Goal: Information Seeking & Learning: Learn about a topic

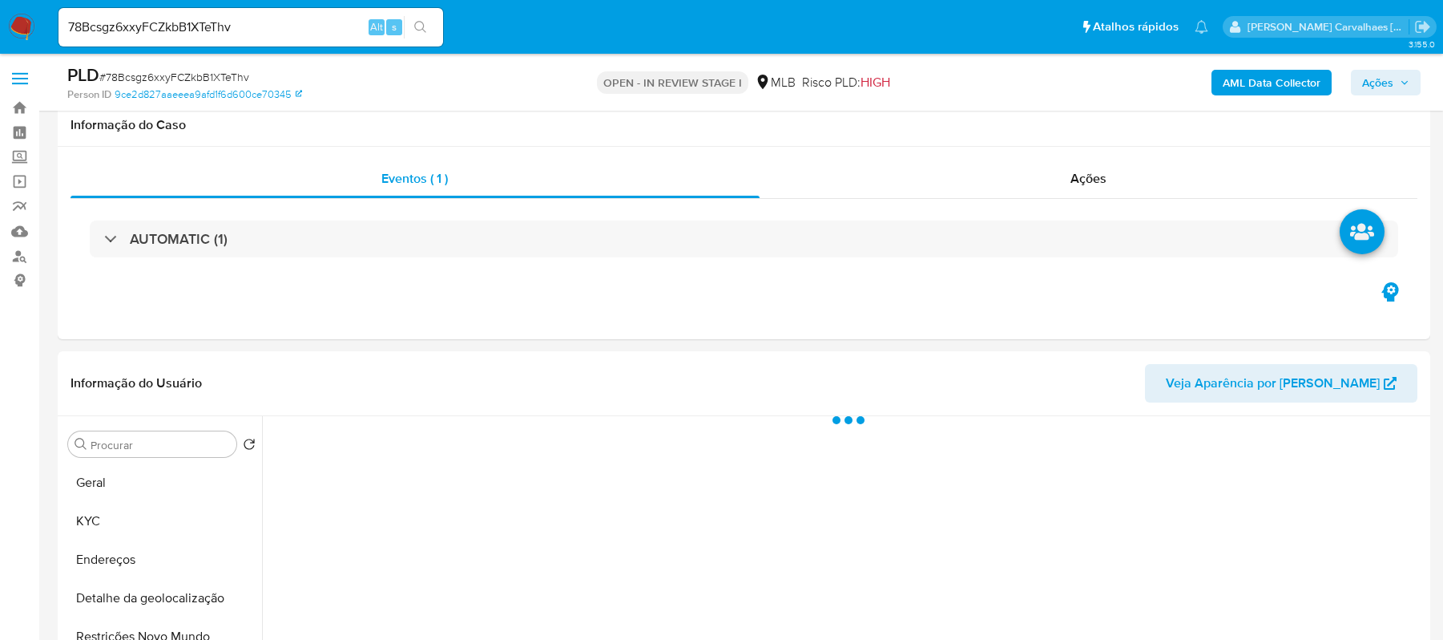
select select "10"
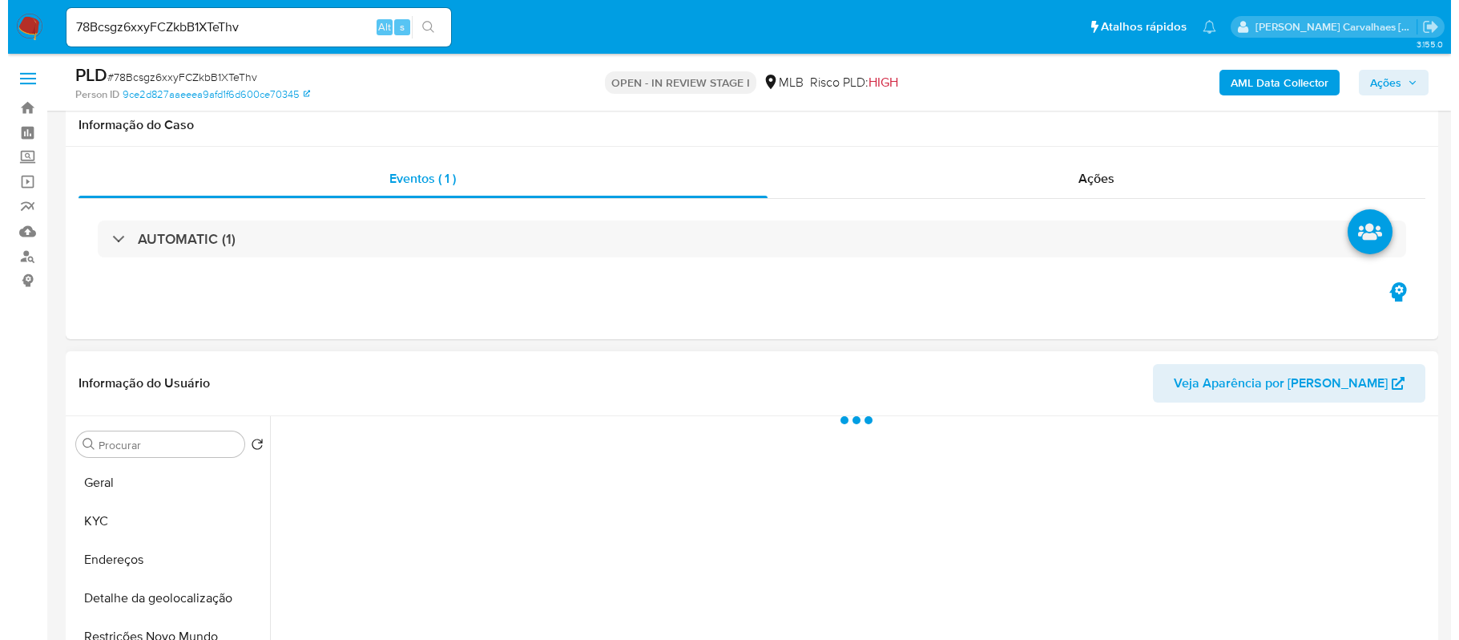
scroll to position [213, 0]
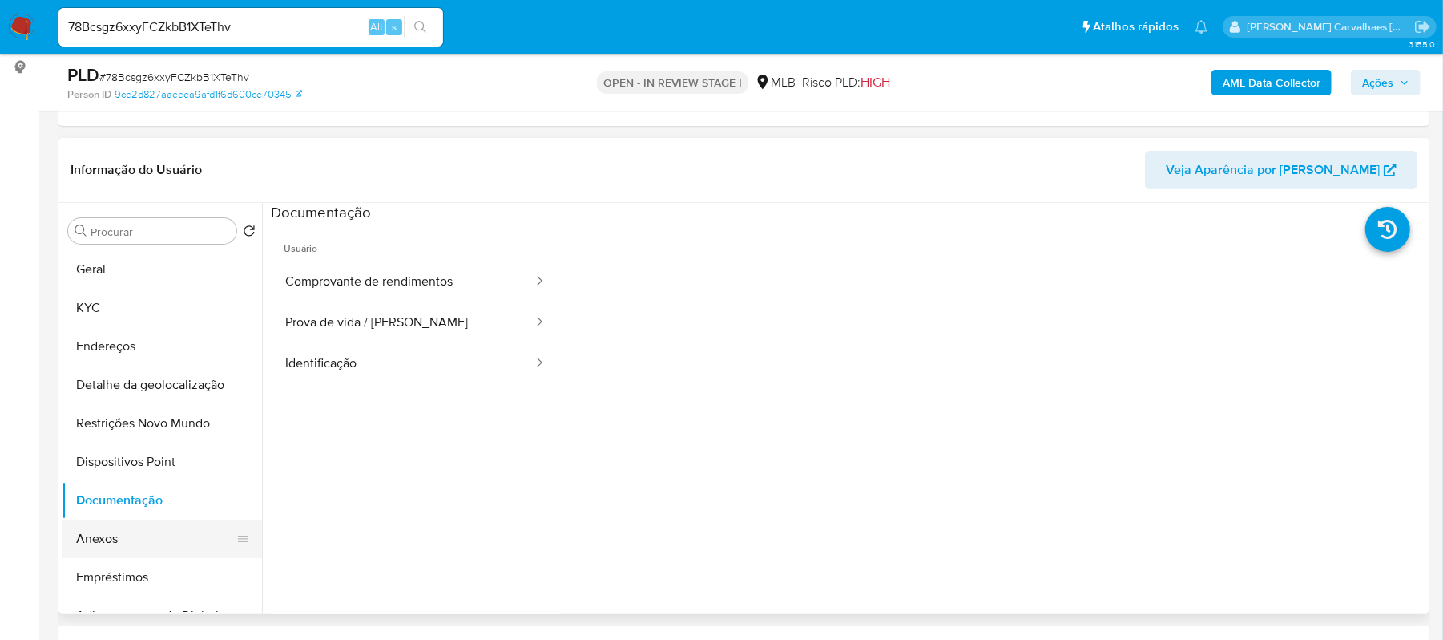
click at [113, 534] on button "Anexos" at bounding box center [156, 538] width 188 height 38
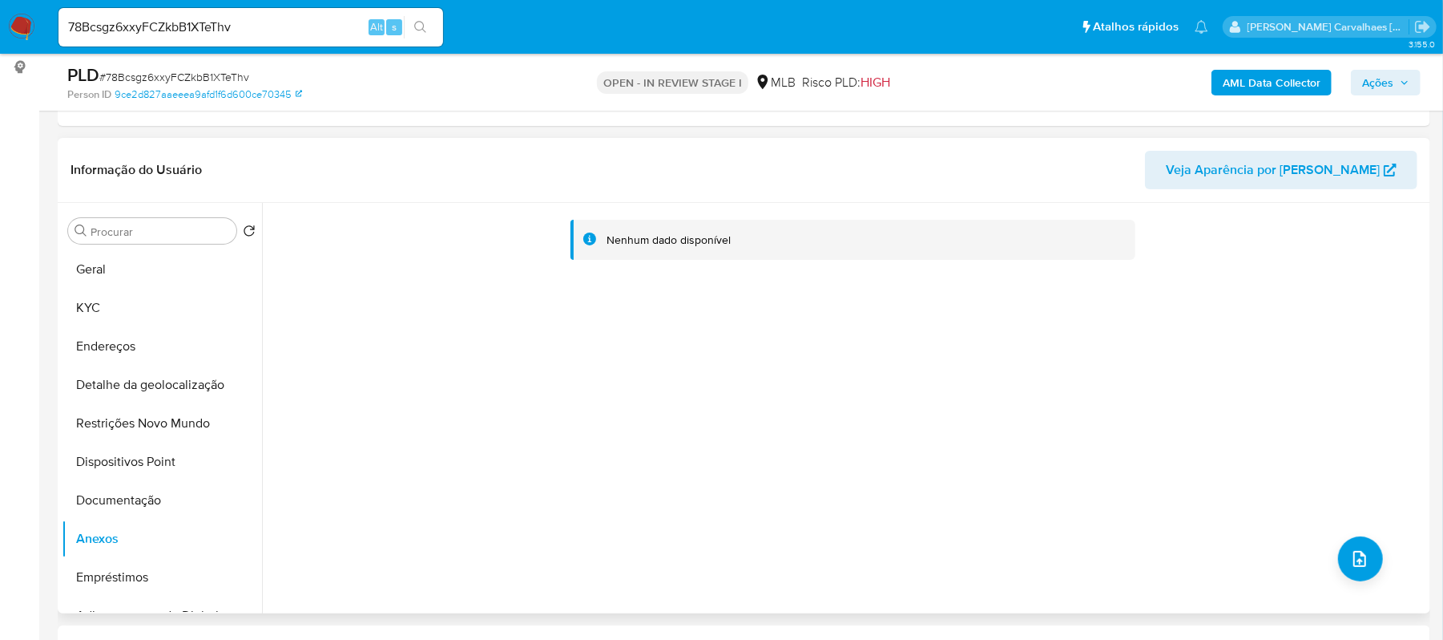
click at [1331, 571] on div "Nenhum dado disponível" at bounding box center [844, 408] width 1165 height 410
click at [1343, 565] on button "upload-file" at bounding box center [1360, 558] width 45 height 45
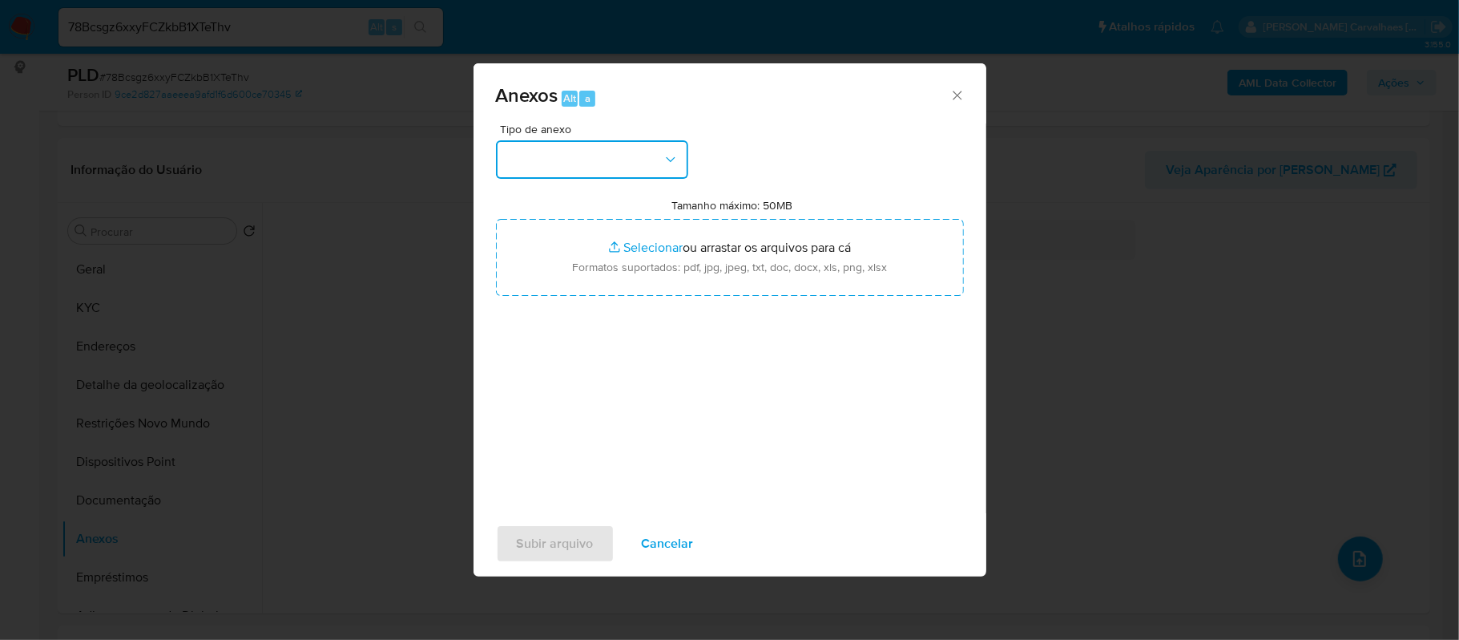
click at [667, 159] on icon "button" at bounding box center [671, 159] width 16 height 16
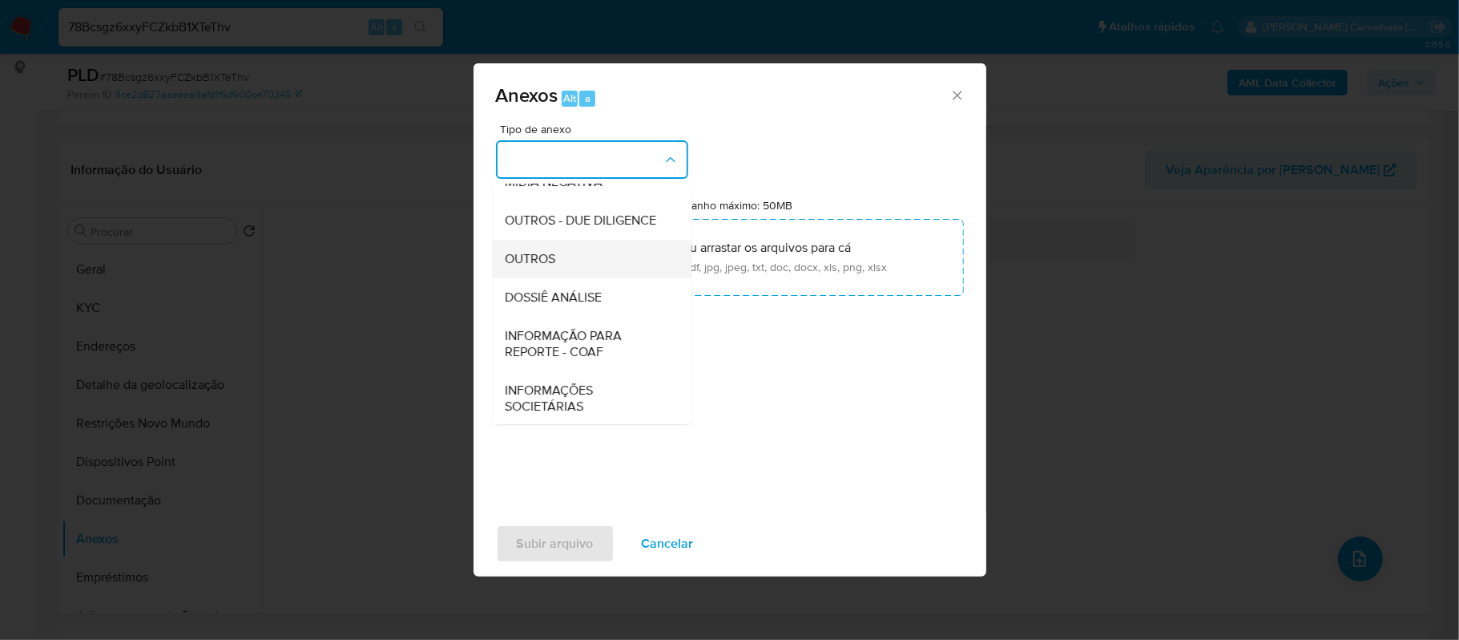
click at [572, 278] on div "OUTROS" at bounding box center [587, 259] width 163 height 38
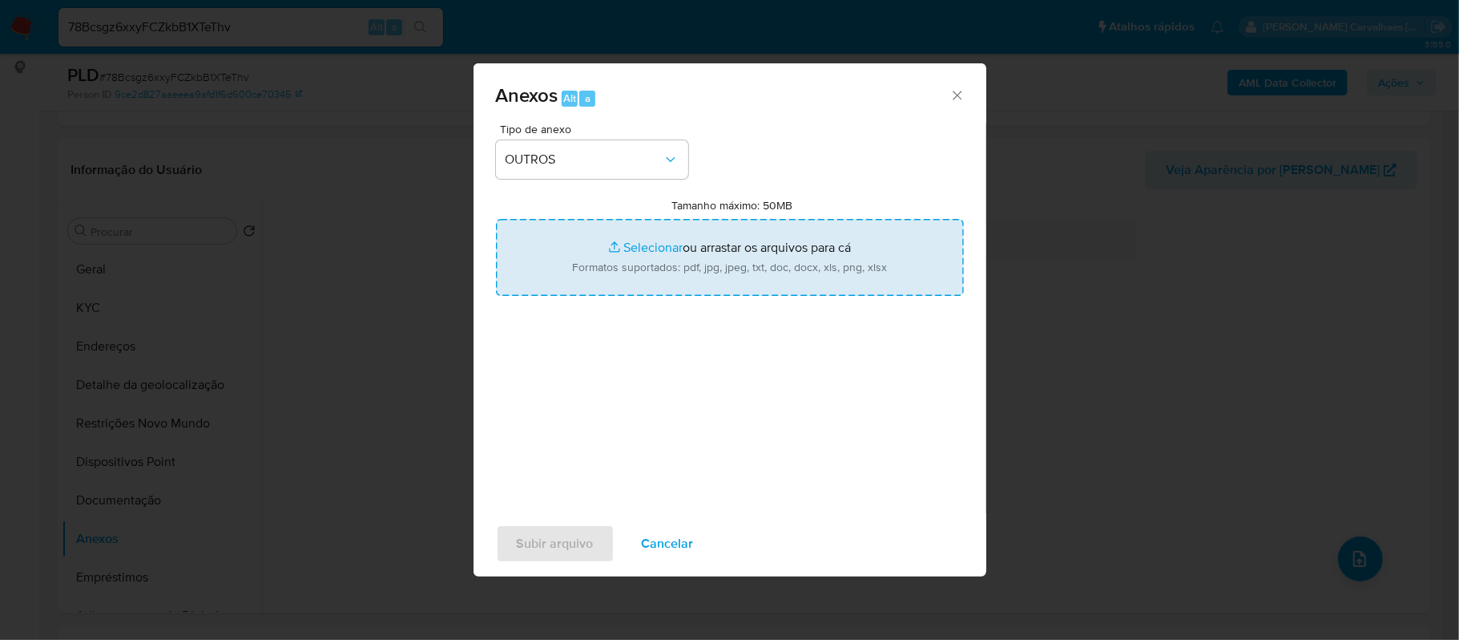
click at [641, 245] on input "Tamanho máximo: 50MB Selecionar arquivos" at bounding box center [730, 257] width 468 height 77
type input "C:\fakepath\SAR - xxxxx - CPF 45479052829 - MAICON DANILO JESUS DA SILVA.pdf"
click at [643, 252] on input "Tamanho máximo: 50MB Selecionar arquivos" at bounding box center [730, 257] width 468 height 77
type input "C:\fakepath\Mulan Maicon Danilo Jesus da Silva 119234995_2025_08_21_17_25_37 - …"
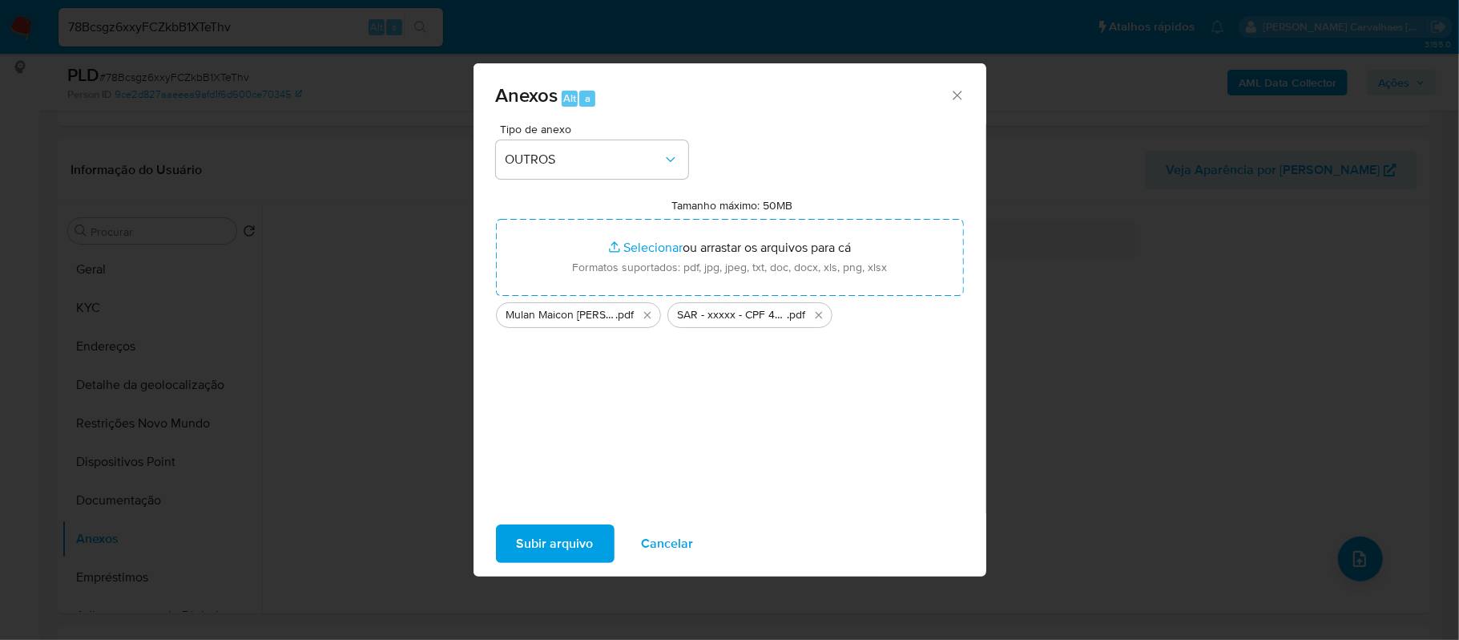
click at [567, 547] on span "Subir arquivo" at bounding box center [555, 543] width 77 height 35
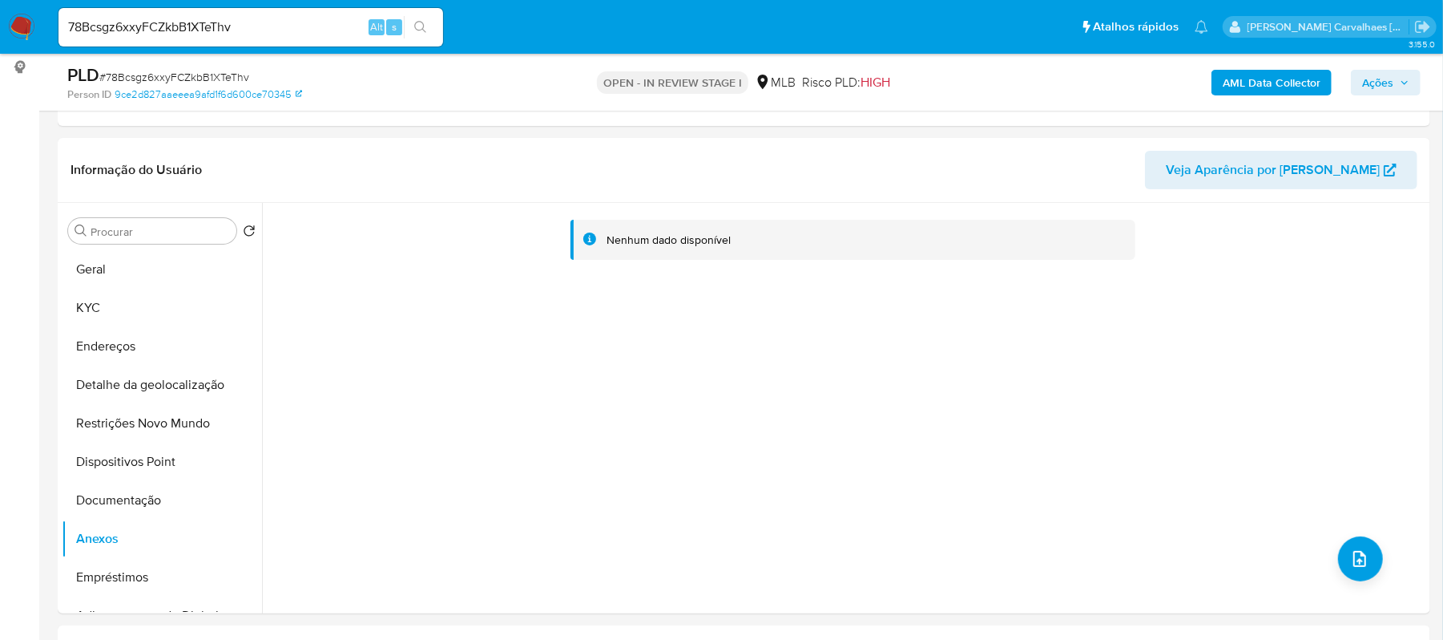
click at [1395, 82] on span "Ações" at bounding box center [1385, 82] width 47 height 22
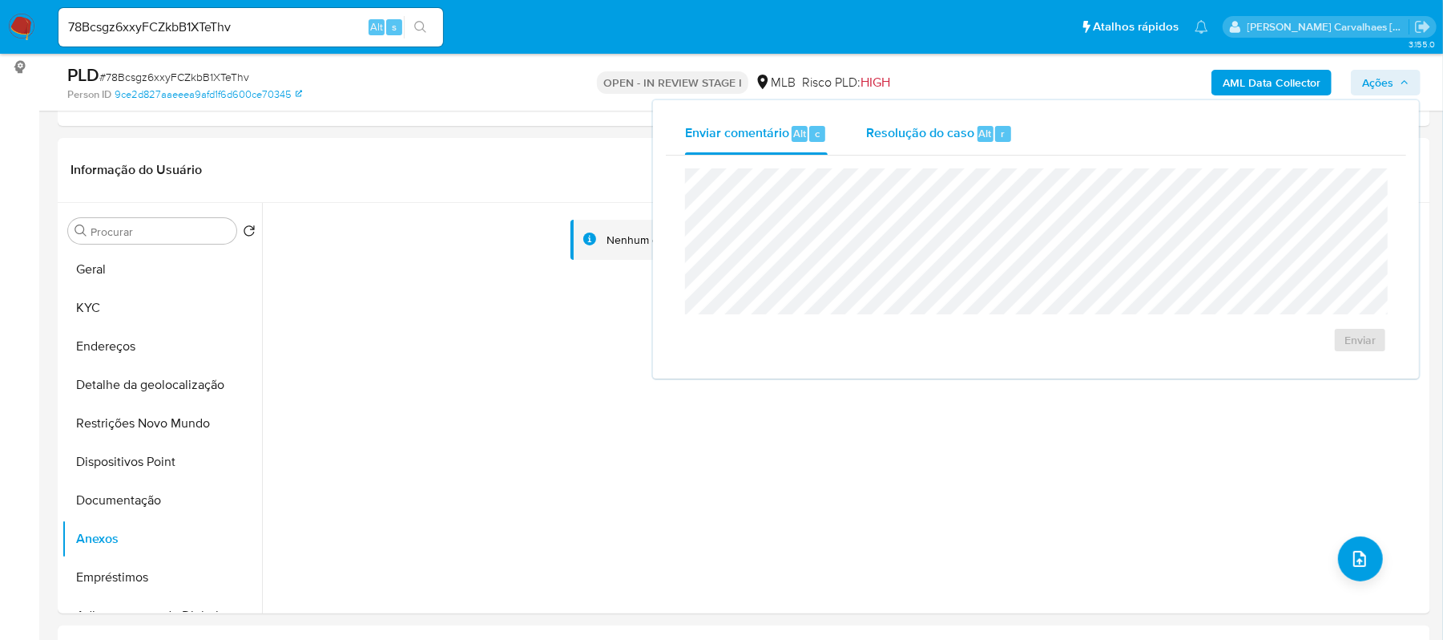
click at [939, 135] on span "Resolução do caso" at bounding box center [920, 132] width 108 height 18
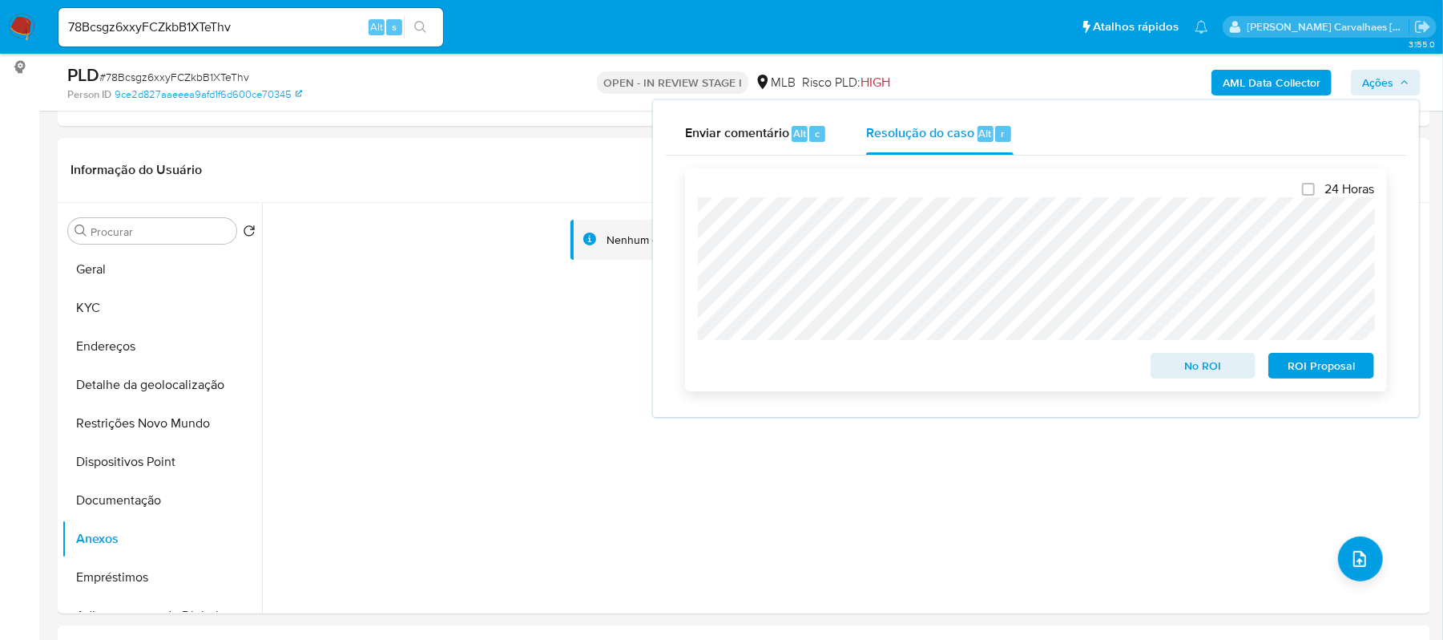
click at [1348, 365] on span "ROI Proposal" at bounding box center [1321, 365] width 83 height 22
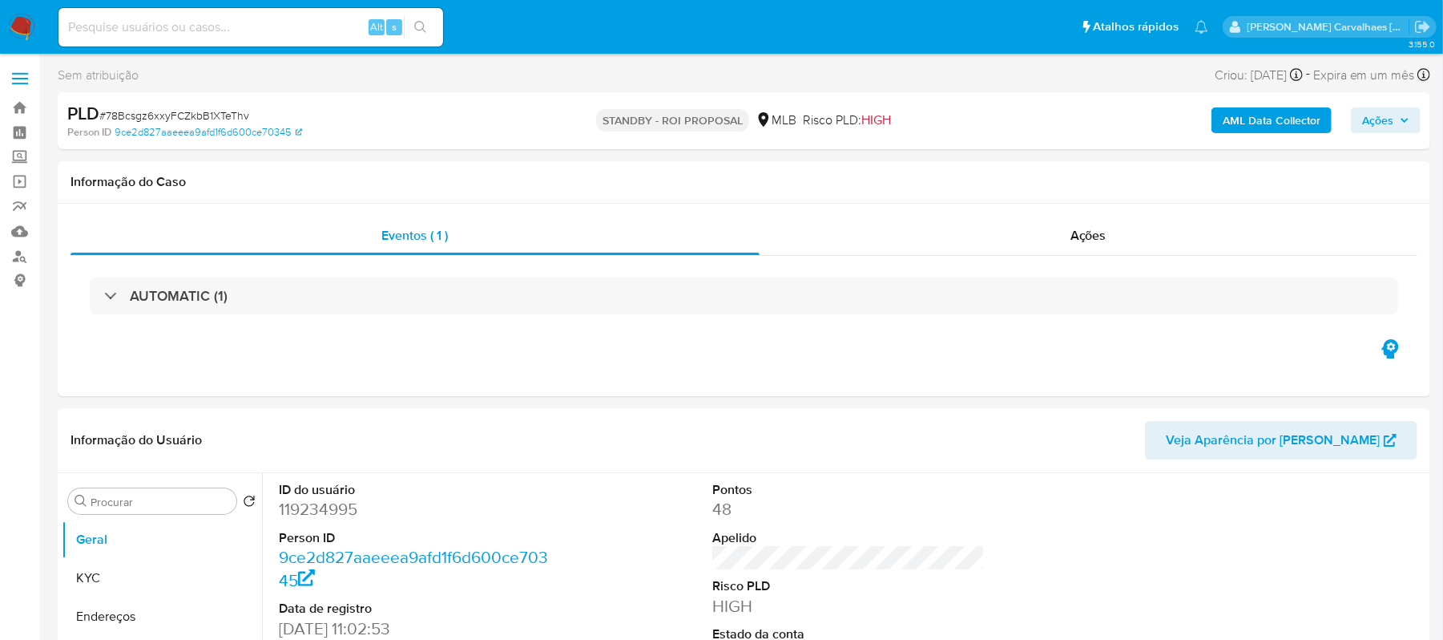
select select "10"
click at [174, 35] on input at bounding box center [251, 27] width 385 height 21
paste input "THmrCYxGVDfd2rMbD09gDRUP"
type input "THmrCYxGVDfd2rMbD09gDRUP"
click at [418, 16] on button "search-icon" at bounding box center [420, 27] width 33 height 22
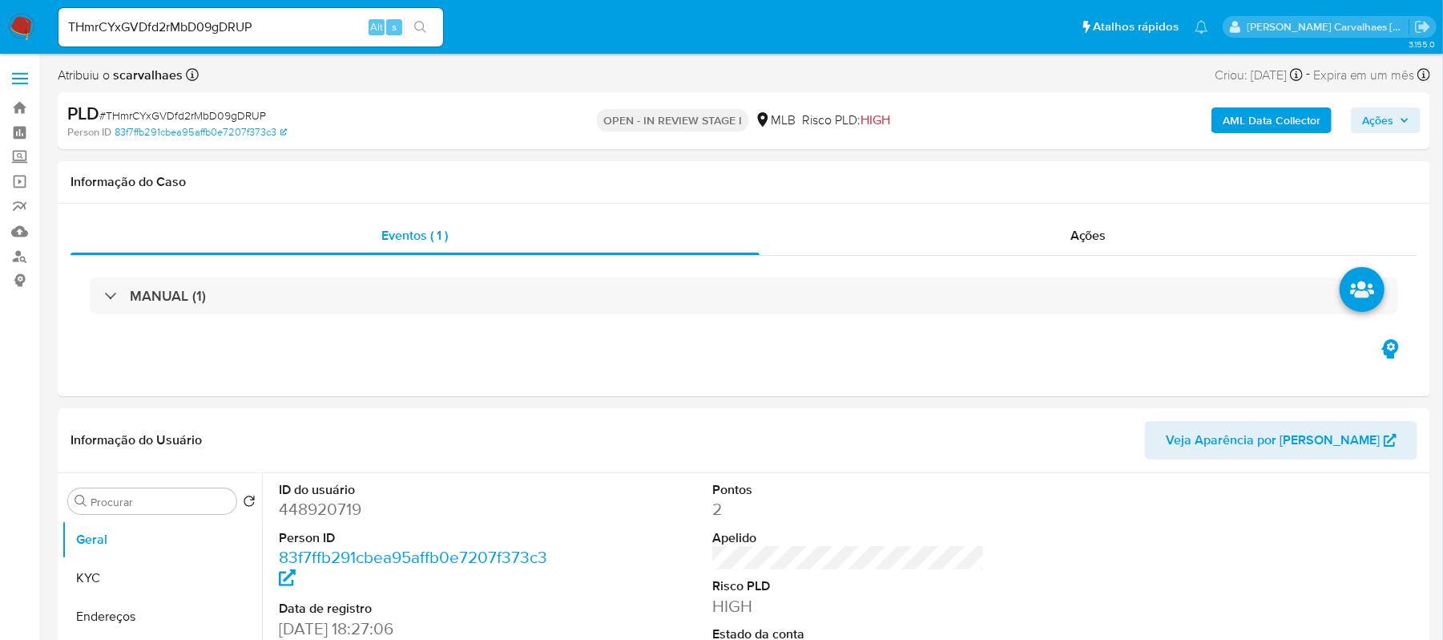
select select "10"
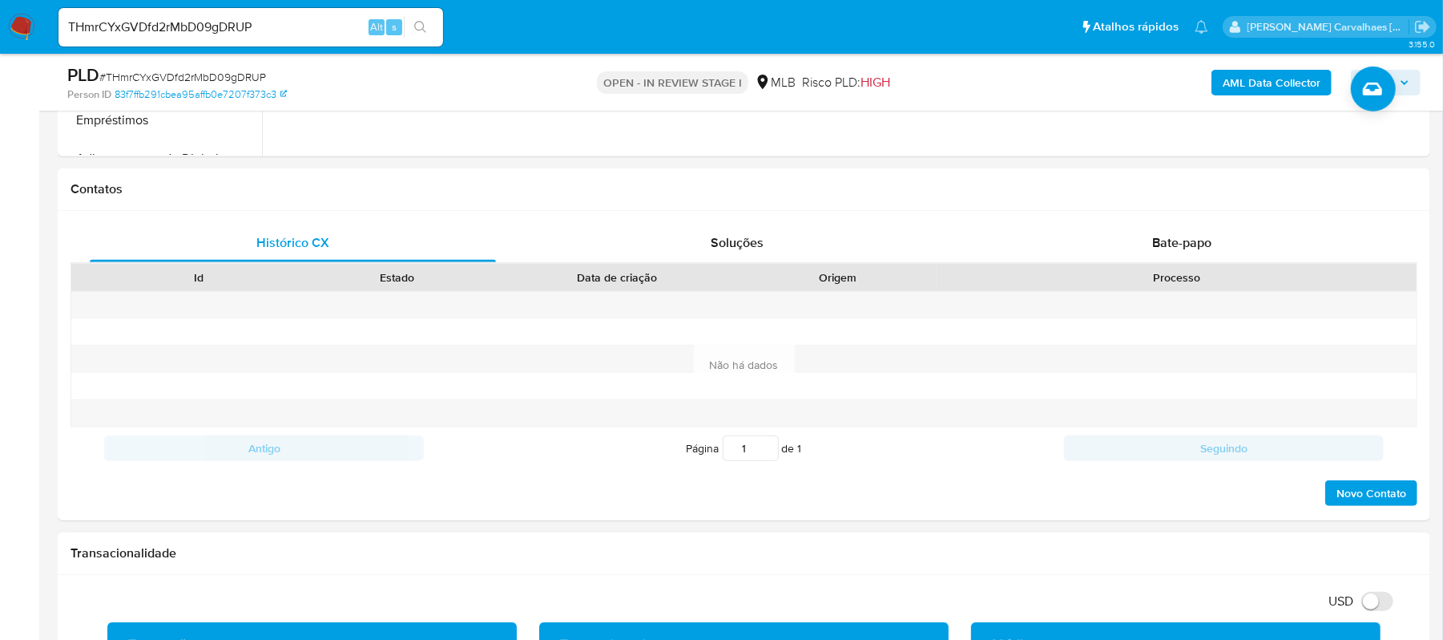
scroll to position [575, 0]
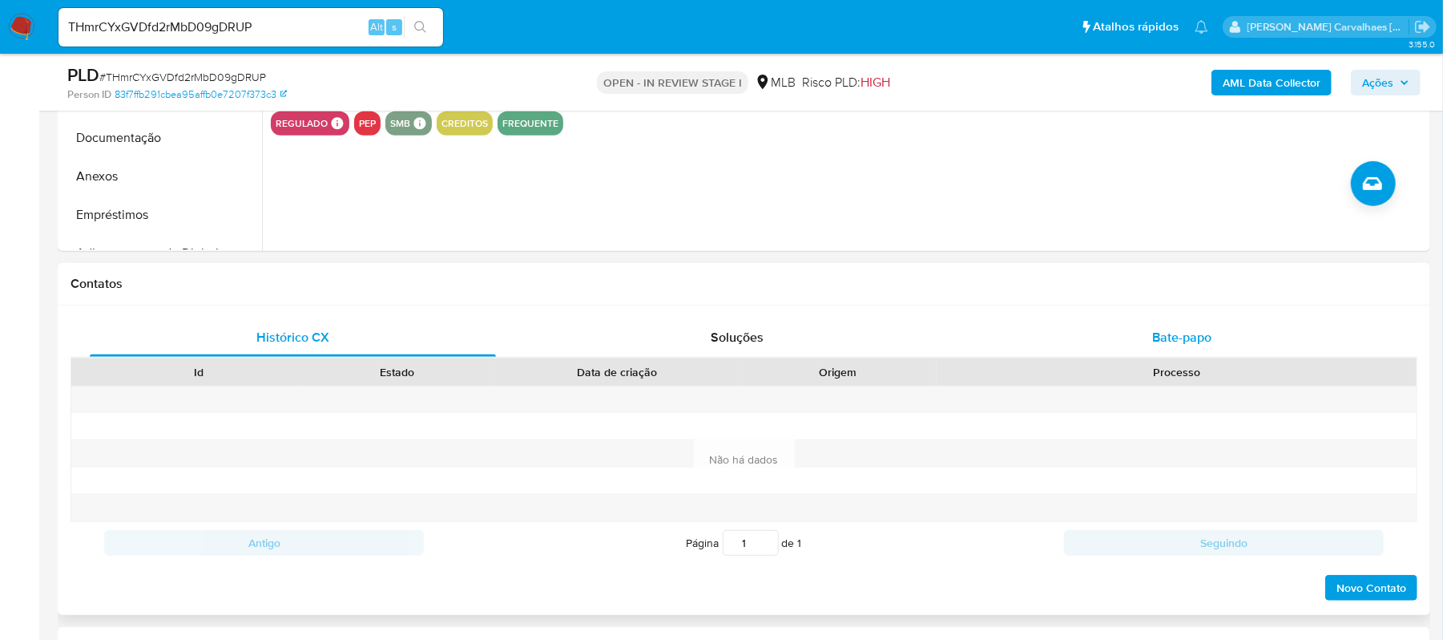
click at [1171, 338] on span "Bate-papo" at bounding box center [1181, 337] width 59 height 18
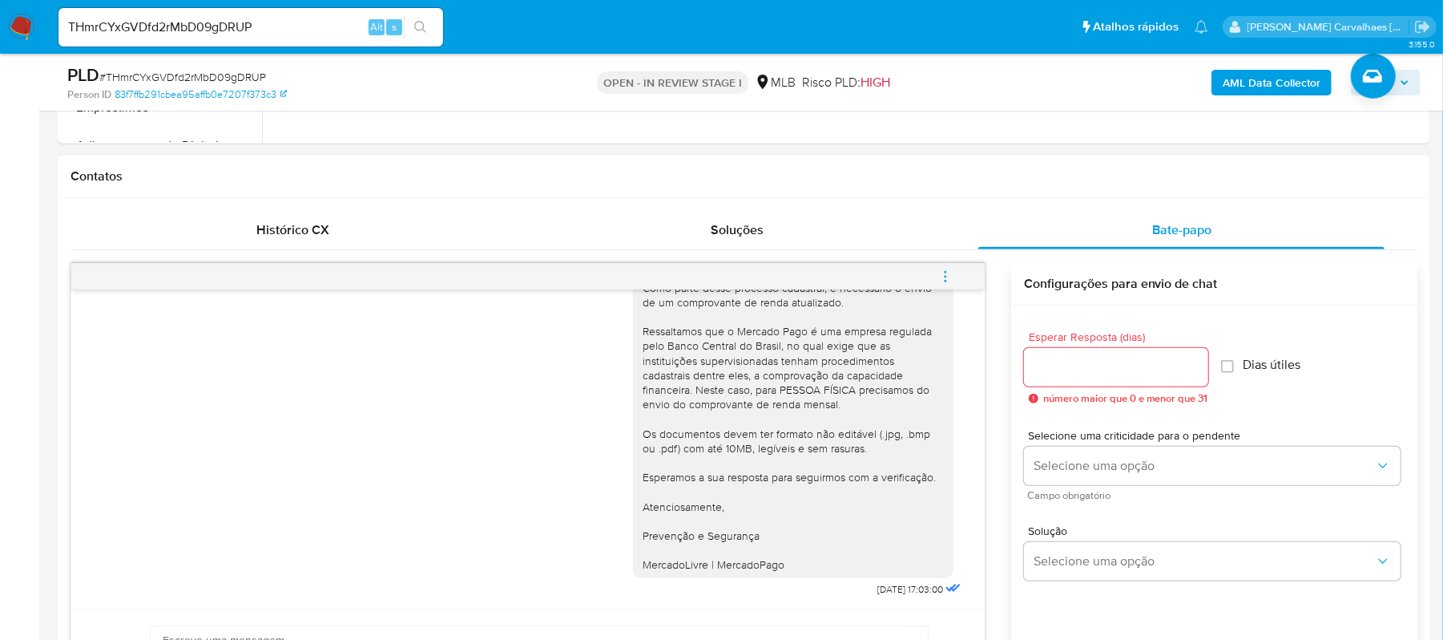
scroll to position [148, 0]
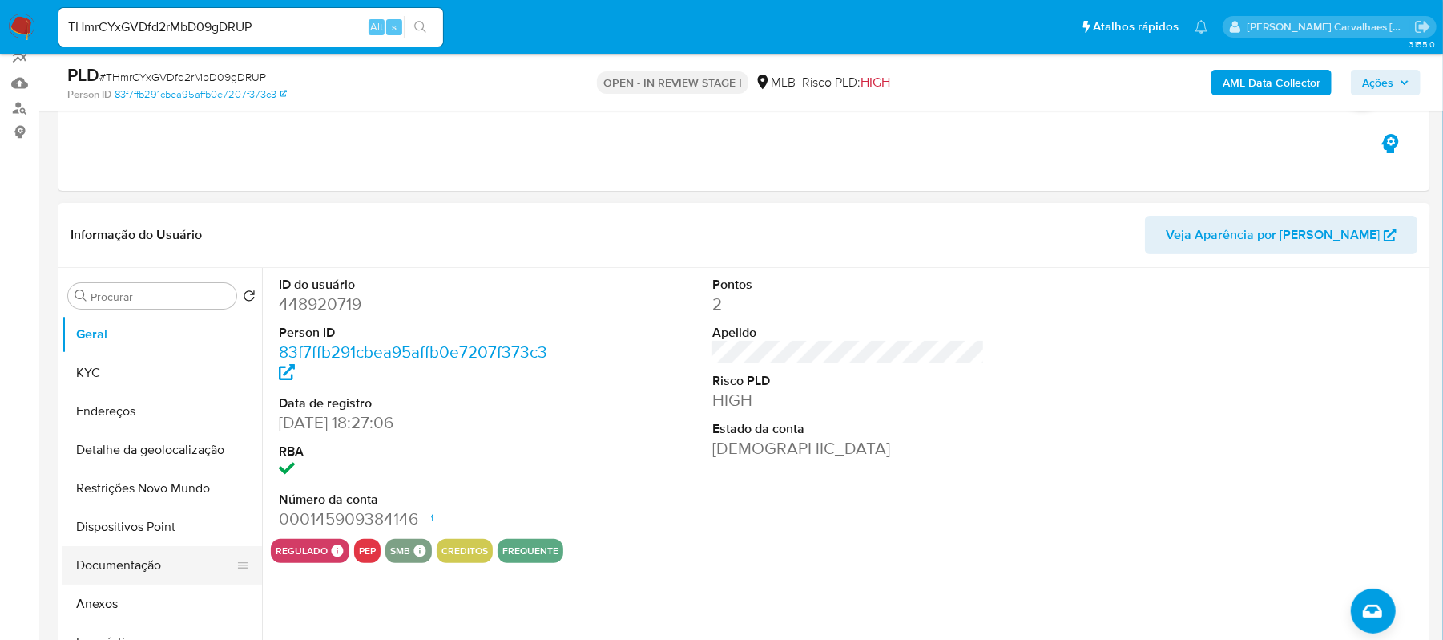
click at [152, 555] on button "Documentação" at bounding box center [156, 565] width 188 height 38
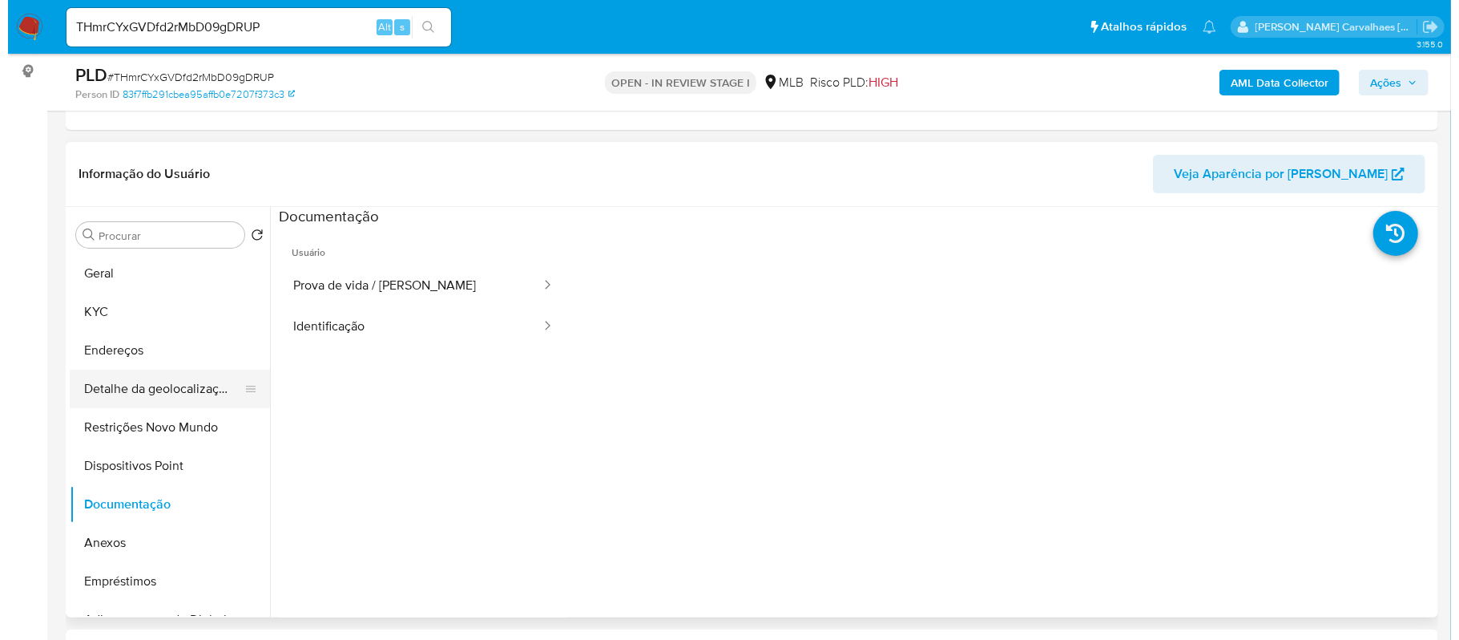
scroll to position [213, 0]
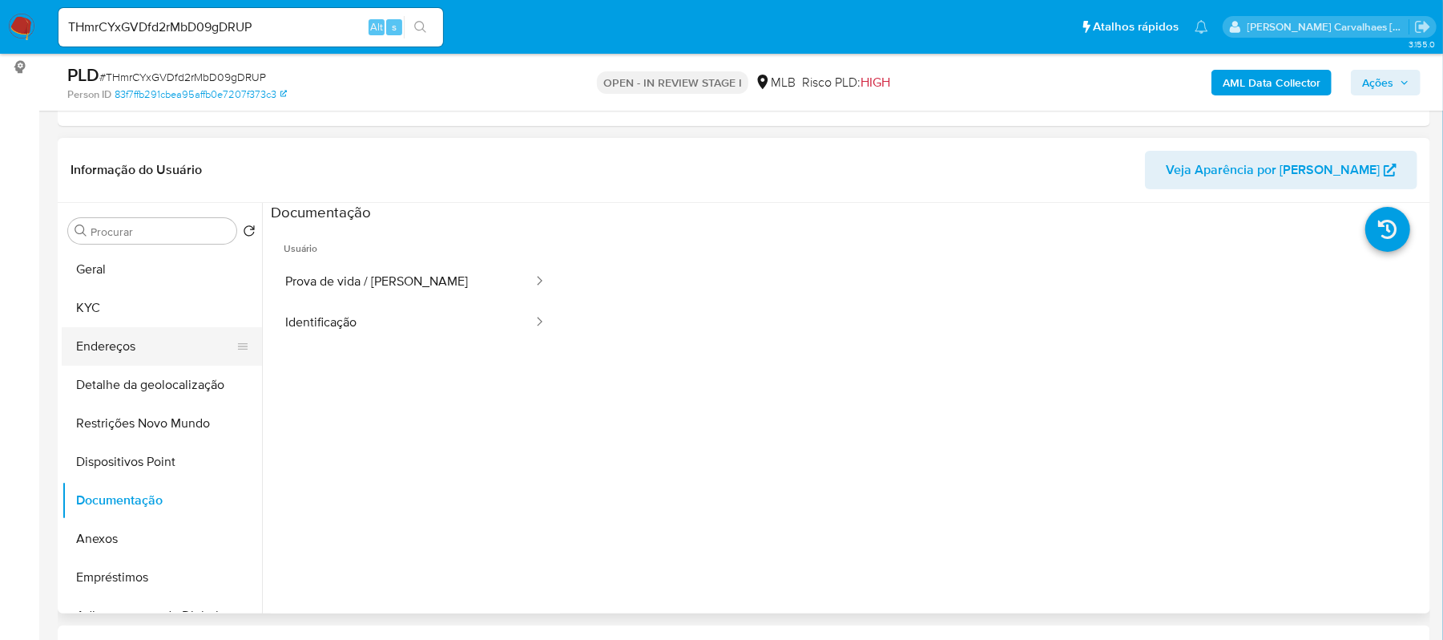
click at [147, 338] on button "Endereços" at bounding box center [156, 346] width 188 height 38
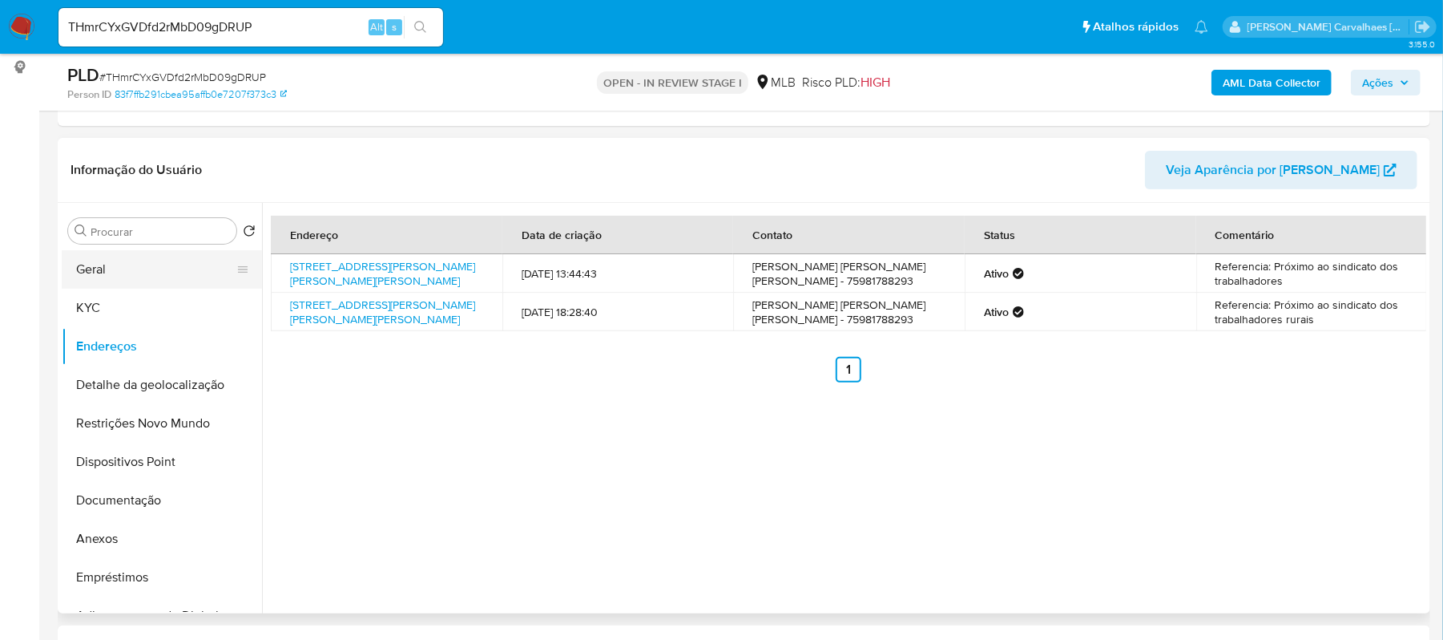
click at [146, 270] on button "Geral" at bounding box center [156, 269] width 188 height 38
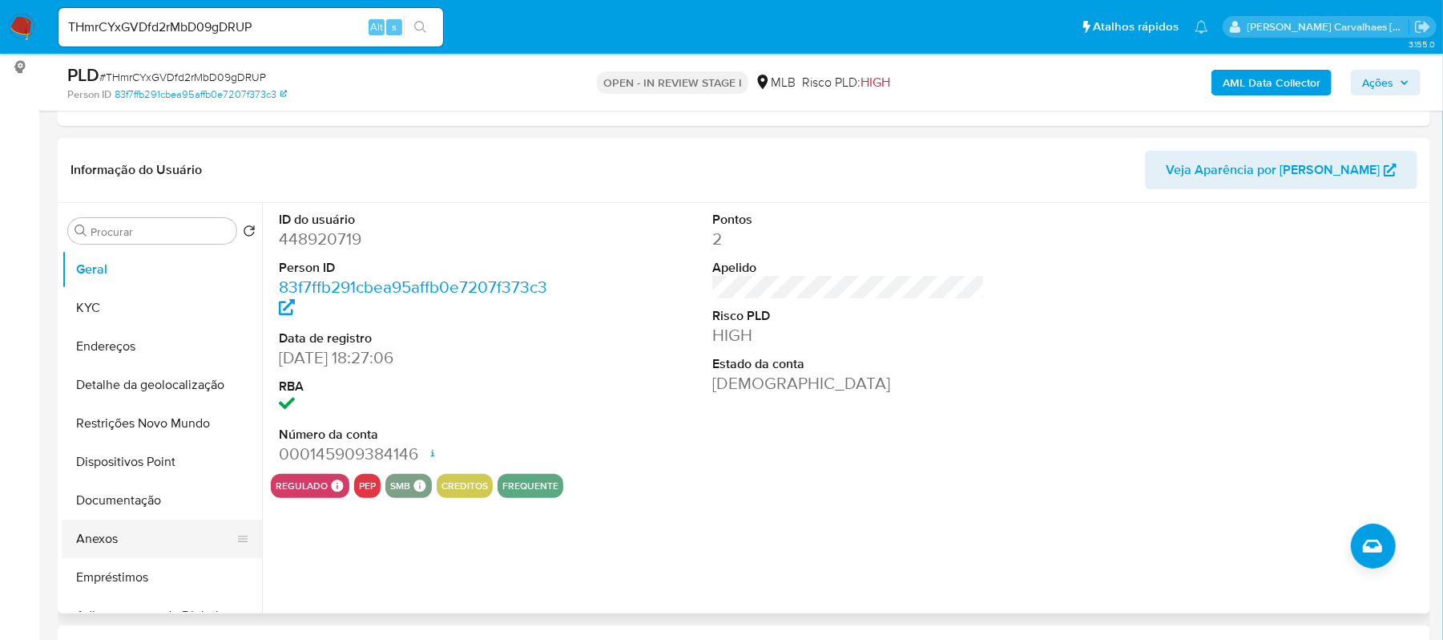
click at [128, 537] on button "Anexos" at bounding box center [156, 538] width 188 height 38
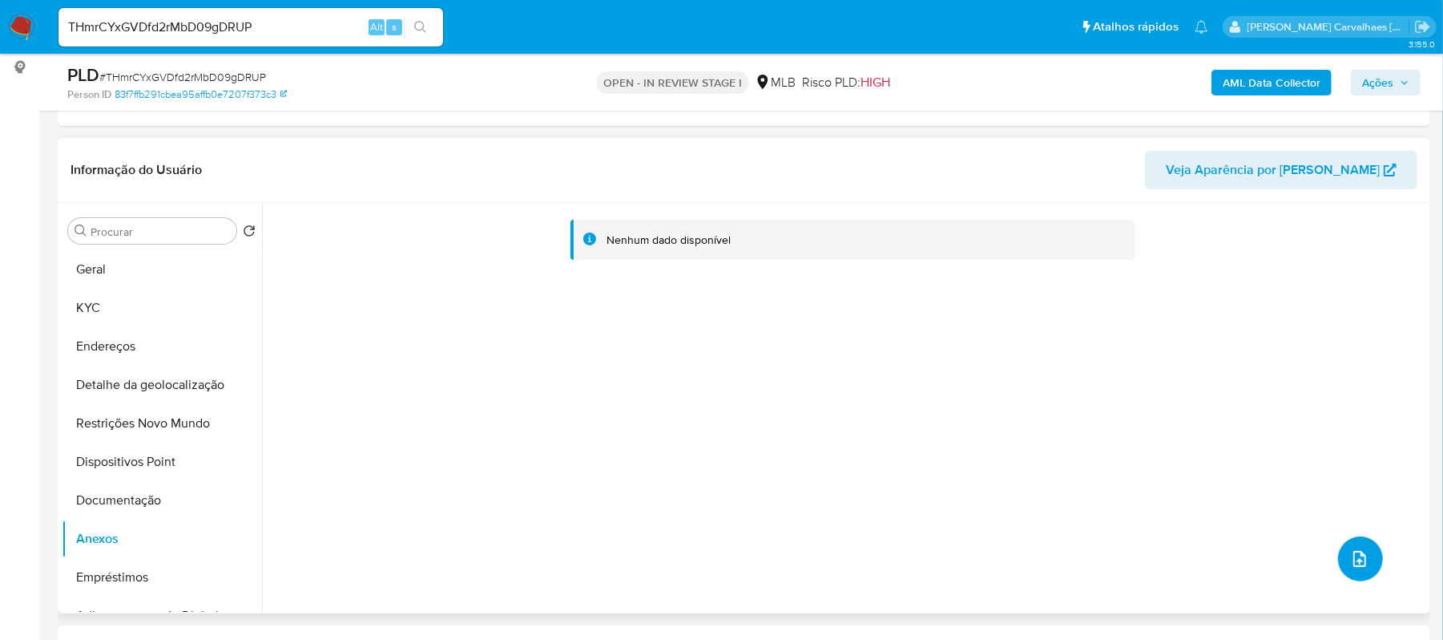
click at [1366, 549] on button "upload-file" at bounding box center [1360, 558] width 45 height 45
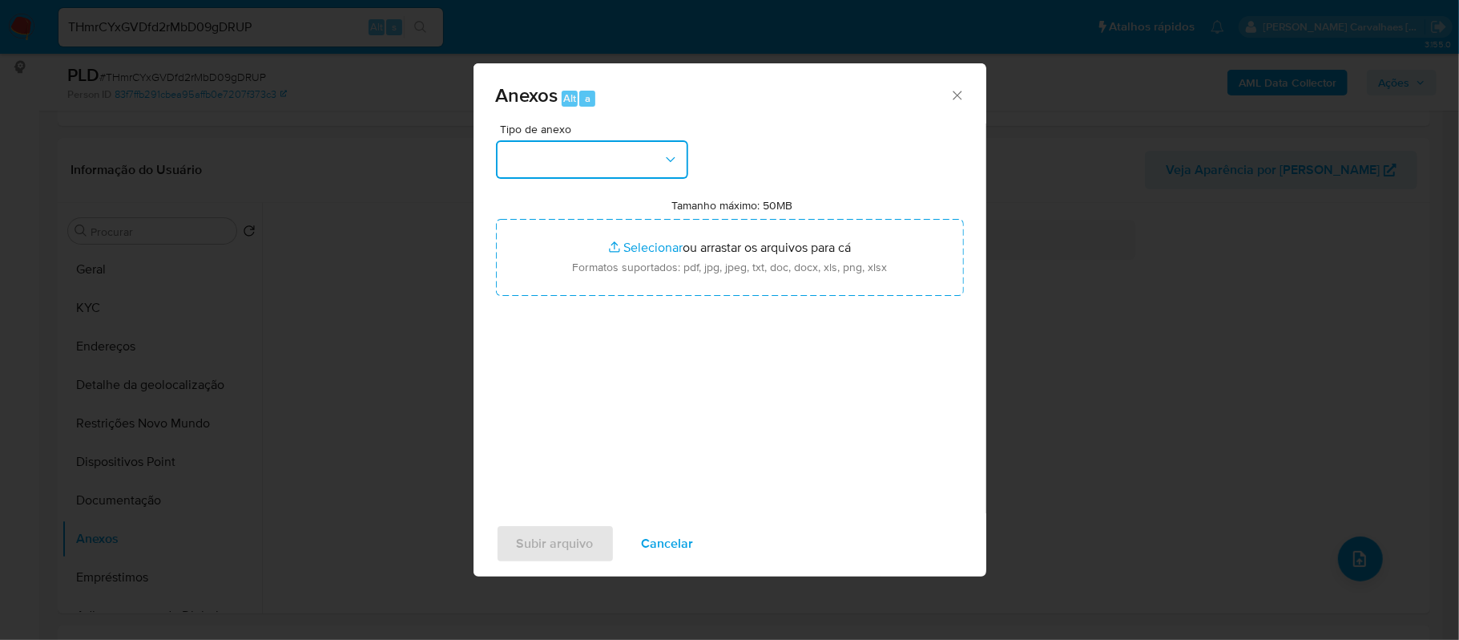
click at [671, 163] on icon "button" at bounding box center [671, 159] width 16 height 16
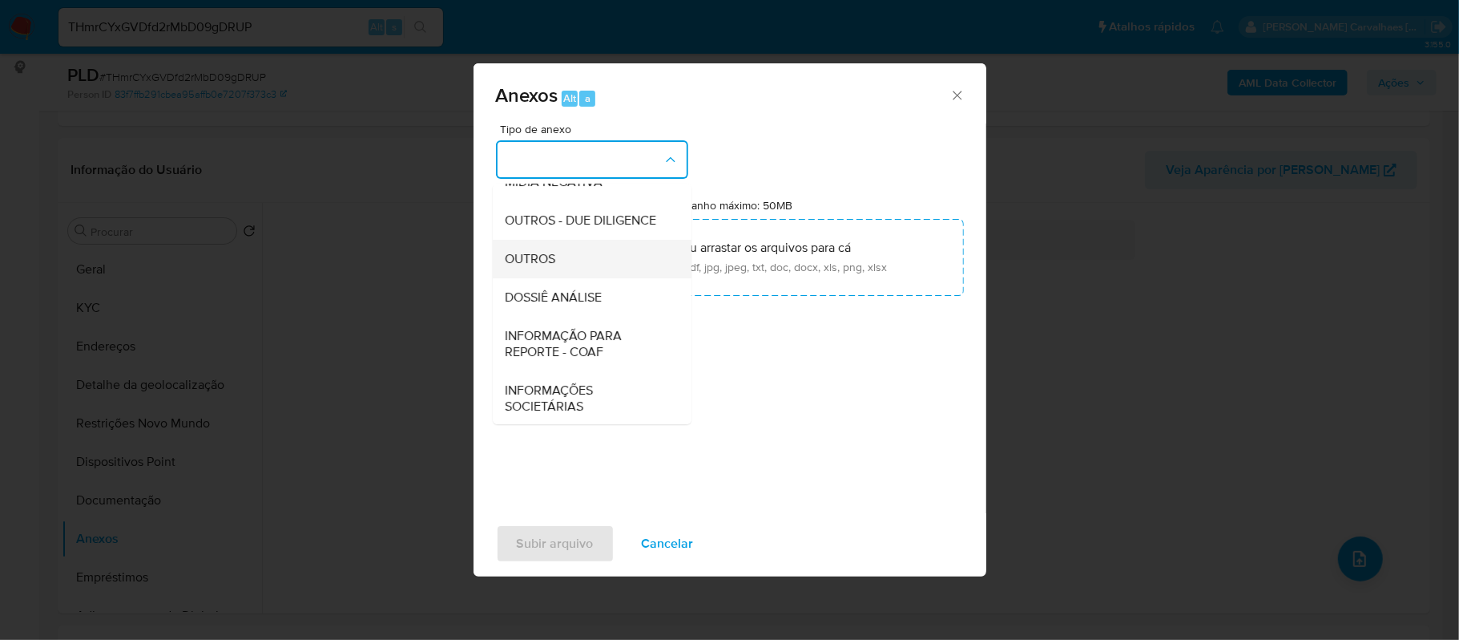
click at [546, 278] on div "OUTROS" at bounding box center [587, 259] width 163 height 38
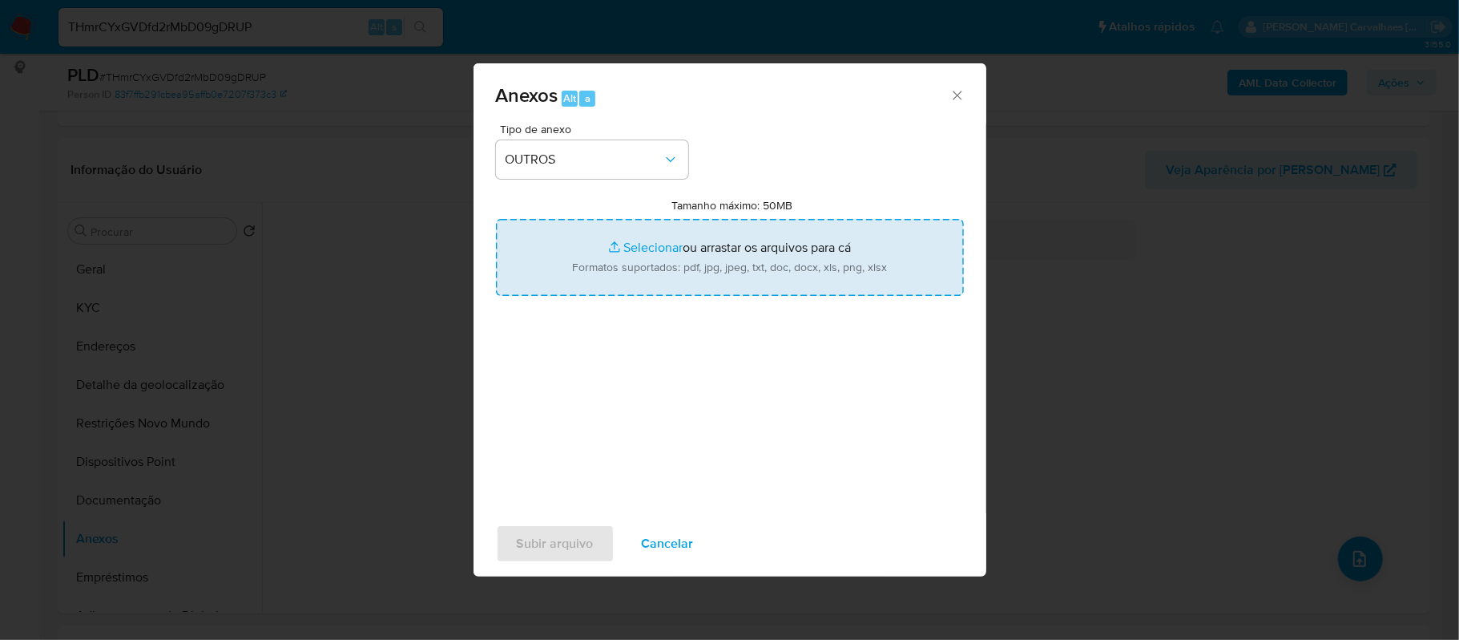
click at [640, 247] on input "Tamanho máximo: 50MB Selecionar arquivos" at bounding box center [730, 257] width 468 height 77
type input "C:\fakepath\SAR - xxxxx - CPF 11447072502 - JOAO PEDRO SANTOS ARAGAO.pdf"
click at [658, 244] on input "Tamanho máximo: 50MB Selecionar arquivos" at bounding box center [730, 257] width 468 height 77
type input "C:\fakepath\Mulan Joao Pedro Santos Aragao 448920719_2025_08_19_10_32_20 - Tabl…"
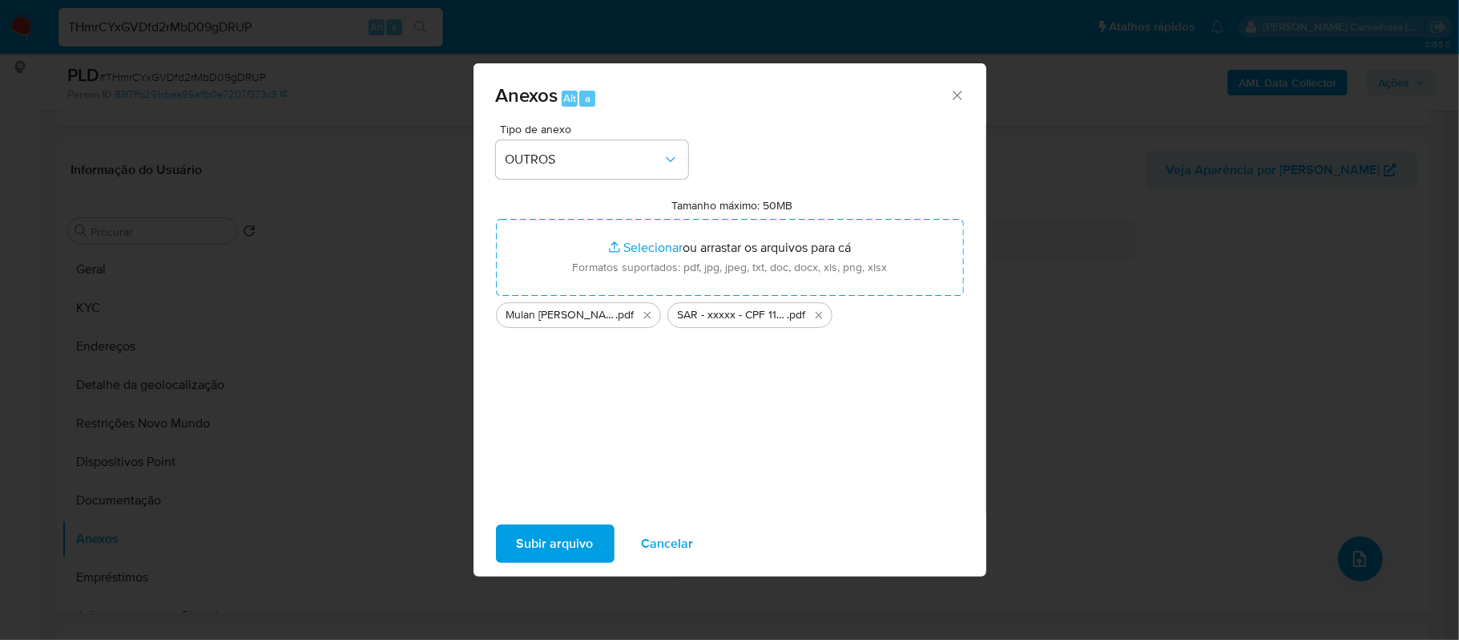
click at [577, 535] on span "Subir arquivo" at bounding box center [555, 543] width 77 height 35
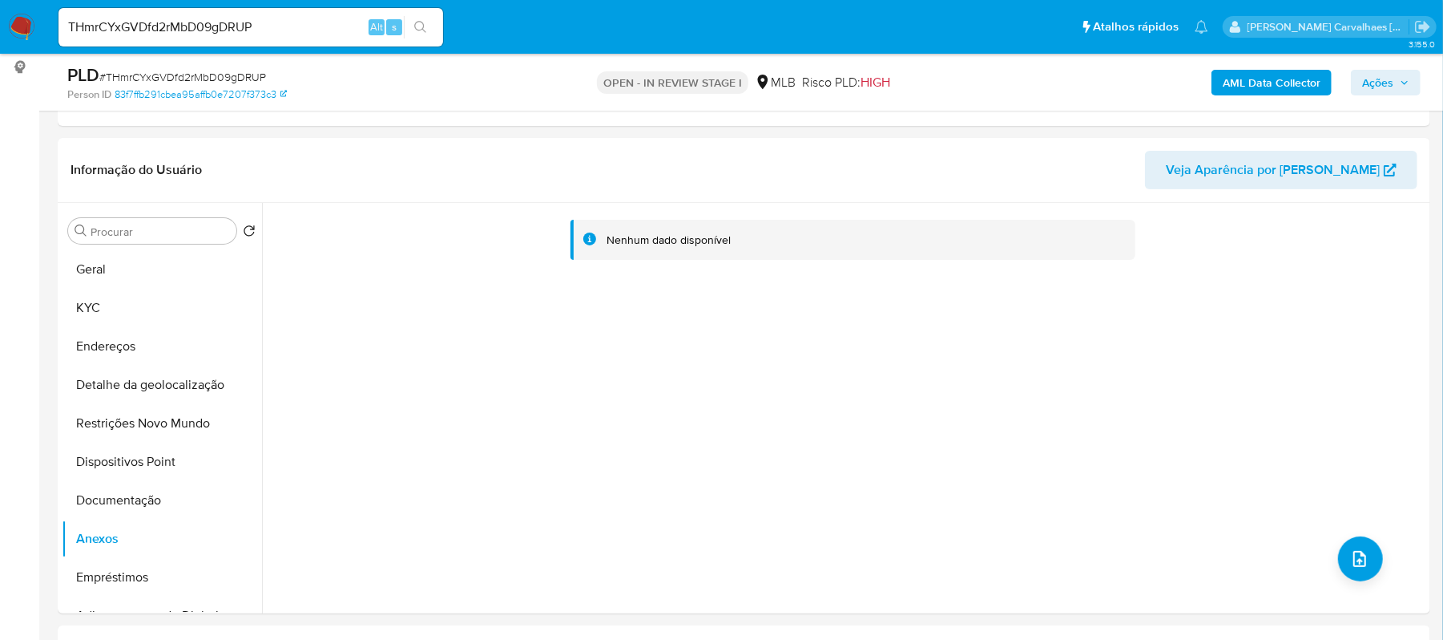
click at [1374, 84] on span "Ações" at bounding box center [1377, 83] width 31 height 26
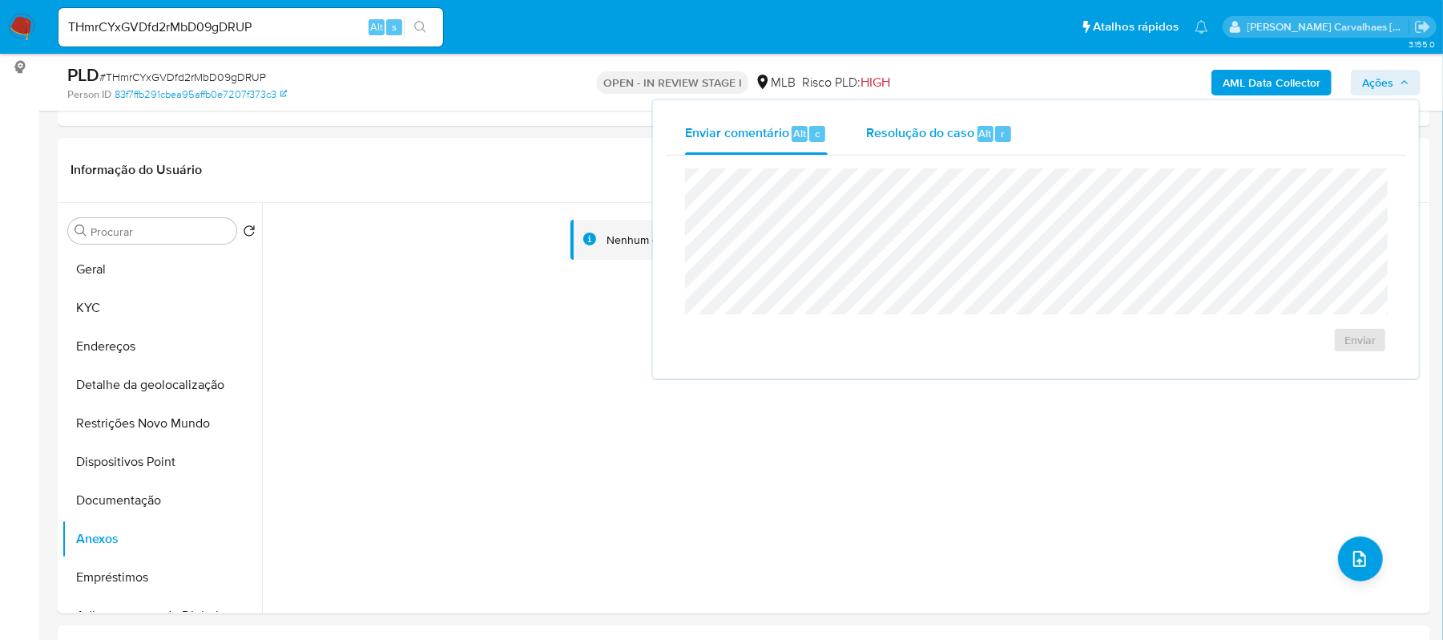
click at [940, 142] on div "Resolução do caso Alt r" at bounding box center [939, 134] width 147 height 42
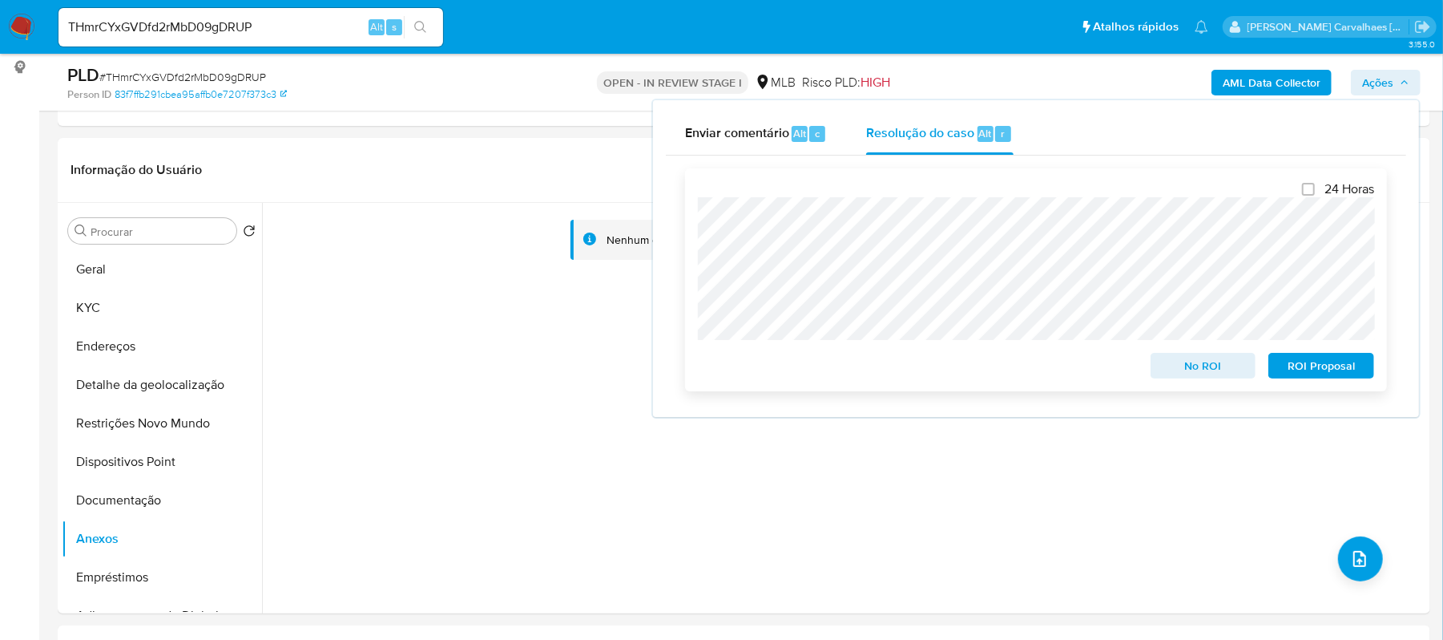
click at [1334, 363] on span "ROI Proposal" at bounding box center [1321, 365] width 83 height 22
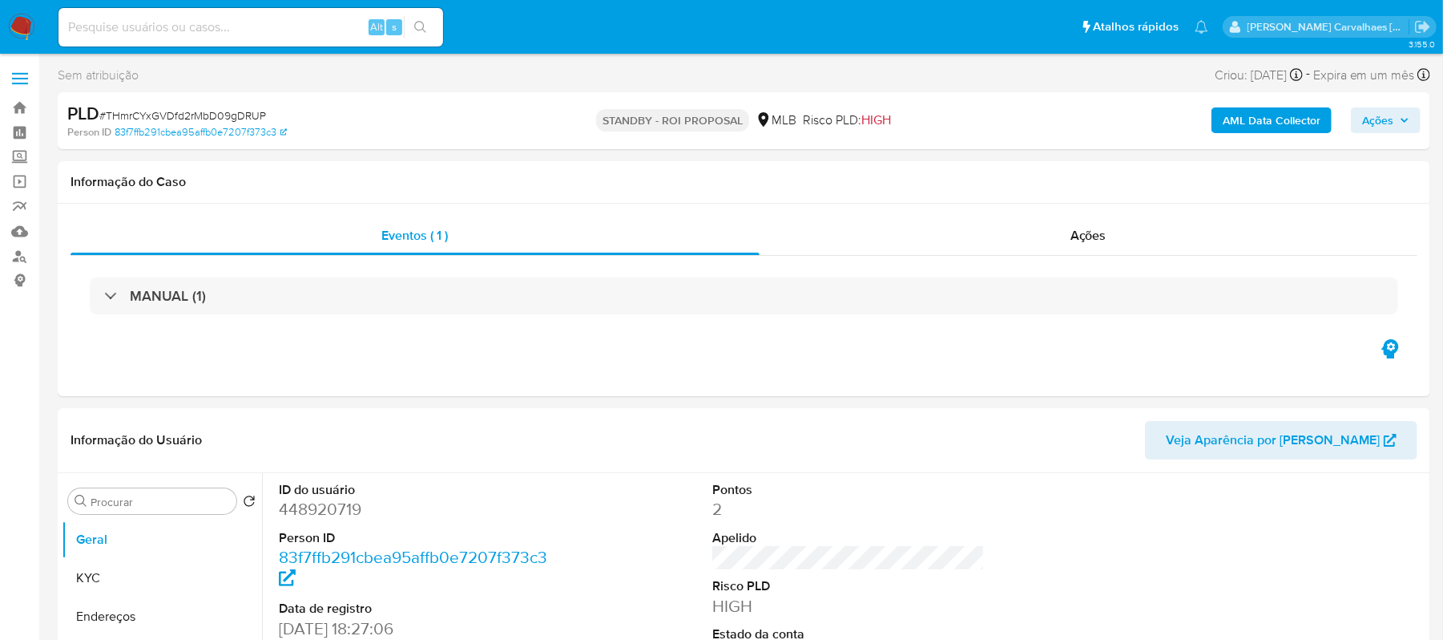
select select "10"
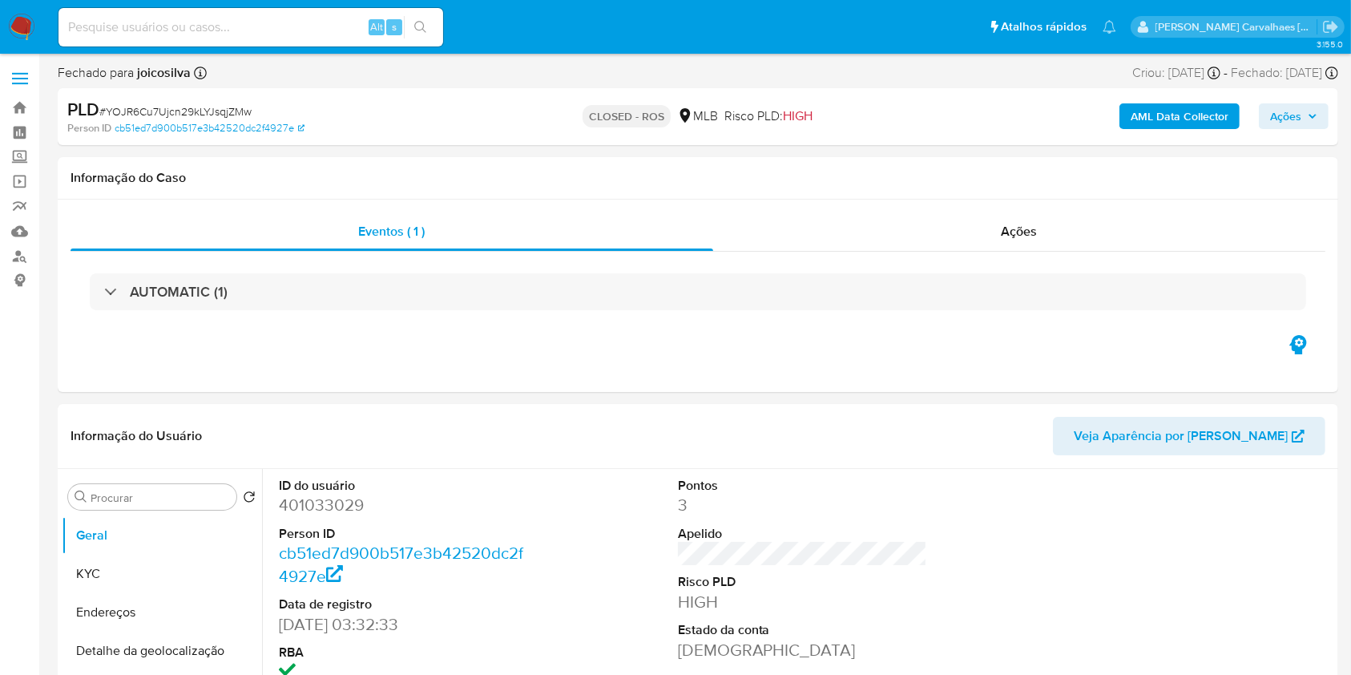
select select "10"
paste input "nB3sKPbSnhYAF73YZBB62H2A"
type input "nB3sKPbSnhYAF73YZBB62H2A"
click at [432, 29] on button "search-icon" at bounding box center [420, 27] width 33 height 22
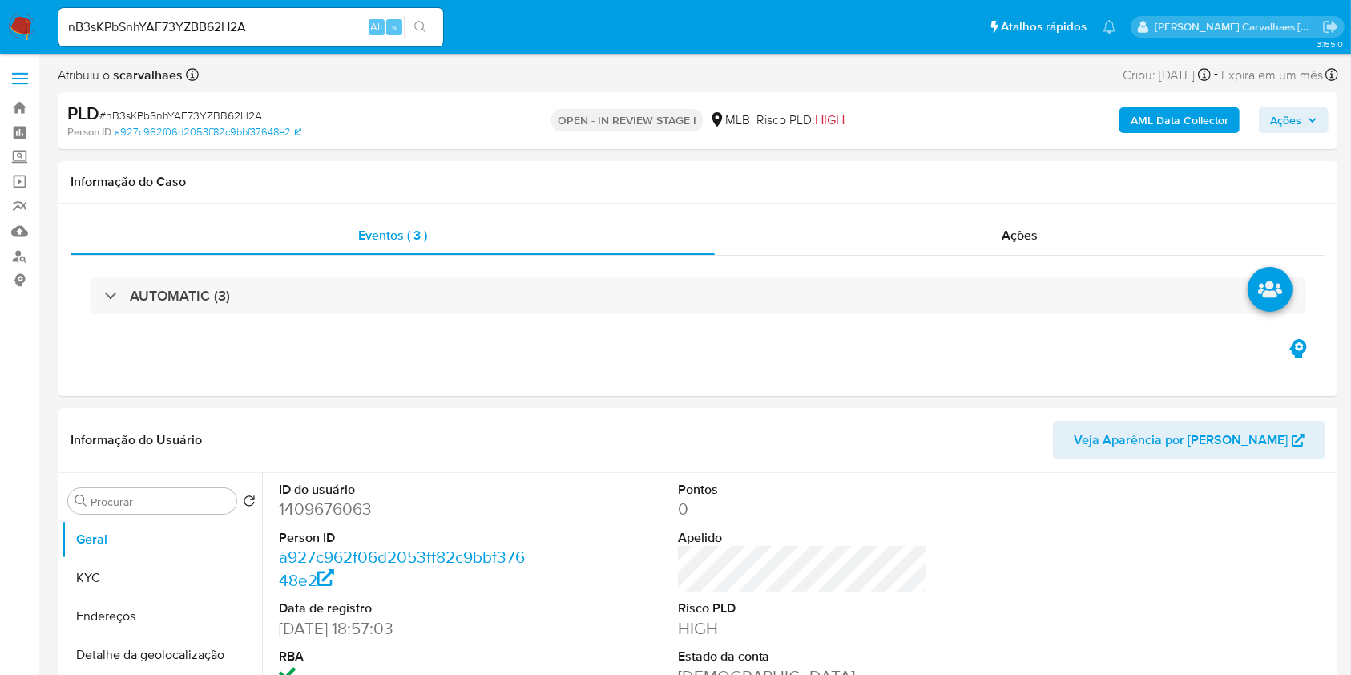
select select "10"
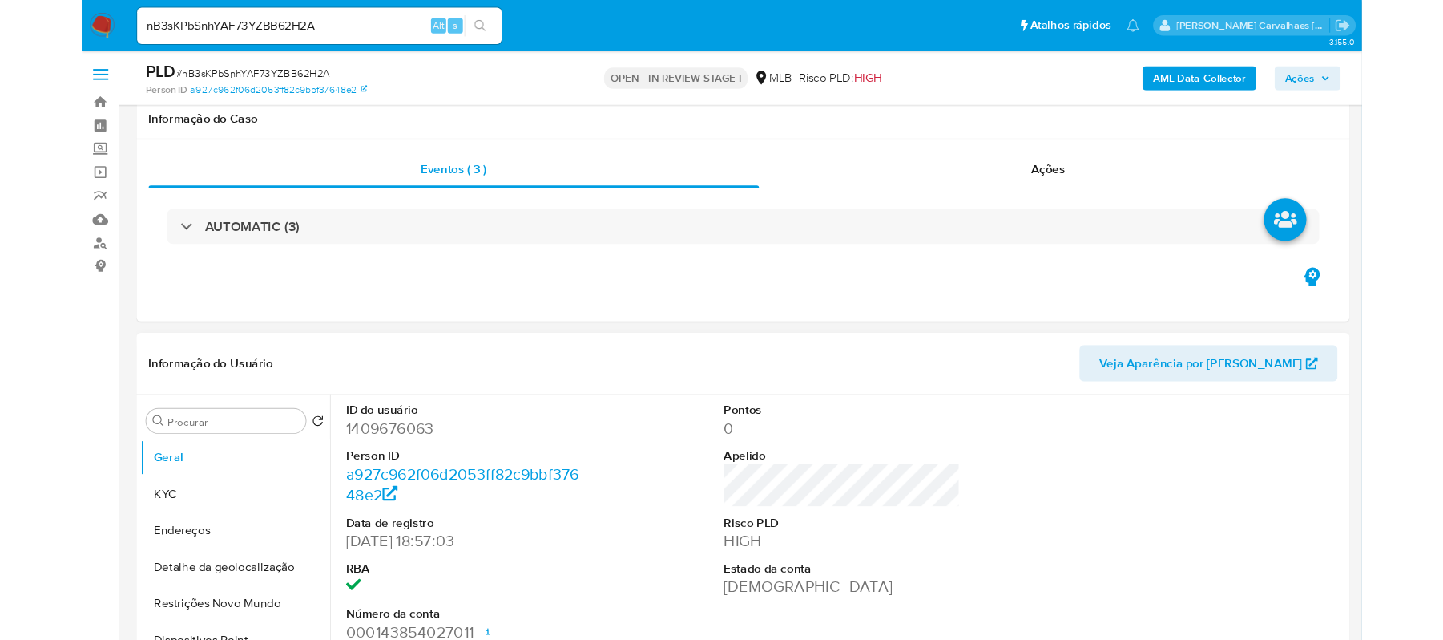
scroll to position [107, 0]
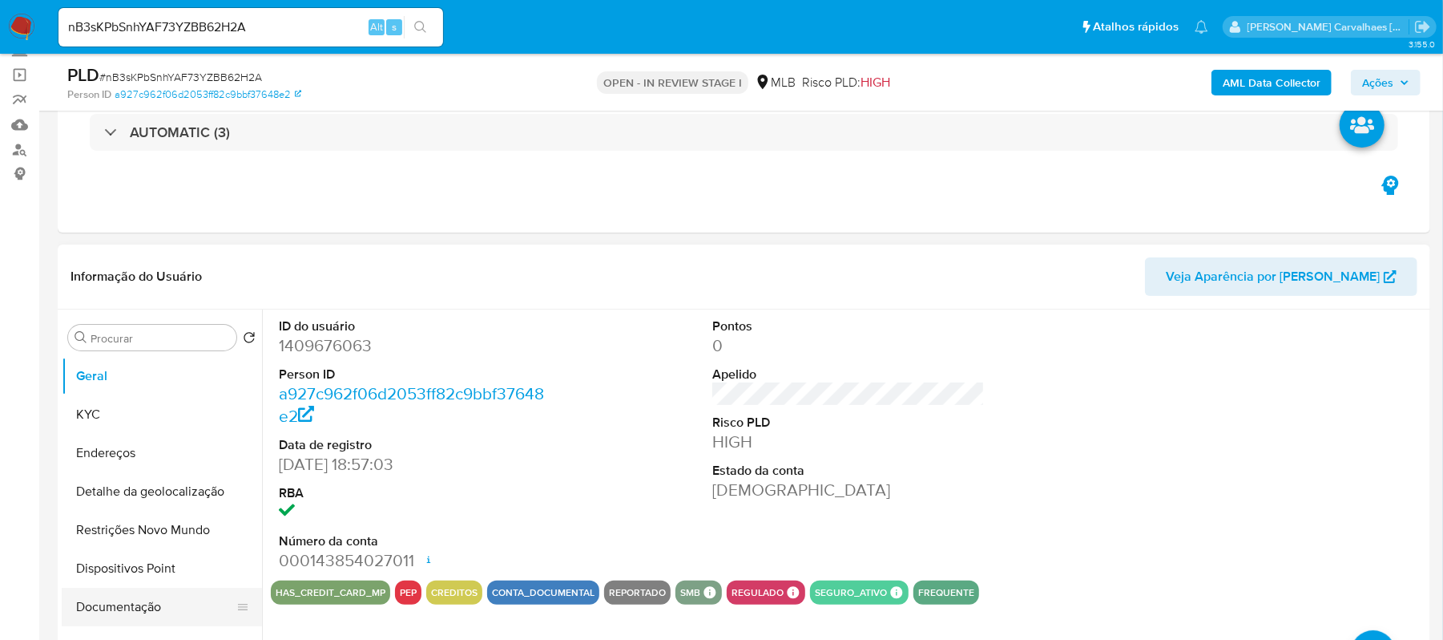
click at [149, 599] on button "Documentação" at bounding box center [156, 606] width 188 height 38
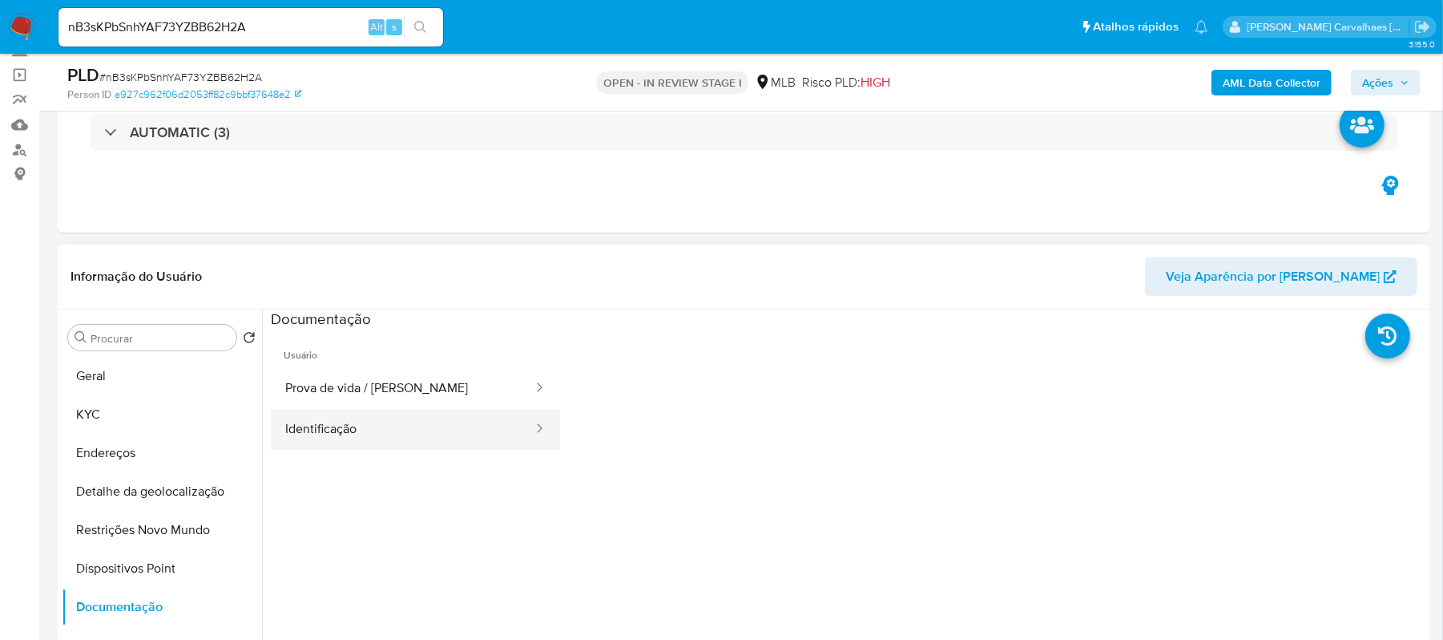
click at [322, 434] on button "Identificação" at bounding box center [403, 429] width 264 height 41
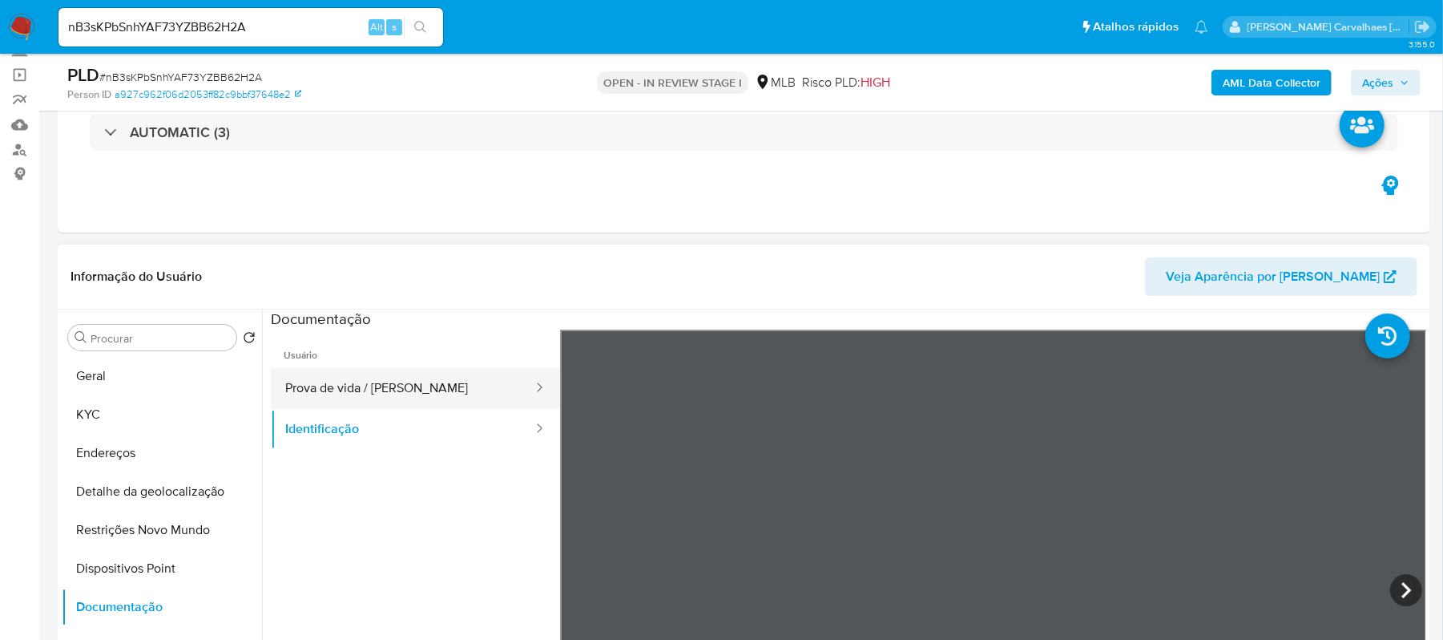
click at [309, 391] on button "Prova de vida / Selfie" at bounding box center [403, 388] width 264 height 41
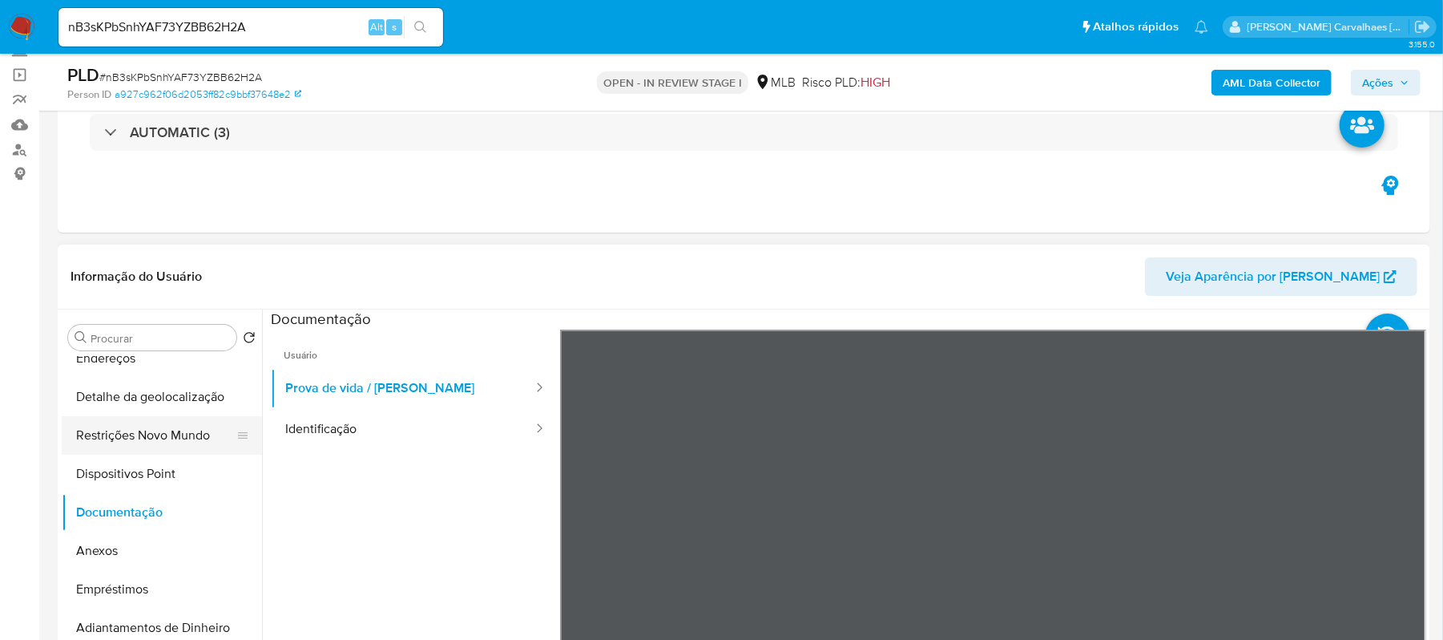
scroll to position [213, 0]
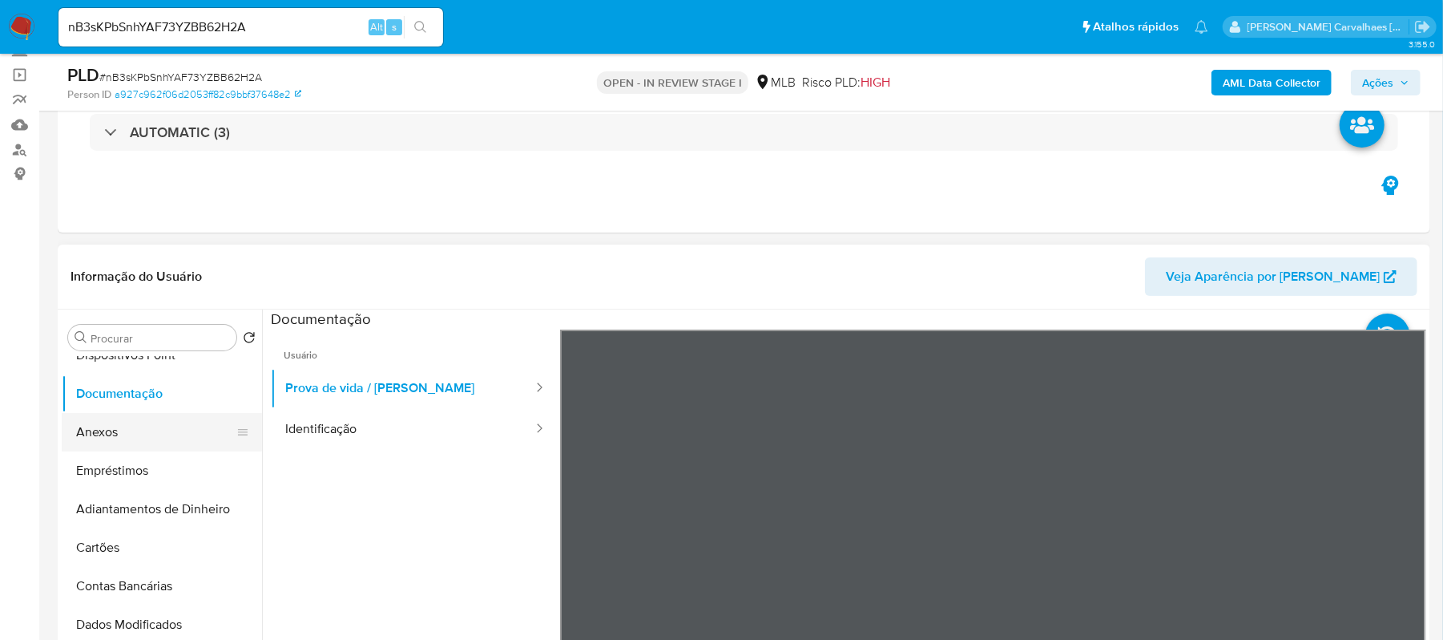
click at [141, 426] on button "Anexos" at bounding box center [156, 432] width 188 height 38
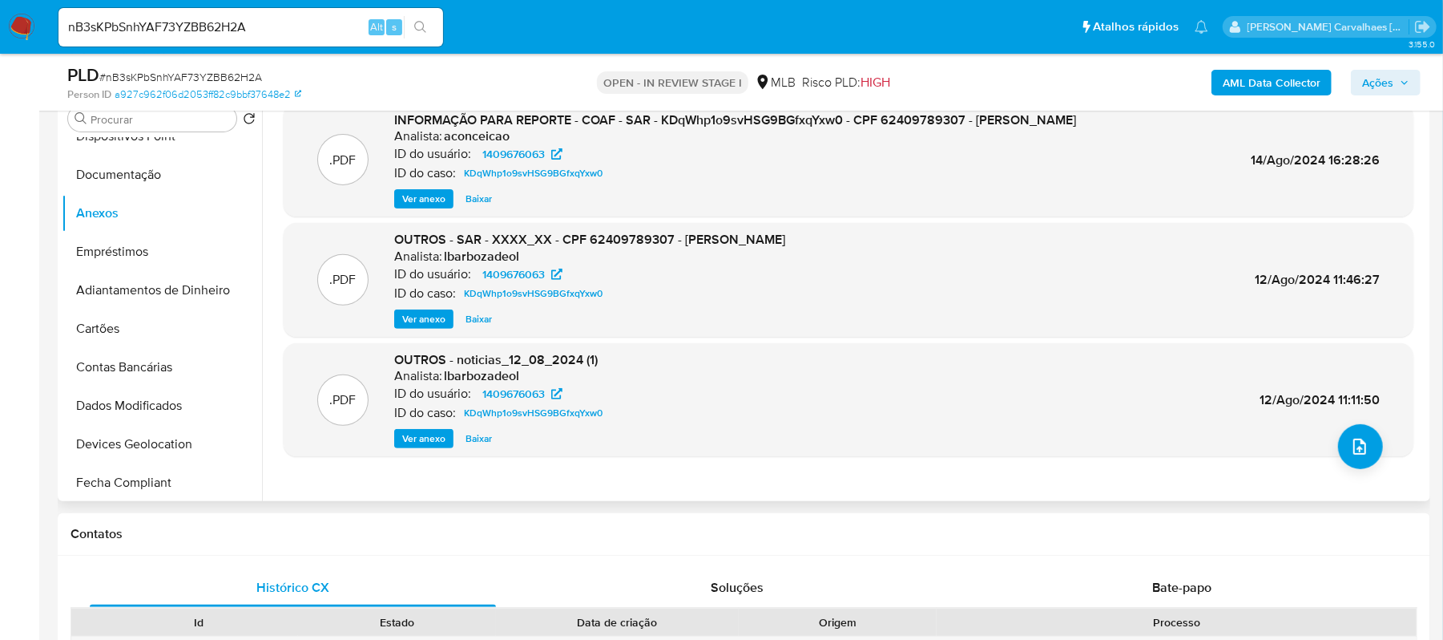
scroll to position [321, 0]
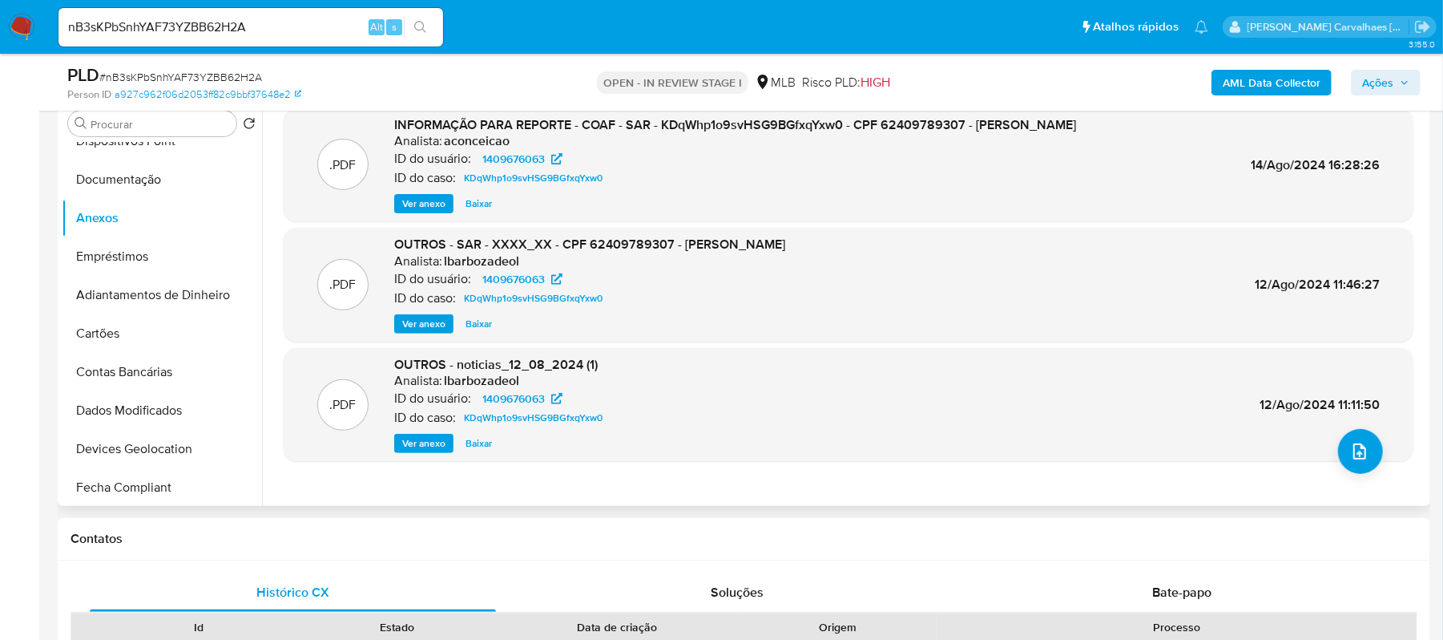
click at [409, 209] on span "Ver anexo" at bounding box center [423, 204] width 43 height 16
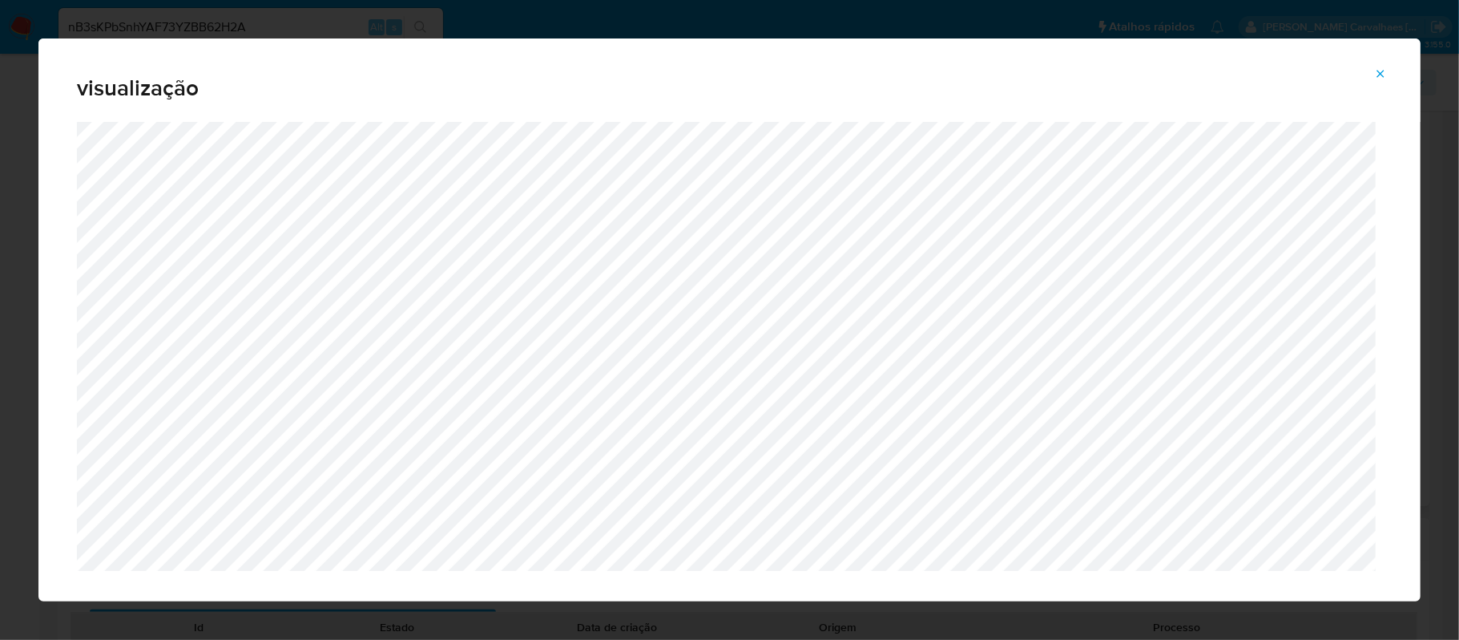
click at [1367, 74] on icon "Attachment preview" at bounding box center [1380, 73] width 13 height 13
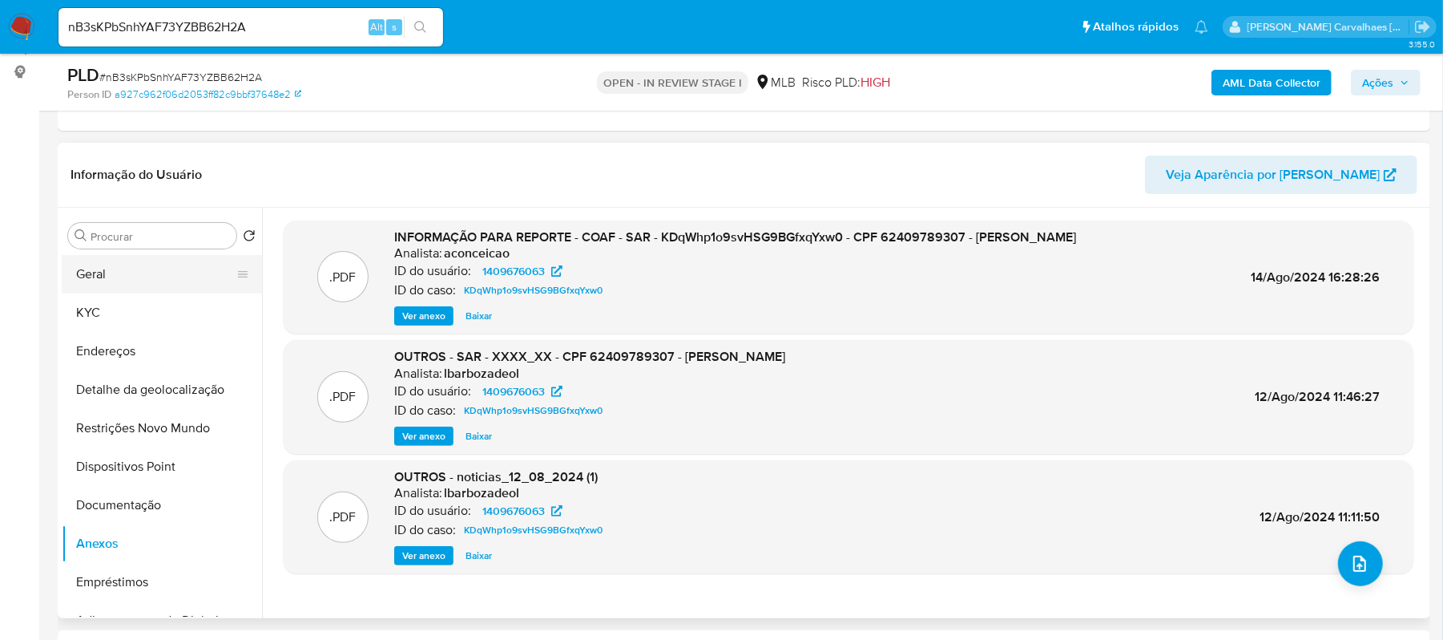
scroll to position [213, 0]
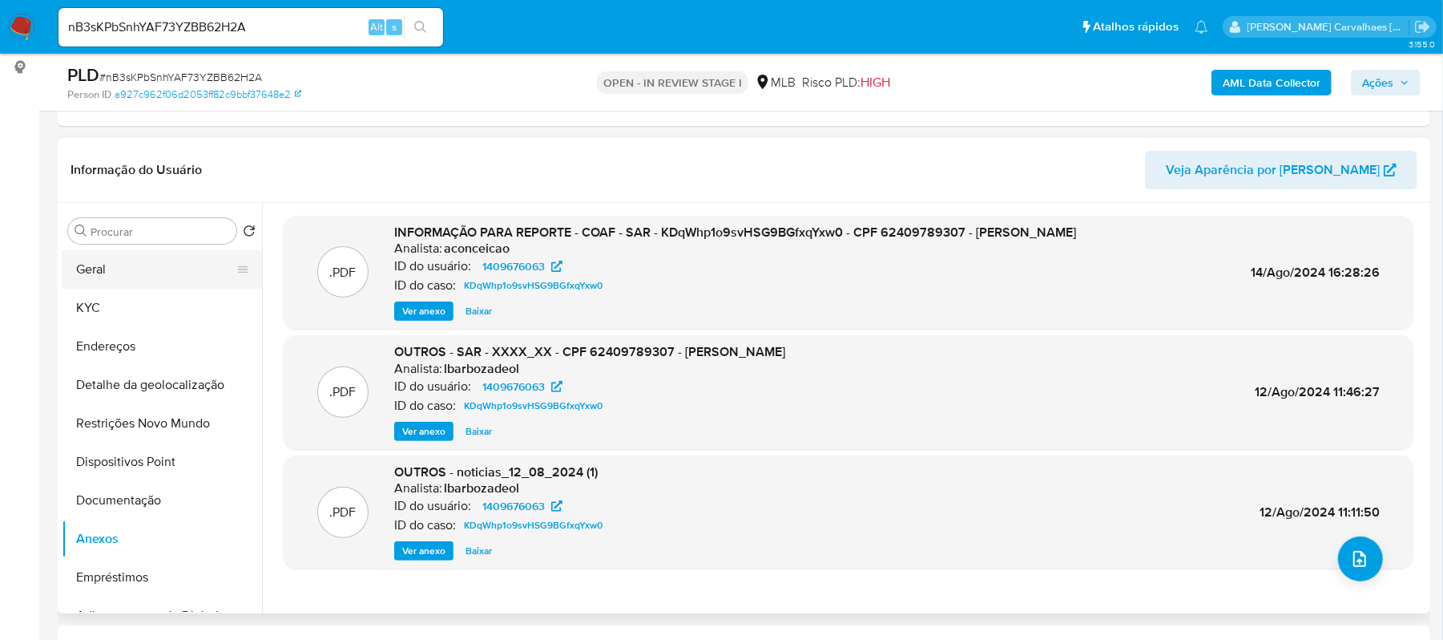
click at [155, 269] on button "Geral" at bounding box center [156, 269] width 188 height 38
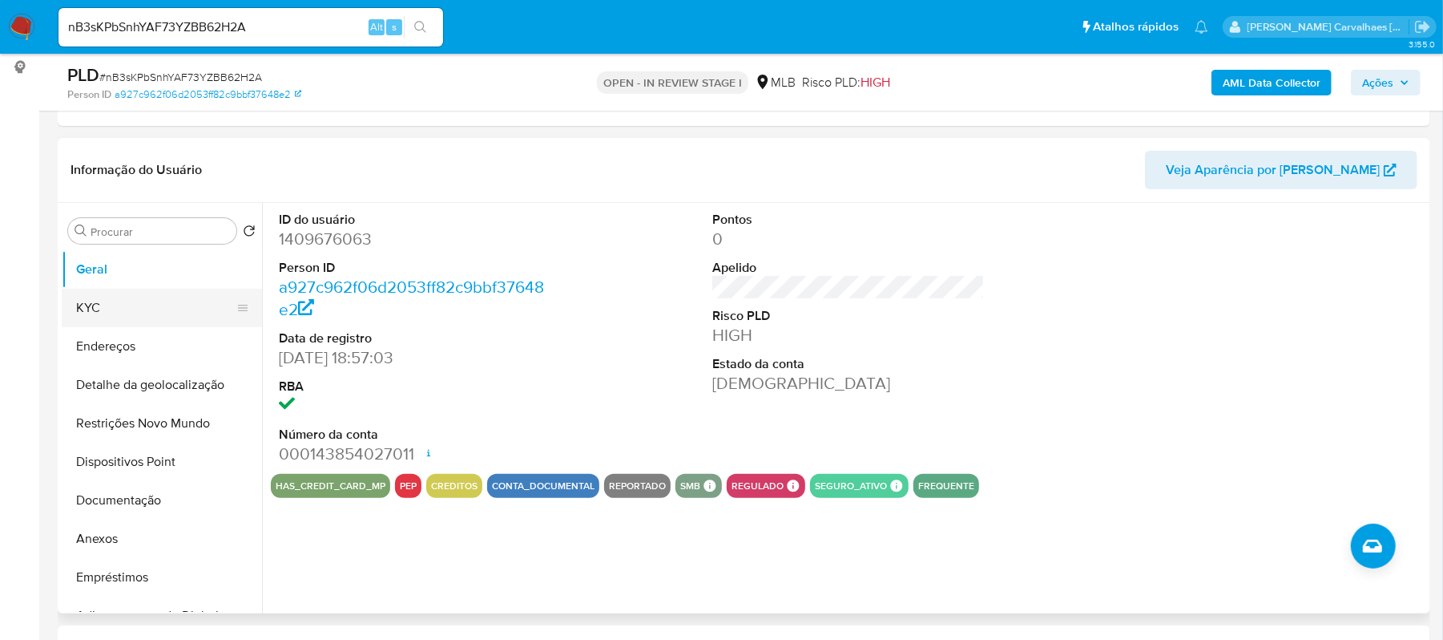
click at [149, 309] on button "KYC" at bounding box center [156, 308] width 188 height 38
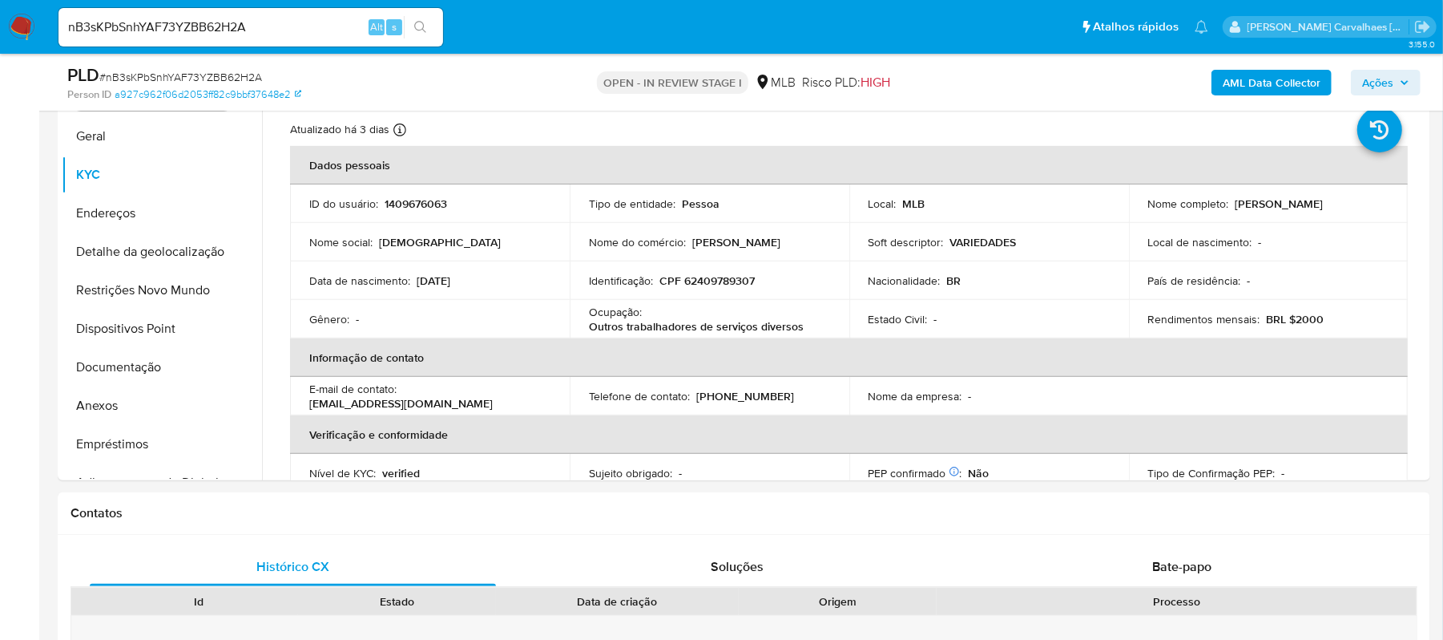
scroll to position [380, 0]
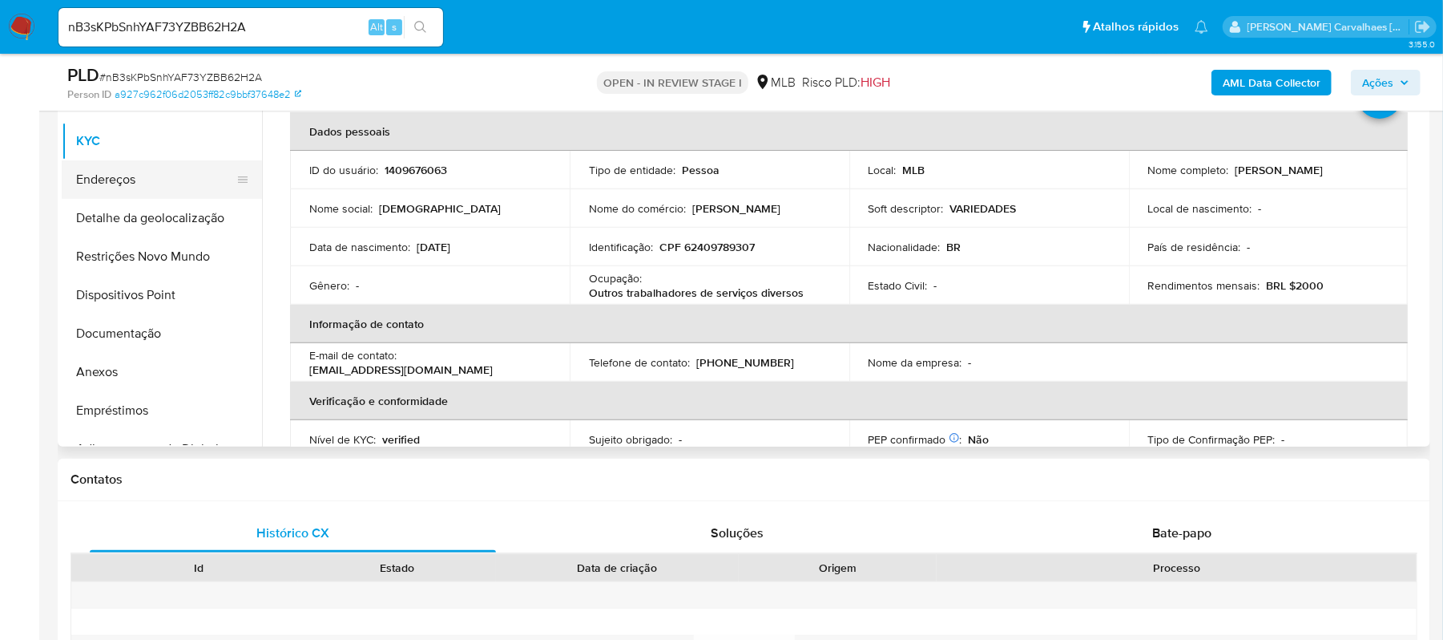
click at [126, 189] on button "Endereços" at bounding box center [156, 179] width 188 height 38
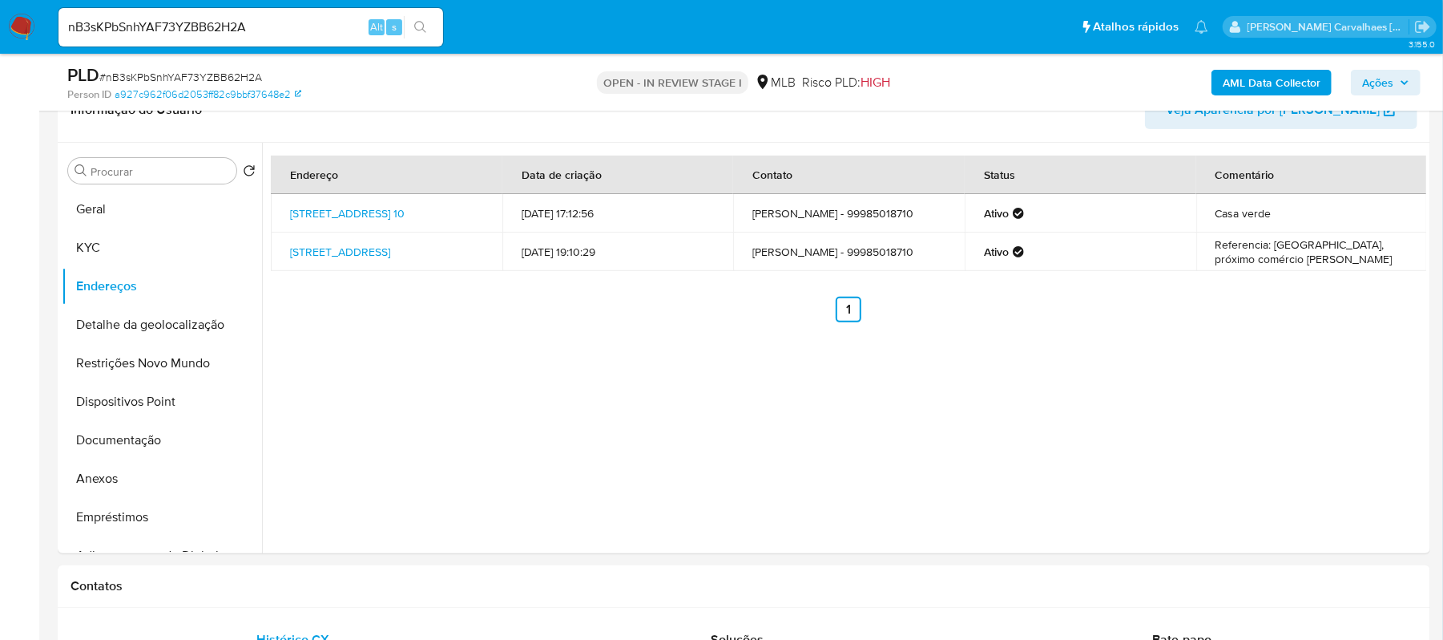
scroll to position [167, 0]
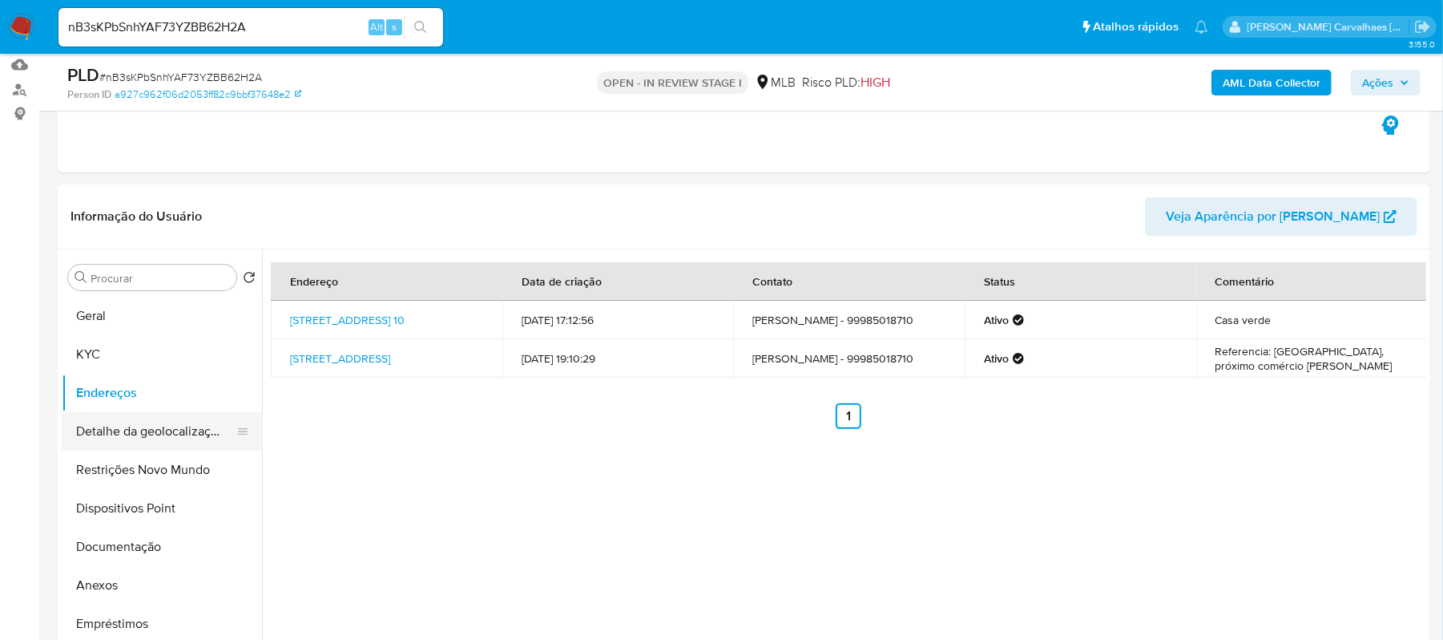
click at [145, 434] on button "Detalhe da geolocalização" at bounding box center [156, 431] width 188 height 38
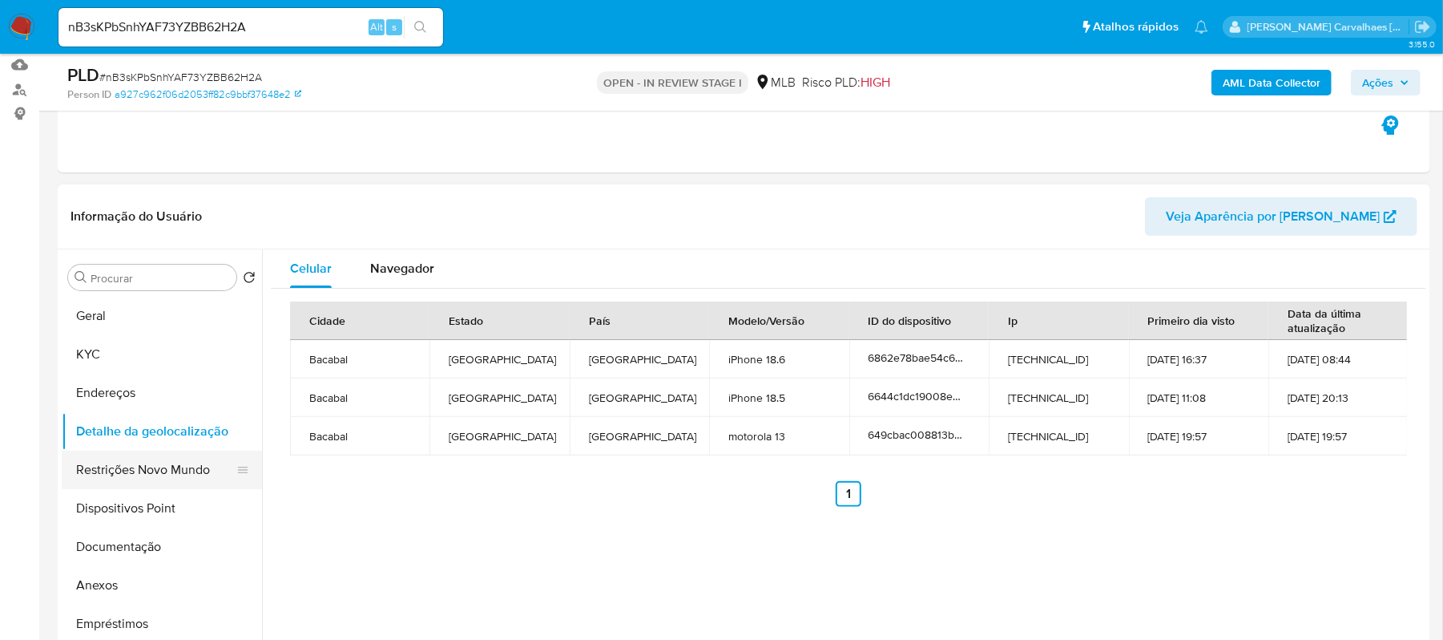
click at [193, 466] on button "Restrições Novo Mundo" at bounding box center [156, 469] width 188 height 38
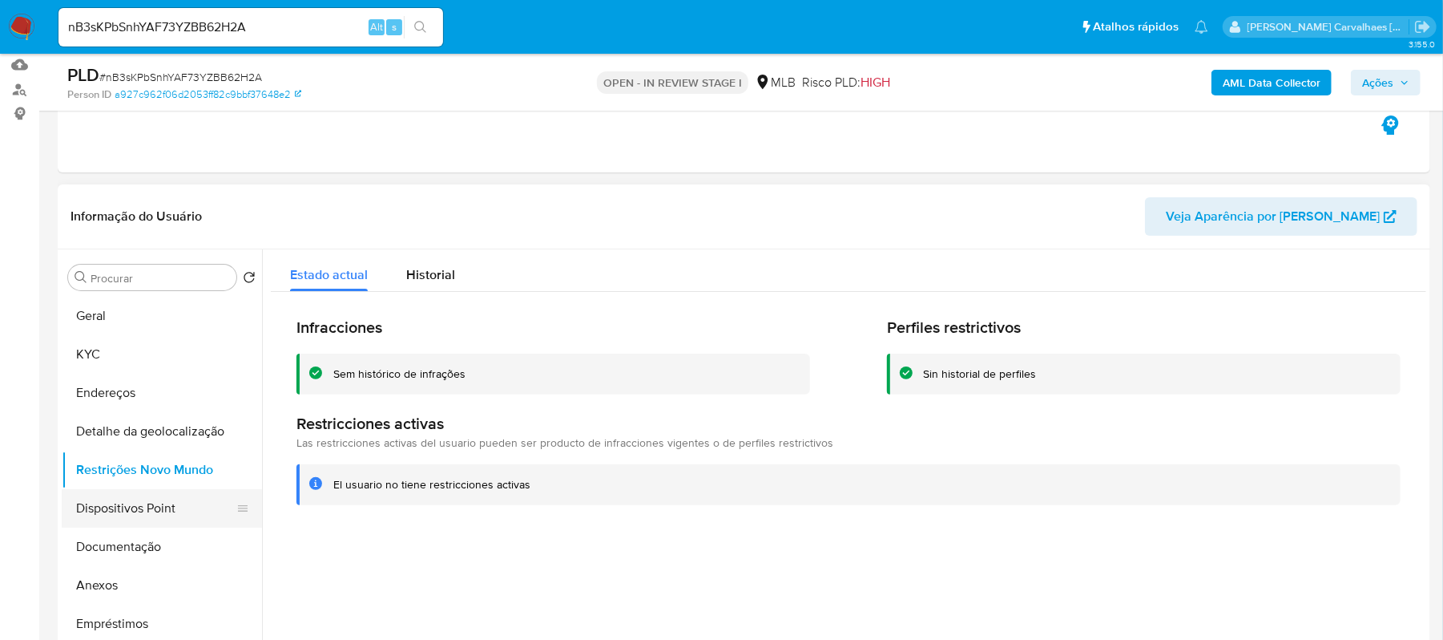
click at [164, 507] on button "Dispositivos Point" at bounding box center [156, 508] width 188 height 38
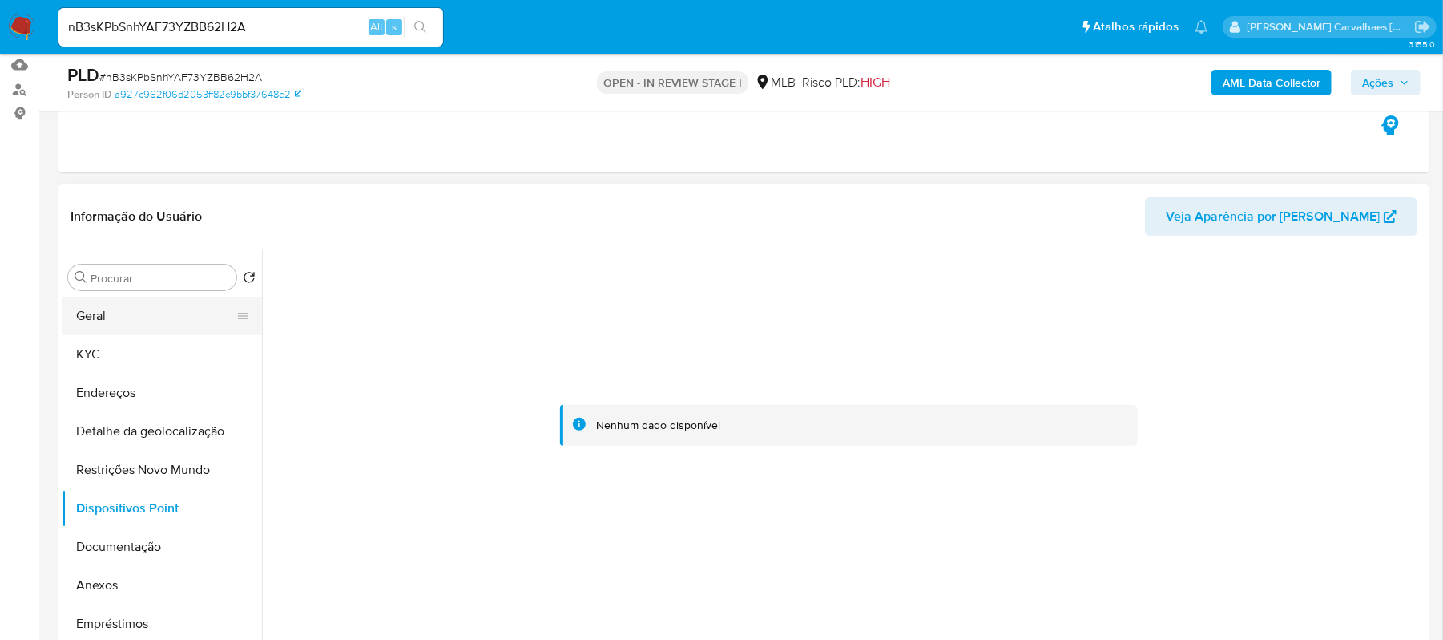
click at [123, 309] on button "Geral" at bounding box center [156, 316] width 188 height 38
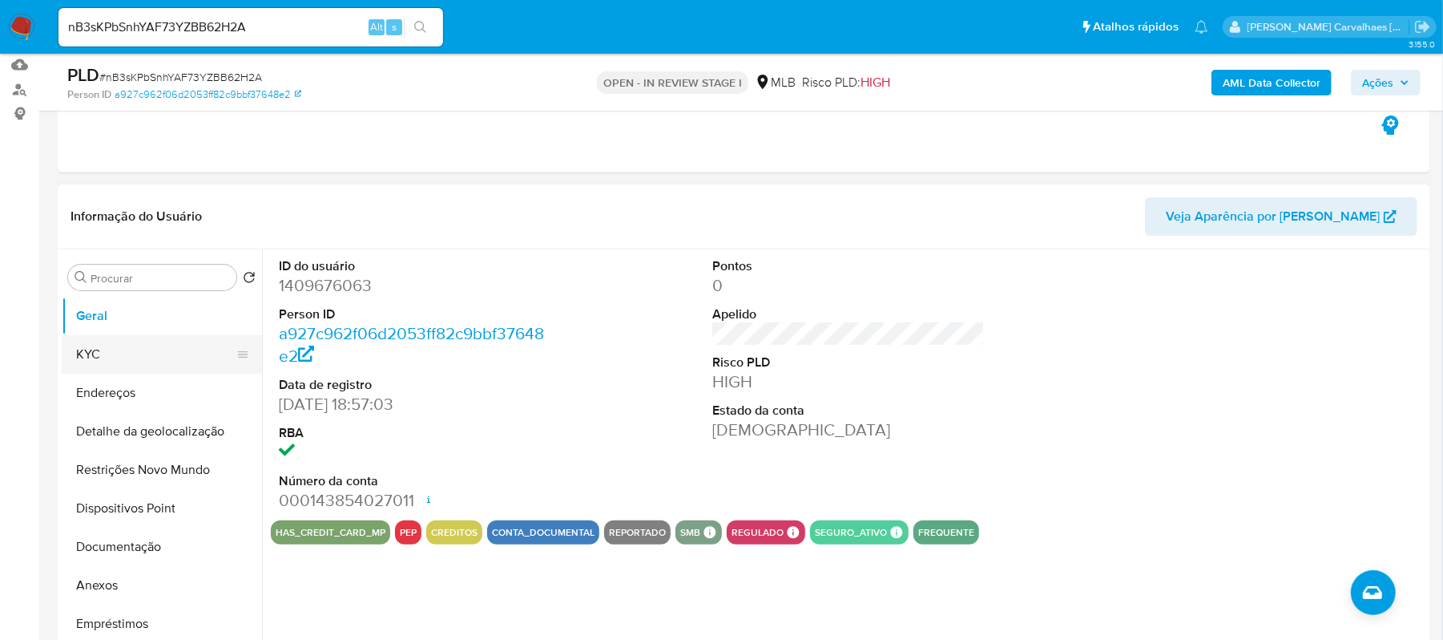
click at [128, 353] on button "KYC" at bounding box center [156, 354] width 188 height 38
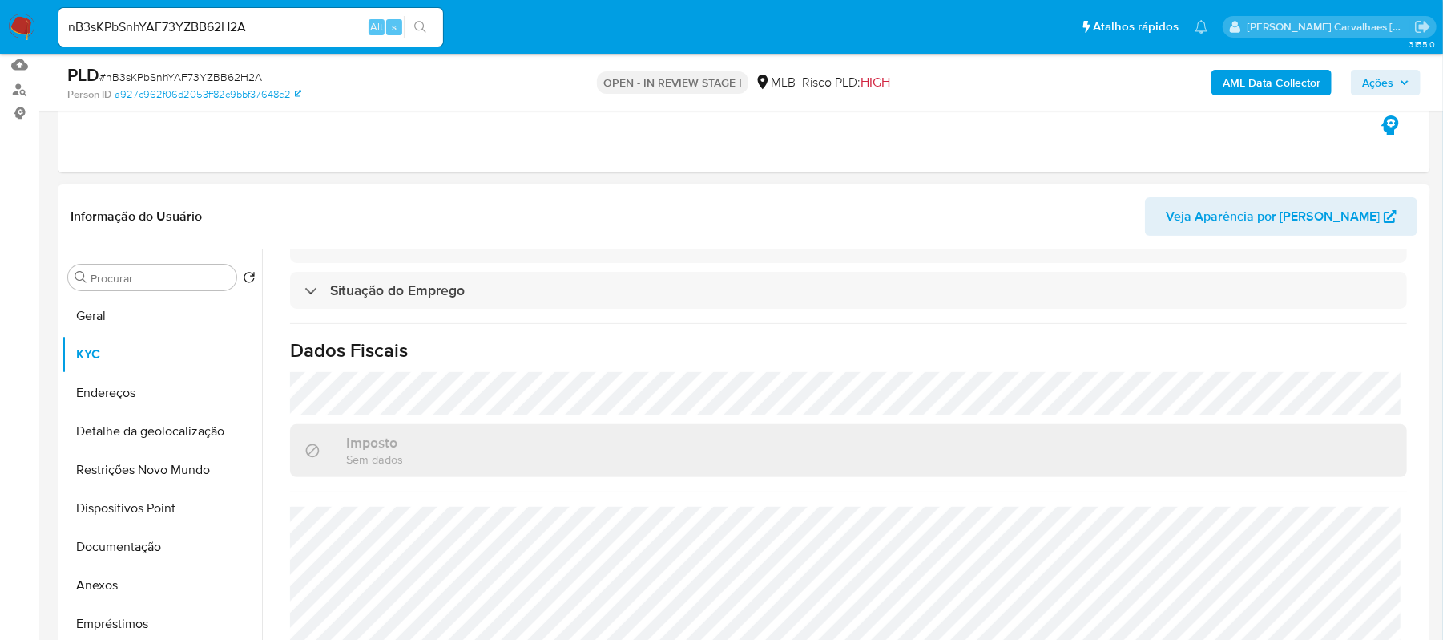
scroll to position [683, 0]
click at [119, 327] on button "Geral" at bounding box center [156, 316] width 188 height 38
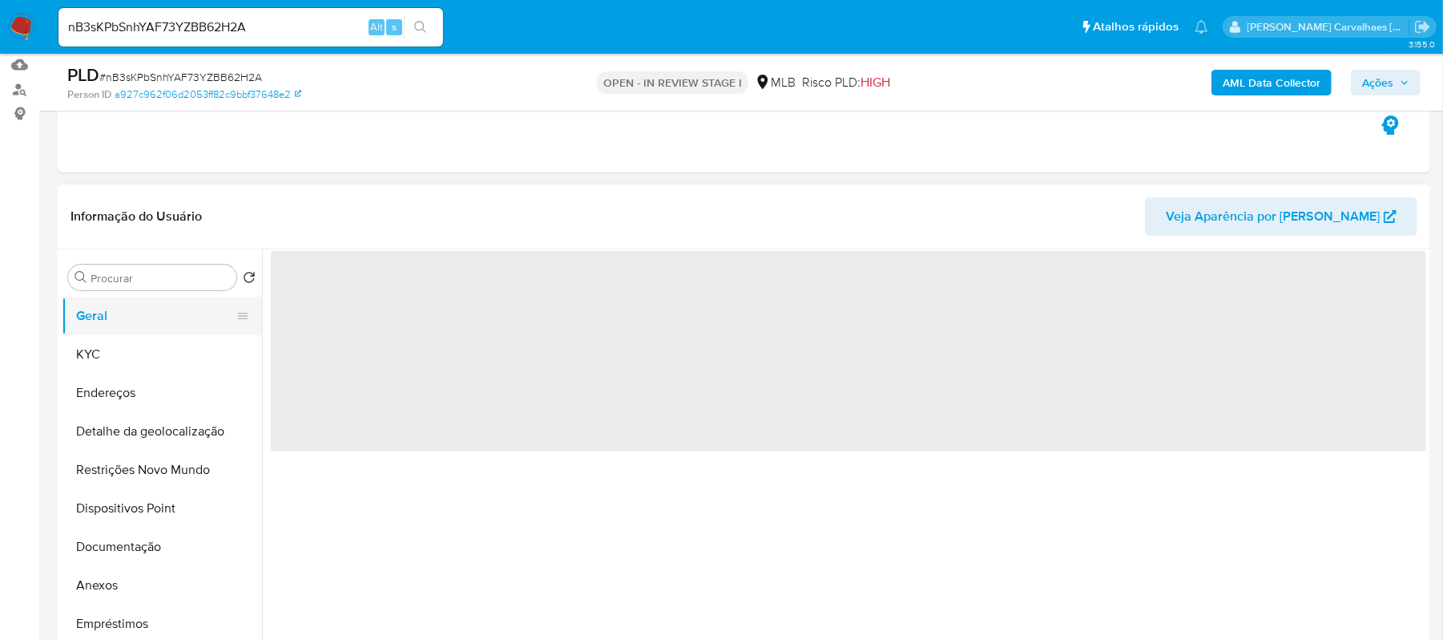
scroll to position [0, 0]
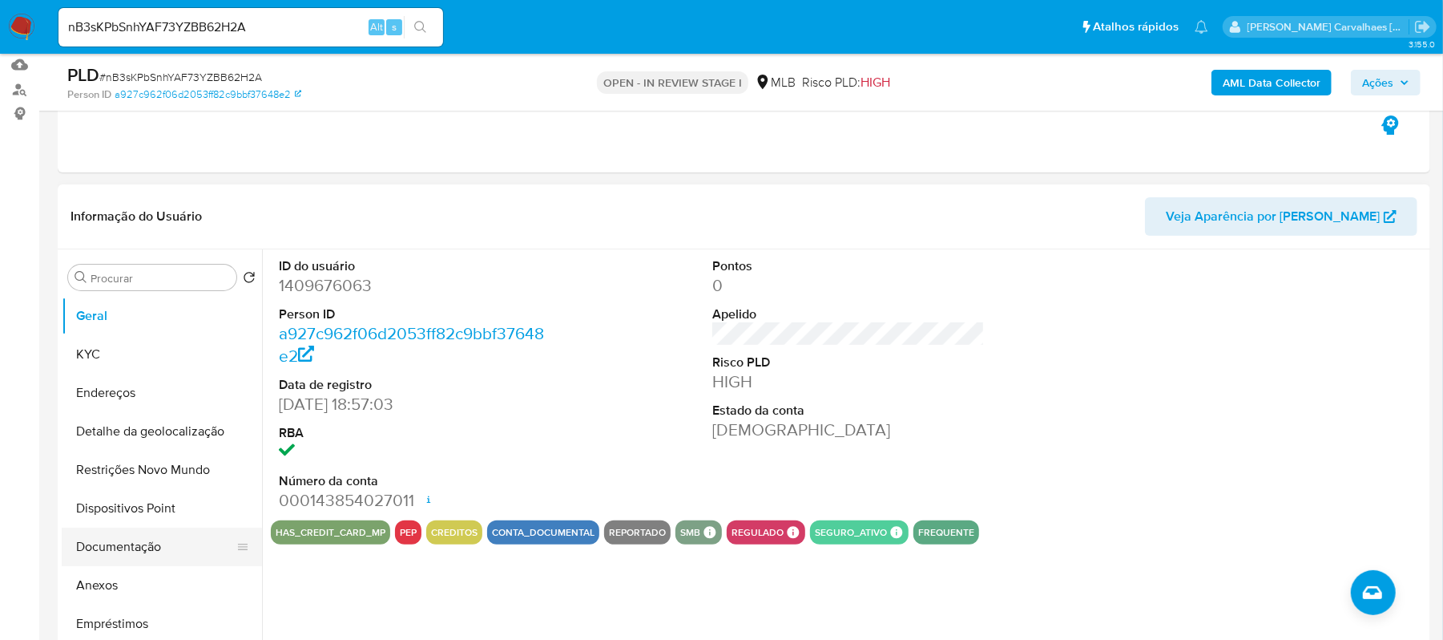
click at [162, 546] on button "Documentação" at bounding box center [156, 546] width 188 height 38
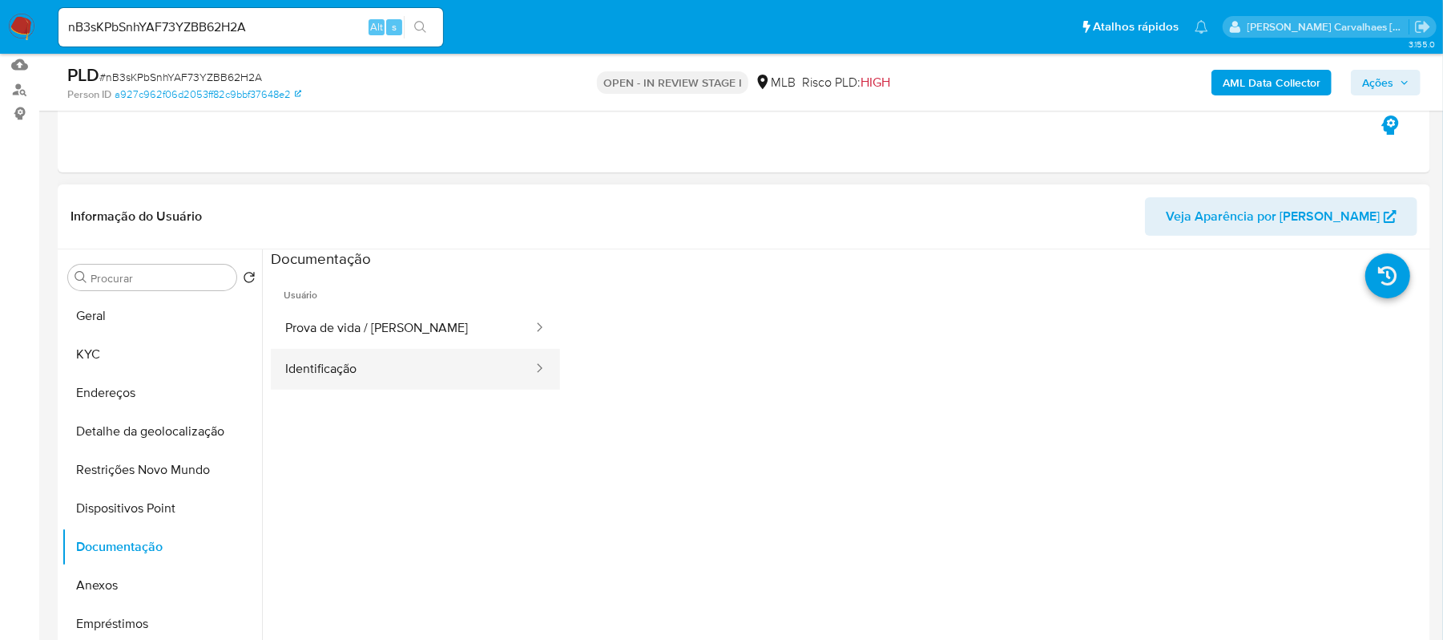
click at [348, 367] on button "Identificação" at bounding box center [403, 369] width 264 height 41
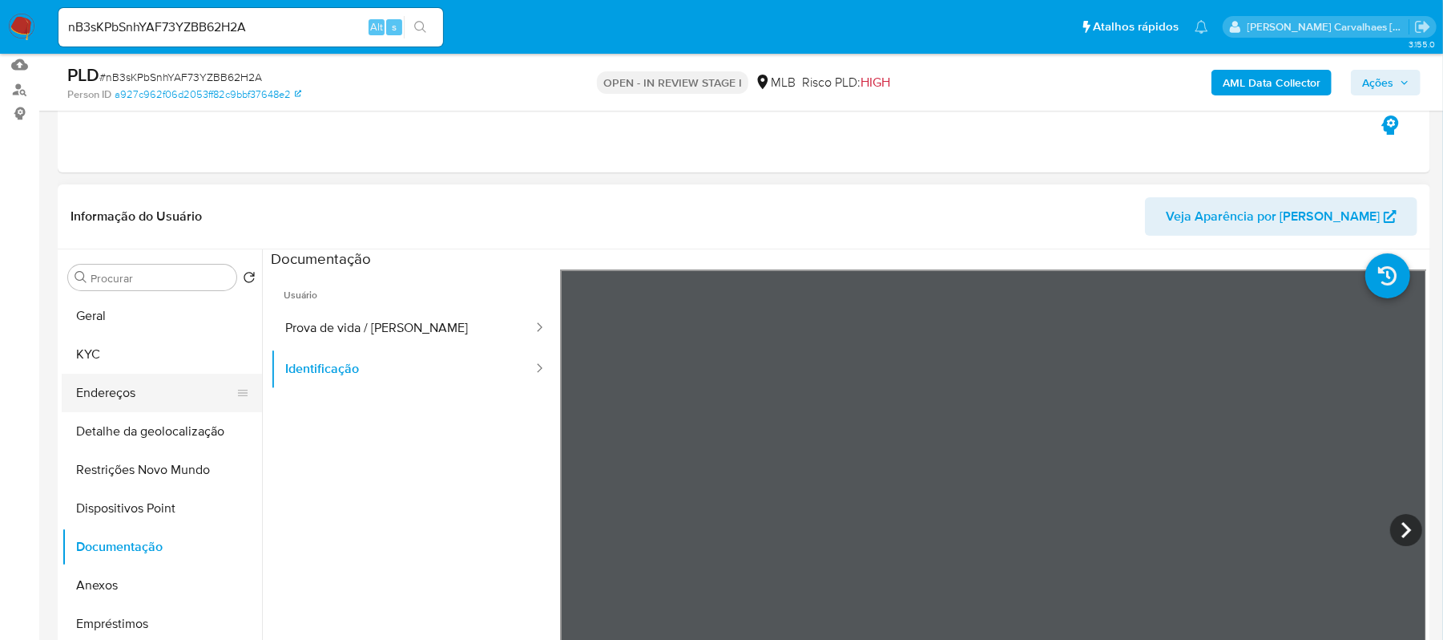
click at [155, 389] on button "Endereços" at bounding box center [156, 392] width 188 height 38
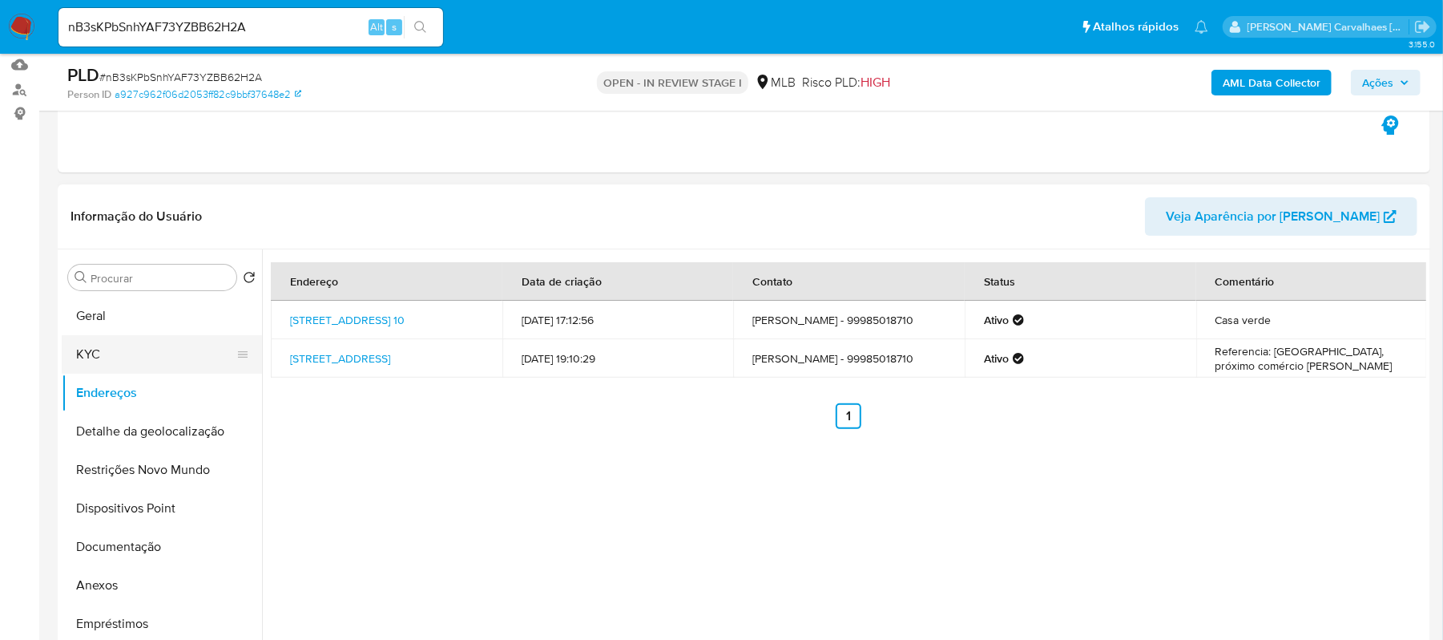
click at [139, 341] on button "KYC" at bounding box center [156, 354] width 188 height 38
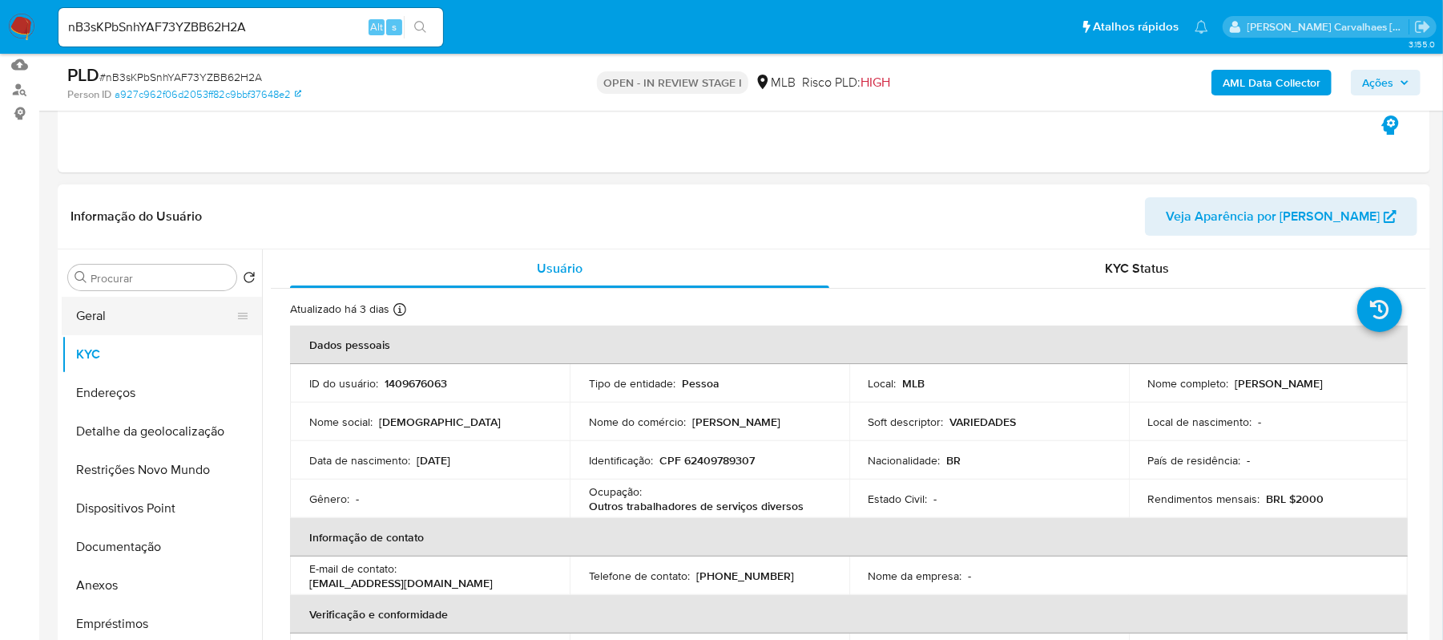
click at [141, 311] on button "Geral" at bounding box center [156, 316] width 188 height 38
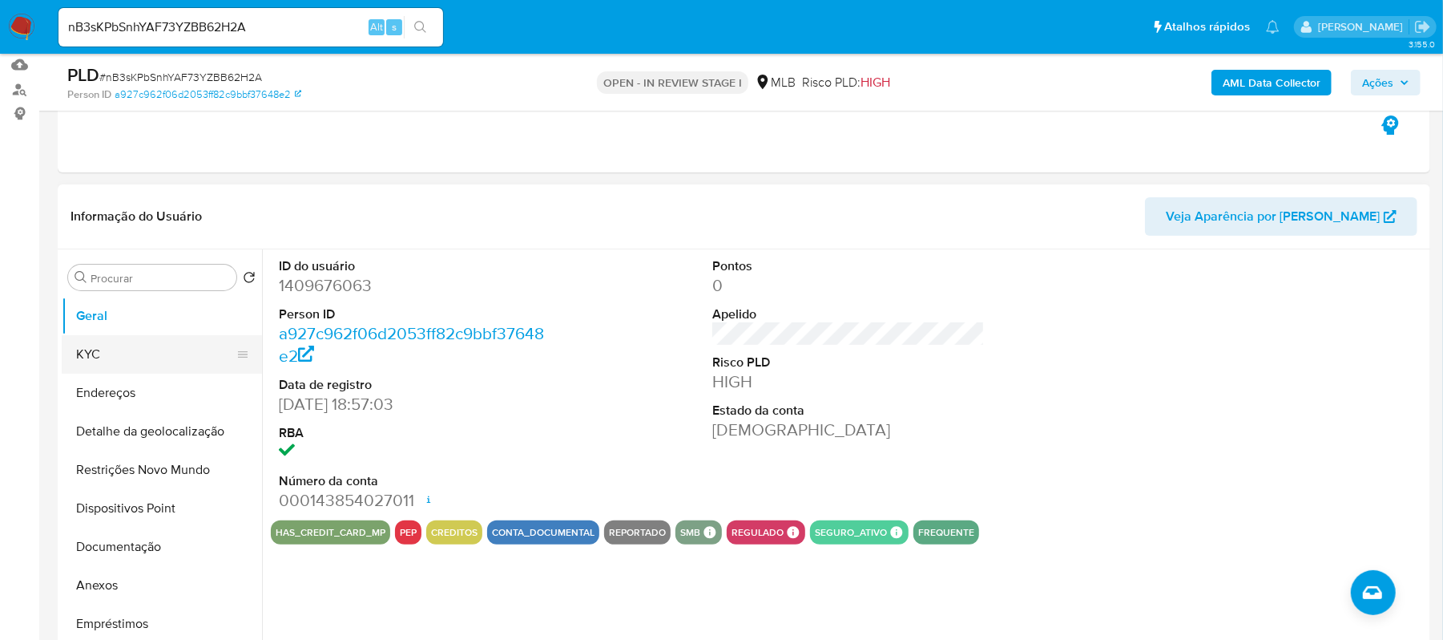
click at [128, 357] on button "KYC" at bounding box center [156, 354] width 188 height 38
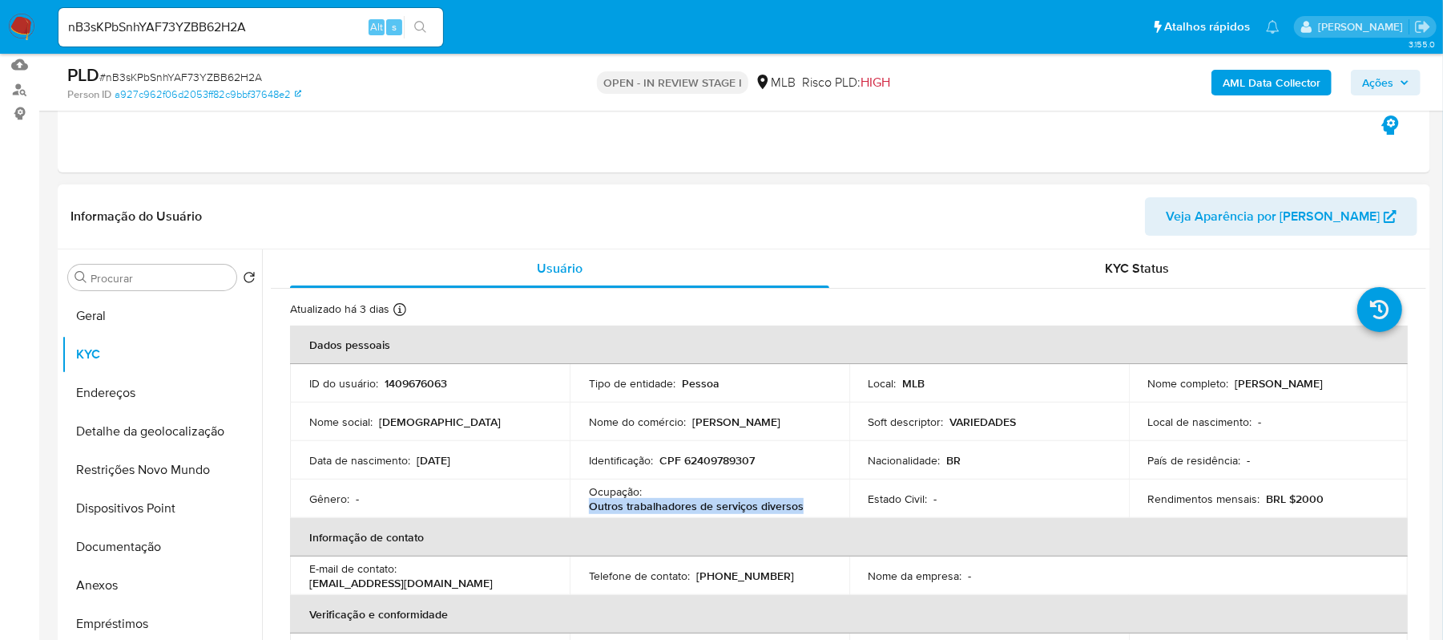
drag, startPoint x: 587, startPoint y: 503, endPoint x: 801, endPoint y: 508, distance: 214.8
click at [801, 508] on div "Ocupação : Outros trabalhadores de serviços diversos" at bounding box center [709, 498] width 241 height 29
click at [157, 476] on button "Restrições Novo Mundo" at bounding box center [156, 469] width 188 height 38
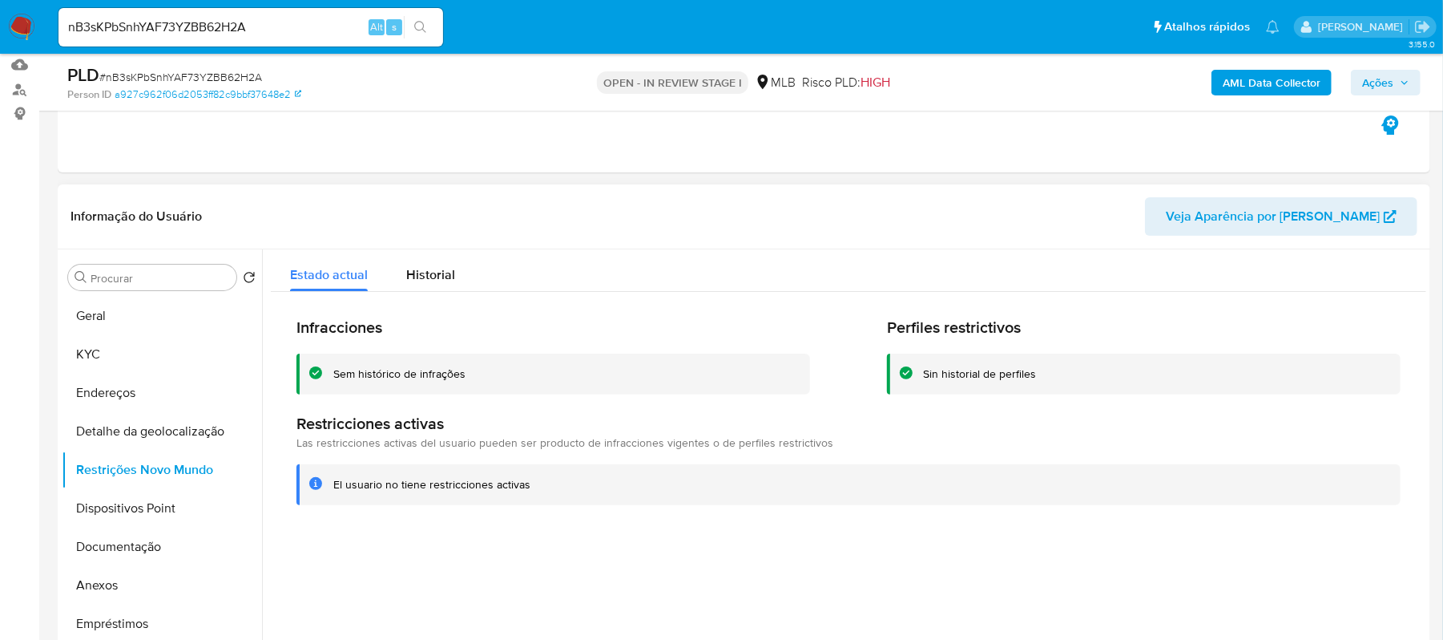
drag, startPoint x: 334, startPoint y: 378, endPoint x: 454, endPoint y: 372, distance: 119.6
click at [470, 377] on div "Sem histórico de infrações" at bounding box center [565, 373] width 464 height 15
click at [163, 548] on button "Documentação" at bounding box center [156, 546] width 188 height 38
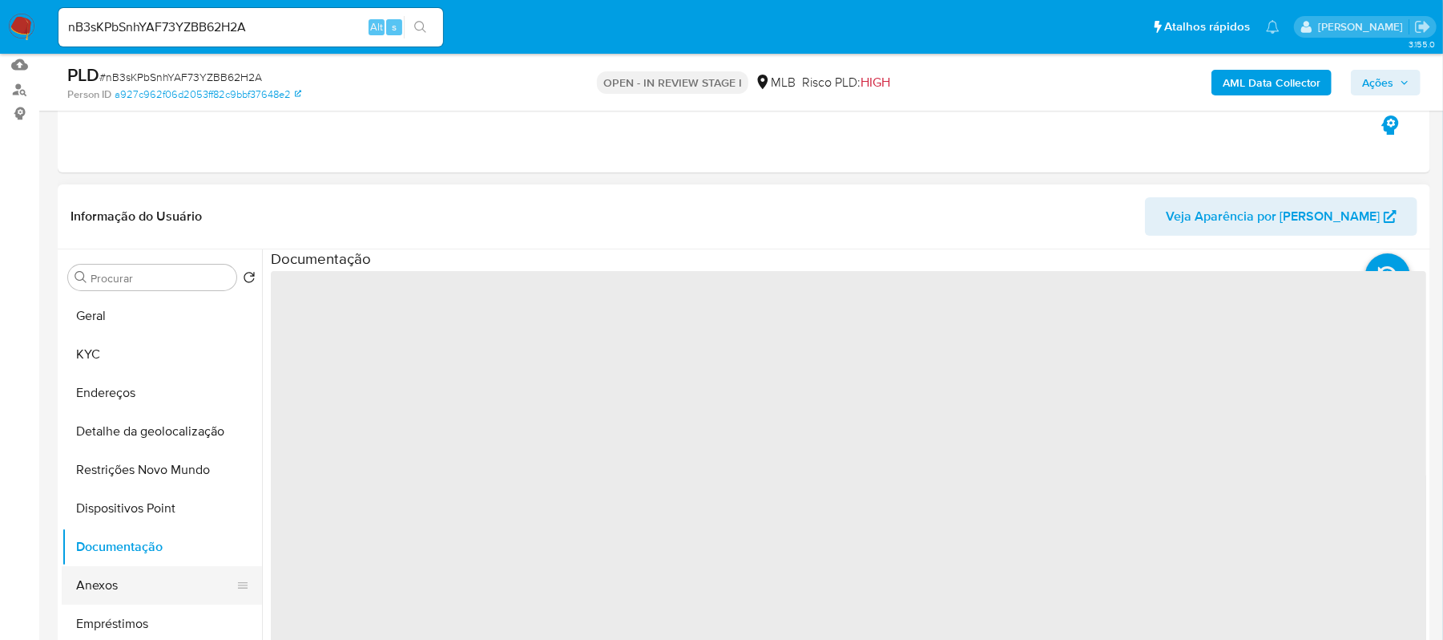
click at [129, 587] on button "Anexos" at bounding box center [156, 585] width 188 height 38
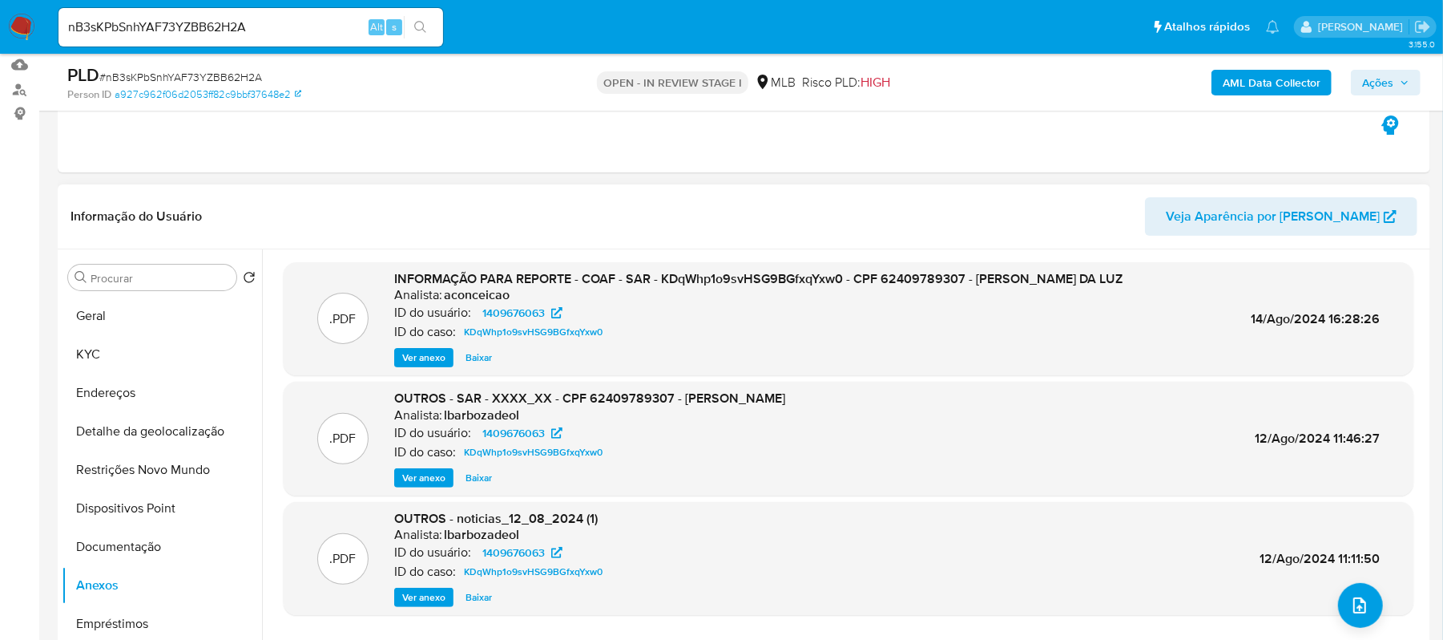
click at [422, 354] on span "Ver anexo" at bounding box center [423, 357] width 43 height 16
click at [422, 354] on div "Ver anexo Ver anexo Baixar" at bounding box center [758, 357] width 729 height 19
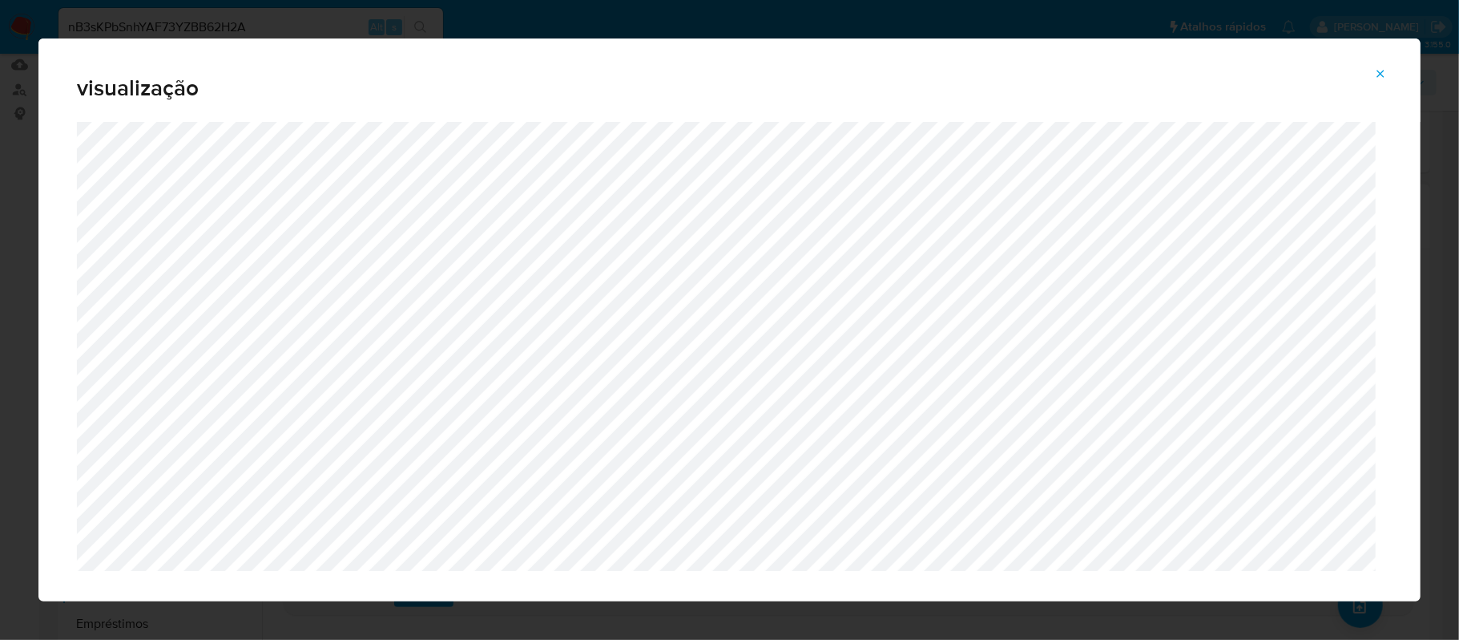
click at [1367, 69] on icon "Attachment preview" at bounding box center [1380, 73] width 13 height 13
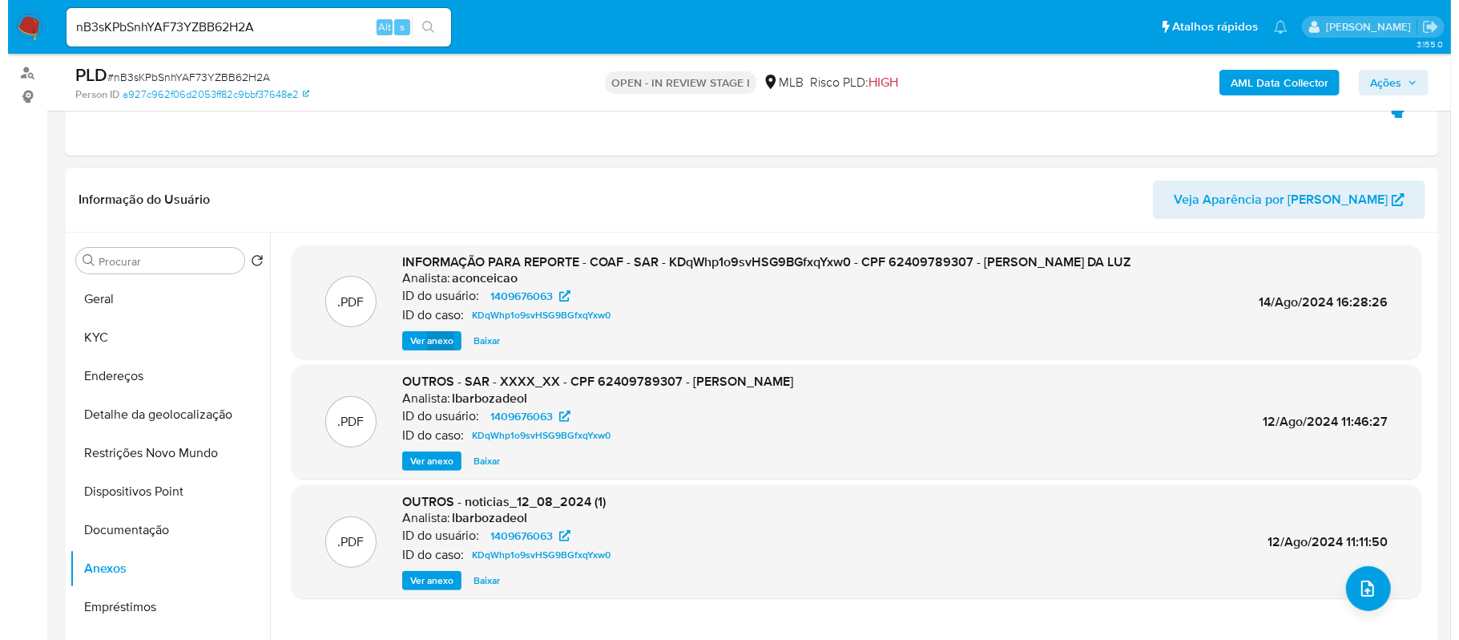
scroll to position [167, 0]
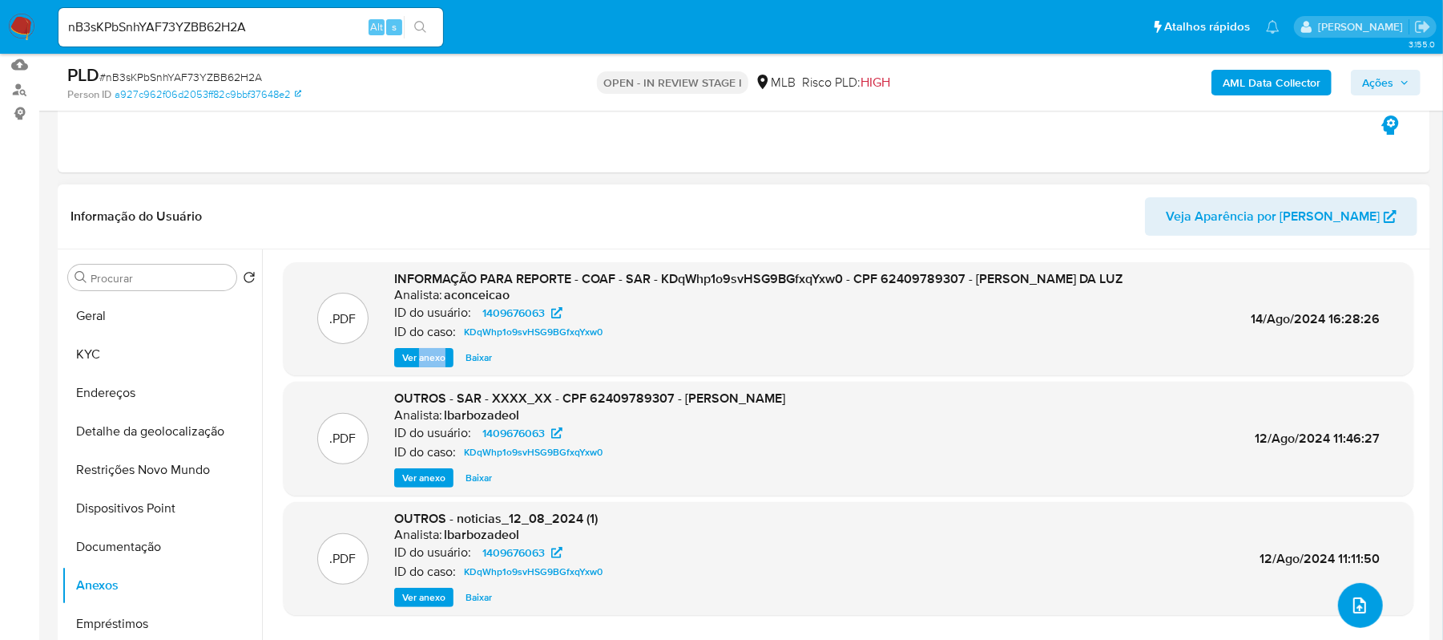
click at [1338, 606] on button "upload-file" at bounding box center [1360, 605] width 45 height 45
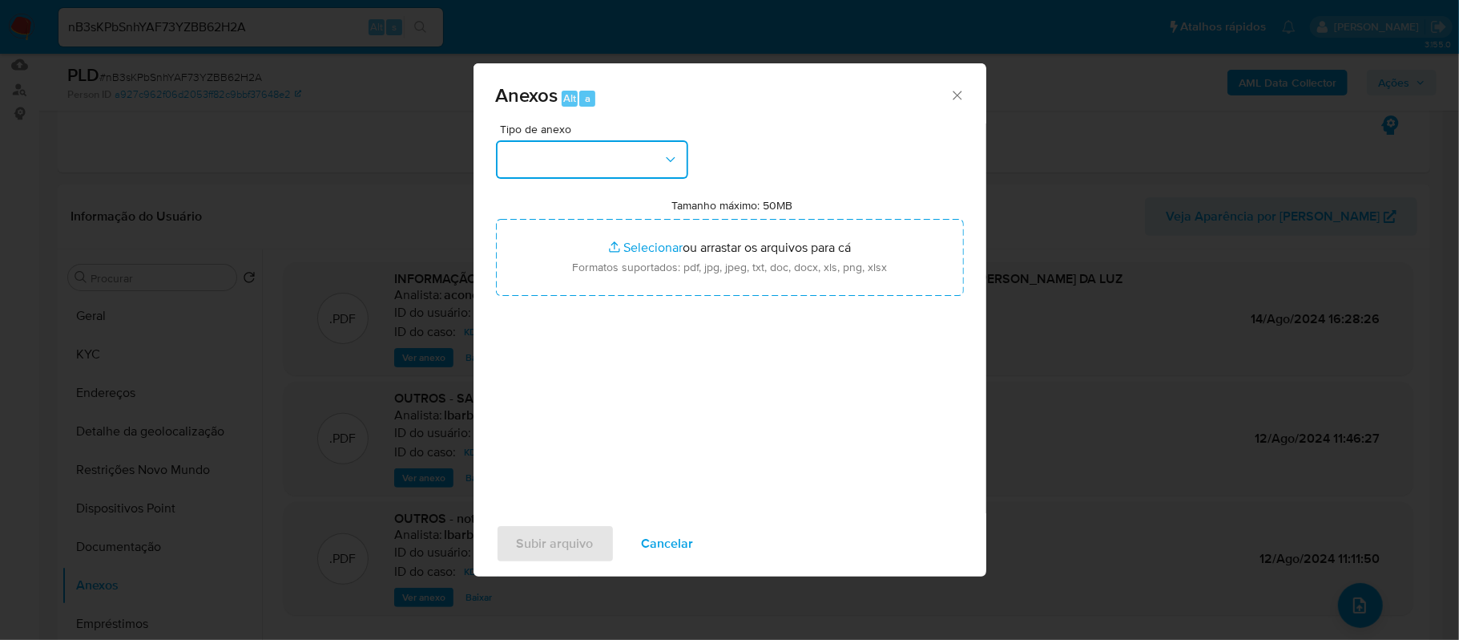
click at [675, 168] on button "button" at bounding box center [592, 159] width 192 height 38
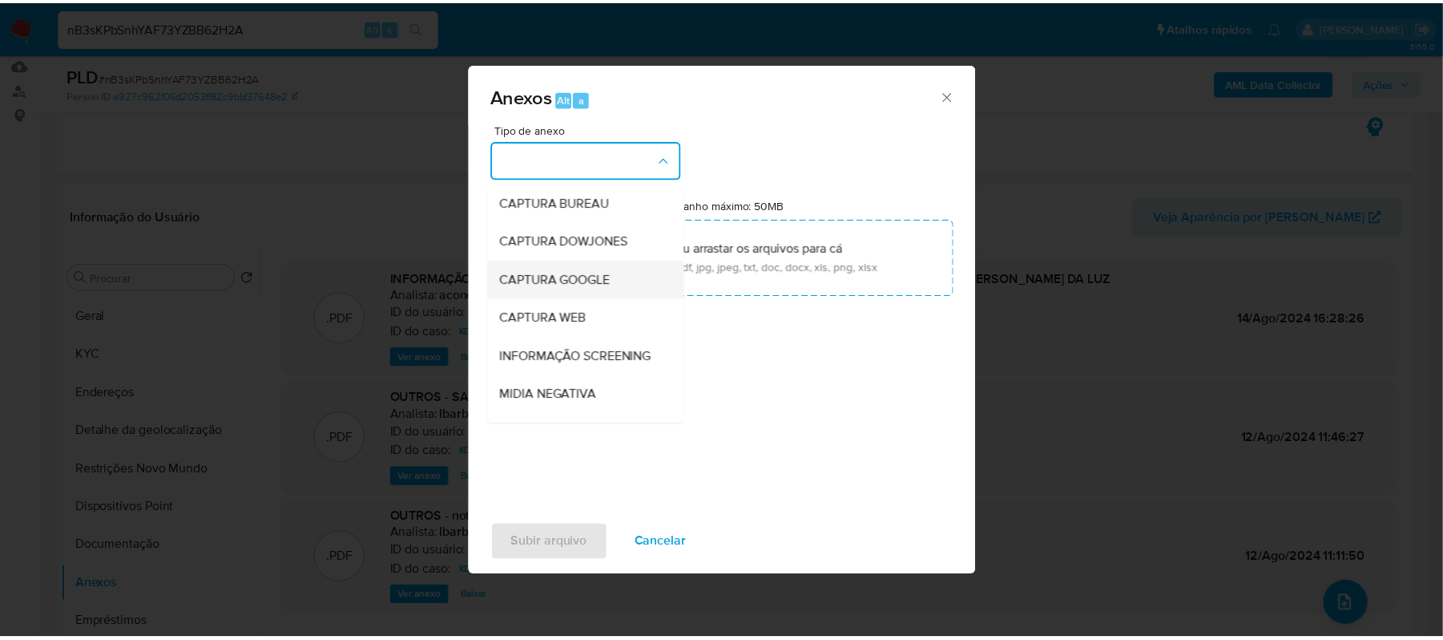
scroll to position [213, 0]
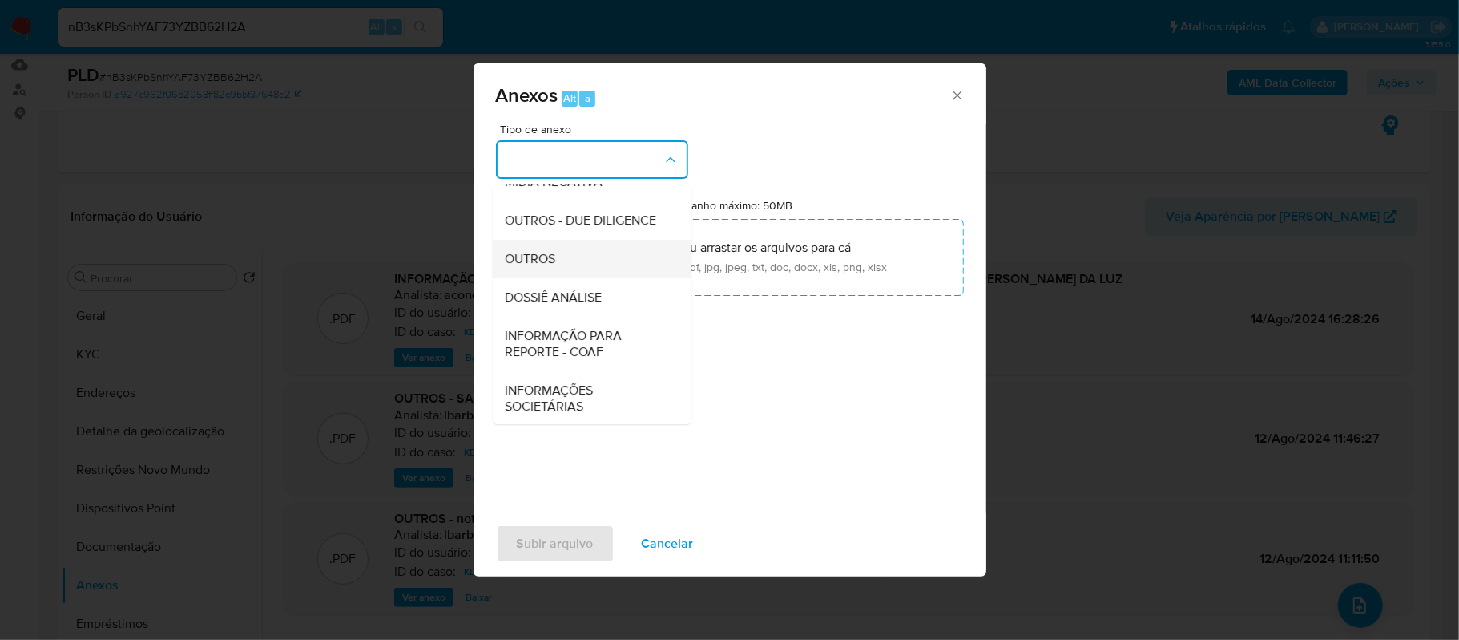
click at [564, 278] on div "OUTROS" at bounding box center [587, 259] width 163 height 38
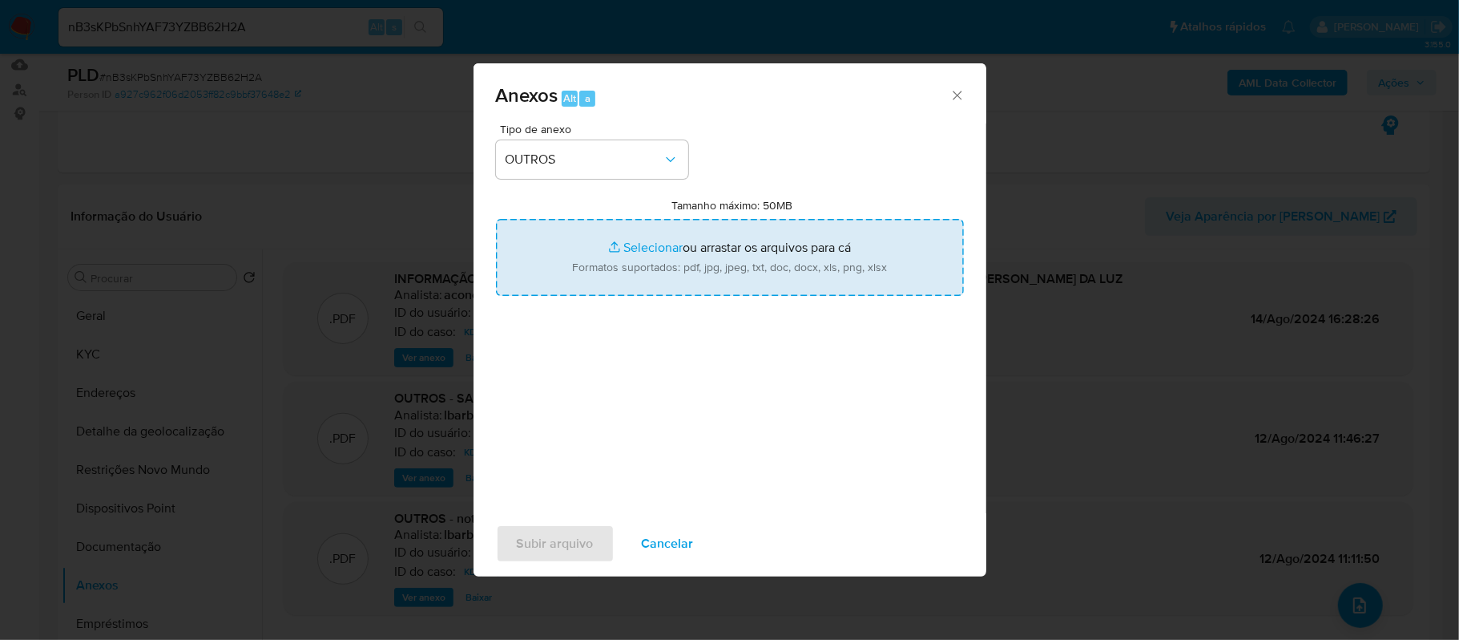
click at [633, 250] on input "Tamanho máximo: 50MB Selecionar arquivos" at bounding box center [730, 257] width 468 height 77
type input "C:\fakepath\2o SAR - xxxx - CPF 62409789307 - THAINARA SILVA DA LUZ.pdf"
click at [639, 242] on input "Tamanho máximo: 50MB Selecionar arquivos" at bounding box center [730, 257] width 468 height 77
type input "C:\fakepath\Mulan Thainara Silva da Luz 1409676063_2025_08_21_17_25_15 - Tabla …"
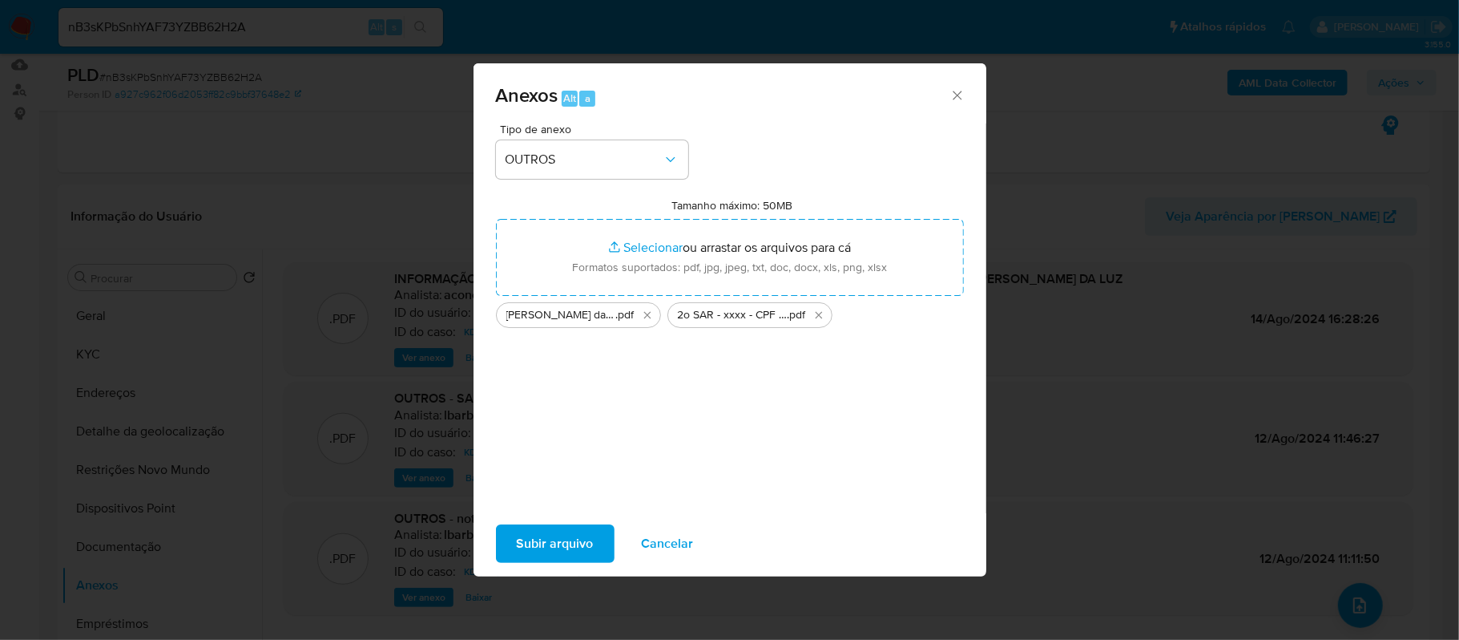
click at [550, 548] on span "Subir arquivo" at bounding box center [555, 543] width 77 height 35
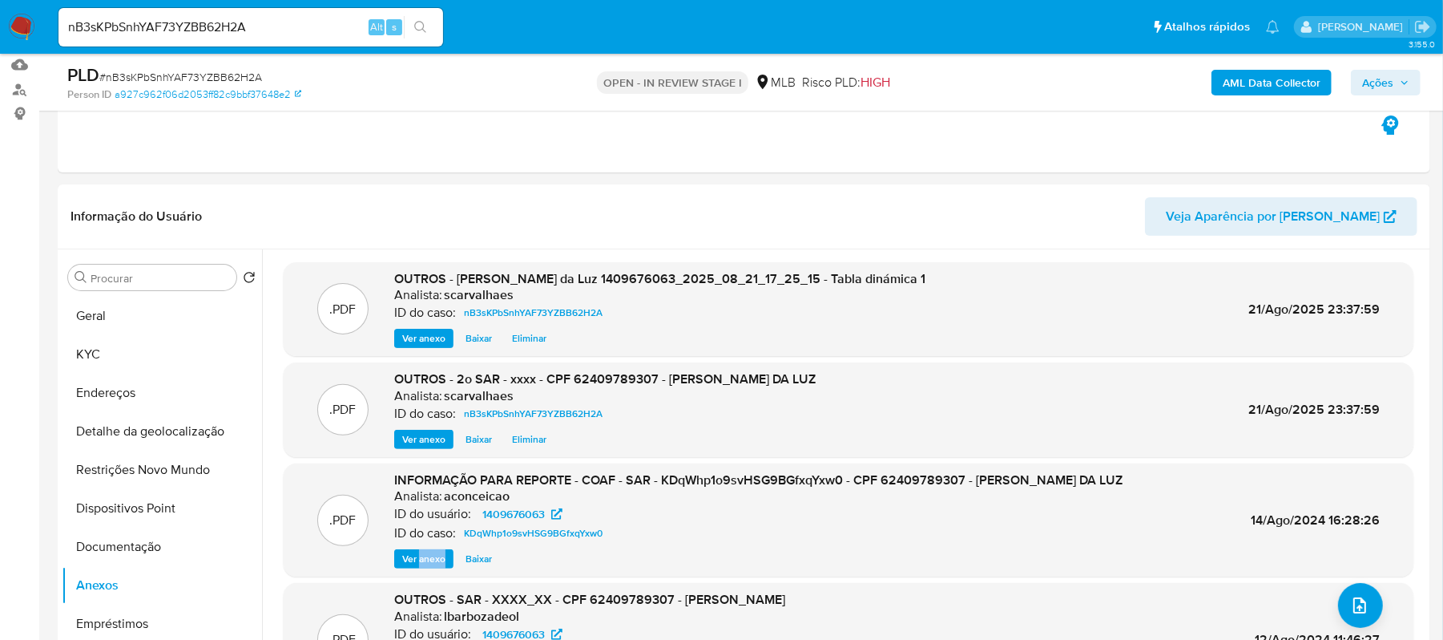
click at [1367, 88] on span "Ações" at bounding box center [1377, 83] width 31 height 26
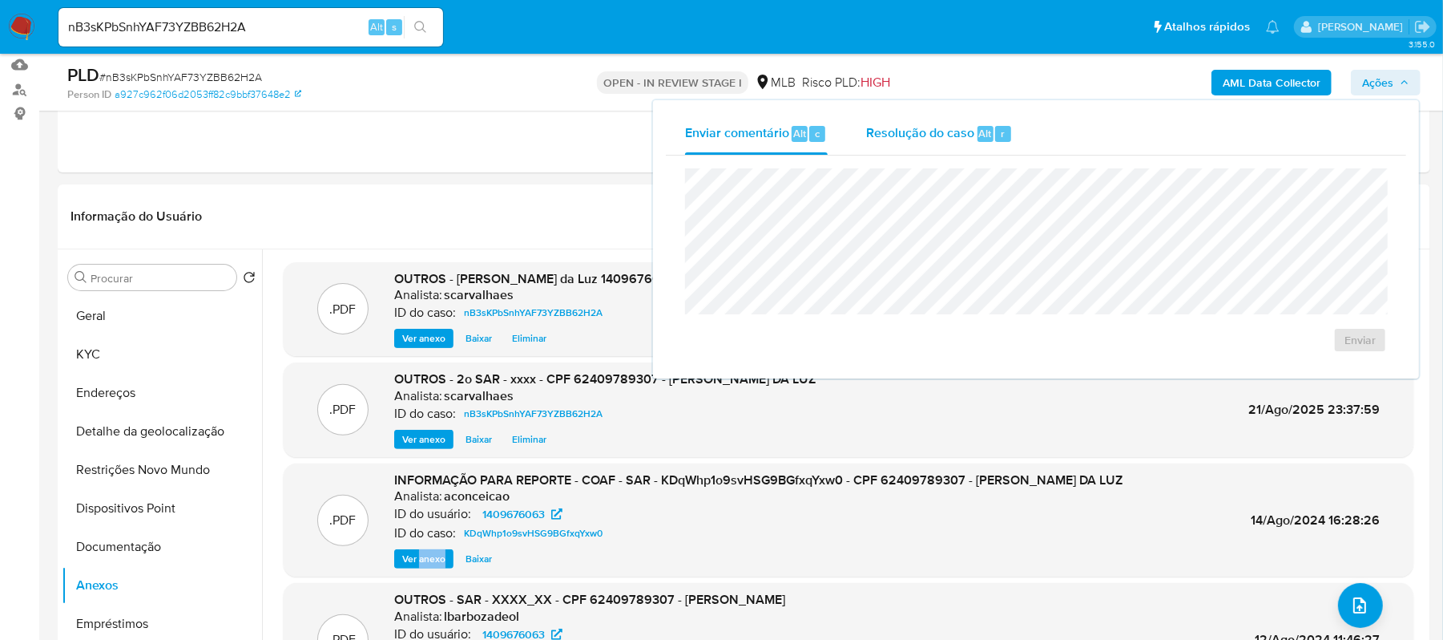
click at [898, 139] on span "Resolução do caso" at bounding box center [920, 132] width 108 height 18
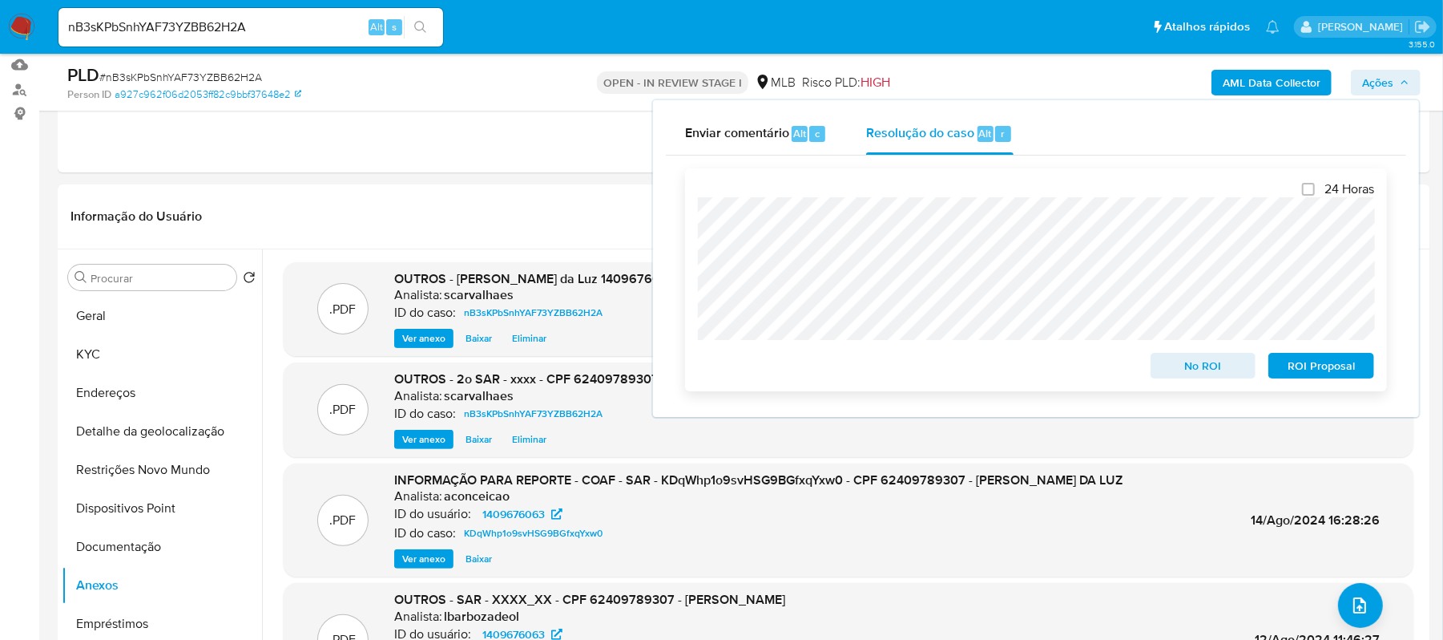
click at [1309, 366] on span "ROI Proposal" at bounding box center [1321, 365] width 83 height 22
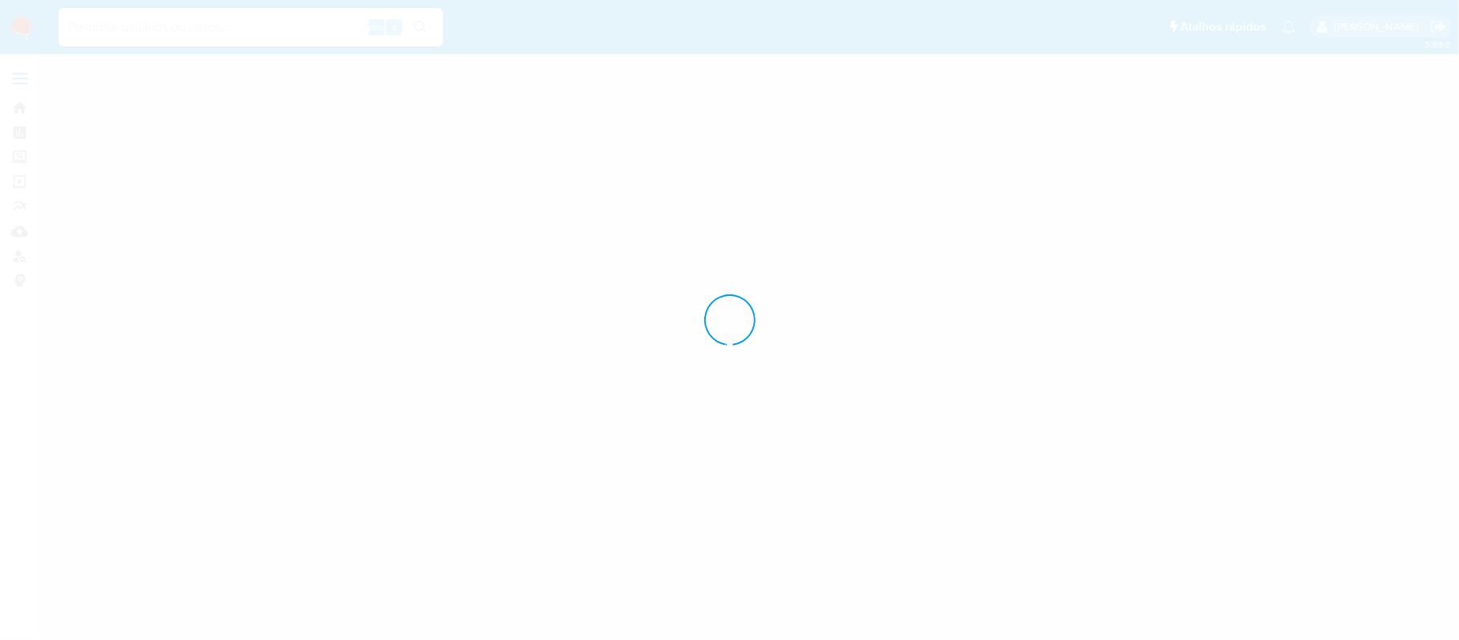
click at [20, 247] on section "Bandeja Painel Screening Pesquisa em Listas Watchlist Ferramentas Operações em …" at bounding box center [729, 320] width 1459 height 640
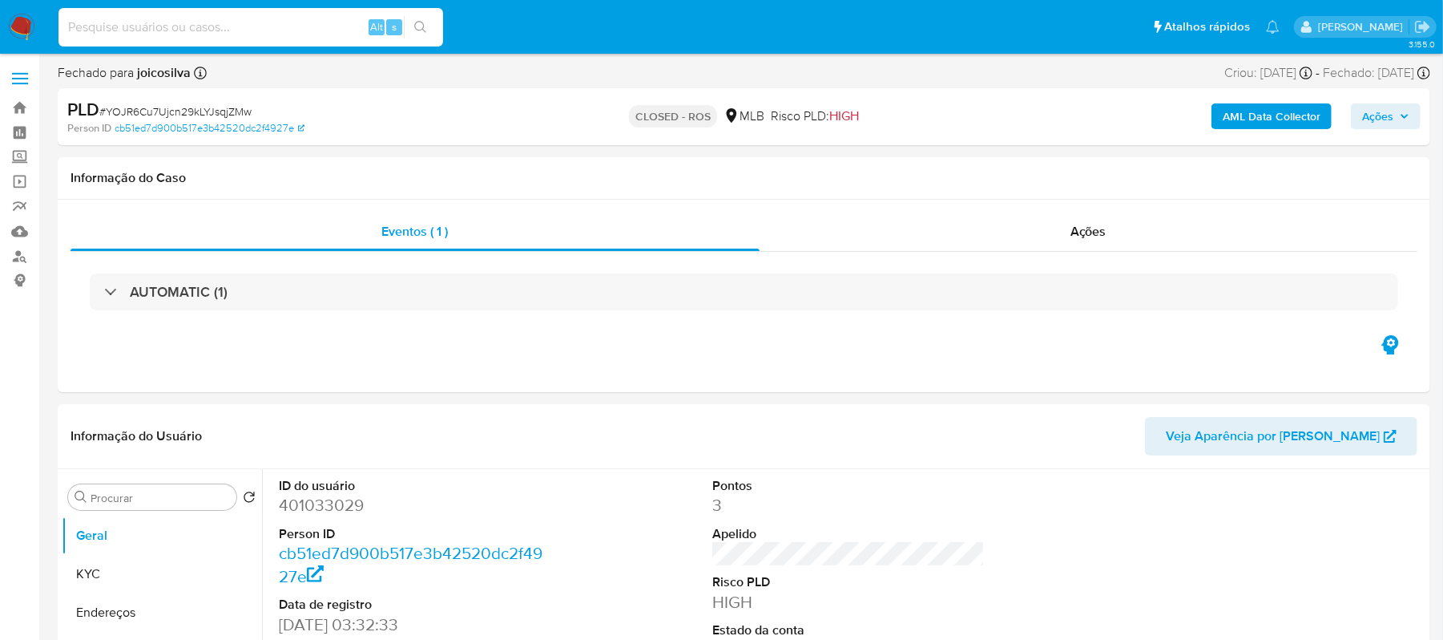
paste input "06584822389"
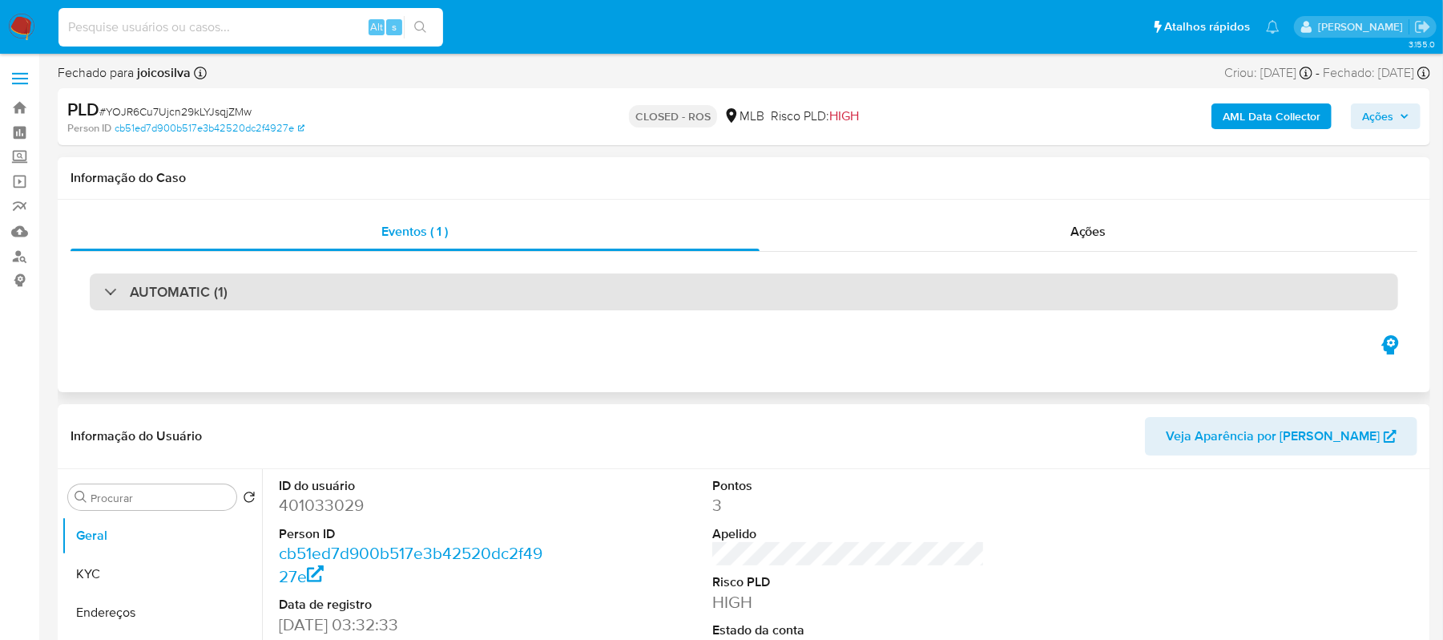
type input "06584822389"
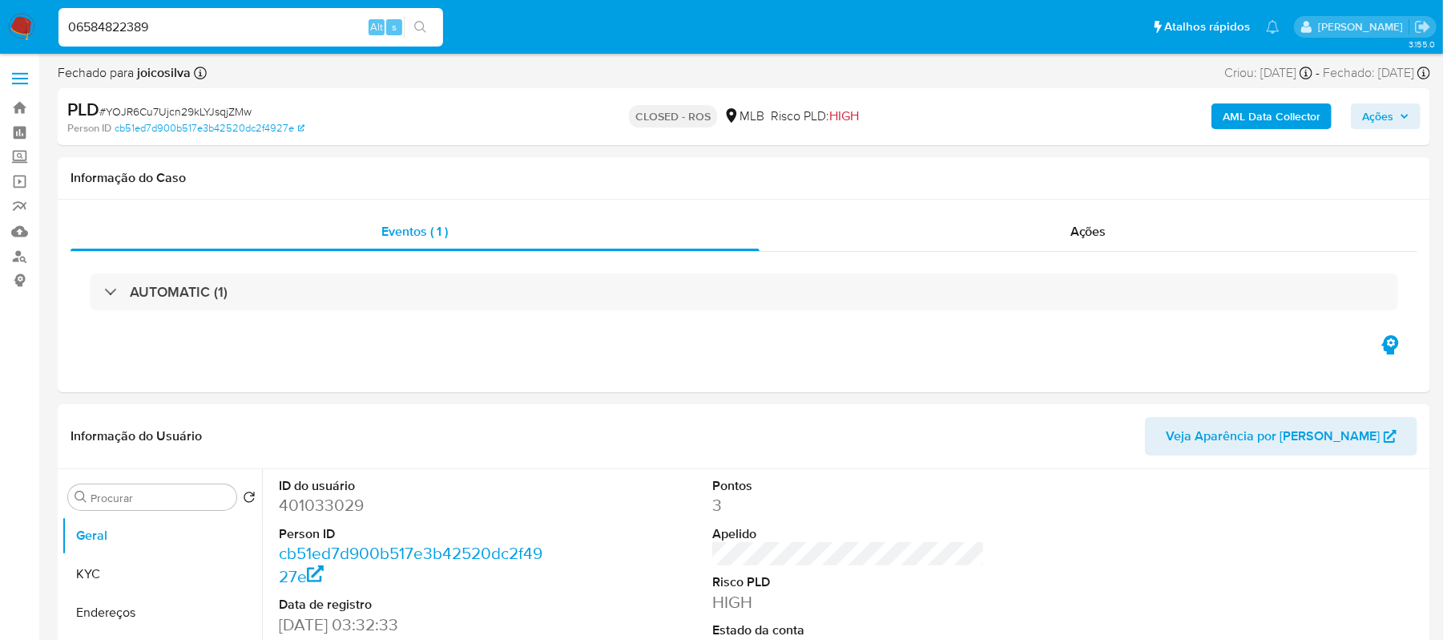
select select "10"
drag, startPoint x: 215, startPoint y: 23, endPoint x: 46, endPoint y: 23, distance: 169.1
click at [46, 23] on nav "Pausado Ver notificaciones 06584822389 Alt s Atalhos rápidos Presiona las sigui…" at bounding box center [721, 27] width 1443 height 54
type input "06584822389"
click at [26, 257] on link "Localizador de pessoas" at bounding box center [95, 256] width 191 height 25
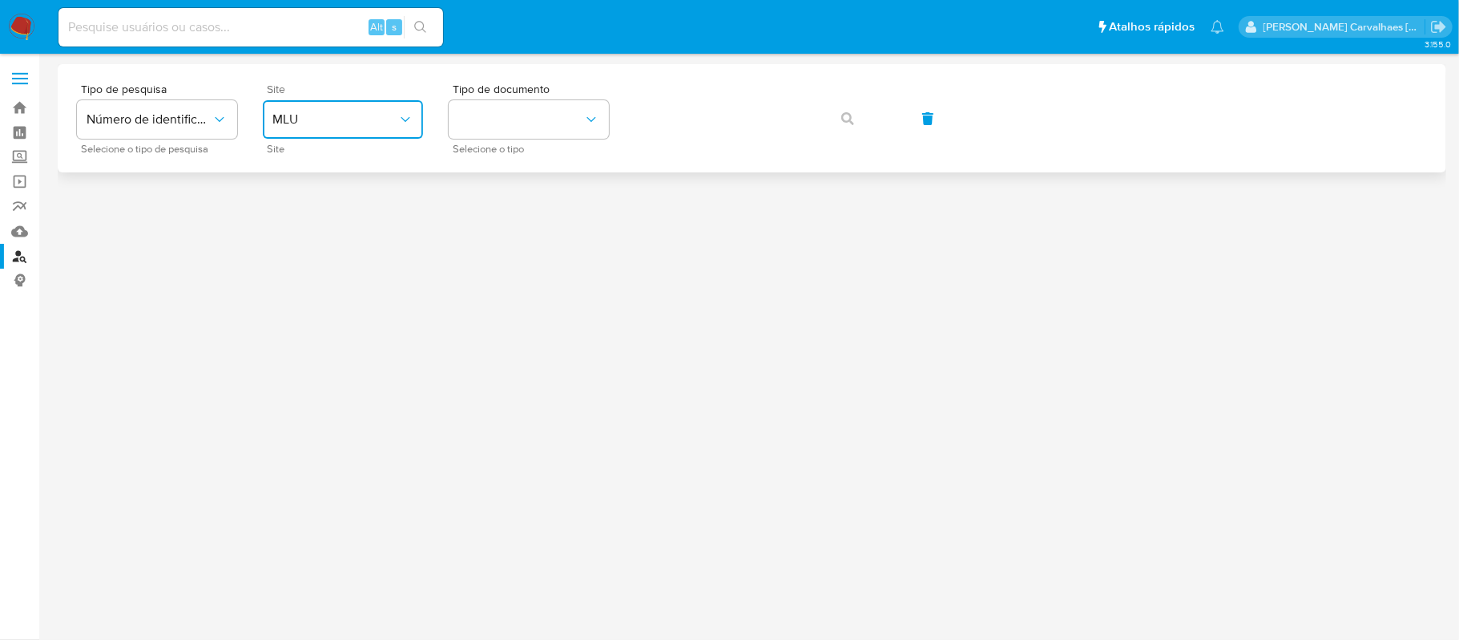
click at [414, 126] on button "MLU" at bounding box center [343, 119] width 160 height 38
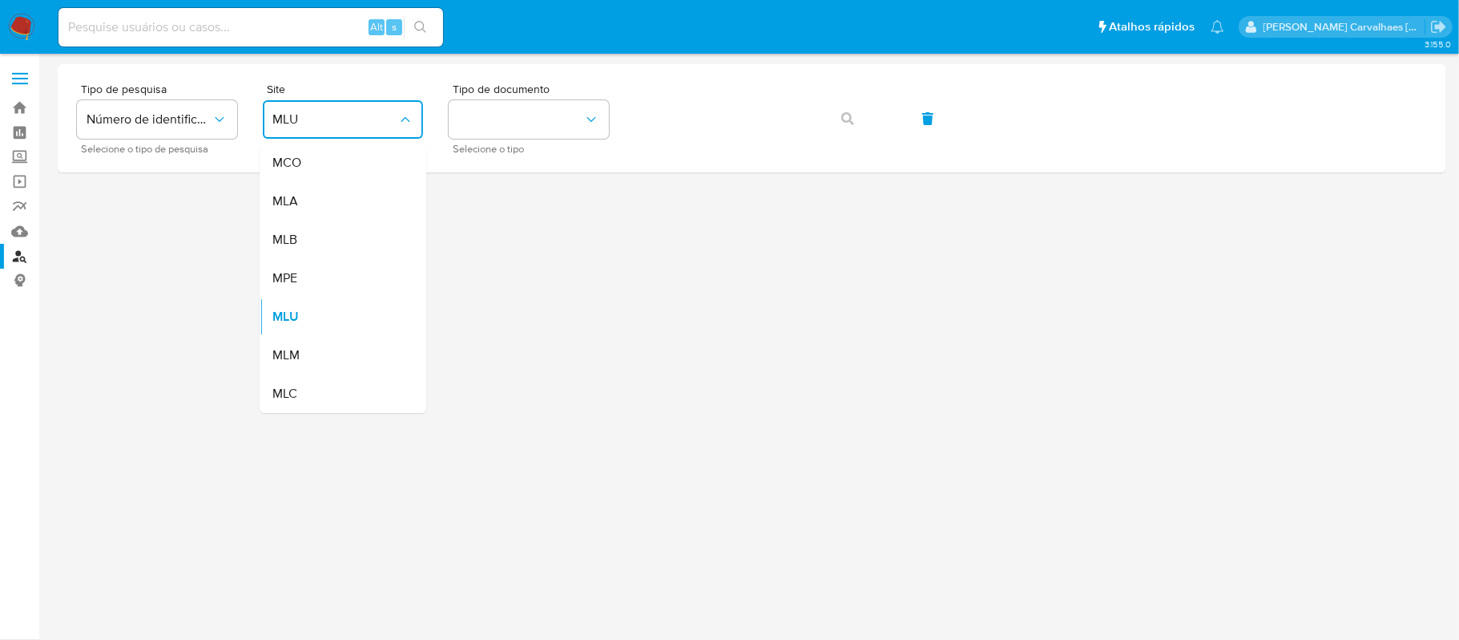
click at [311, 232] on div "MLB" at bounding box center [337, 239] width 131 height 38
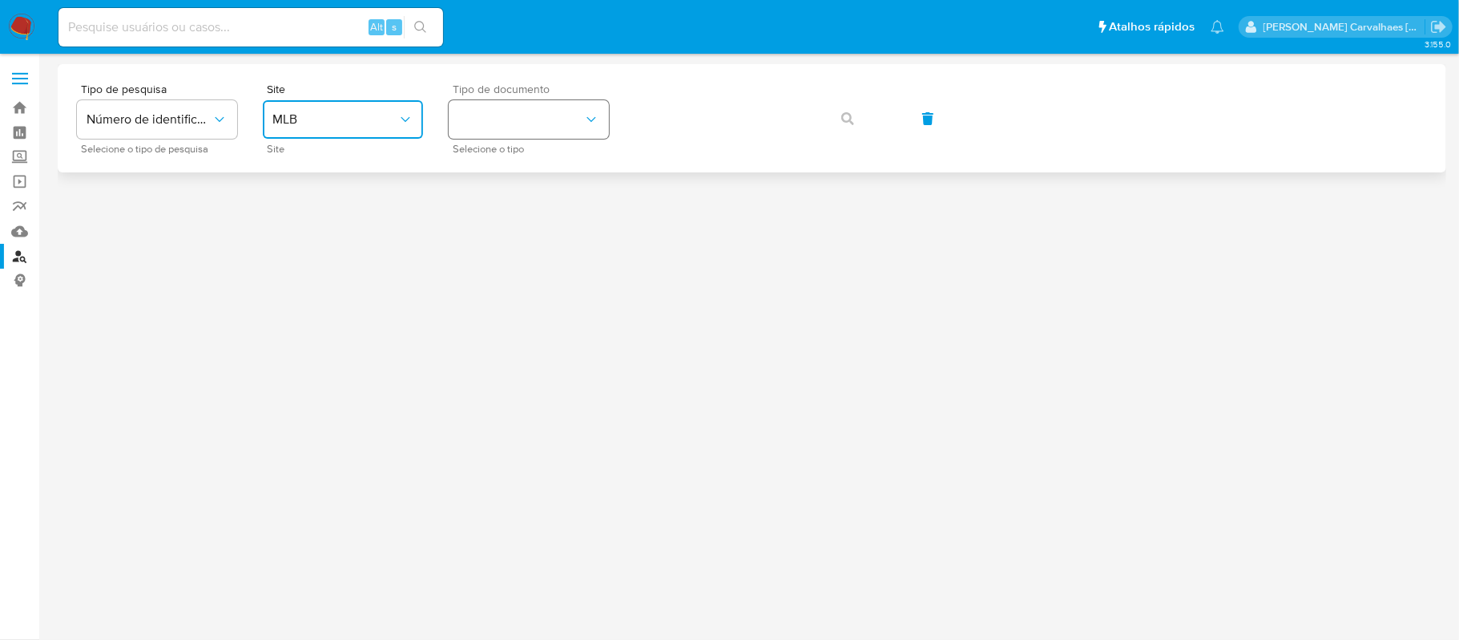
click at [489, 113] on button "identificationType" at bounding box center [529, 119] width 160 height 38
click at [497, 207] on div "CPF CPF" at bounding box center [523, 225] width 131 height 54
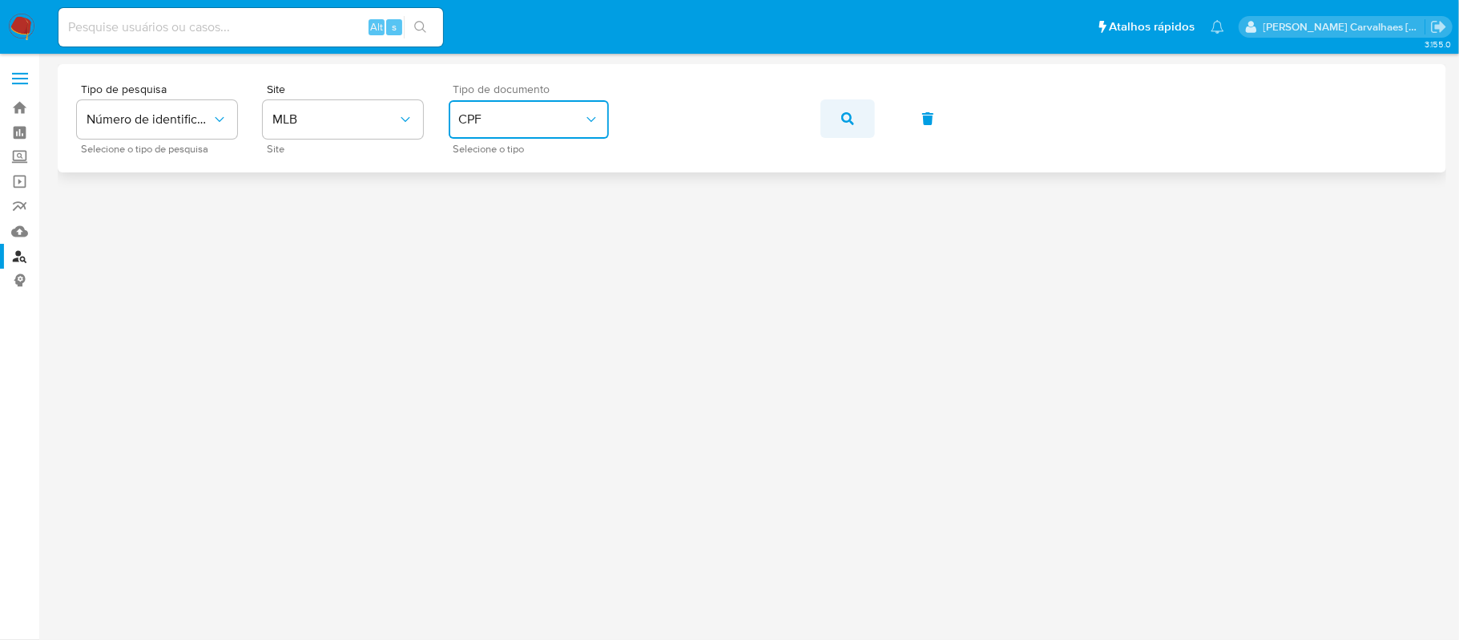
click at [844, 123] on icon "button" at bounding box center [848, 118] width 13 height 13
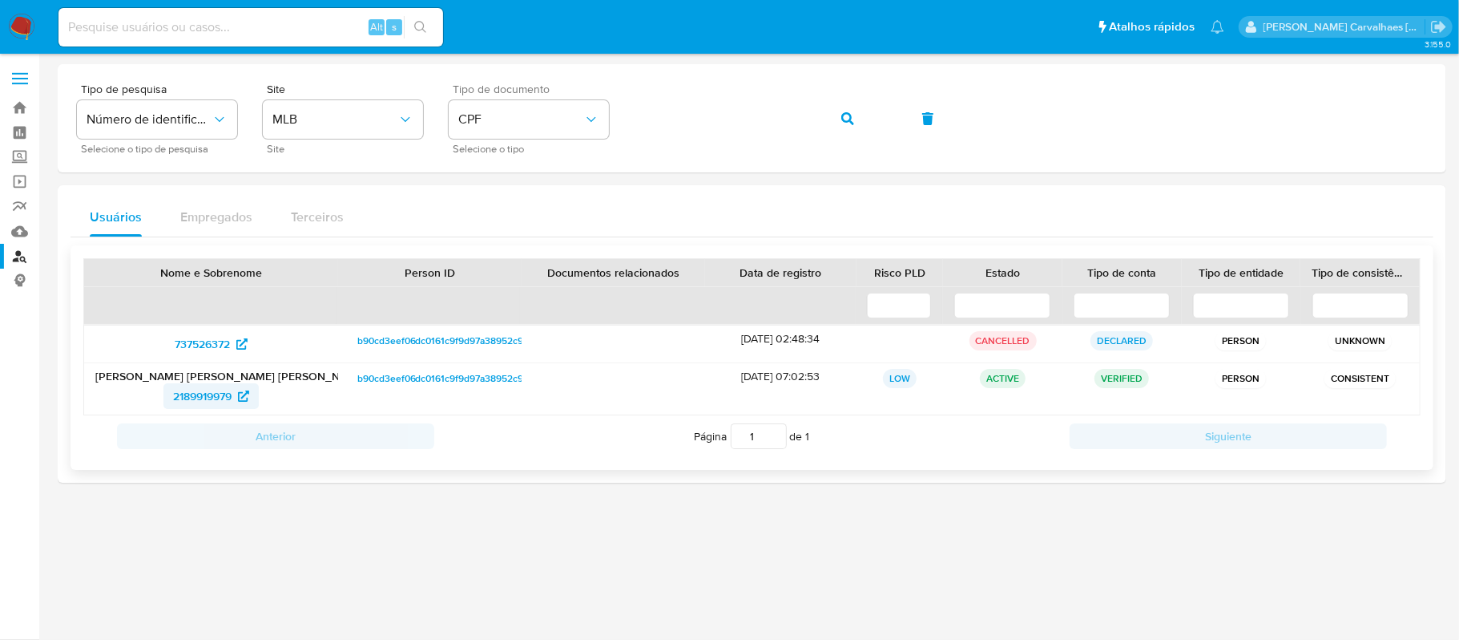
click at [196, 391] on span "2189919979" at bounding box center [202, 396] width 59 height 26
click at [613, 143] on div "Tipo de pesquisa Número de identificação Selecione o tipo de pesquisa Site MLB …" at bounding box center [752, 118] width 1350 height 70
click at [843, 110] on span "button" at bounding box center [848, 118] width 13 height 35
click at [206, 386] on span "180278547" at bounding box center [202, 396] width 54 height 26
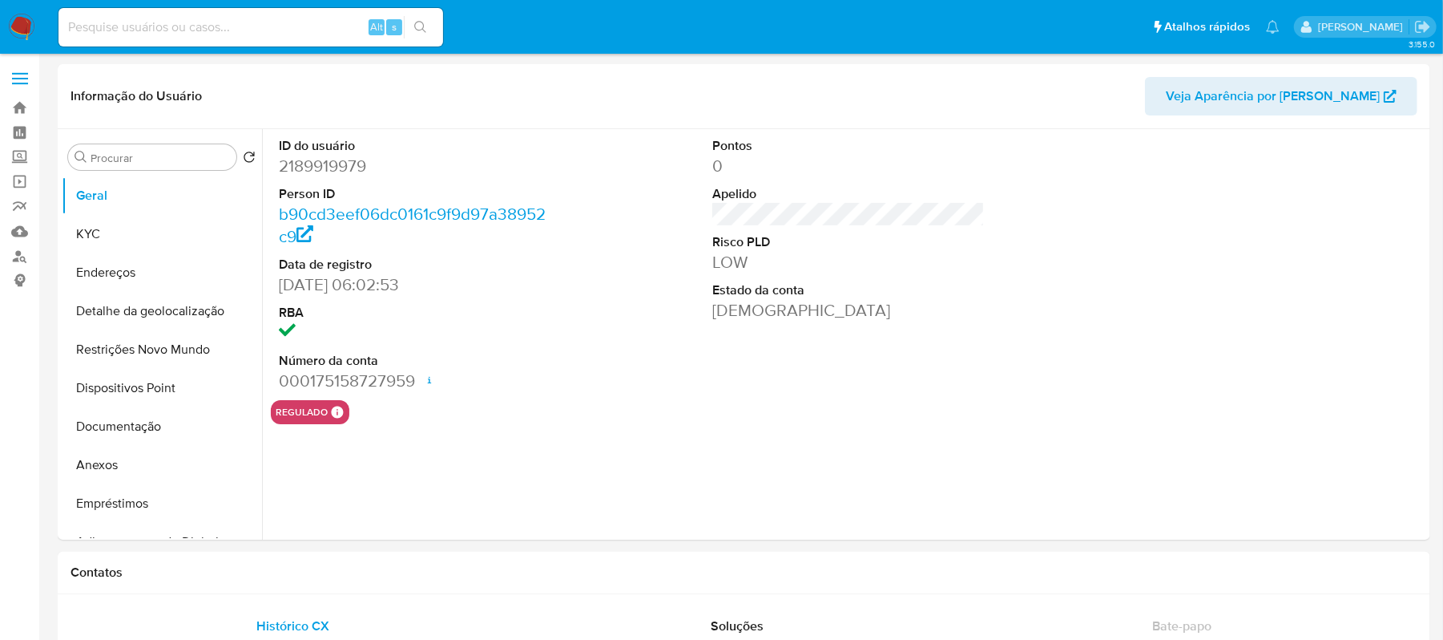
select select "10"
click at [126, 248] on button "KYC" at bounding box center [156, 234] width 188 height 38
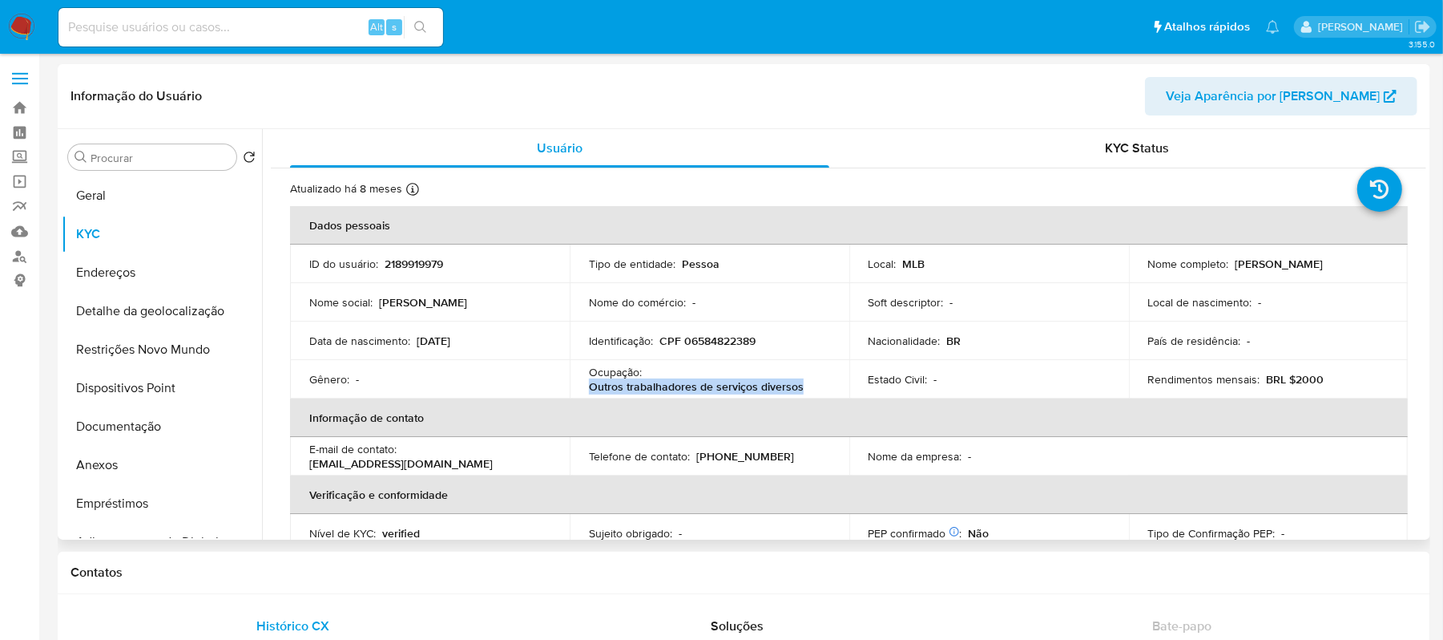
drag, startPoint x: 590, startPoint y: 388, endPoint x: 800, endPoint y: 388, distance: 210.0
click at [800, 388] on div "Ocupação : Outros trabalhadores de serviços diversos" at bounding box center [709, 379] width 241 height 29
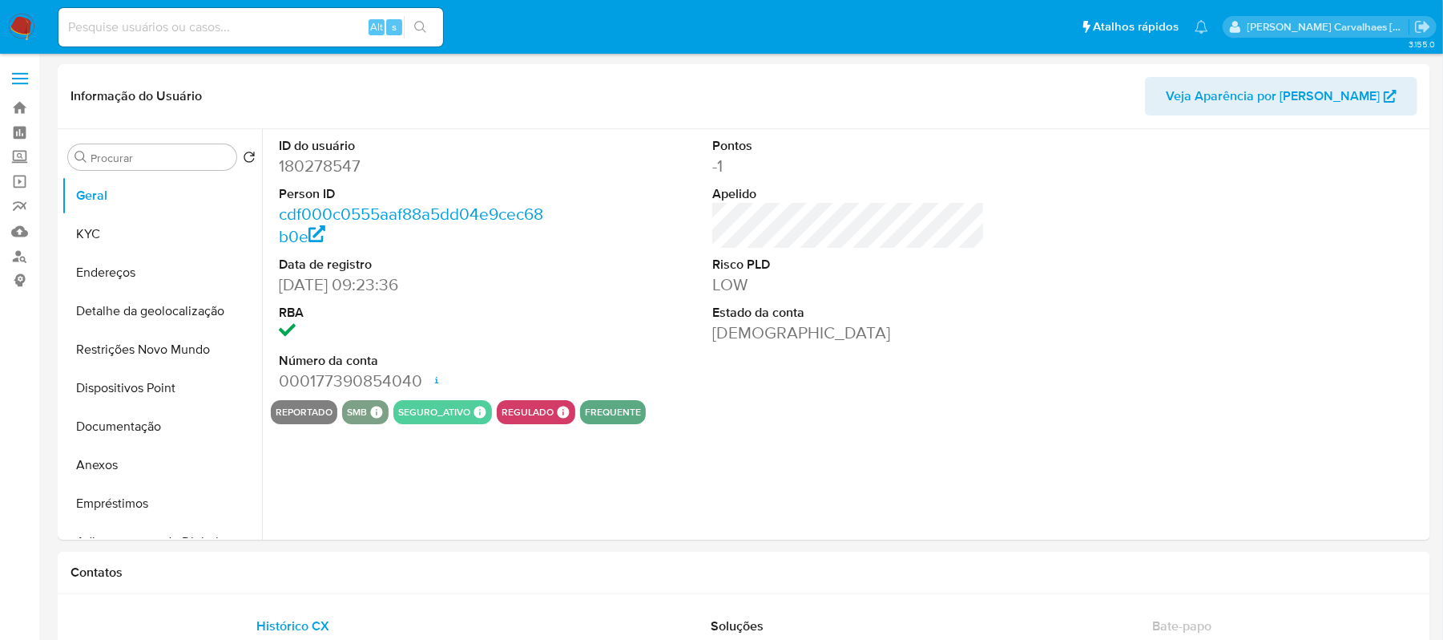
select select "10"
click at [98, 474] on button "Anexos" at bounding box center [156, 465] width 188 height 38
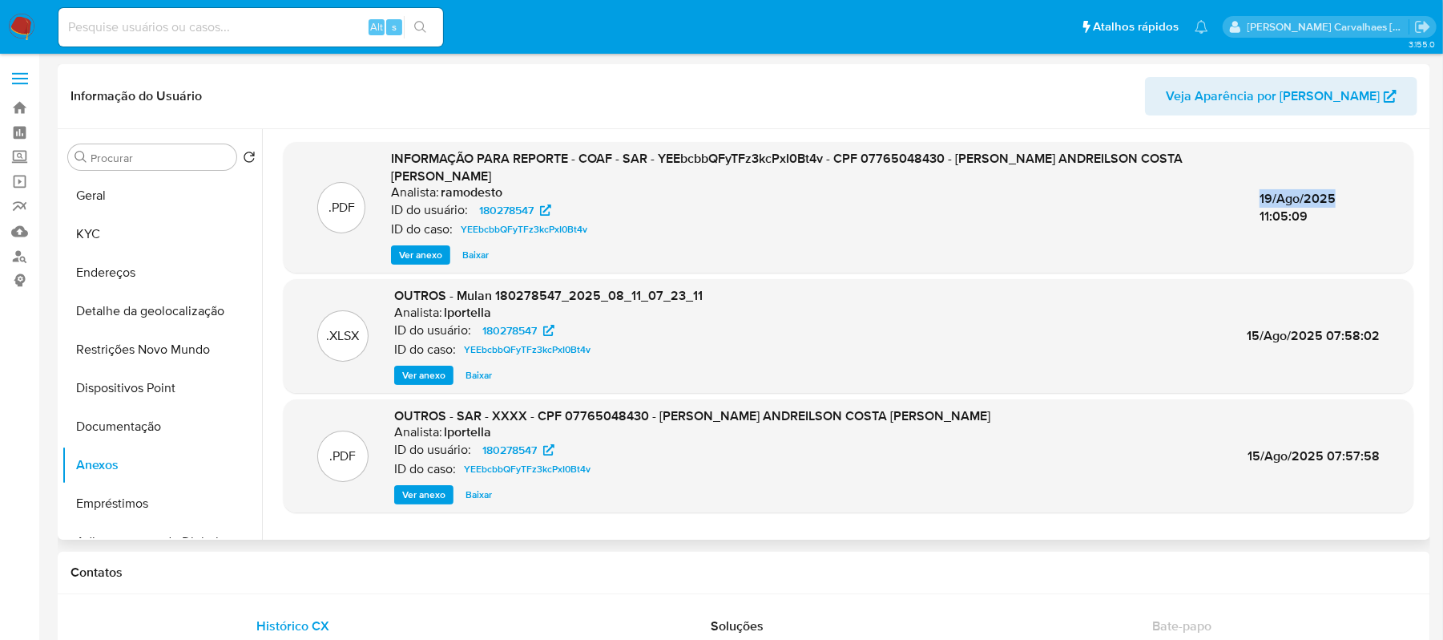
drag, startPoint x: 1249, startPoint y: 196, endPoint x: 1322, endPoint y: 200, distance: 73.0
click at [1322, 200] on span "19/Ago/2025 11:05:09" at bounding box center [1298, 207] width 76 height 36
copy span "19/Ago/2025"
click at [402, 247] on span "Ver anexo" at bounding box center [420, 255] width 43 height 16
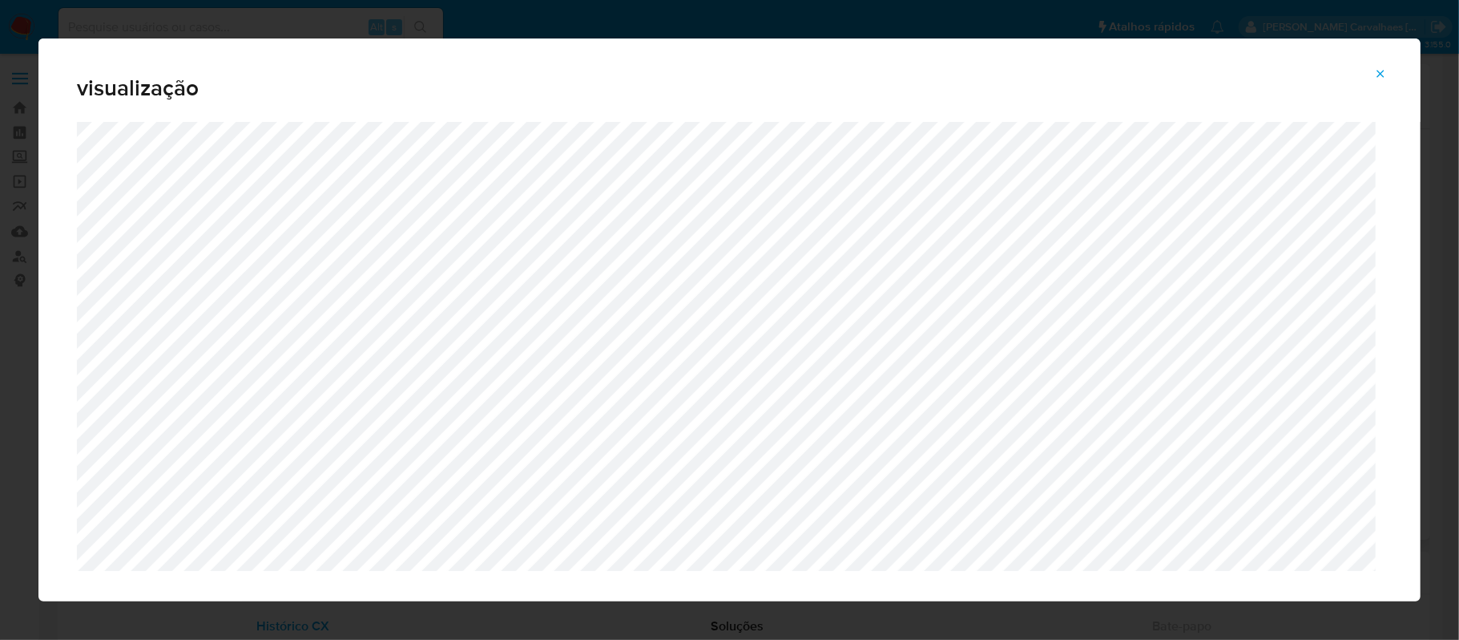
click at [1377, 71] on icon "Attachment preview" at bounding box center [1380, 73] width 13 height 13
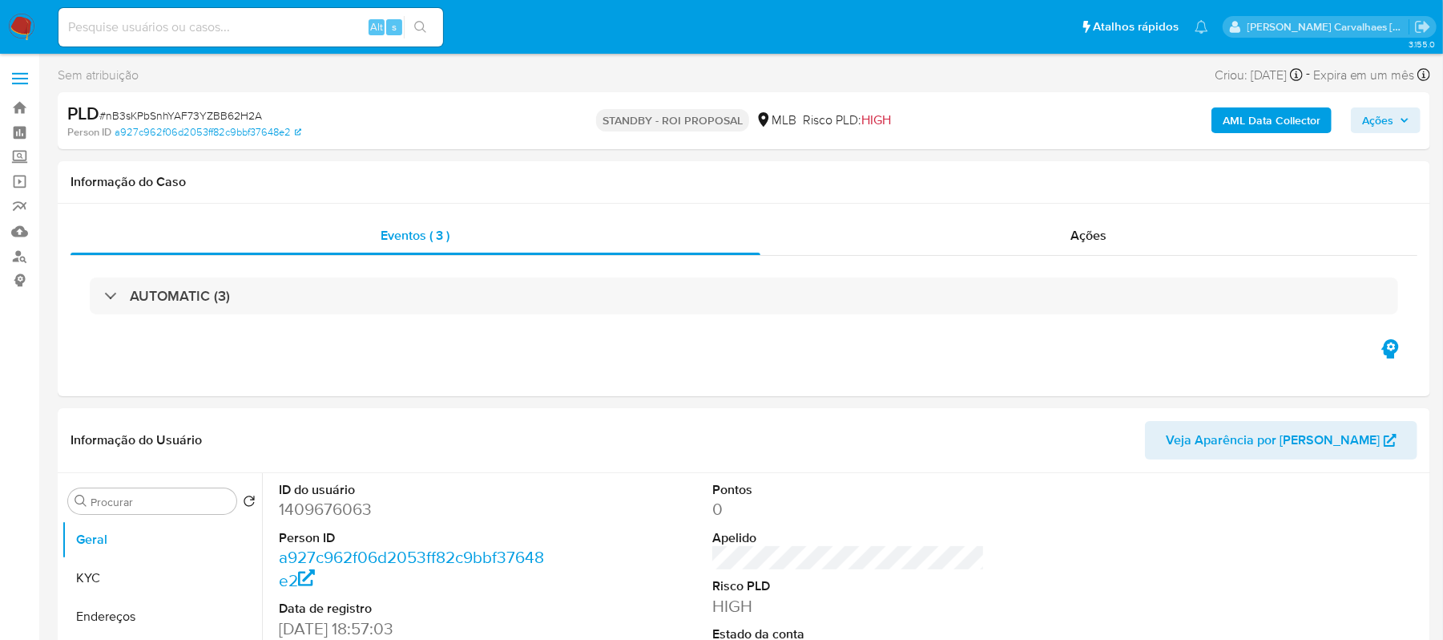
select select "10"
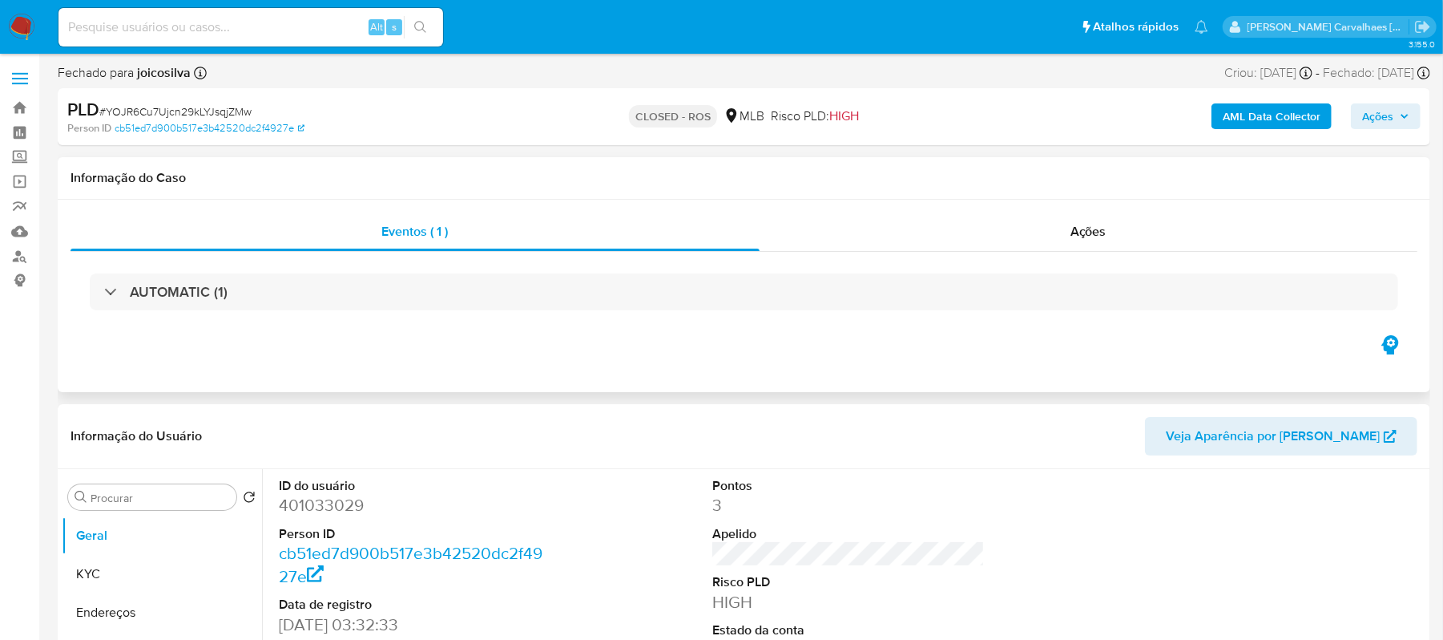
select select "10"
paste input "HWUebCzW2lfuRctddkEoik9z"
type input "HWUebCzW2lfuRctddkEoik9z"
click at [425, 21] on icon "search-icon" at bounding box center [420, 27] width 13 height 13
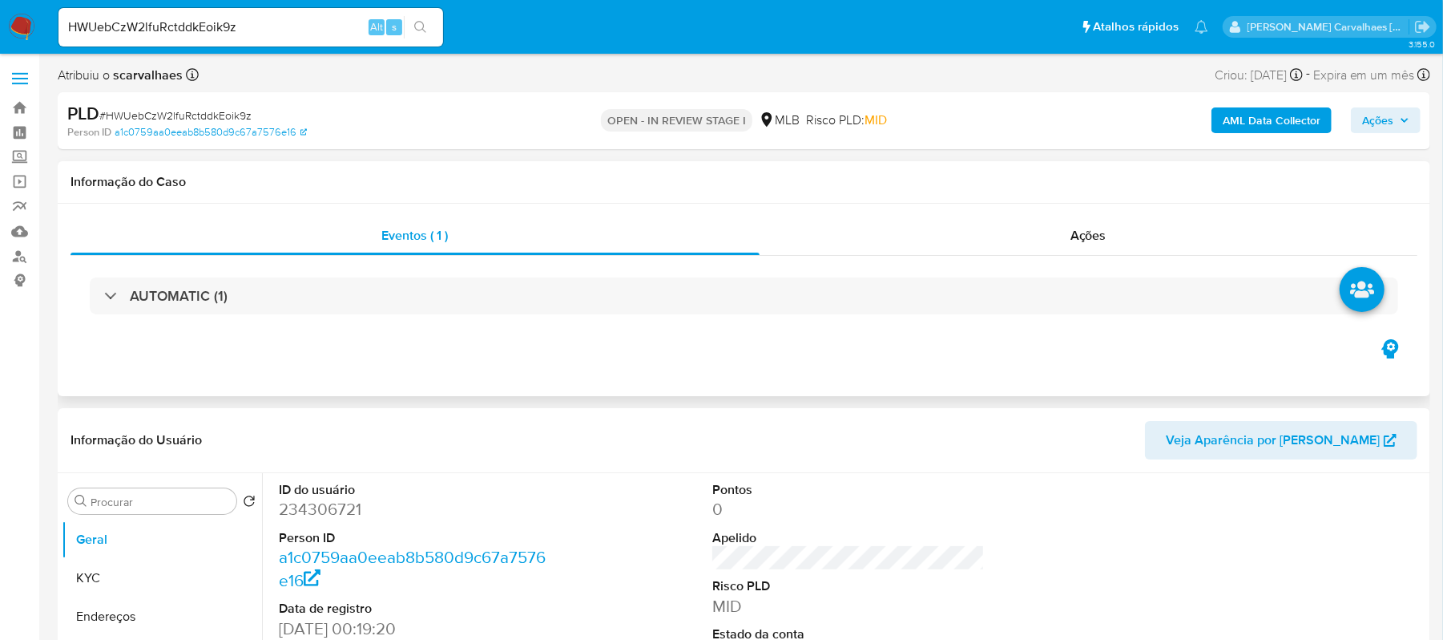
select select "10"
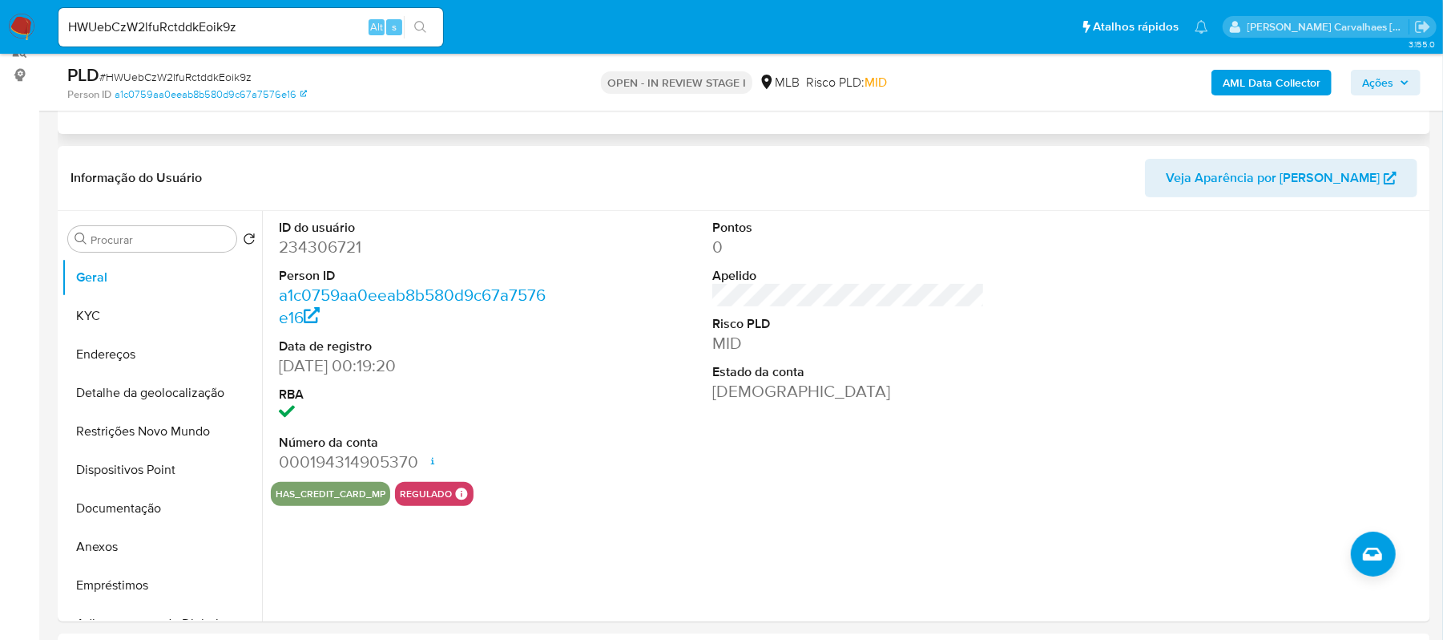
scroll to position [213, 0]
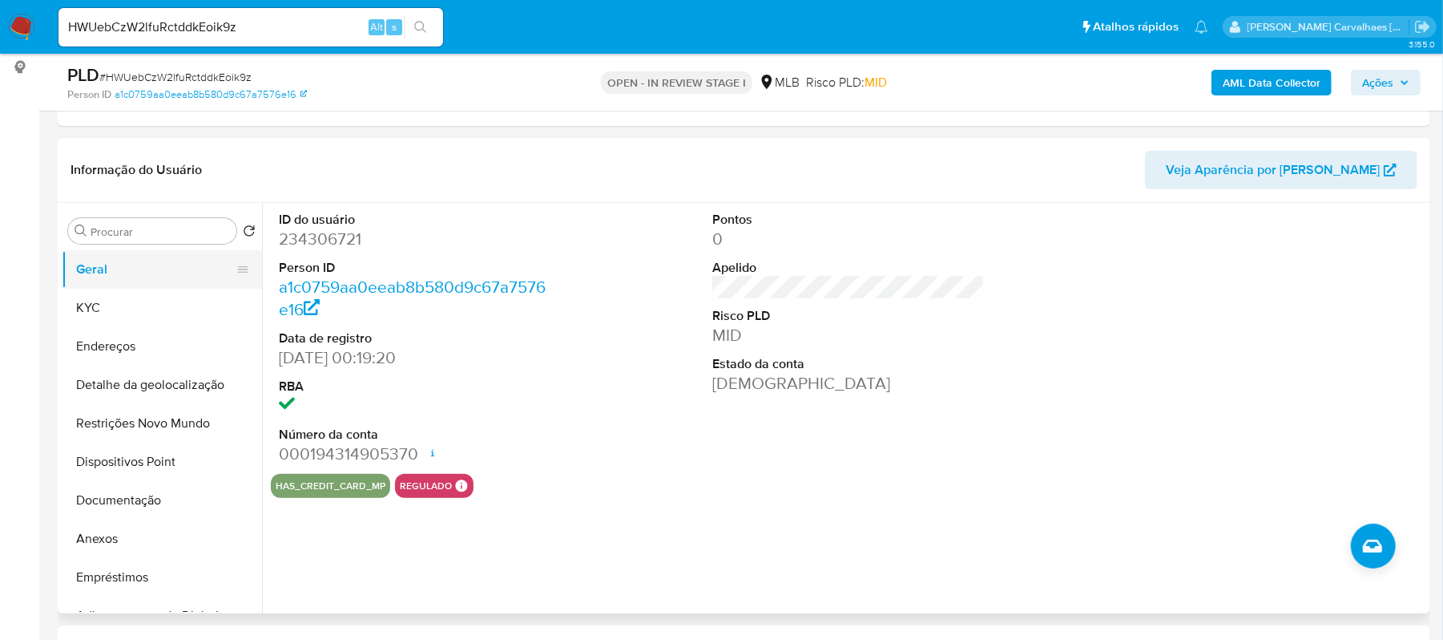
click at [136, 263] on button "Geral" at bounding box center [156, 269] width 188 height 38
click at [112, 302] on button "KYC" at bounding box center [156, 308] width 188 height 38
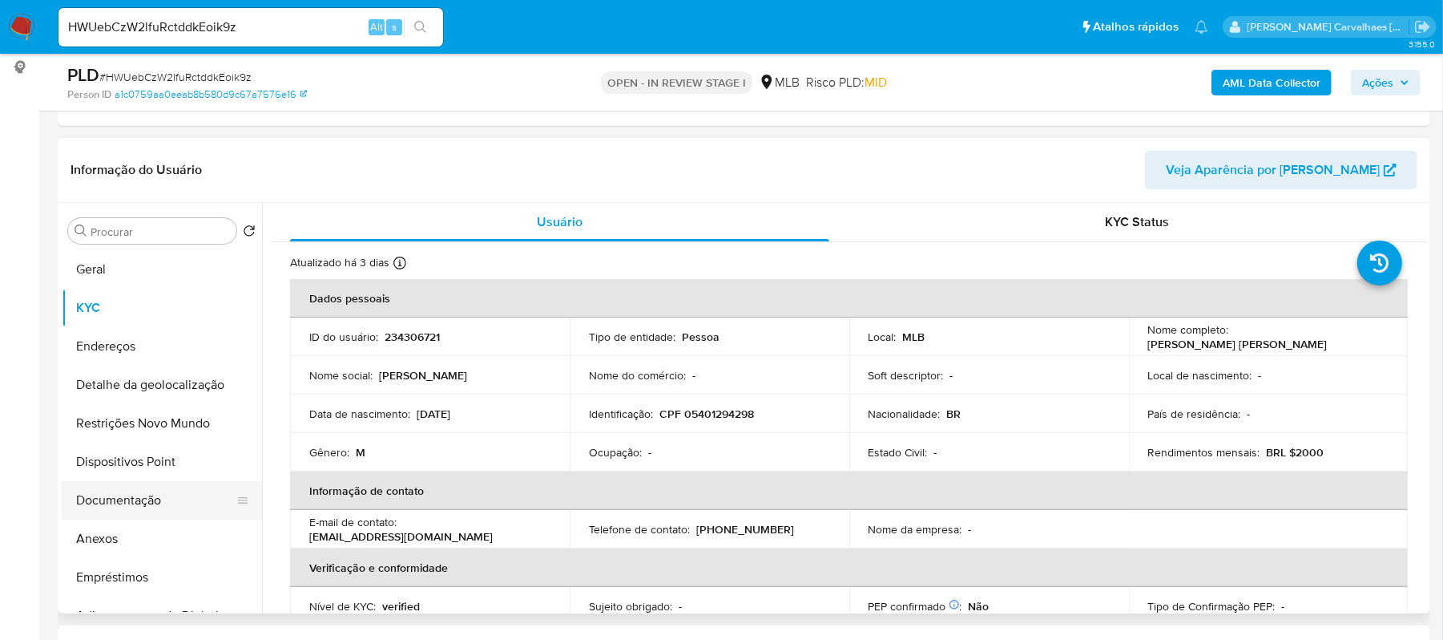
click at [184, 492] on button "Documentação" at bounding box center [156, 500] width 188 height 38
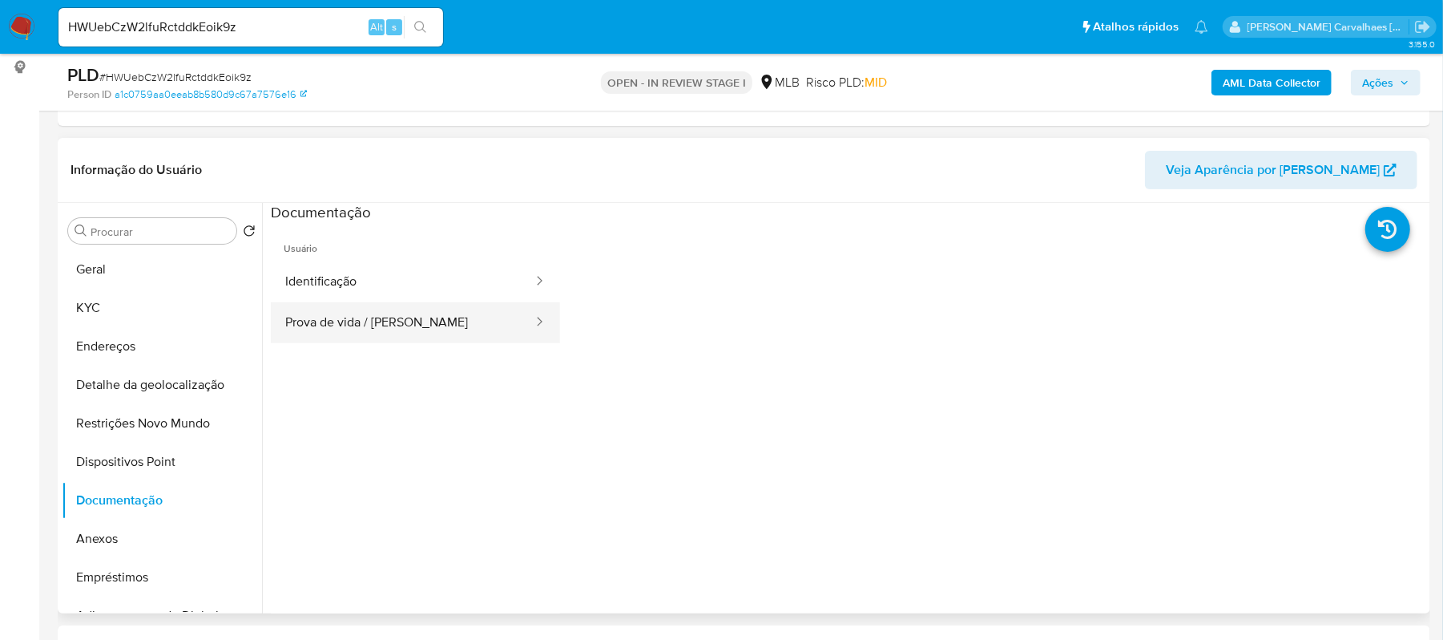
click at [411, 327] on button "Prova de vida / Selfie" at bounding box center [403, 322] width 264 height 41
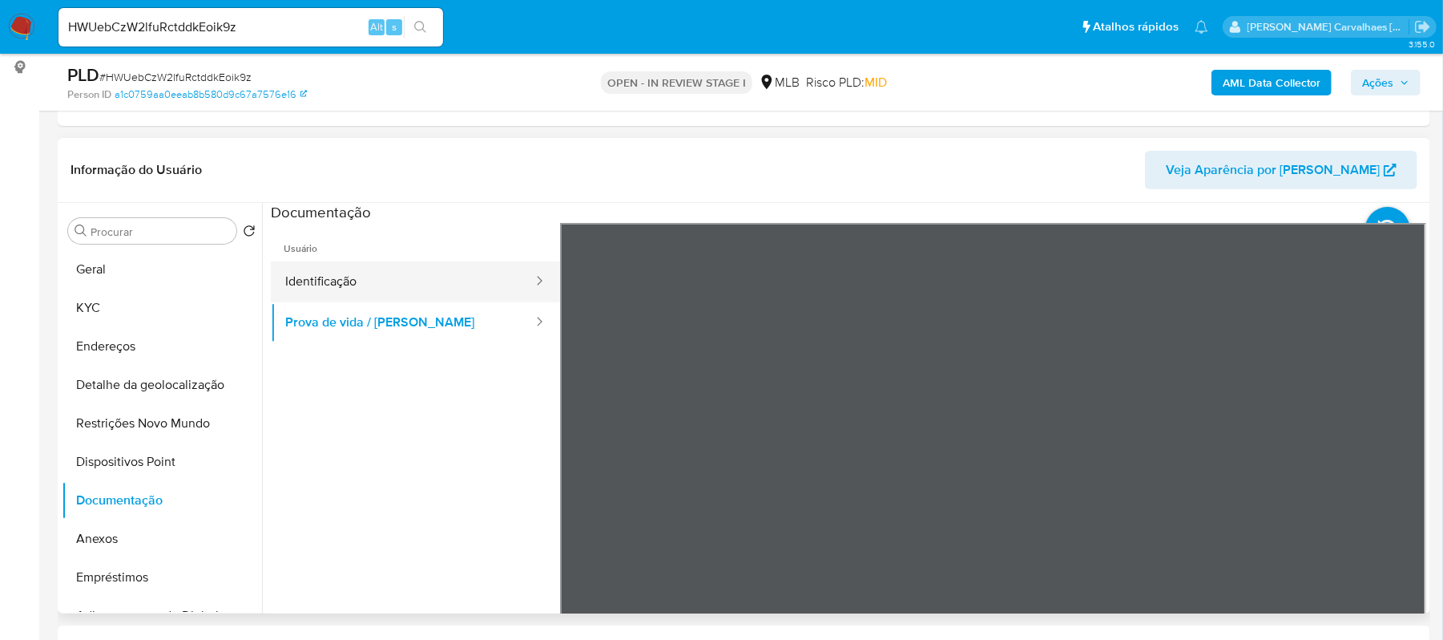
click at [388, 285] on button "Identificação" at bounding box center [403, 281] width 264 height 41
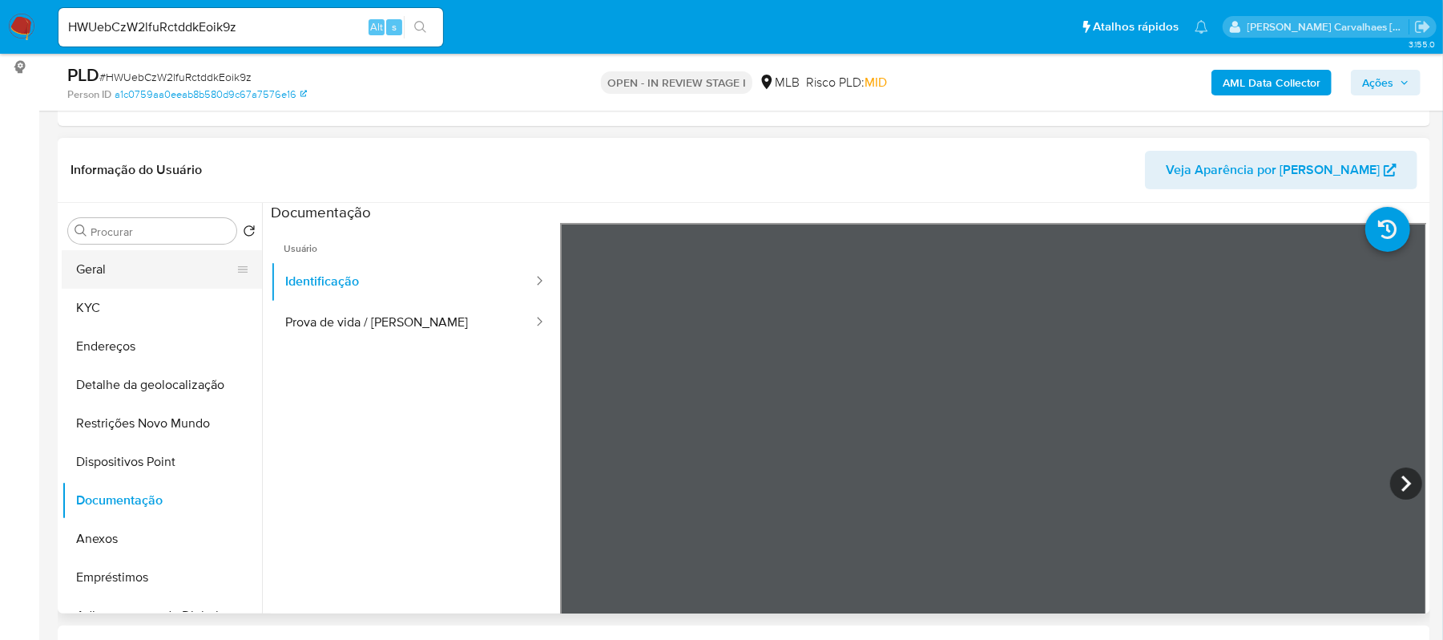
click at [186, 261] on button "Geral" at bounding box center [156, 269] width 188 height 38
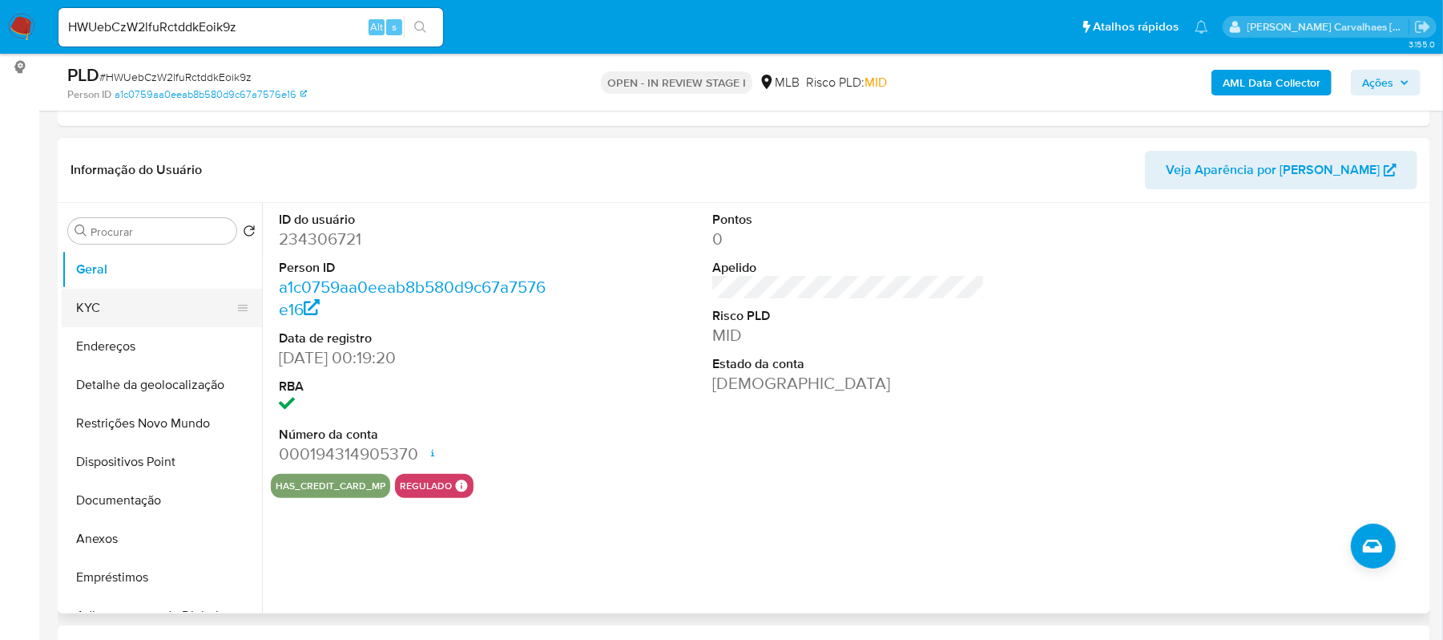
click at [103, 321] on button "KYC" at bounding box center [156, 308] width 188 height 38
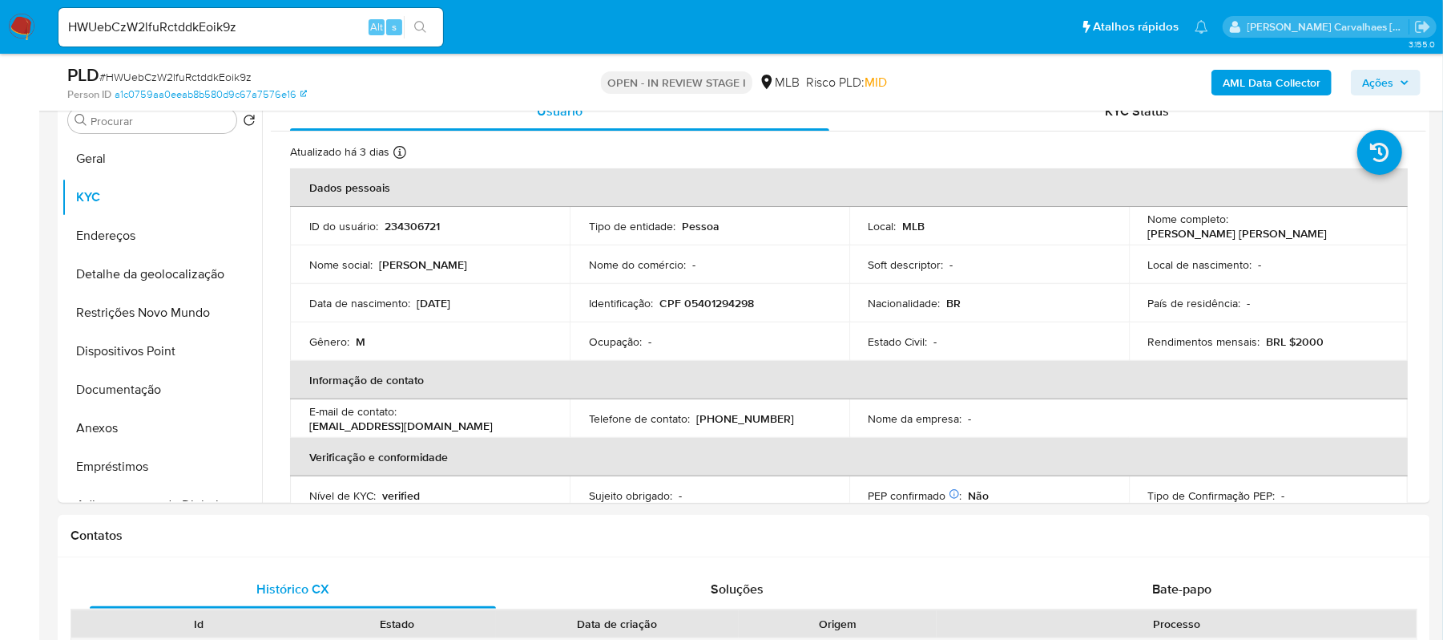
scroll to position [353, 0]
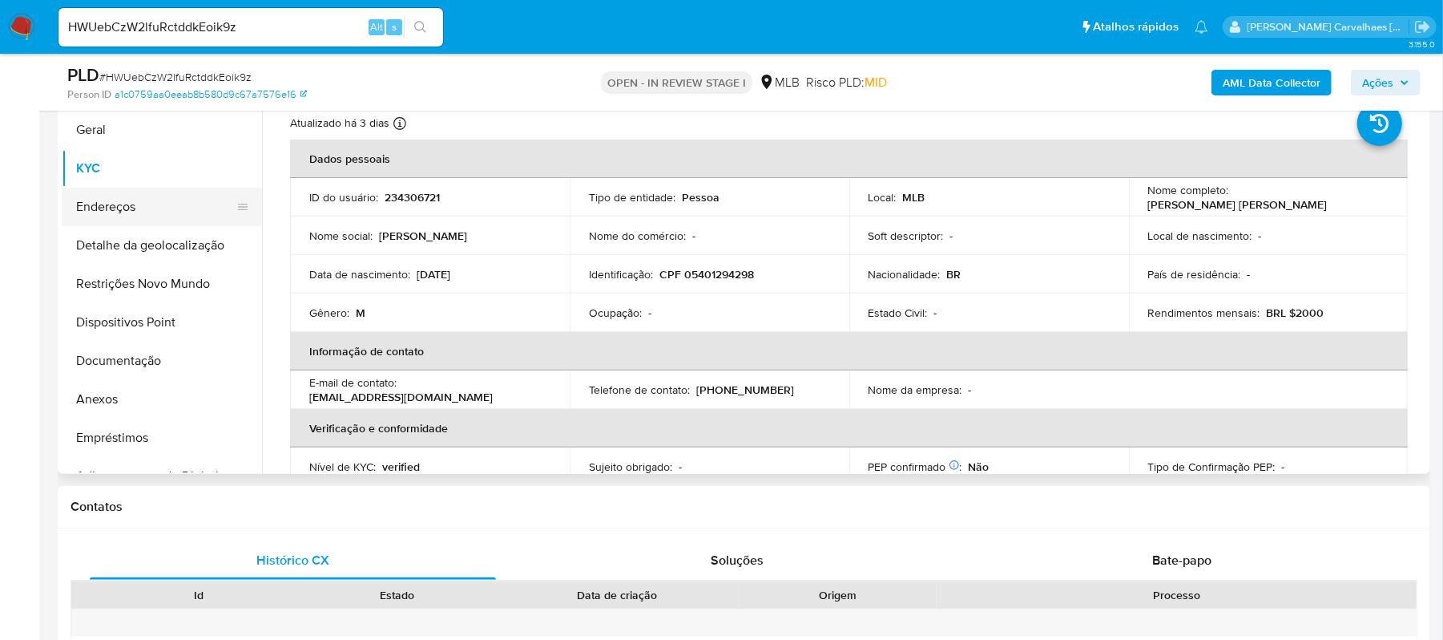
click at [139, 210] on button "Endereços" at bounding box center [156, 207] width 188 height 38
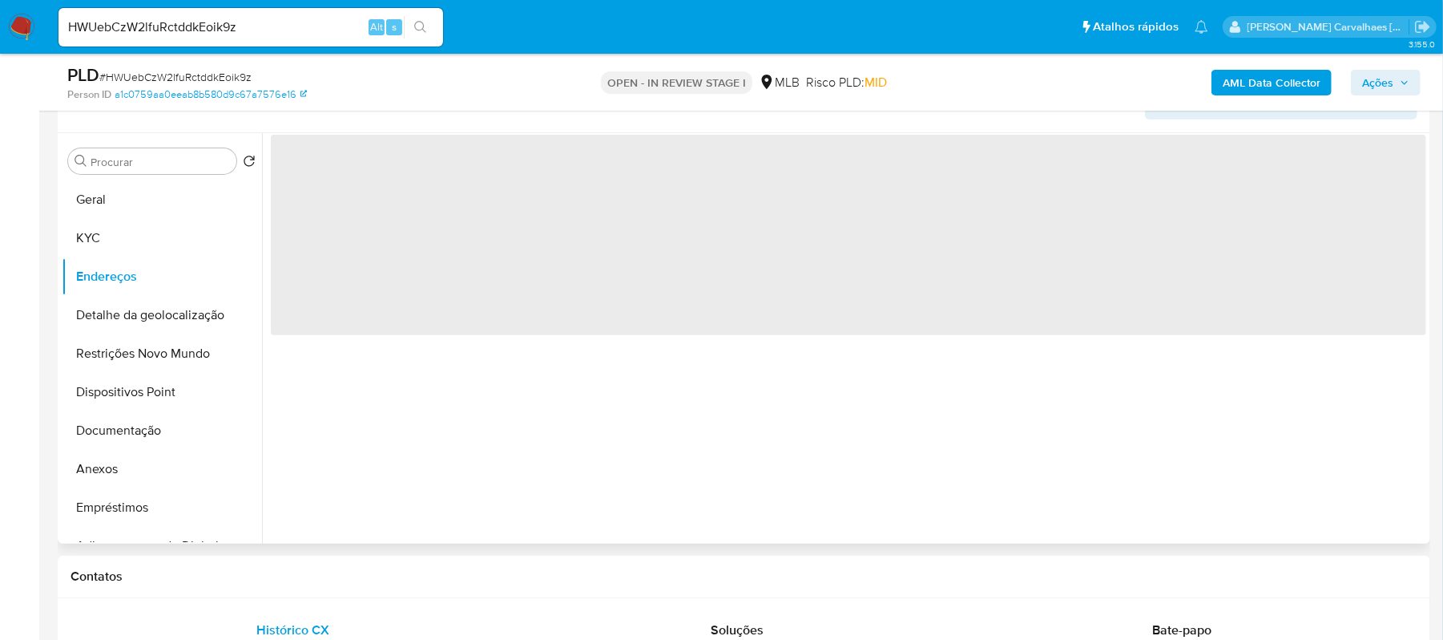
scroll to position [245, 0]
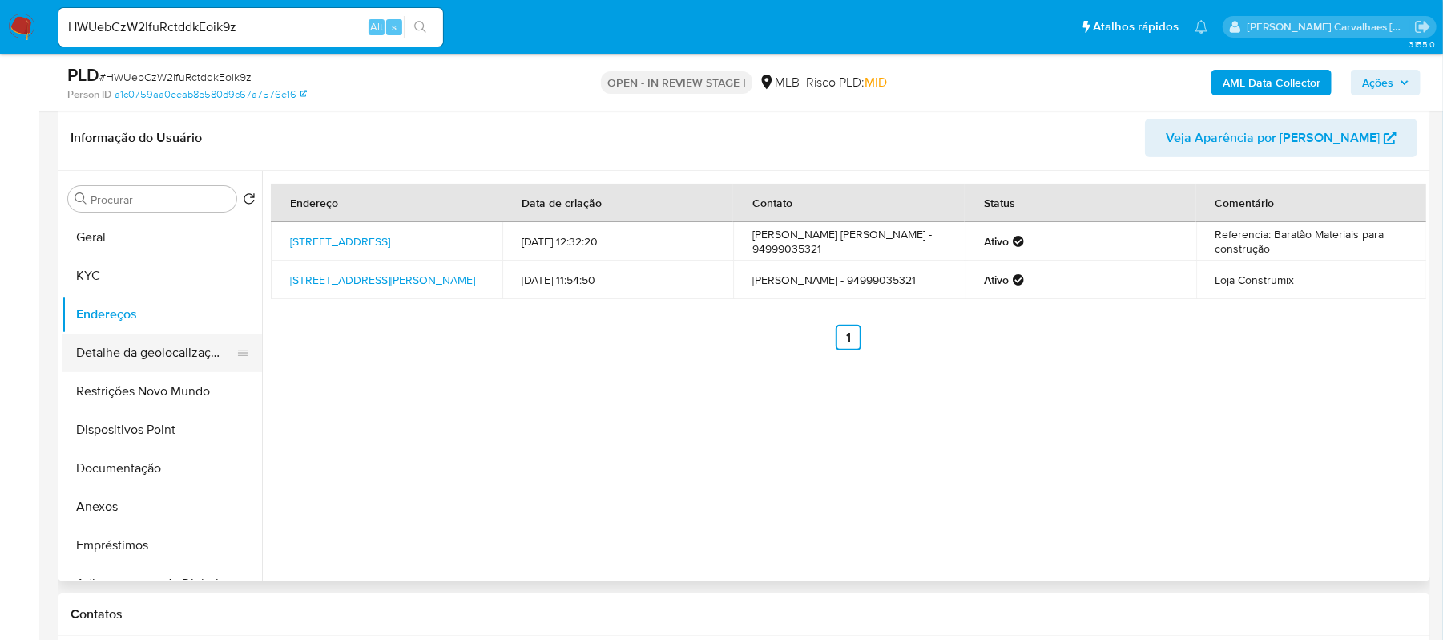
click at [170, 365] on button "Detalhe da geolocalização" at bounding box center [156, 352] width 188 height 38
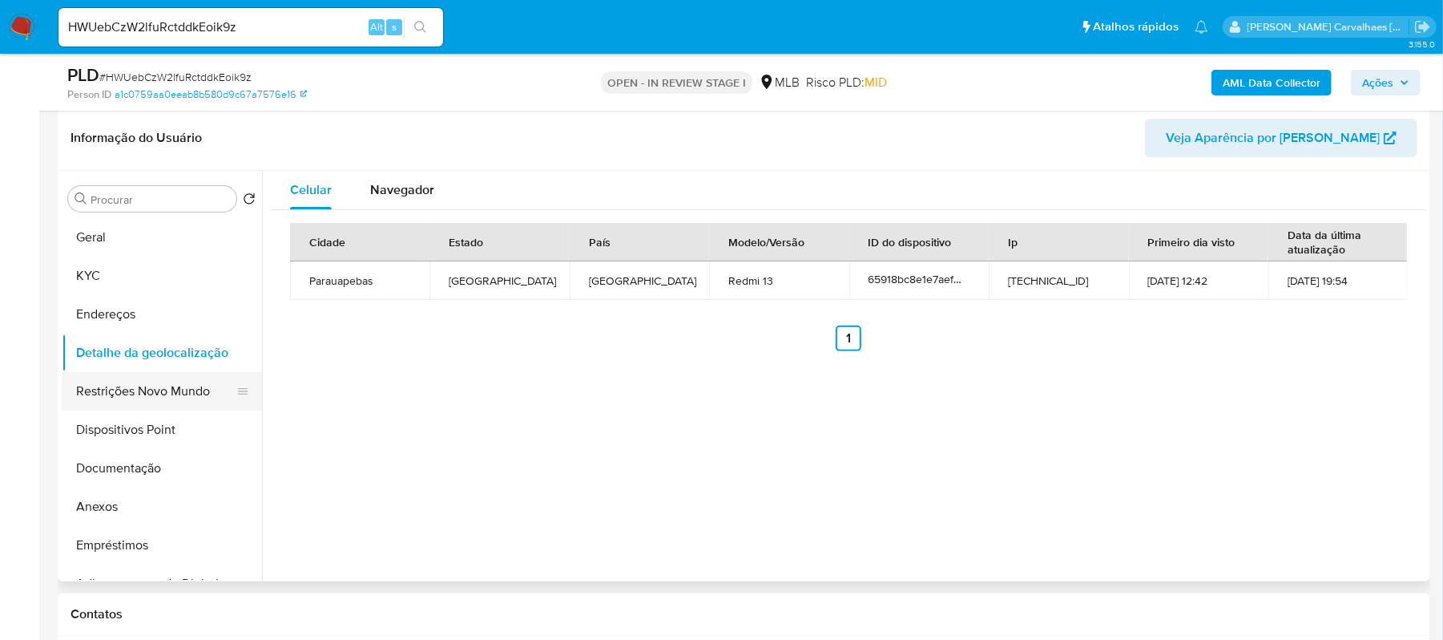
click at [161, 382] on button "Restrições Novo Mundo" at bounding box center [156, 391] width 188 height 38
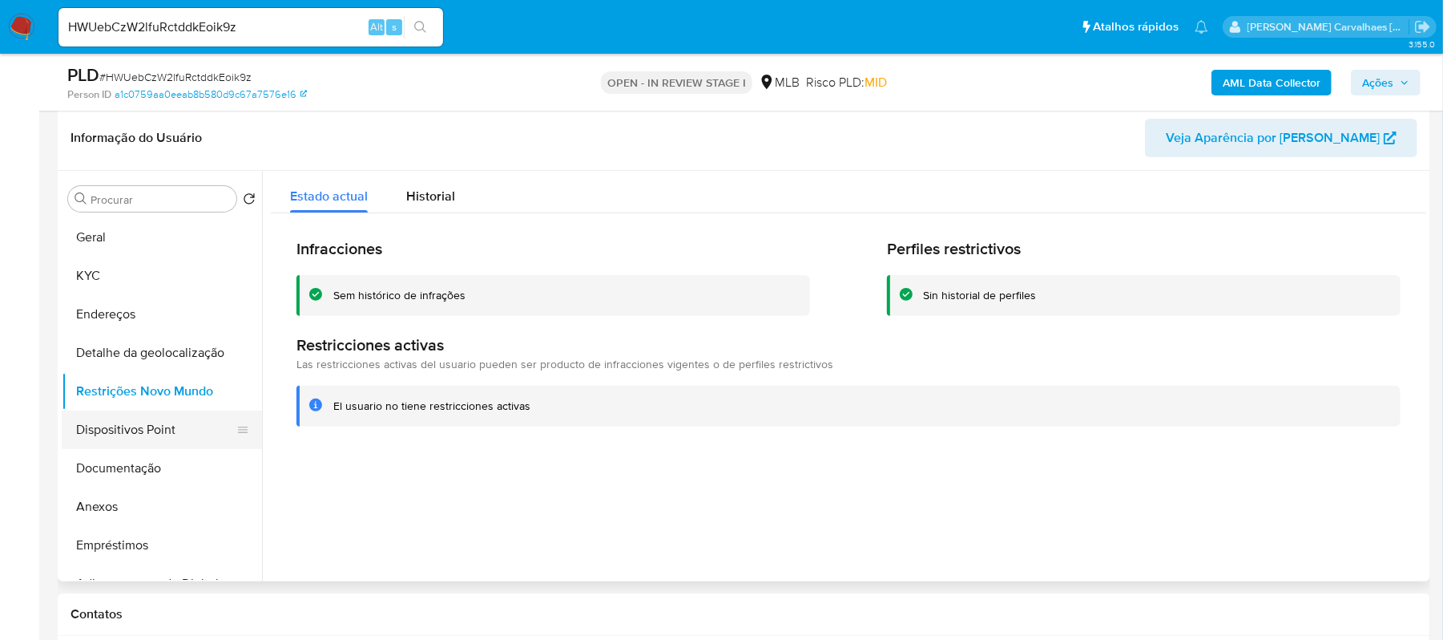
click at [175, 436] on button "Dispositivos Point" at bounding box center [156, 429] width 188 height 38
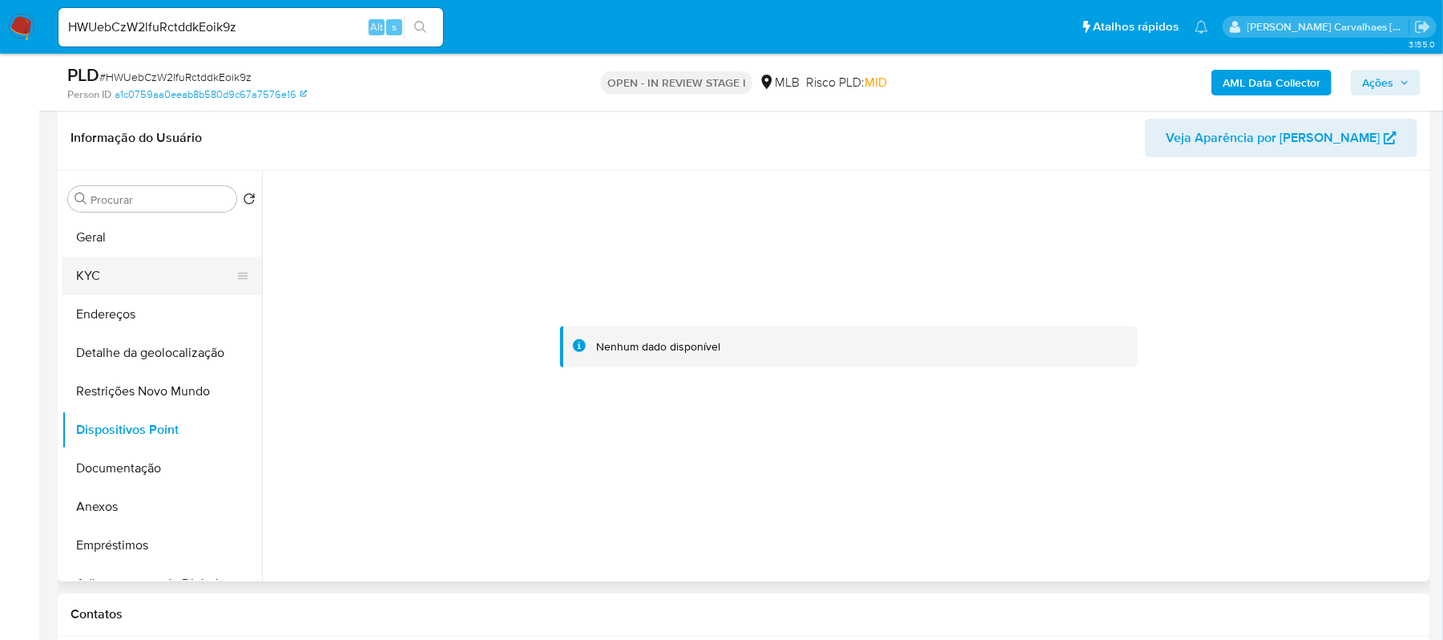
click at [110, 289] on button "KYC" at bounding box center [156, 275] width 188 height 38
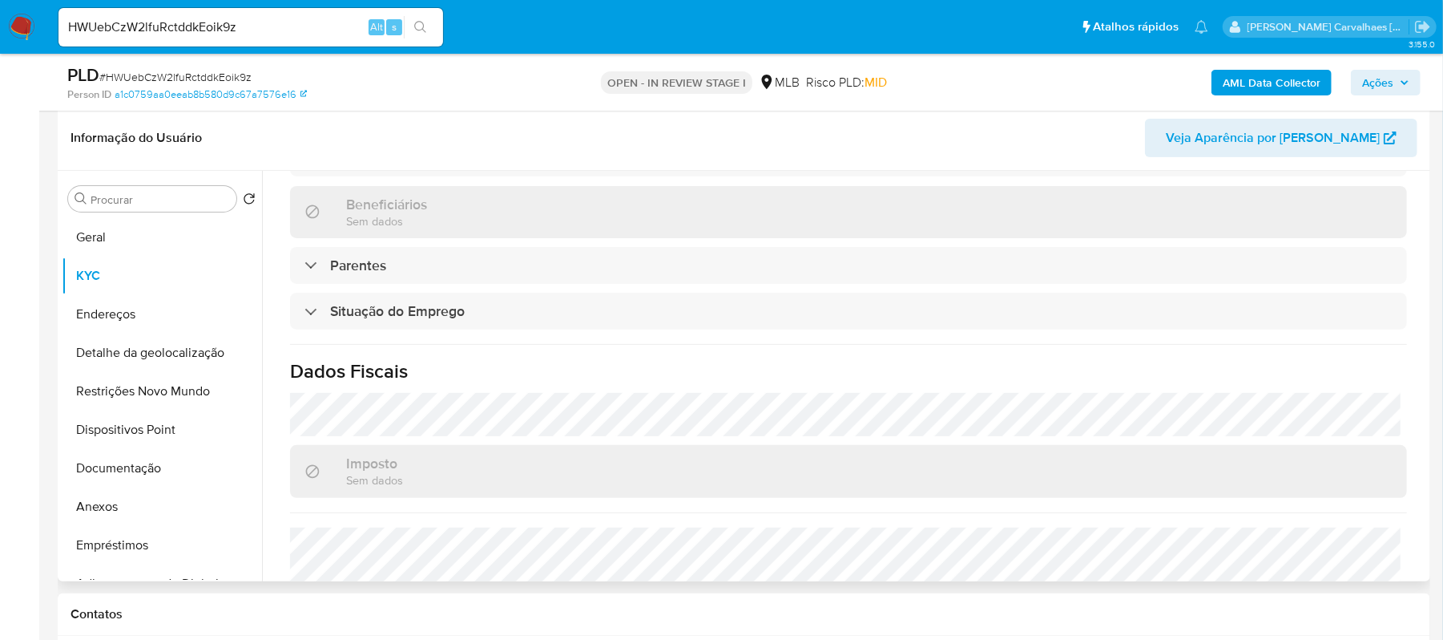
scroll to position [641, 0]
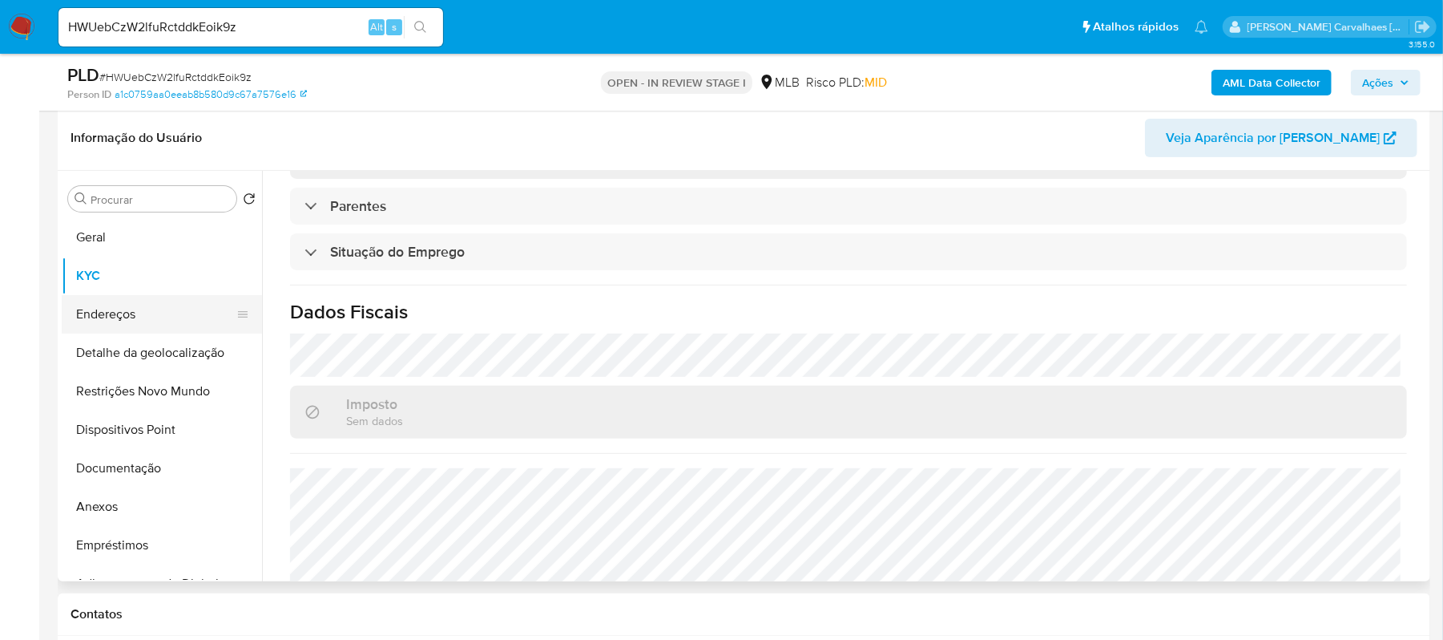
click at [119, 316] on button "Endereços" at bounding box center [156, 314] width 188 height 38
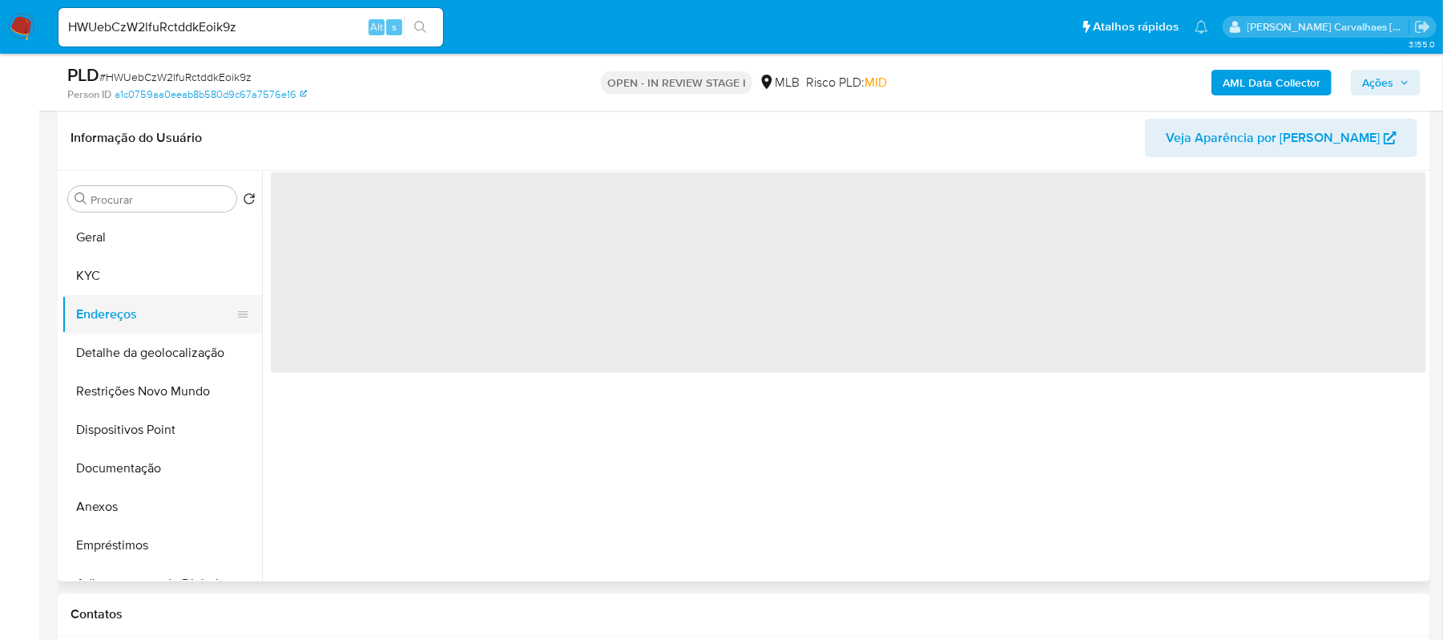
scroll to position [0, 0]
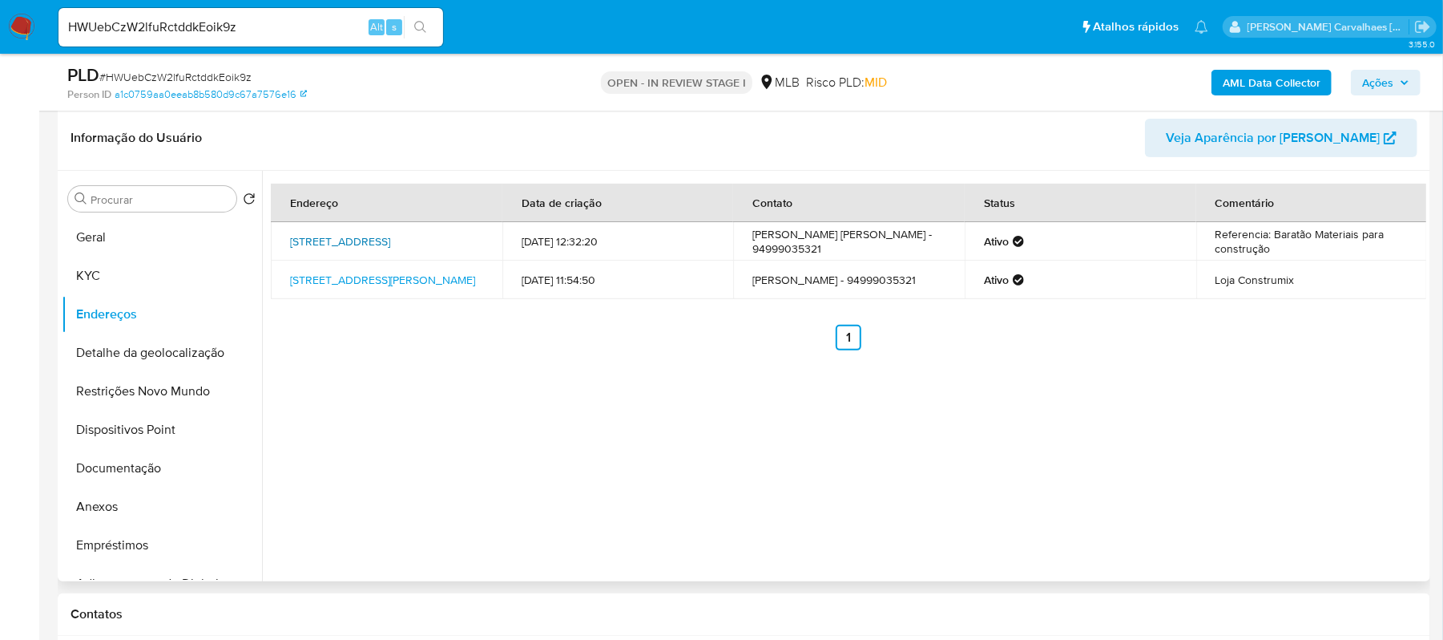
click at [361, 236] on link "Rua Do Comércio 120, Conceição Do Lago-açu, Maranhão, 65340000, Brasil 120" at bounding box center [340, 241] width 100 height 16
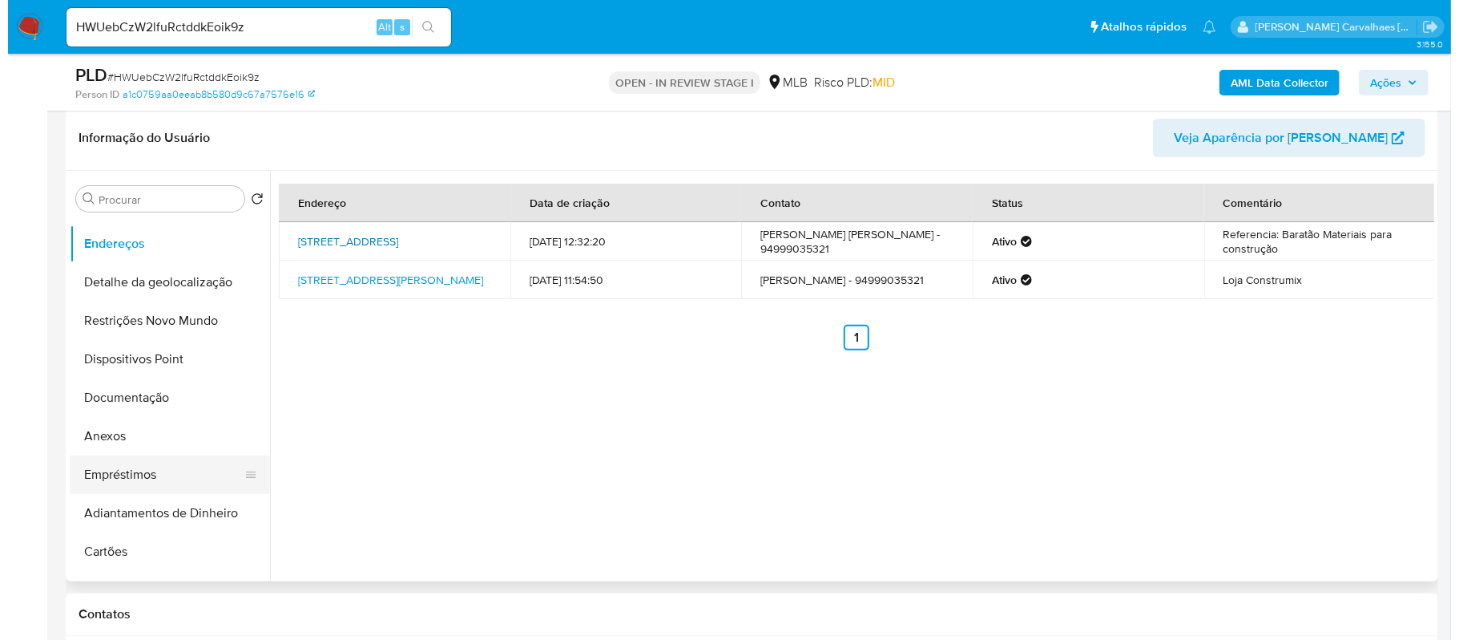
scroll to position [107, 0]
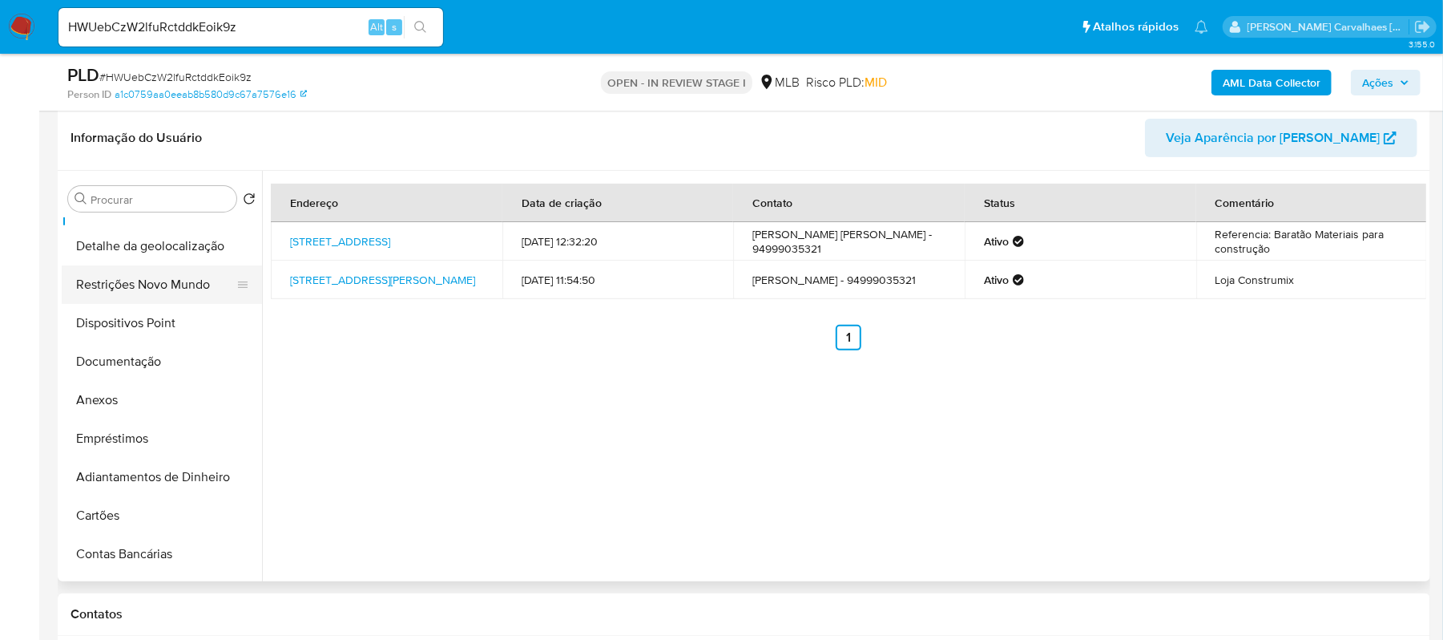
click at [135, 300] on button "Restrições Novo Mundo" at bounding box center [156, 284] width 188 height 38
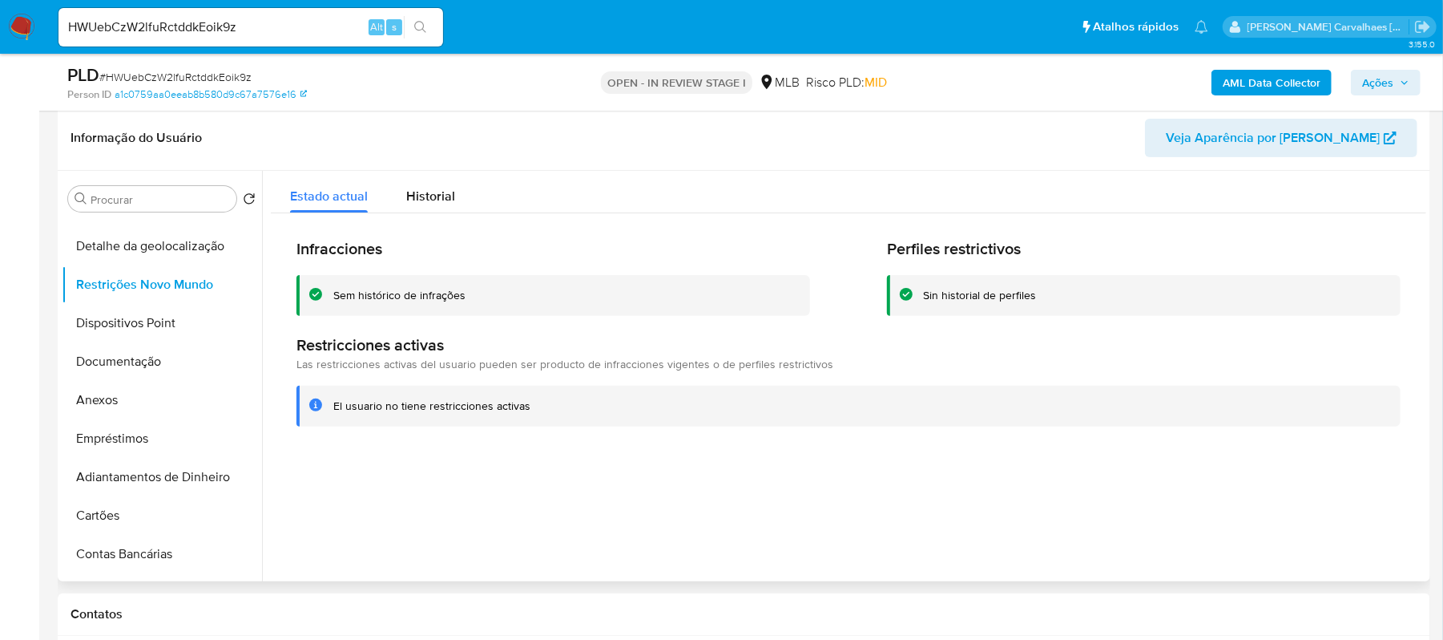
drag, startPoint x: 330, startPoint y: 293, endPoint x: 449, endPoint y: 289, distance: 118.7
click at [466, 296] on div "Sem histórico de infrações" at bounding box center [554, 295] width 514 height 41
click at [123, 386] on button "Anexos" at bounding box center [156, 400] width 188 height 38
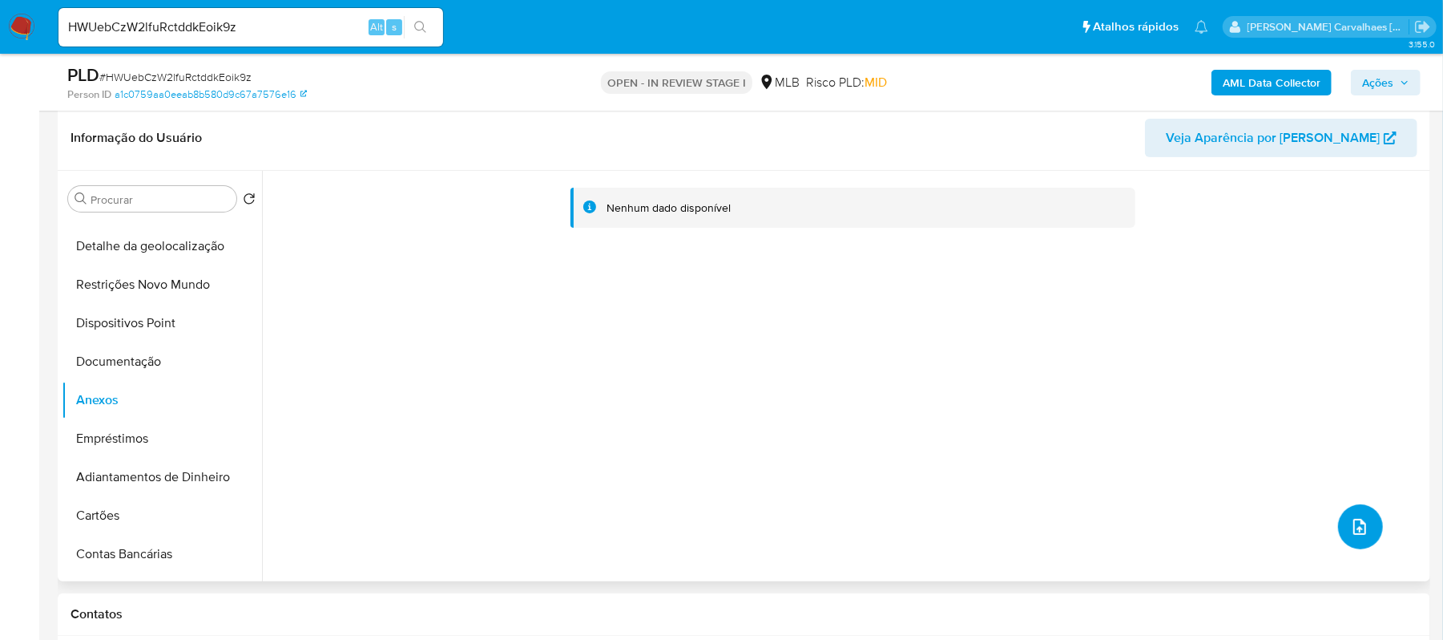
click at [1350, 526] on icon "upload-file" at bounding box center [1359, 526] width 19 height 19
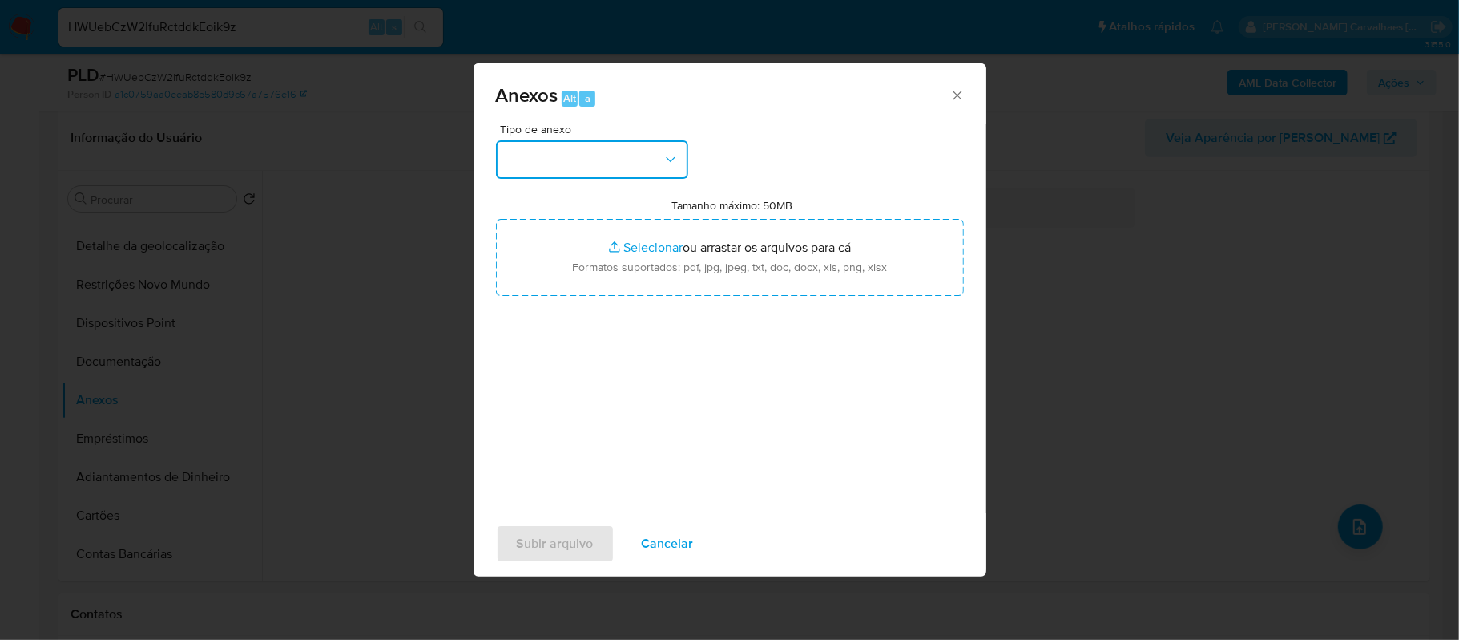
click at [664, 160] on icon "button" at bounding box center [671, 159] width 16 height 16
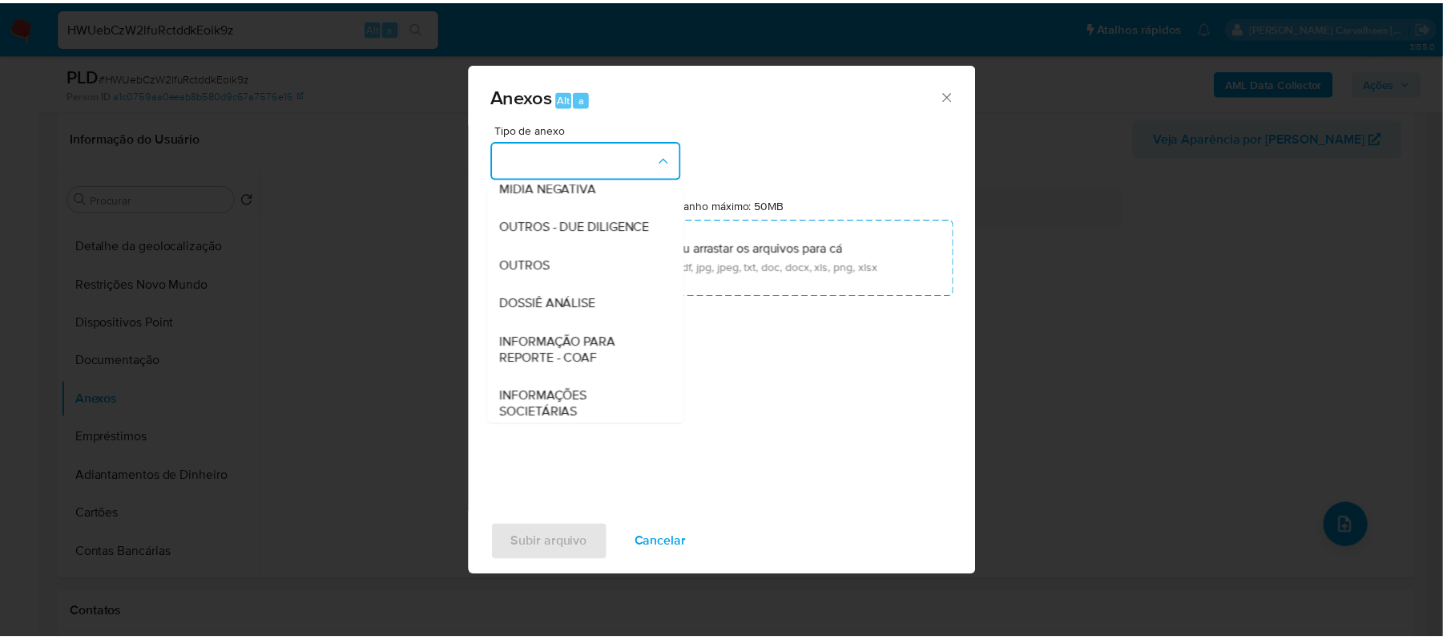
scroll to position [213, 0]
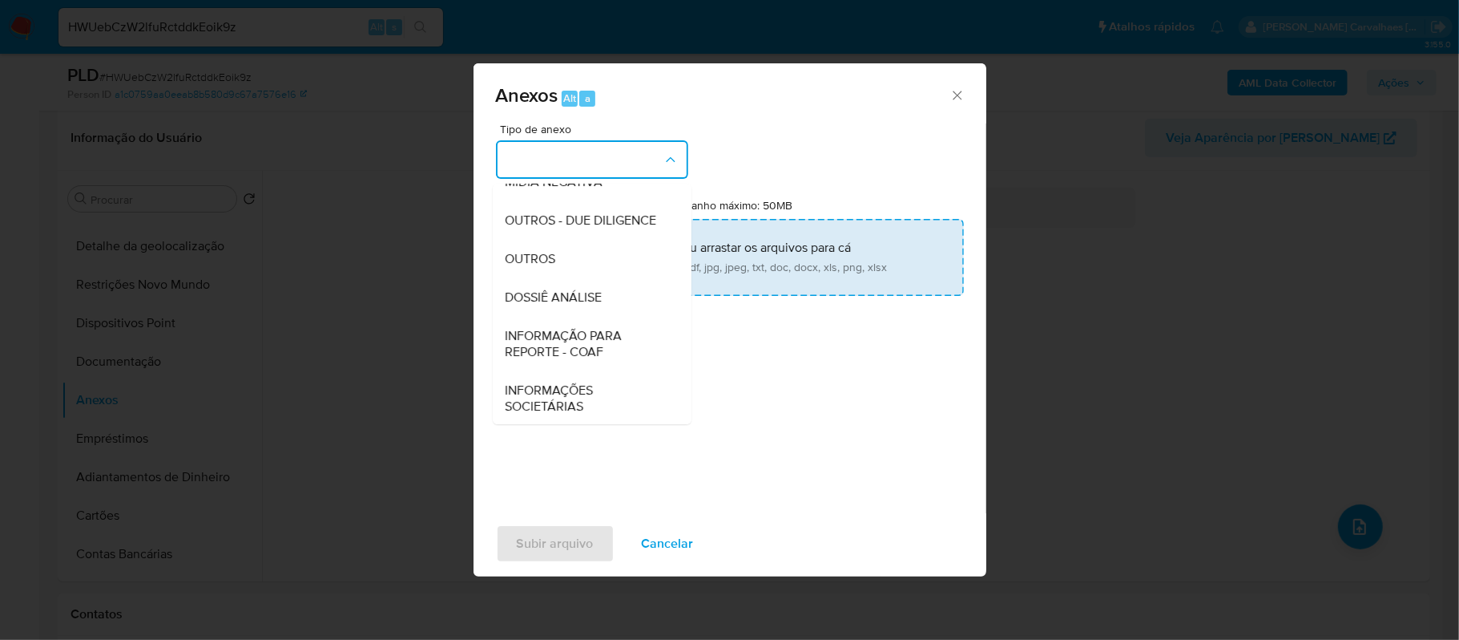
click at [568, 278] on div "OUTROS" at bounding box center [587, 259] width 163 height 38
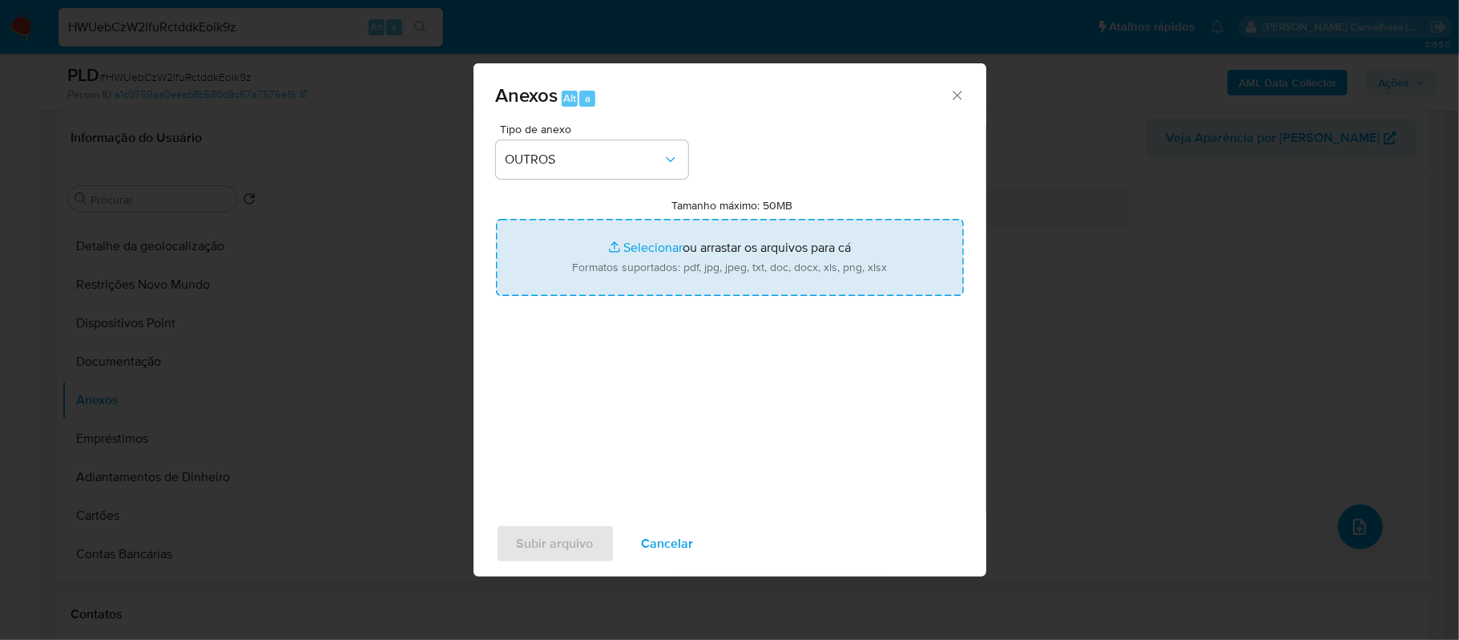
click at [654, 244] on input "Tamanho máximo: 50MB Selecionar arquivos" at bounding box center [730, 257] width 468 height 77
type input "C:\fakepath\Mulan Patrick Torres Campelo 234306721_2025_08_21_17_24_33 - Resume…"
click at [629, 251] on input "Tamanho máximo: 50MB Selecionar arquivos" at bounding box center [730, 257] width 468 height 77
type input "C:\fakepath\SAR - xxxx - CPF 05401294298 - PATRICK TORRES CAMPELO.pdf"
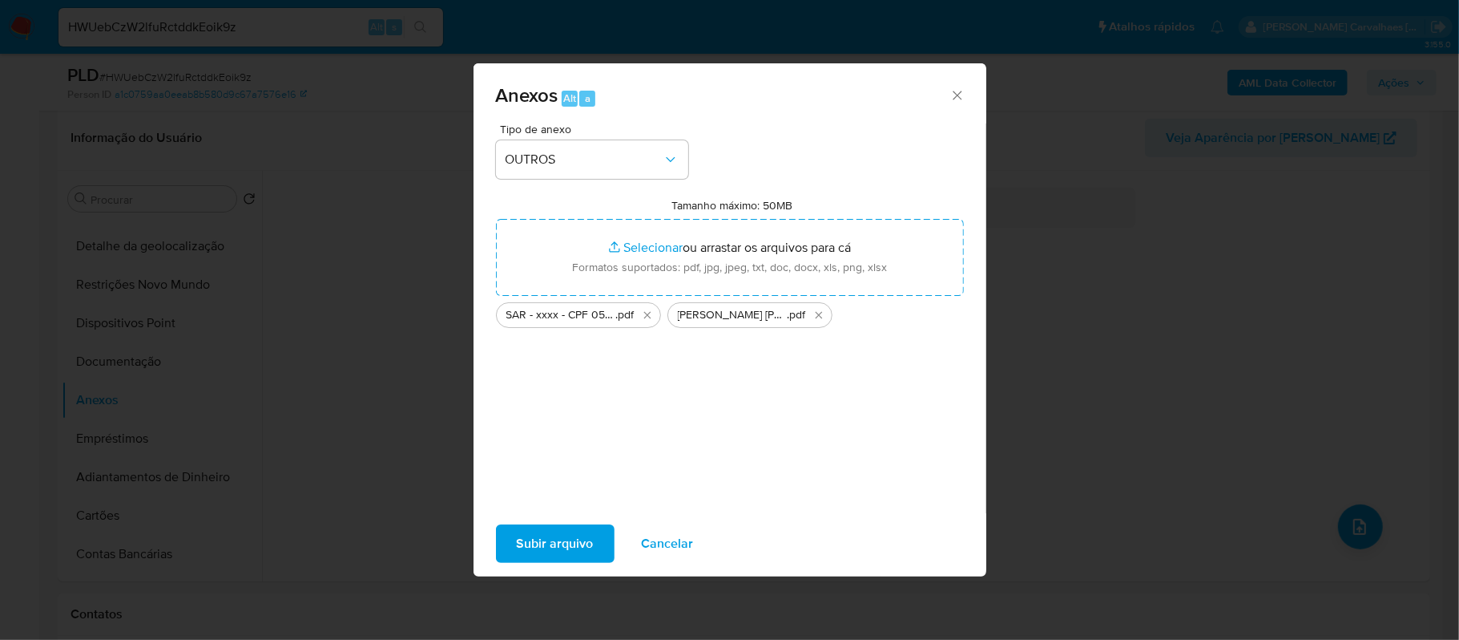
click at [581, 545] on span "Subir arquivo" at bounding box center [555, 543] width 77 height 35
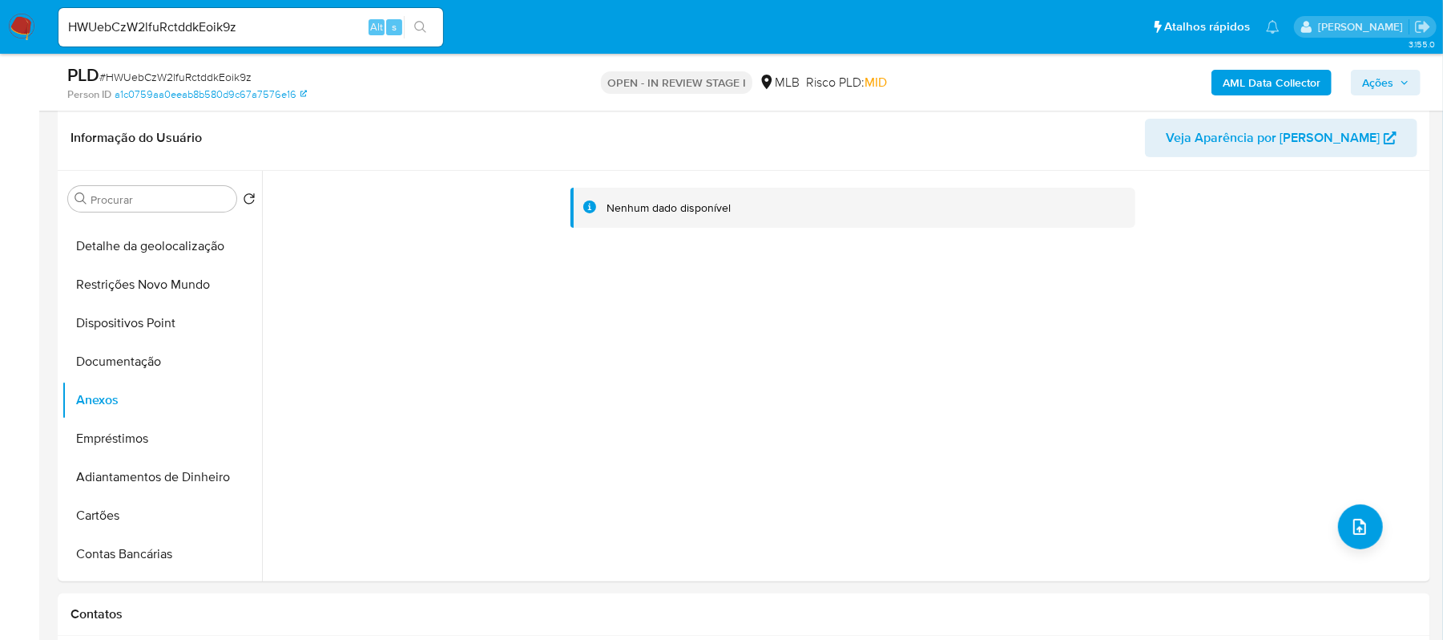
click at [1380, 83] on span "Ações" at bounding box center [1377, 83] width 31 height 26
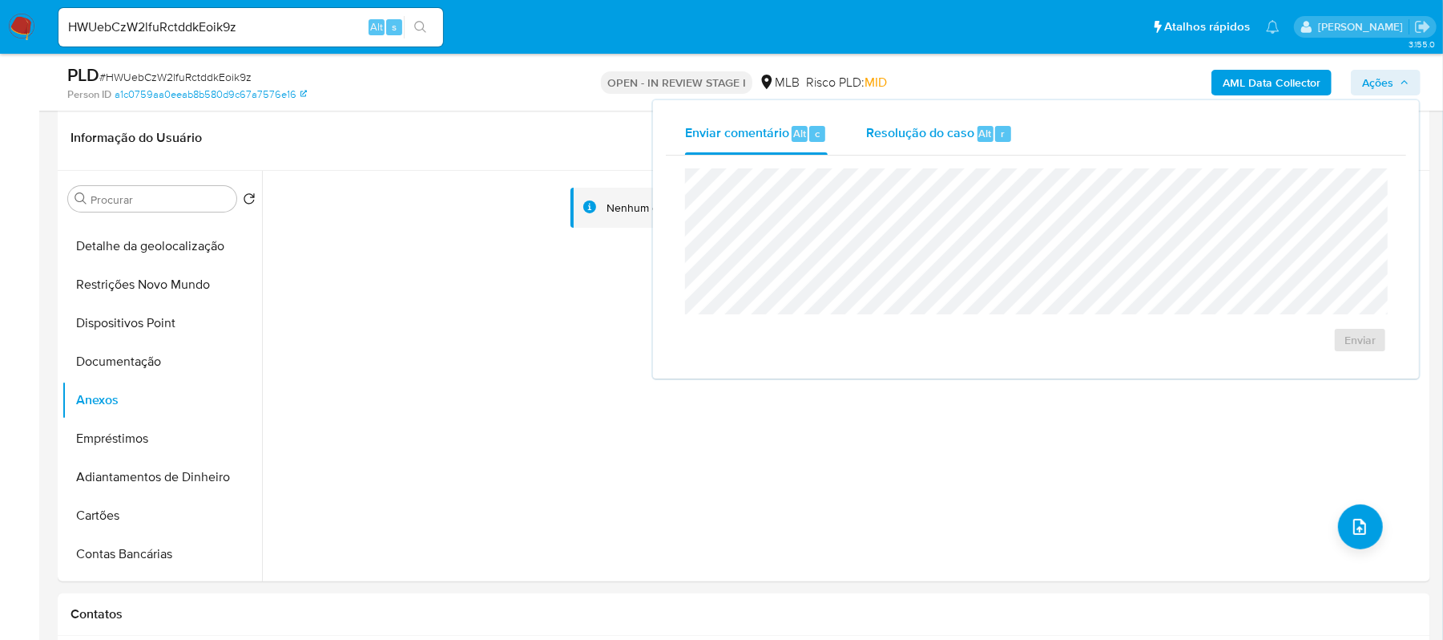
click at [925, 131] on span "Resolução do caso" at bounding box center [920, 132] width 108 height 18
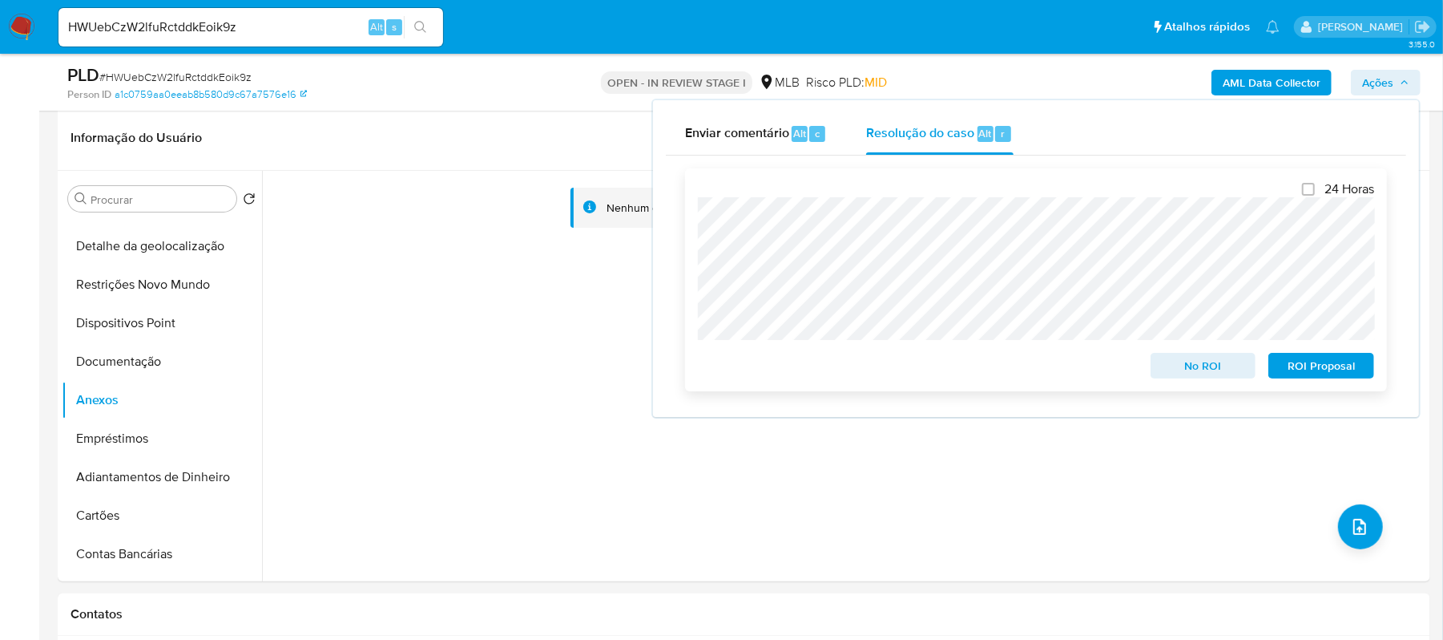
click at [1296, 373] on span "ROI Proposal" at bounding box center [1321, 365] width 83 height 22
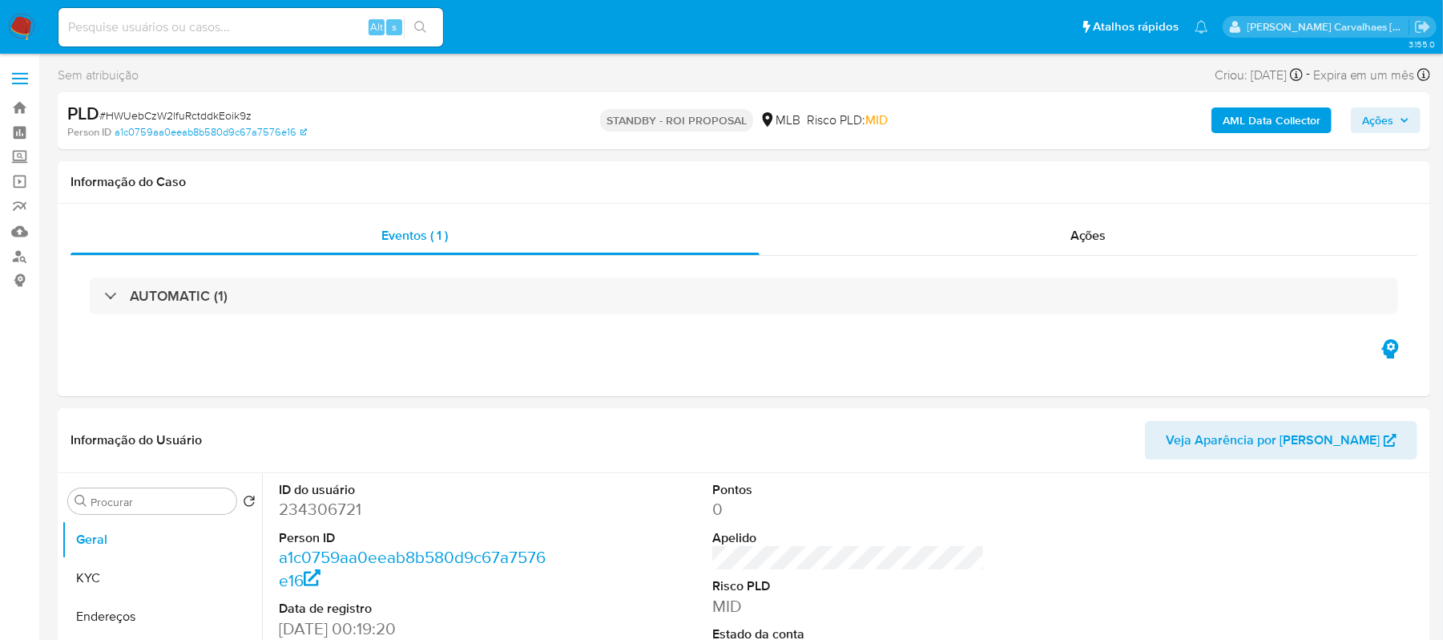
select select "10"
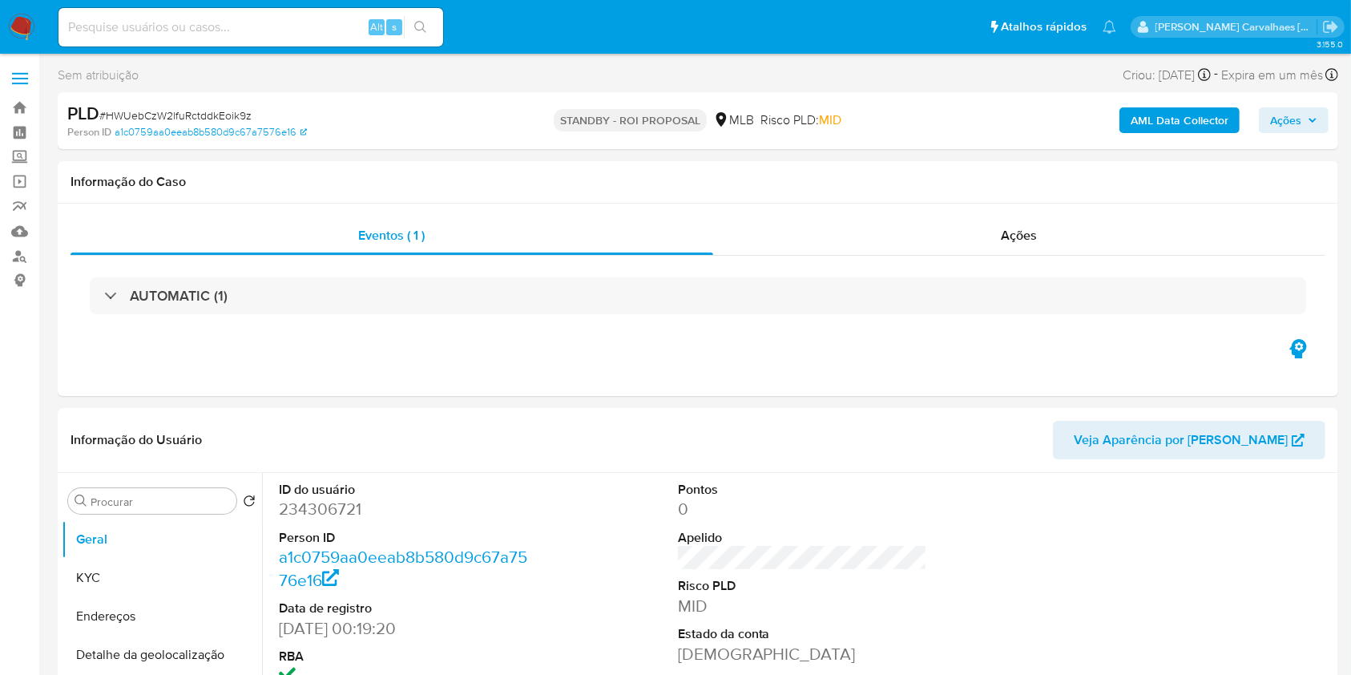
click at [23, 27] on img at bounding box center [21, 27] width 27 height 27
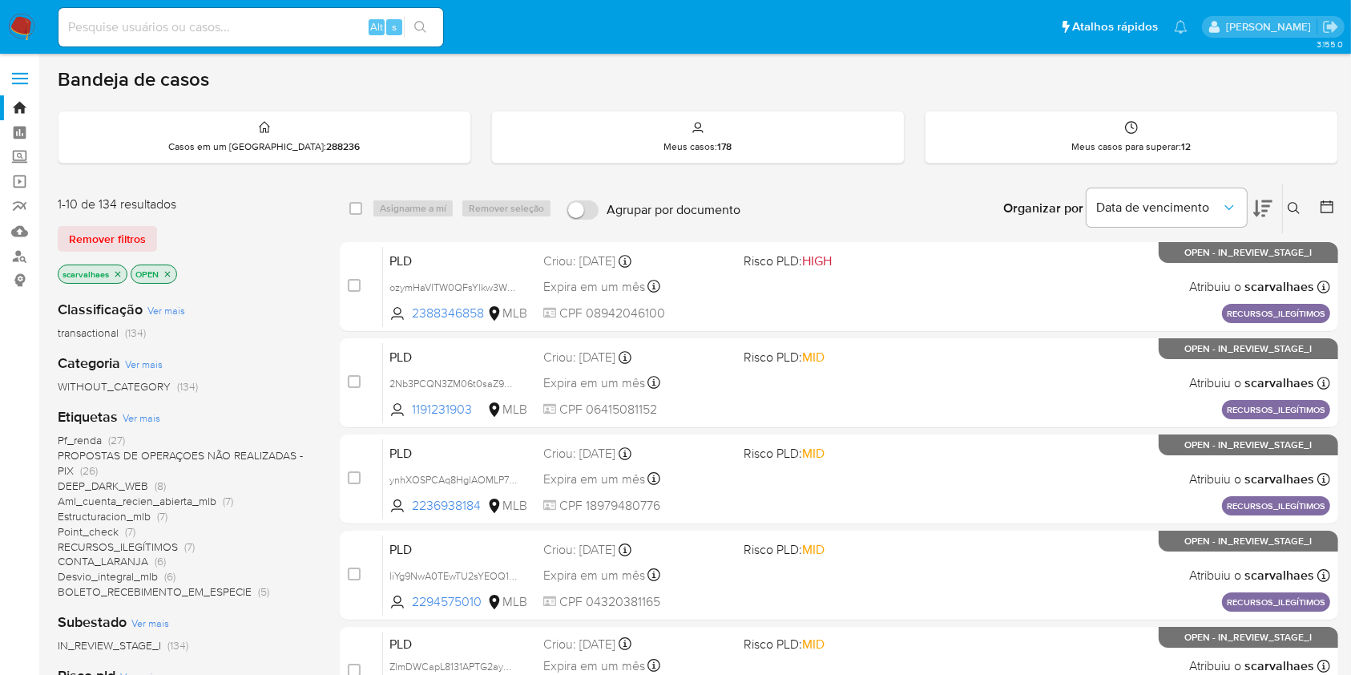
click at [100, 457] on span "PROPOSTAS DE OPERAÇOES NÃO REALIZADAS - PIX" at bounding box center [180, 462] width 245 height 31
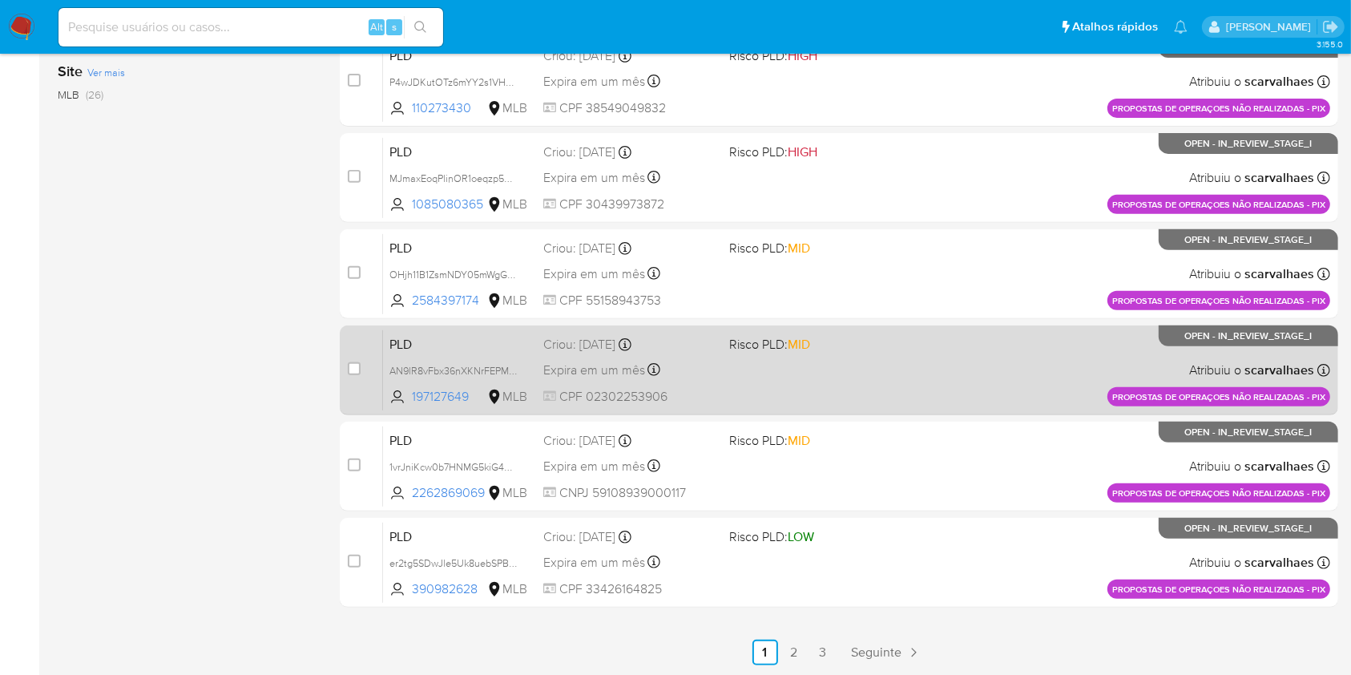
scroll to position [376, 0]
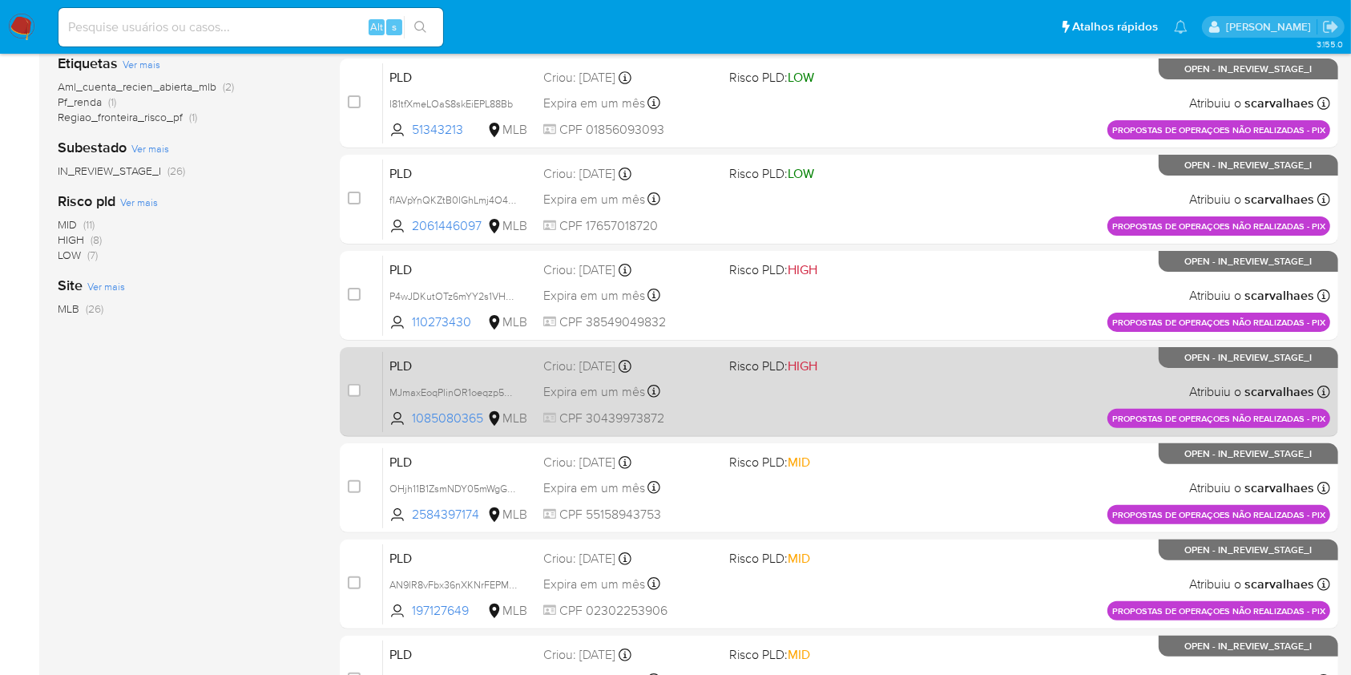
click at [858, 410] on div "PLD MJmaxEoqPlinOR1oeqzp5SQQ 1085080365 MLB Risco PLD: HIGH Criou: 14/08/2025 C…" at bounding box center [856, 391] width 947 height 81
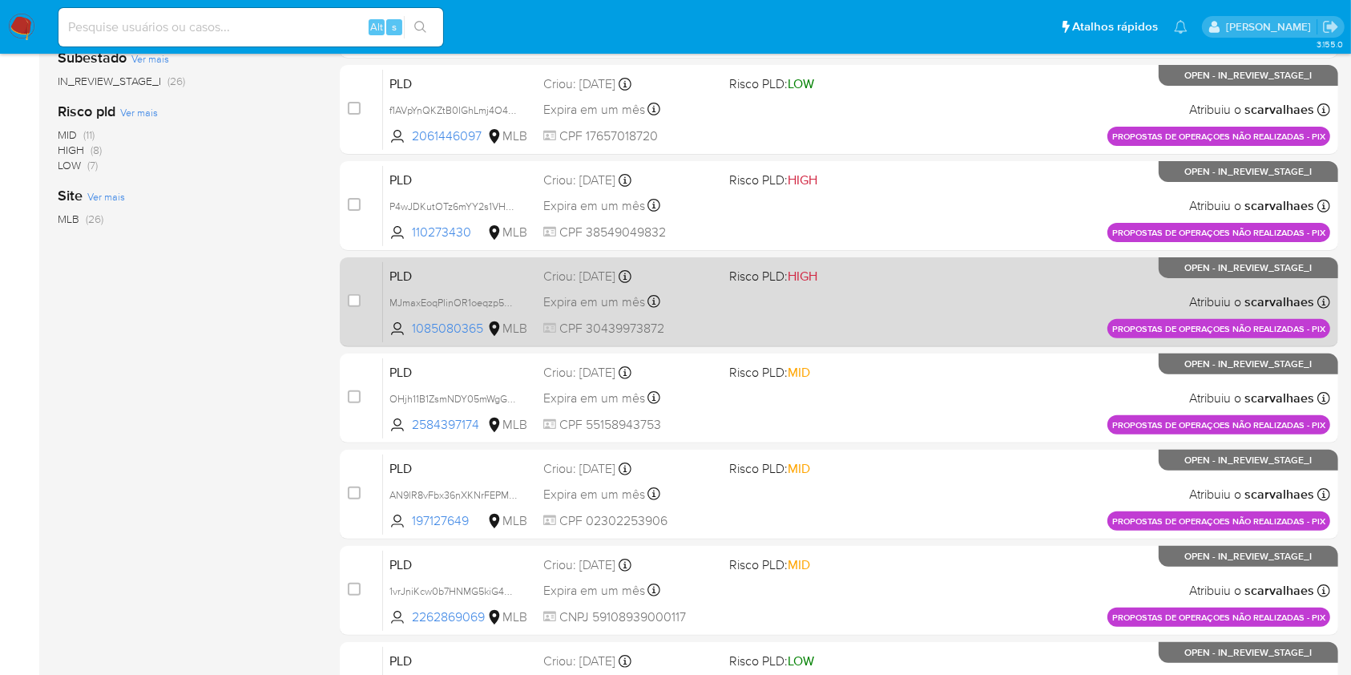
scroll to position [590, 0]
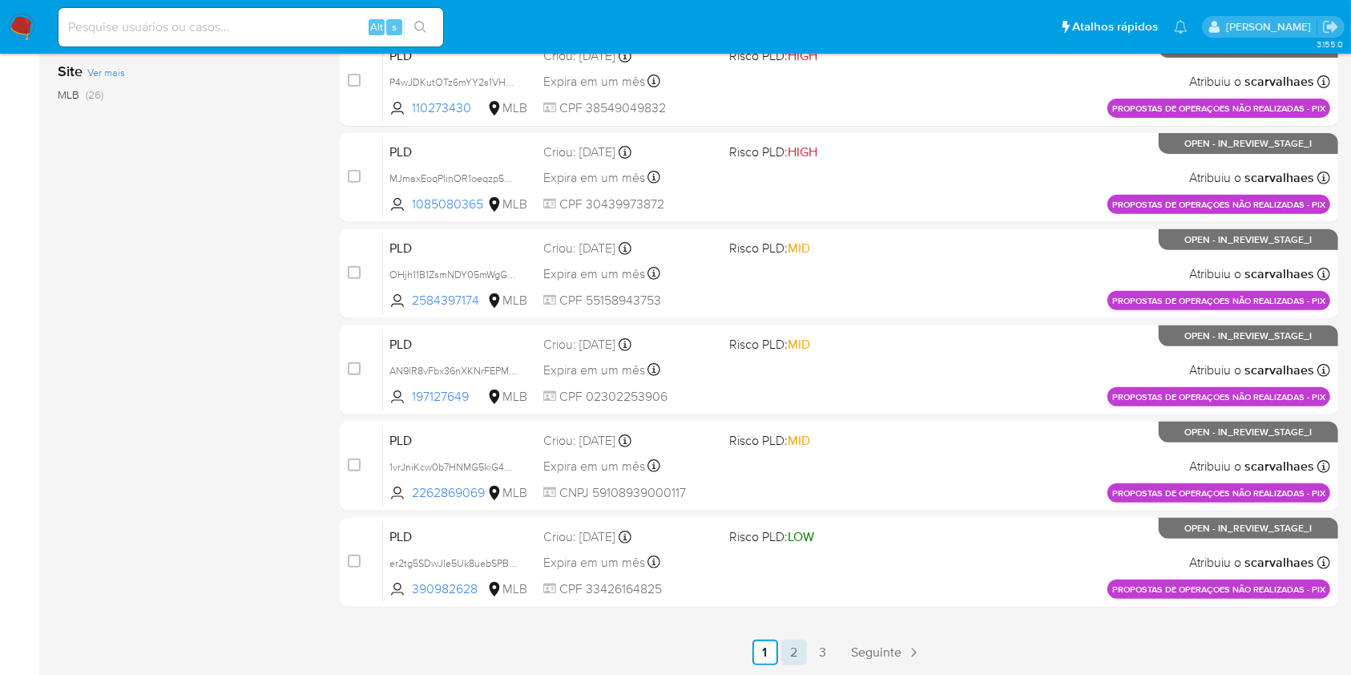
click at [791, 651] on link "2" at bounding box center [794, 653] width 26 height 26
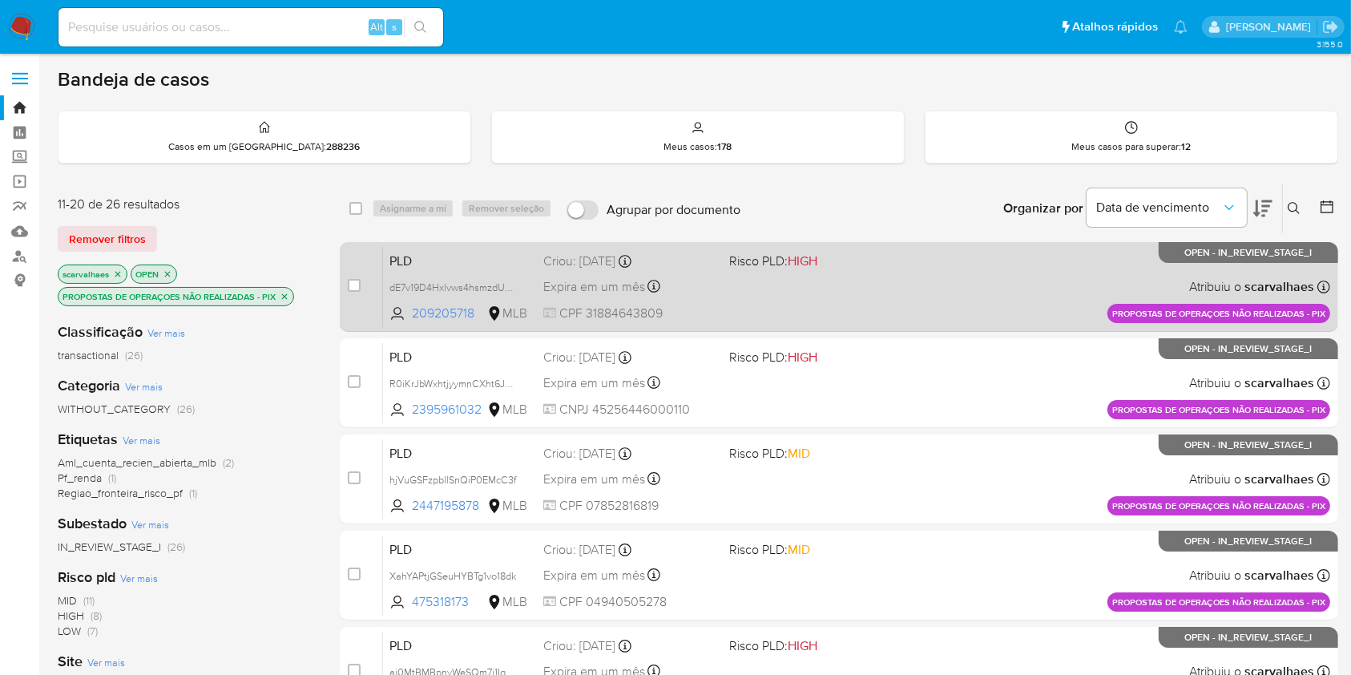
click at [812, 298] on div "PLD dE7v19D4Hxlvws4hsmzdUumM 209205718 MLB Risco PLD: HIGH Criou: 14/08/2025 Cr…" at bounding box center [856, 286] width 947 height 81
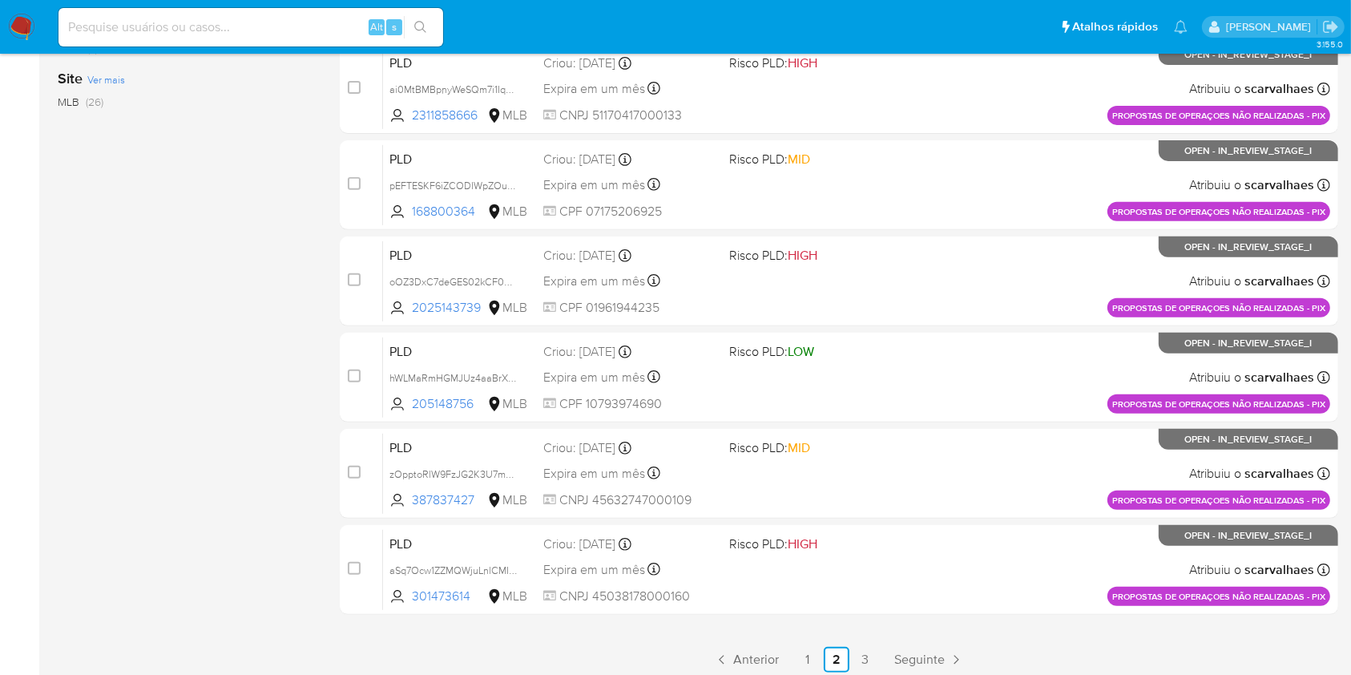
scroll to position [590, 0]
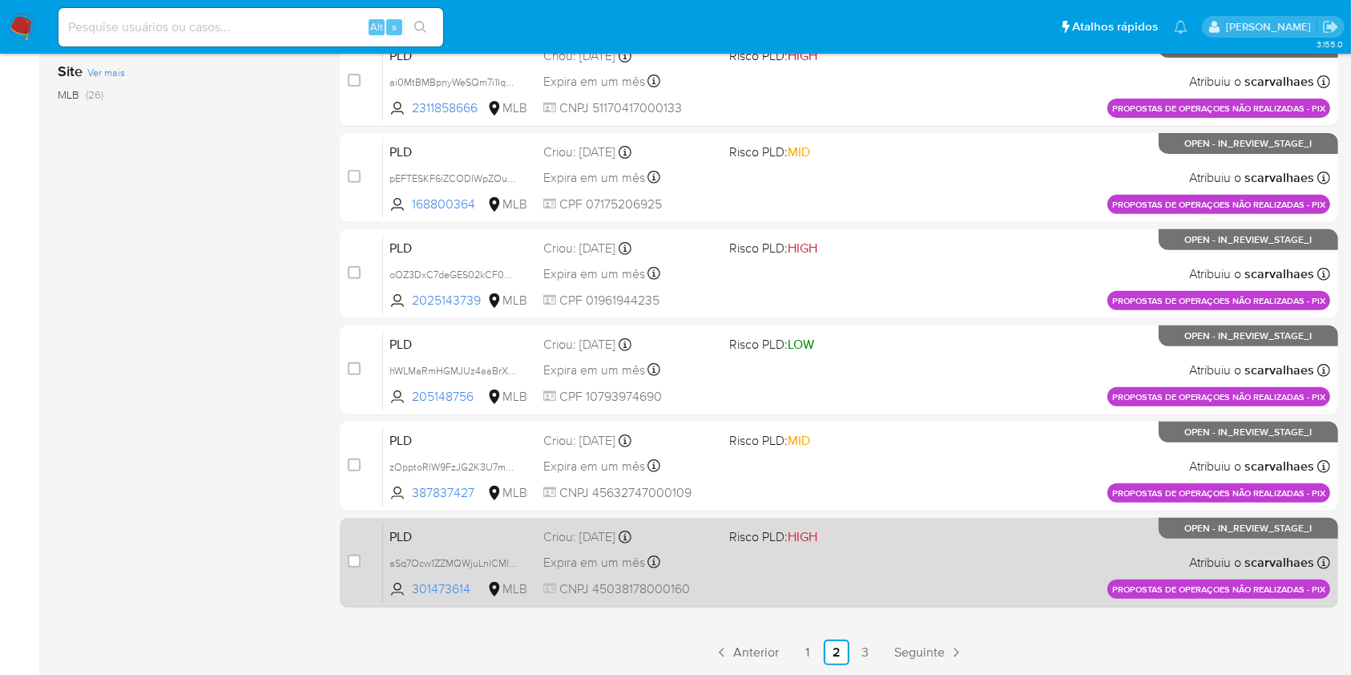
click at [756, 557] on div "PLD aSq7Ocw1ZZMQWjuLnlCMIU53 301473614 MLB Risco PLD: HIGH Criou: 14/08/2025 Cr…" at bounding box center [856, 562] width 947 height 81
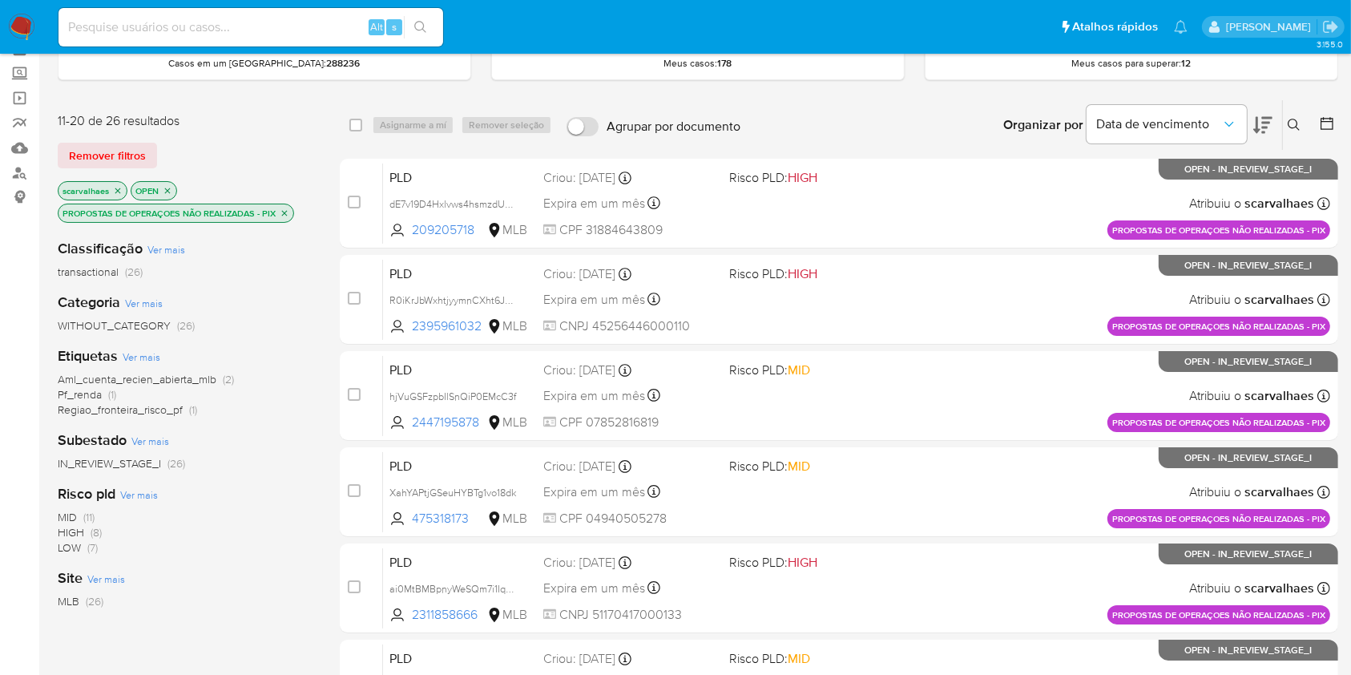
scroll to position [0, 0]
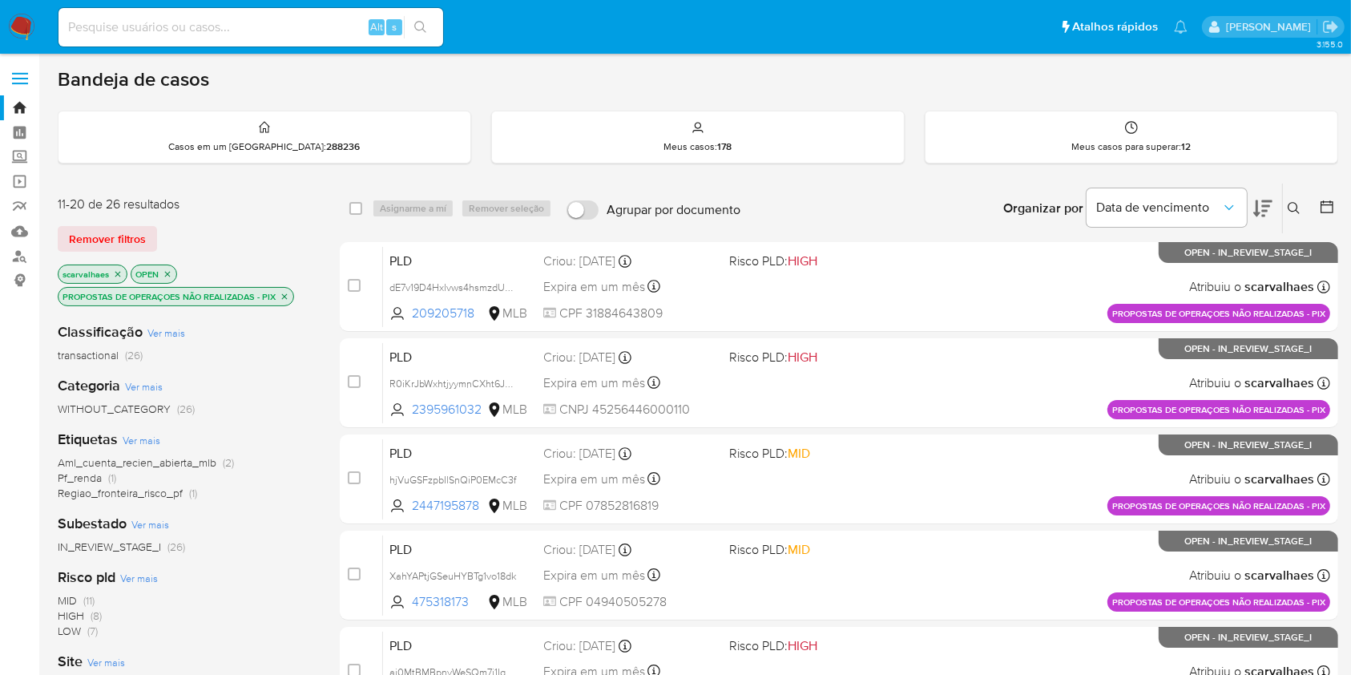
click at [282, 294] on icon "close-filter" at bounding box center [285, 297] width 10 height 10
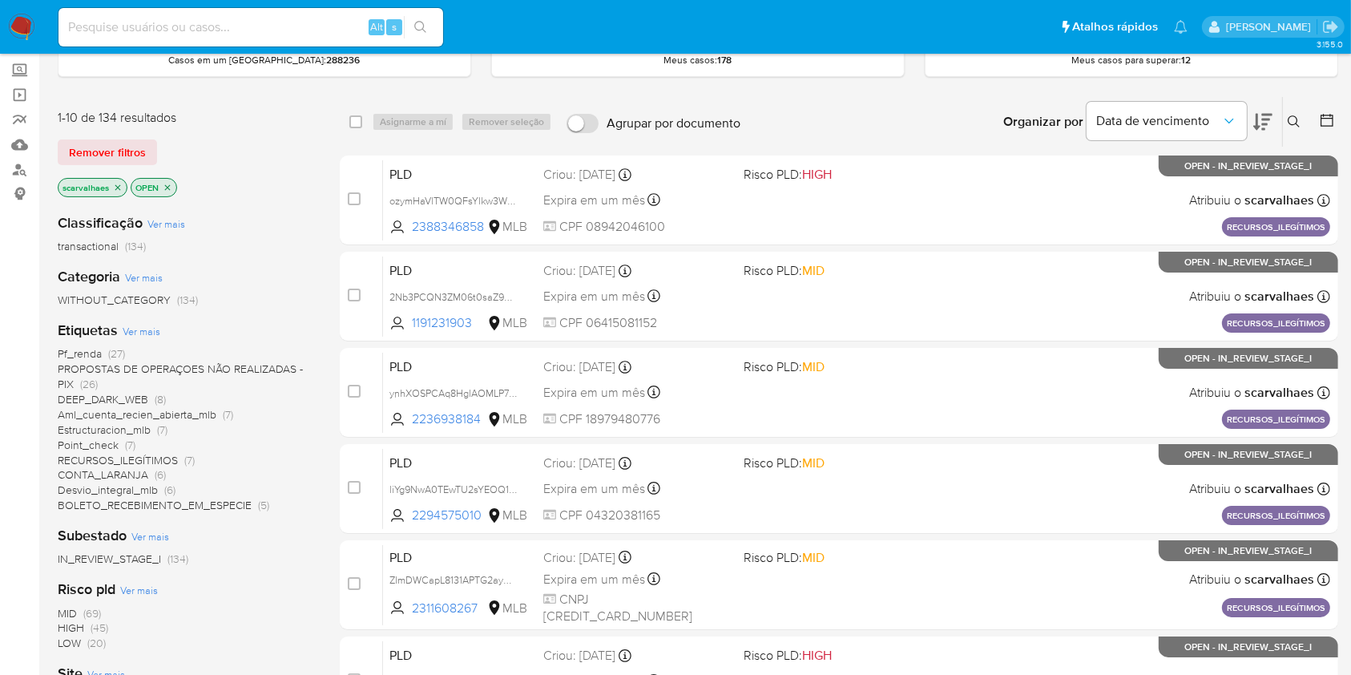
scroll to position [107, 0]
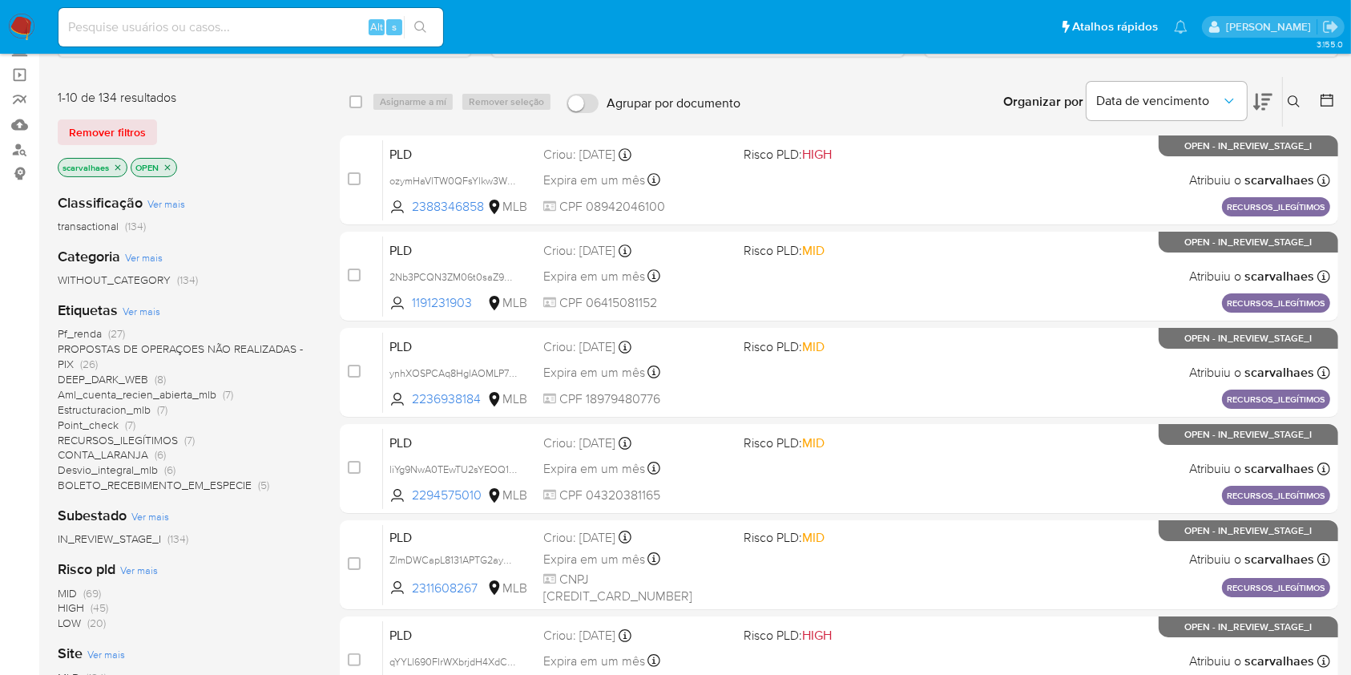
click at [130, 450] on span "CONTA_LARANJA" at bounding box center [103, 454] width 91 height 16
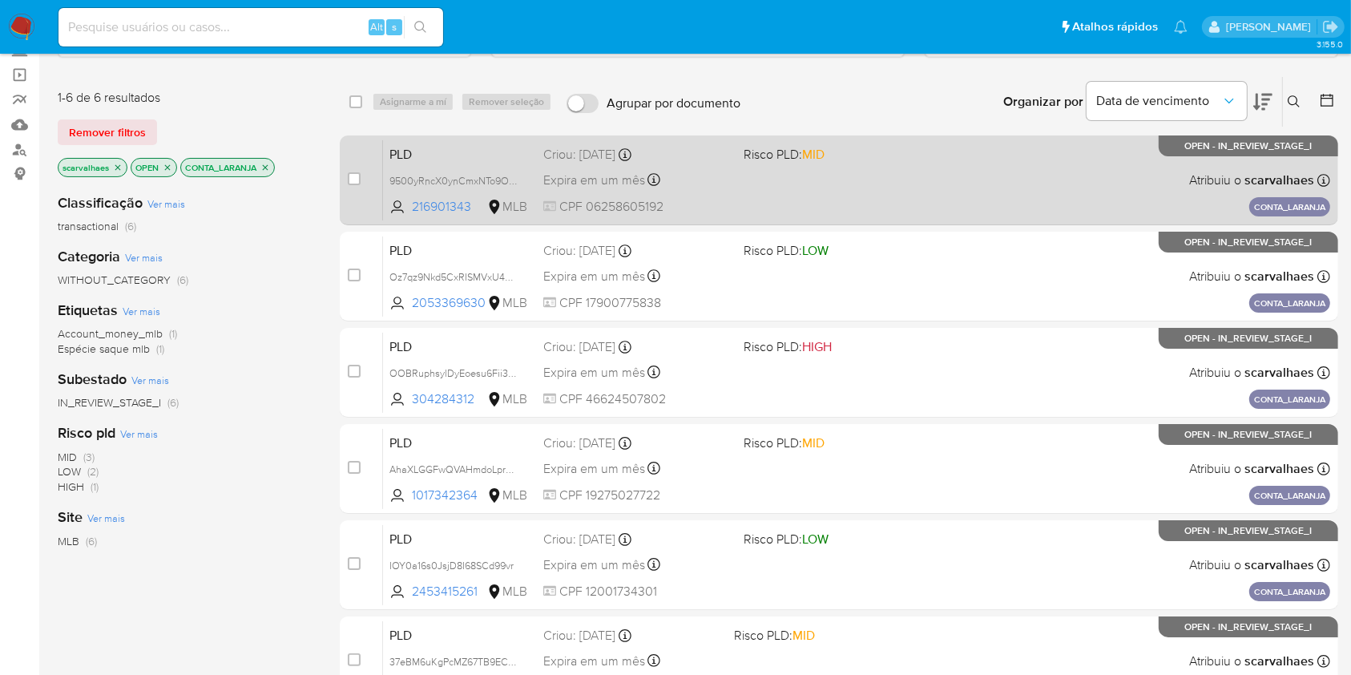
click at [821, 171] on div "PLD 9500yRncX0ynCmxNTo9OByJA 216901343 MLB Risco PLD: MID Criou: 14/08/2025 Cri…" at bounding box center [856, 179] width 947 height 81
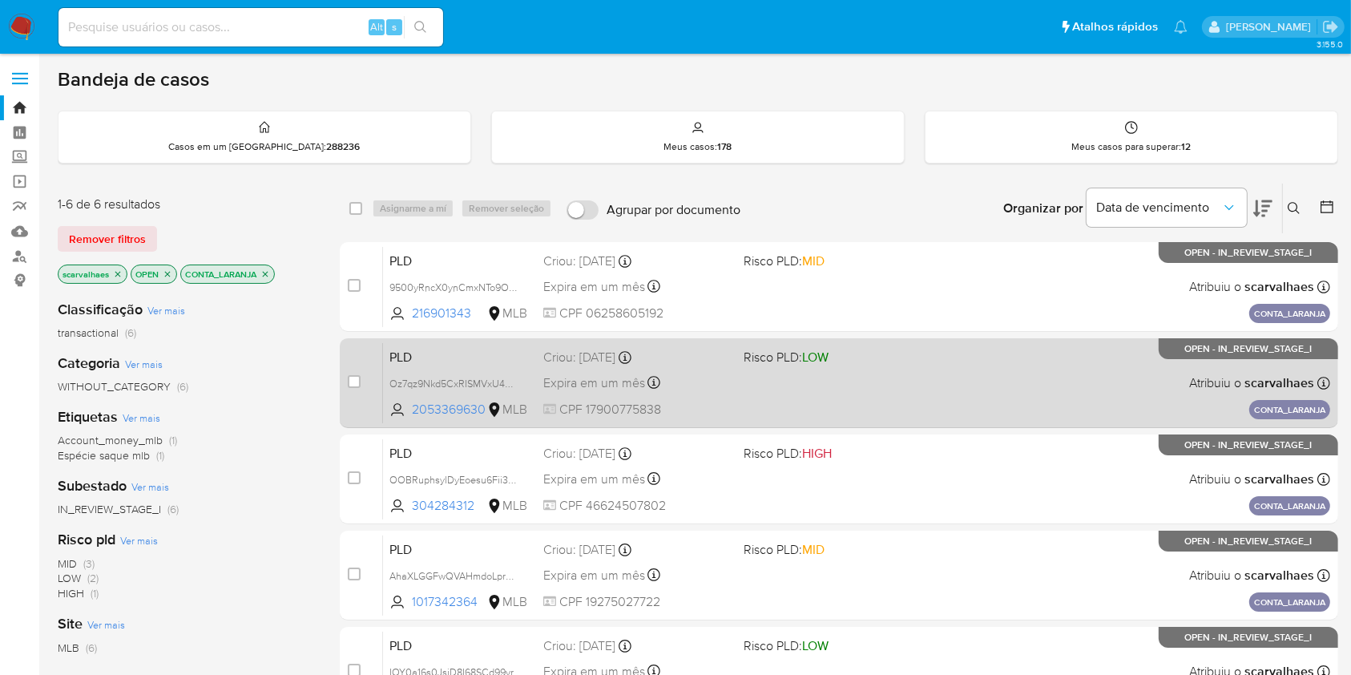
scroll to position [107, 0]
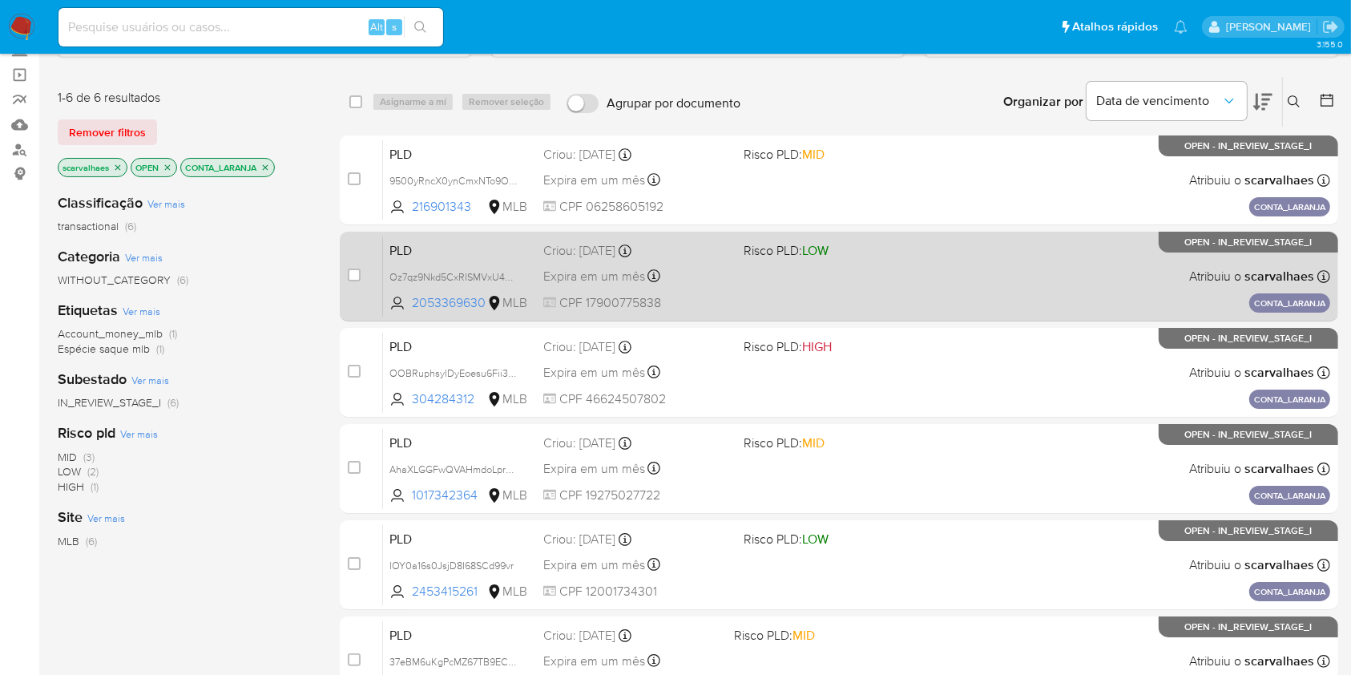
click at [877, 285] on div "PLD Oz7qz9Nkd5CxRISMVxU40UQe 2053369630 MLB Risco PLD: LOW Criou: 14/08/2025 Cr…" at bounding box center [856, 276] width 947 height 81
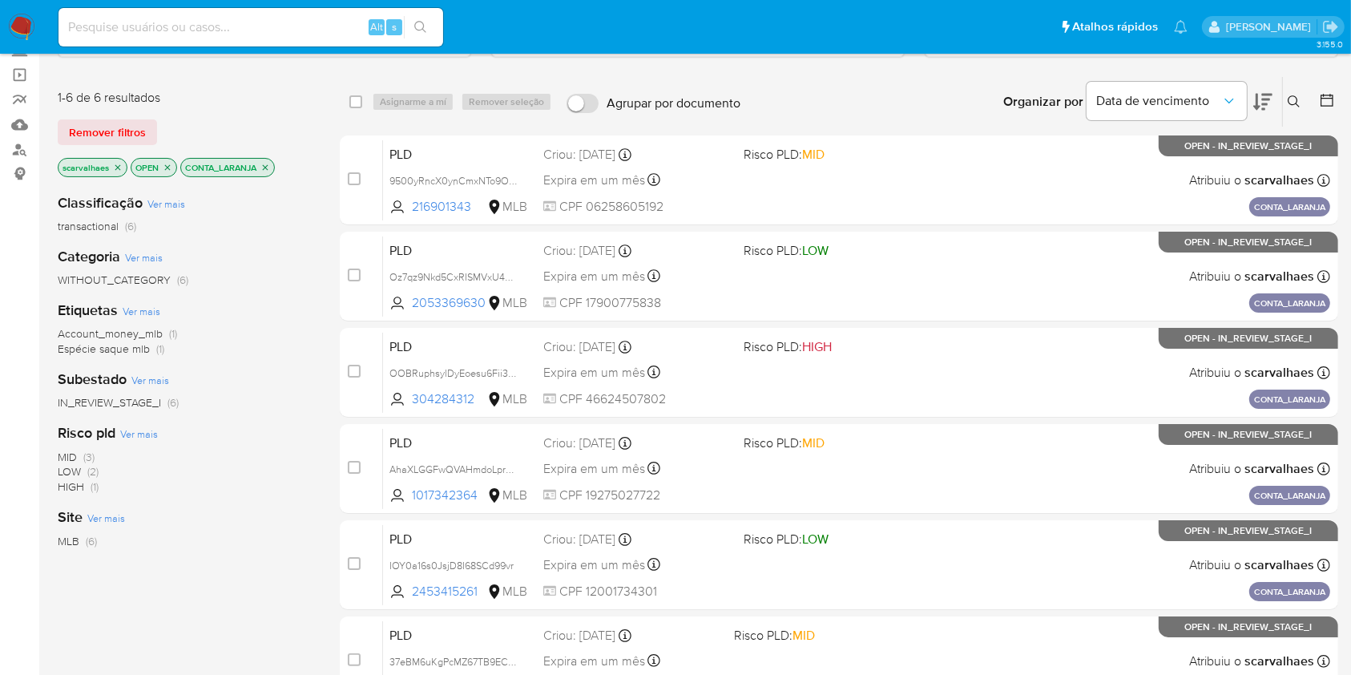
scroll to position [213, 0]
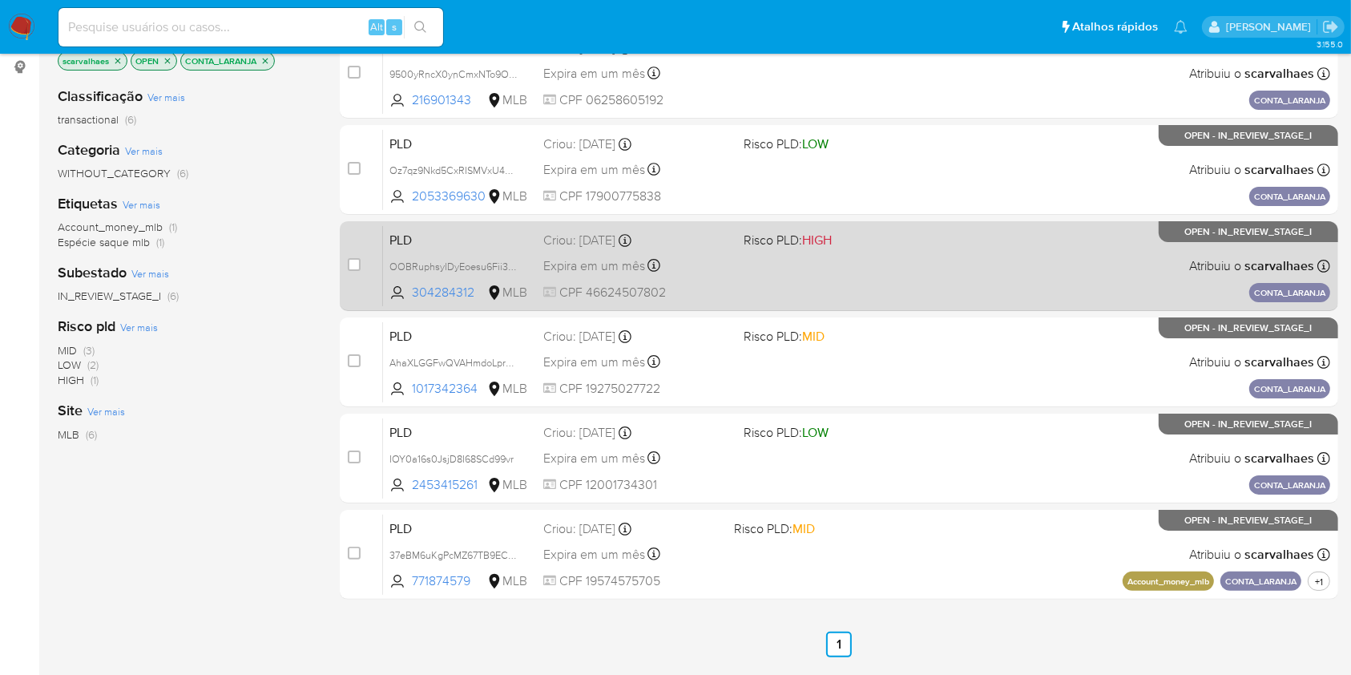
click at [726, 272] on div "Expira em um mês Expira em 28/09/2025 11:56:05" at bounding box center [636, 266] width 187 height 22
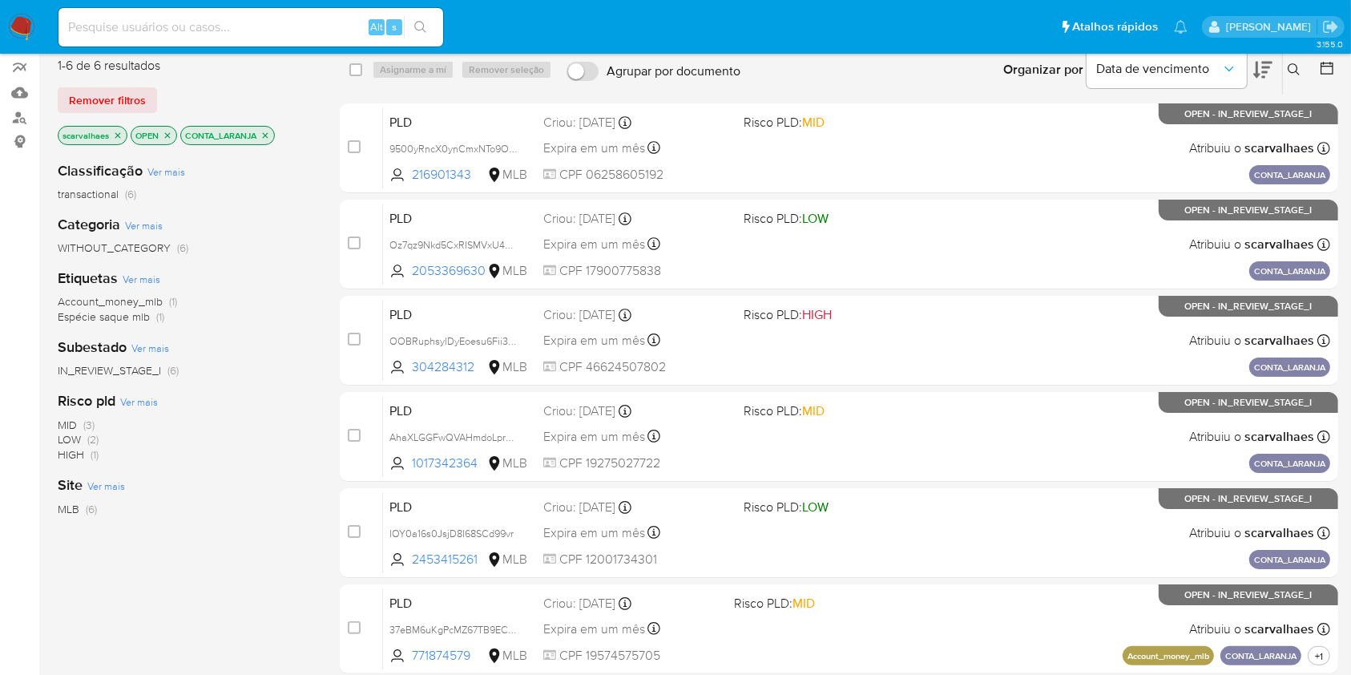
scroll to position [107, 0]
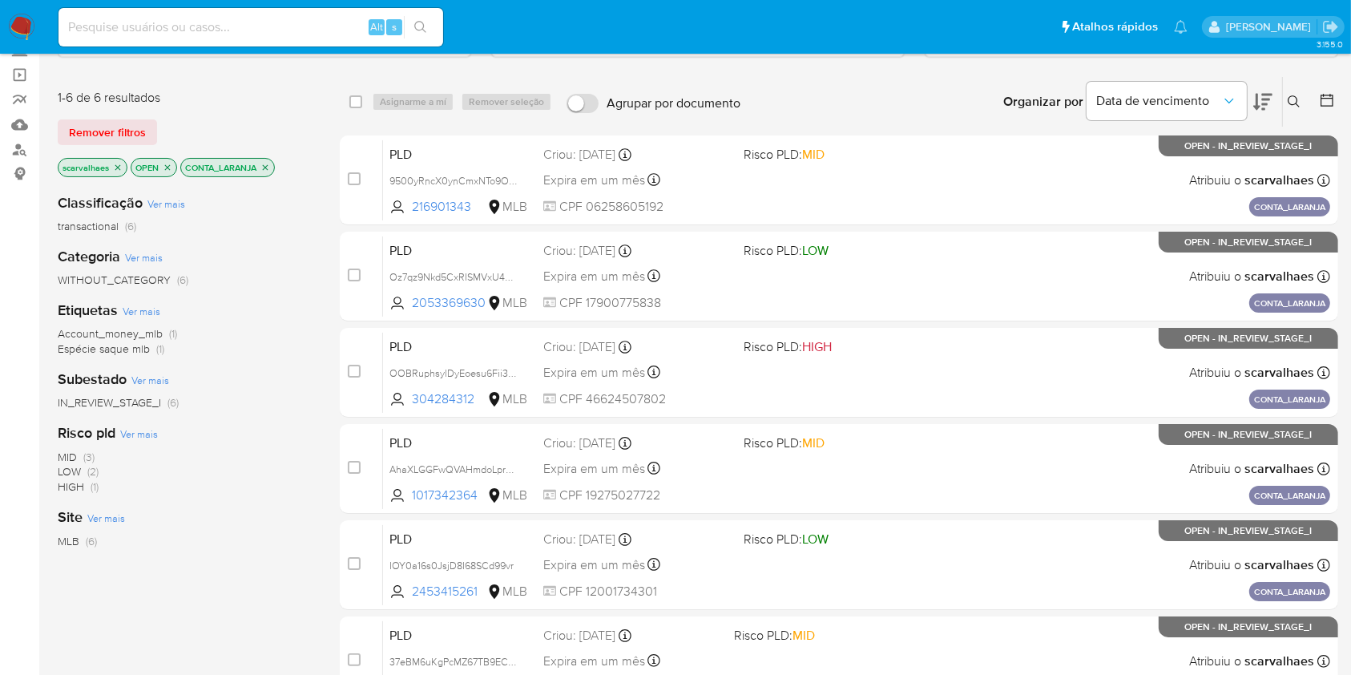
click at [263, 163] on icon "close-filter" at bounding box center [265, 168] width 10 height 10
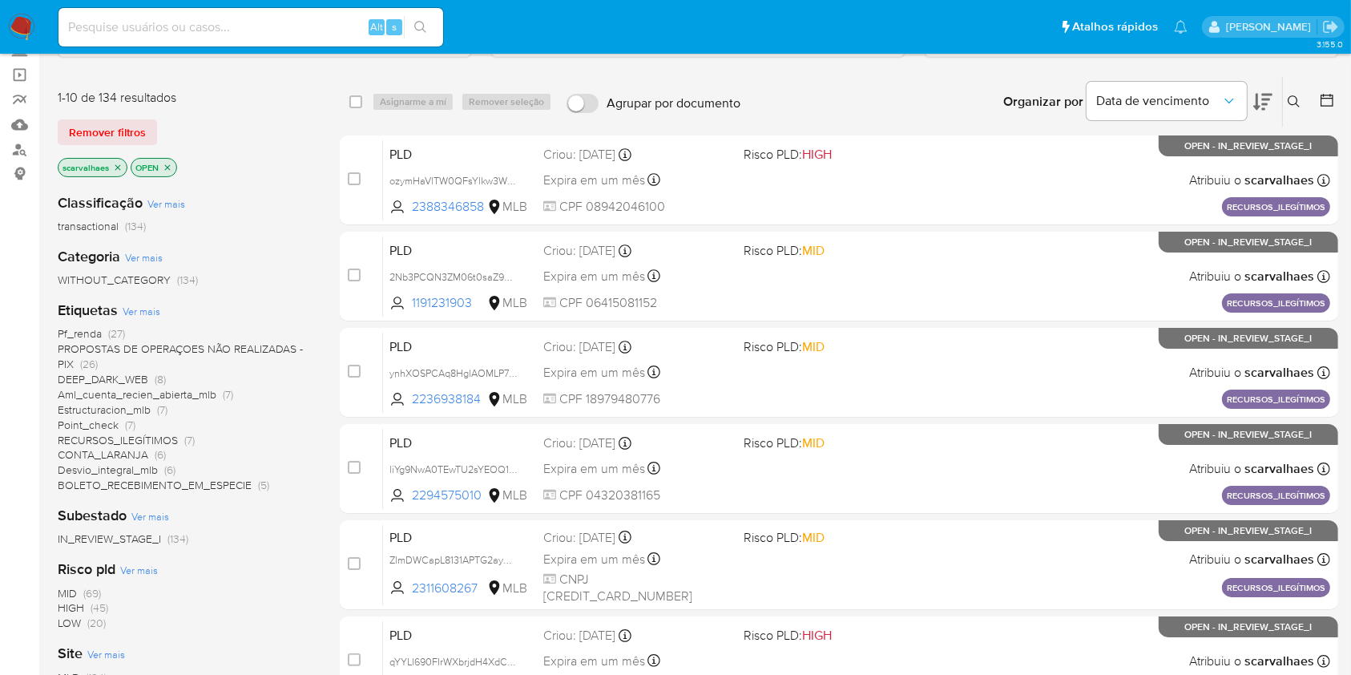
click at [107, 335] on span "Pf_renda (27)" at bounding box center [91, 333] width 67 height 15
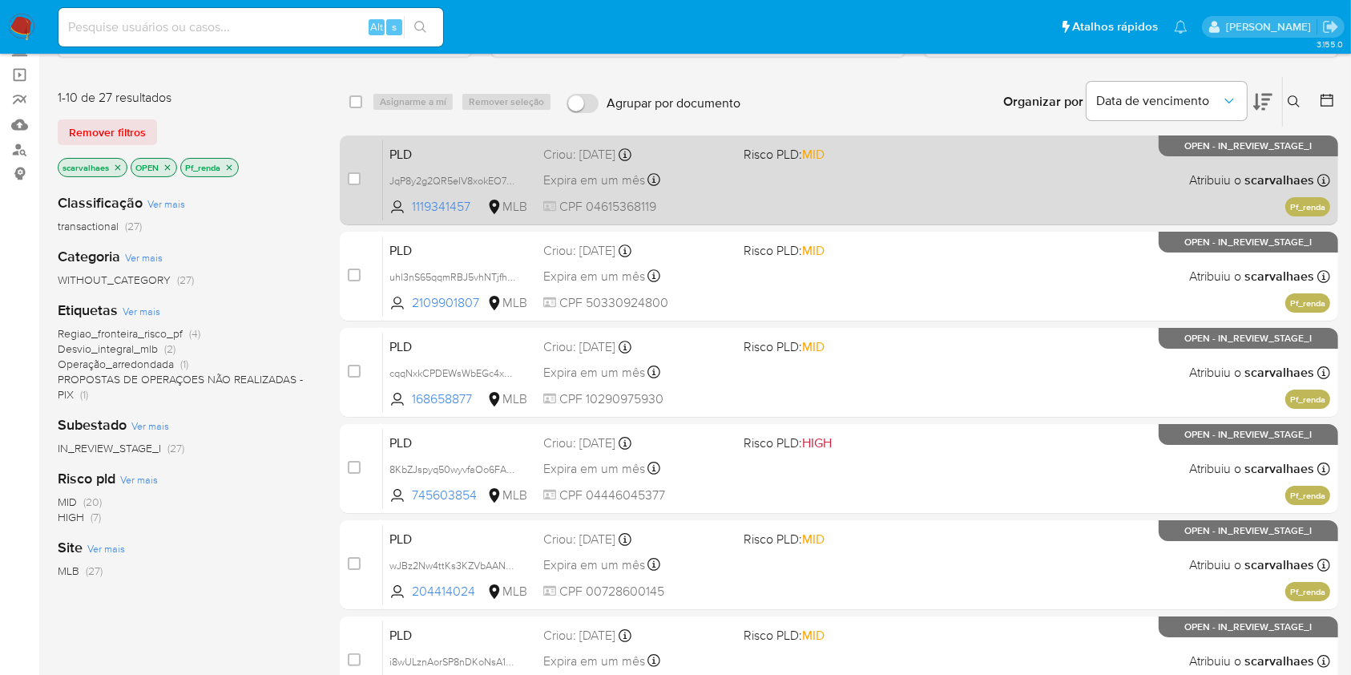
click at [796, 177] on div "PLD JqP8y2g2QR5eIV8xokEO7mqp 1119341457 MLB Risco PLD: MID Criou: 12/08/2025 Cr…" at bounding box center [856, 179] width 947 height 81
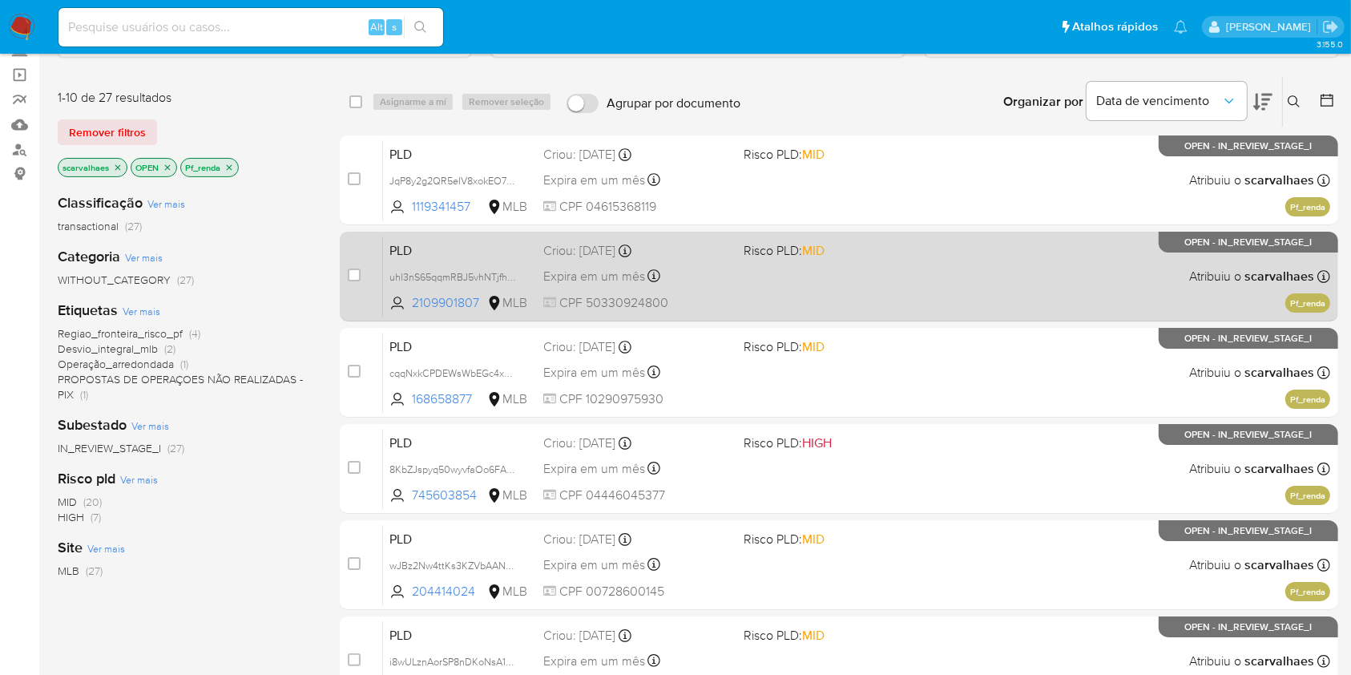
click at [800, 276] on div "PLD uhl3nS65qqmRBJ5vhNTjfhZT 2109901807 MLB Risco PLD: MID Criou: 12/08/2025 Cr…" at bounding box center [856, 276] width 947 height 81
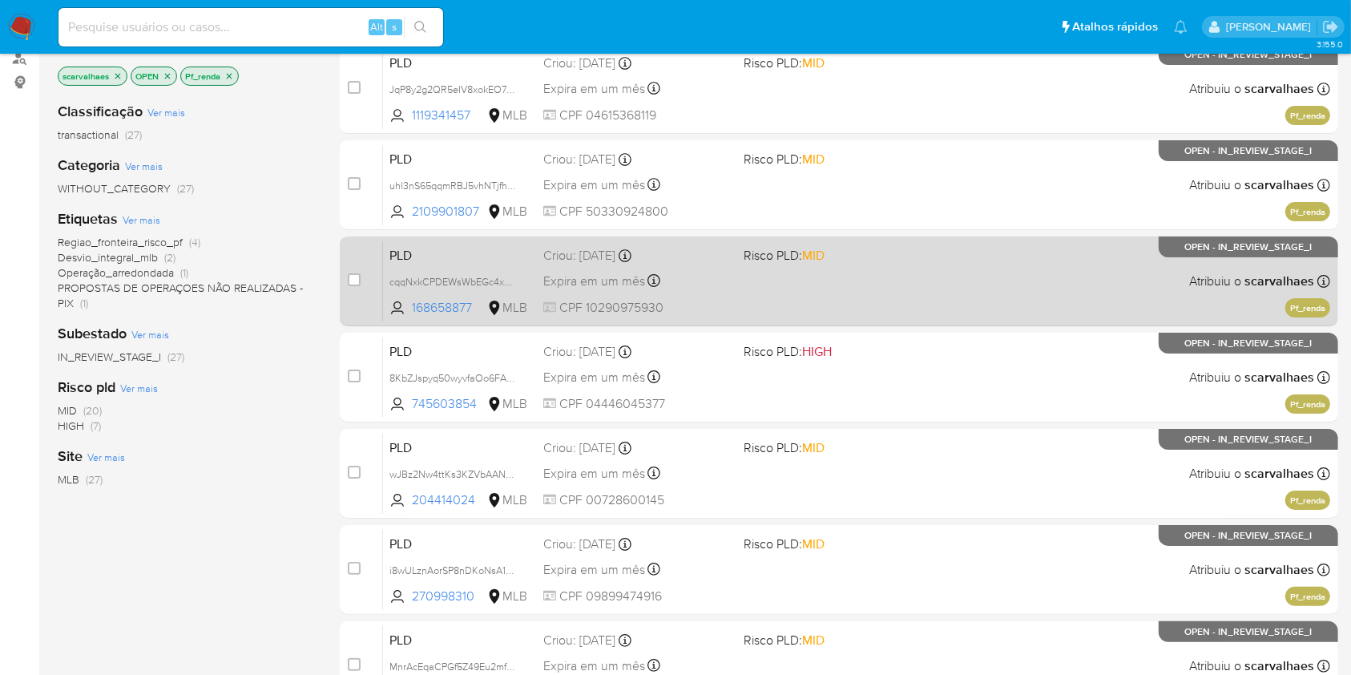
scroll to position [321, 0]
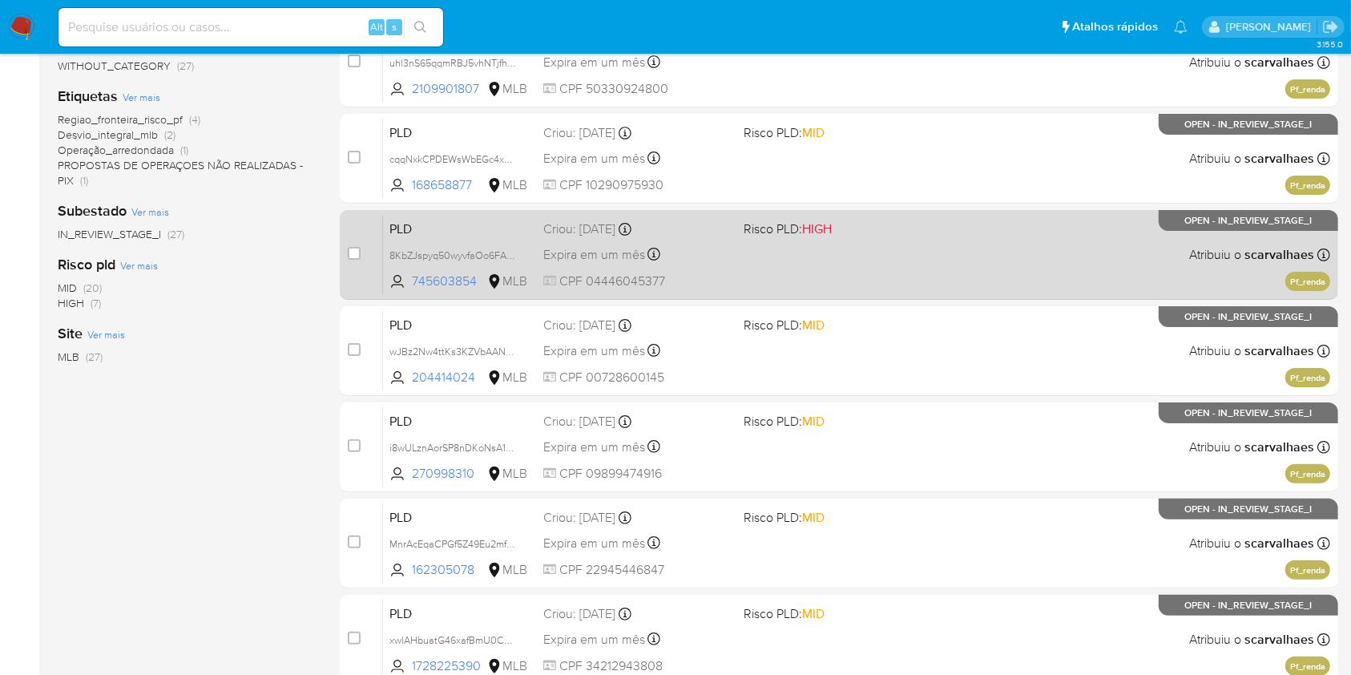
click at [822, 228] on span "HIGH" at bounding box center [817, 229] width 30 height 18
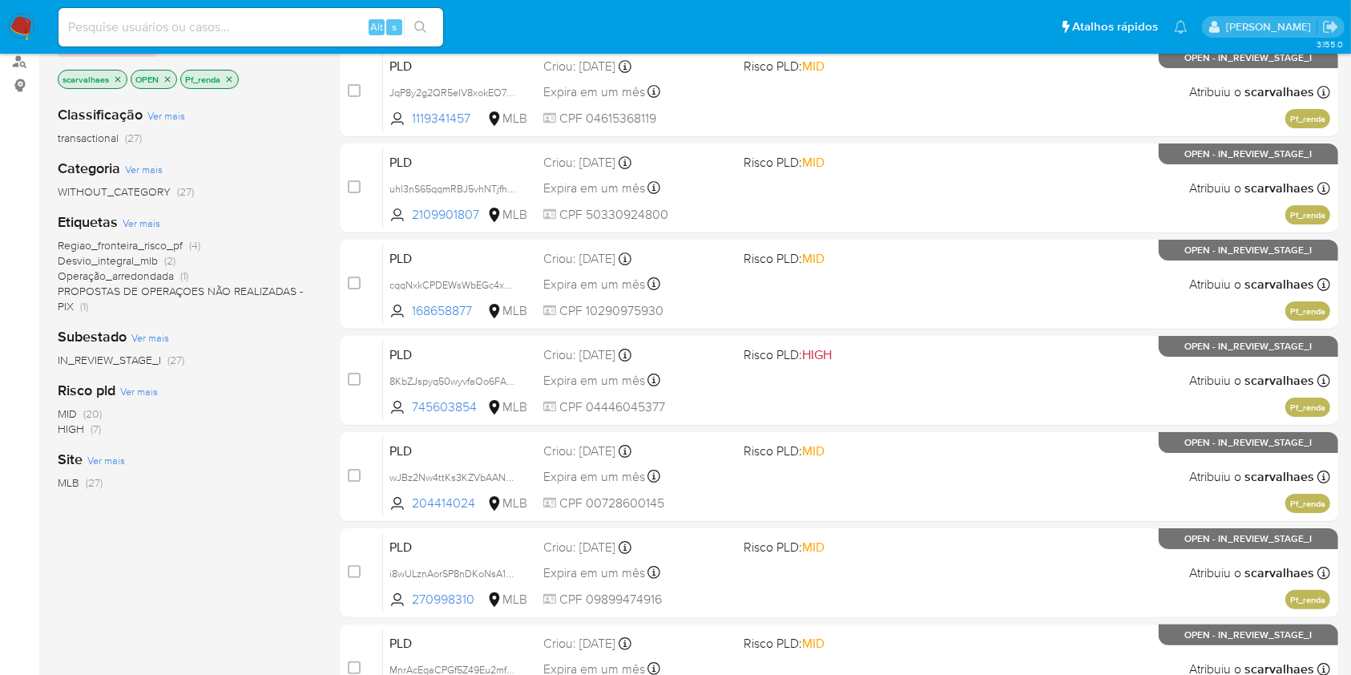
scroll to position [107, 0]
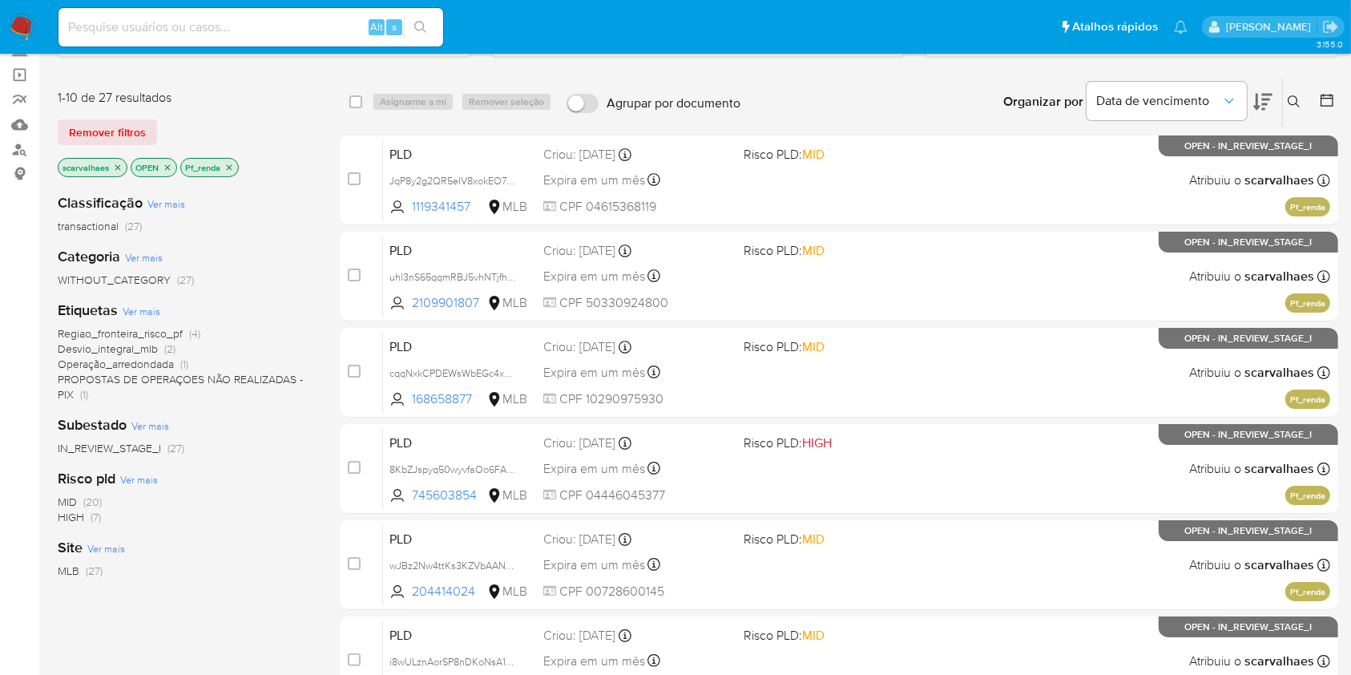
click at [231, 163] on icon "close-filter" at bounding box center [229, 168] width 10 height 10
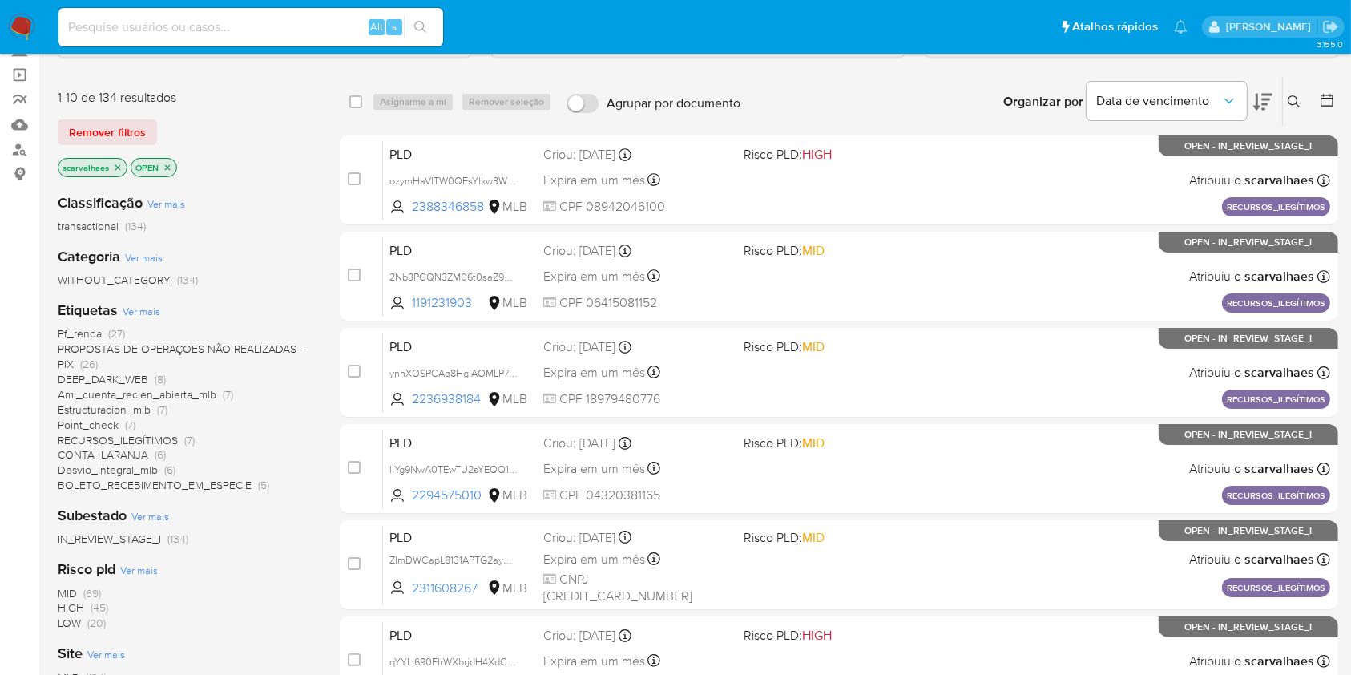
click at [109, 377] on span "DEEP_DARK_WEB" at bounding box center [103, 379] width 91 height 16
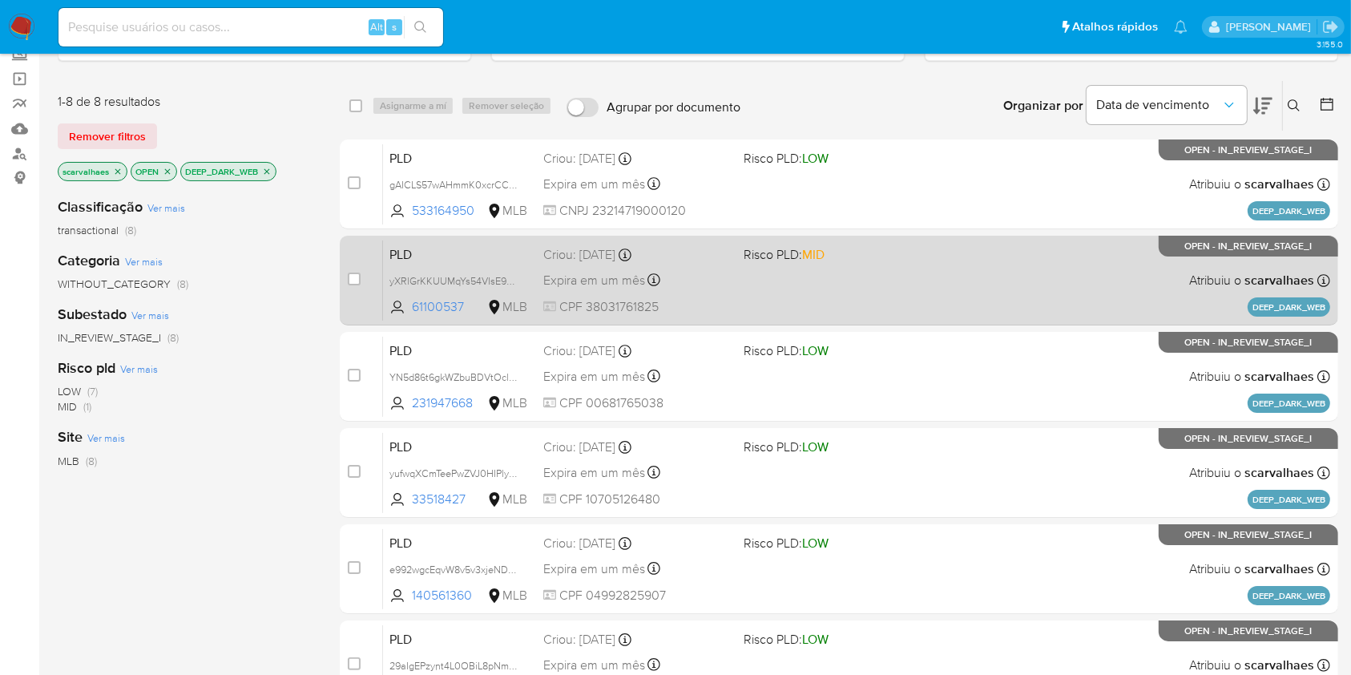
scroll to position [77, 0]
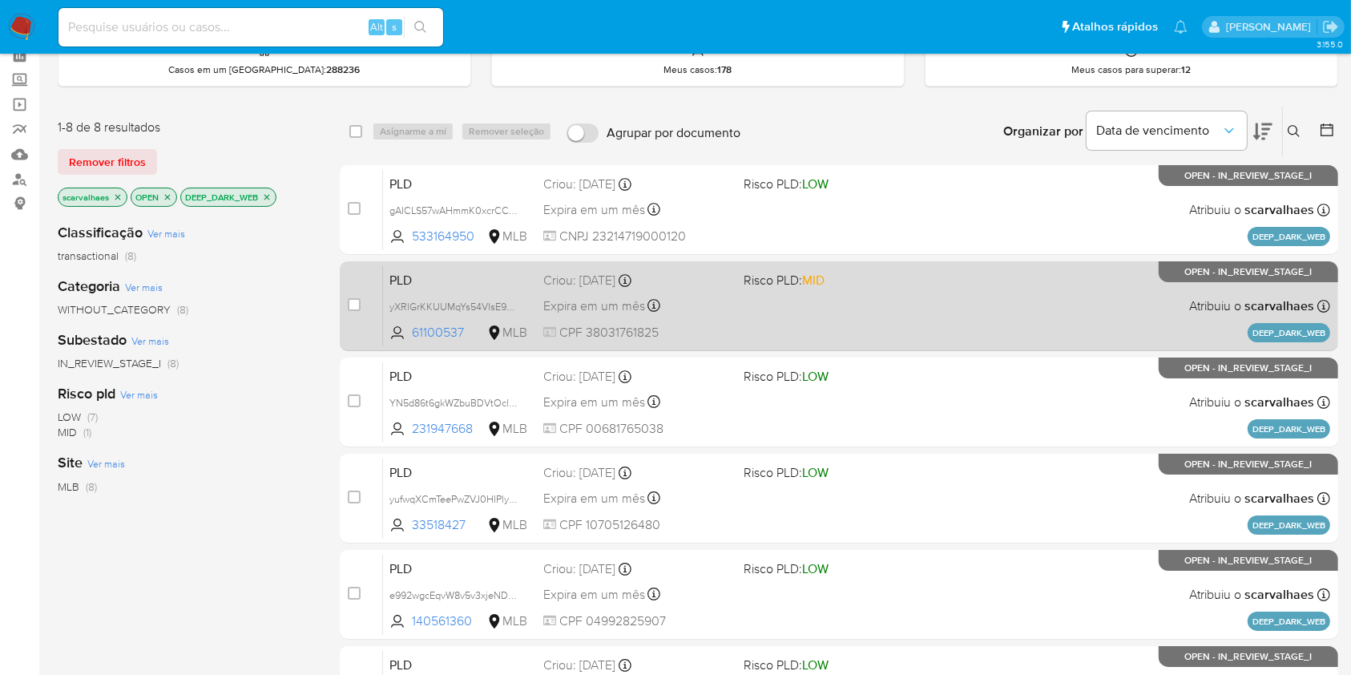
click at [824, 303] on div "PLD yXRlGrKKUUMqYs54VIsE9UsL 61100537 MLB Risco PLD: MID Criou: 14/08/2025 Crio…" at bounding box center [856, 305] width 947 height 81
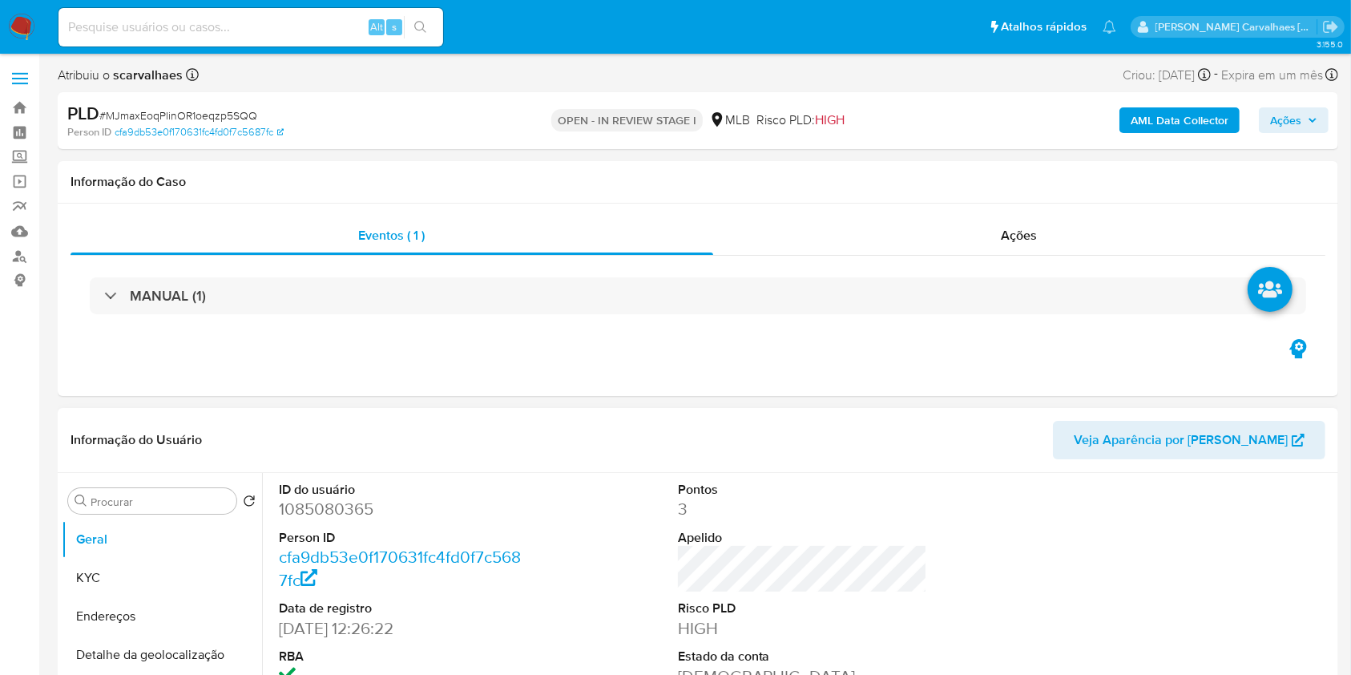
select select "10"
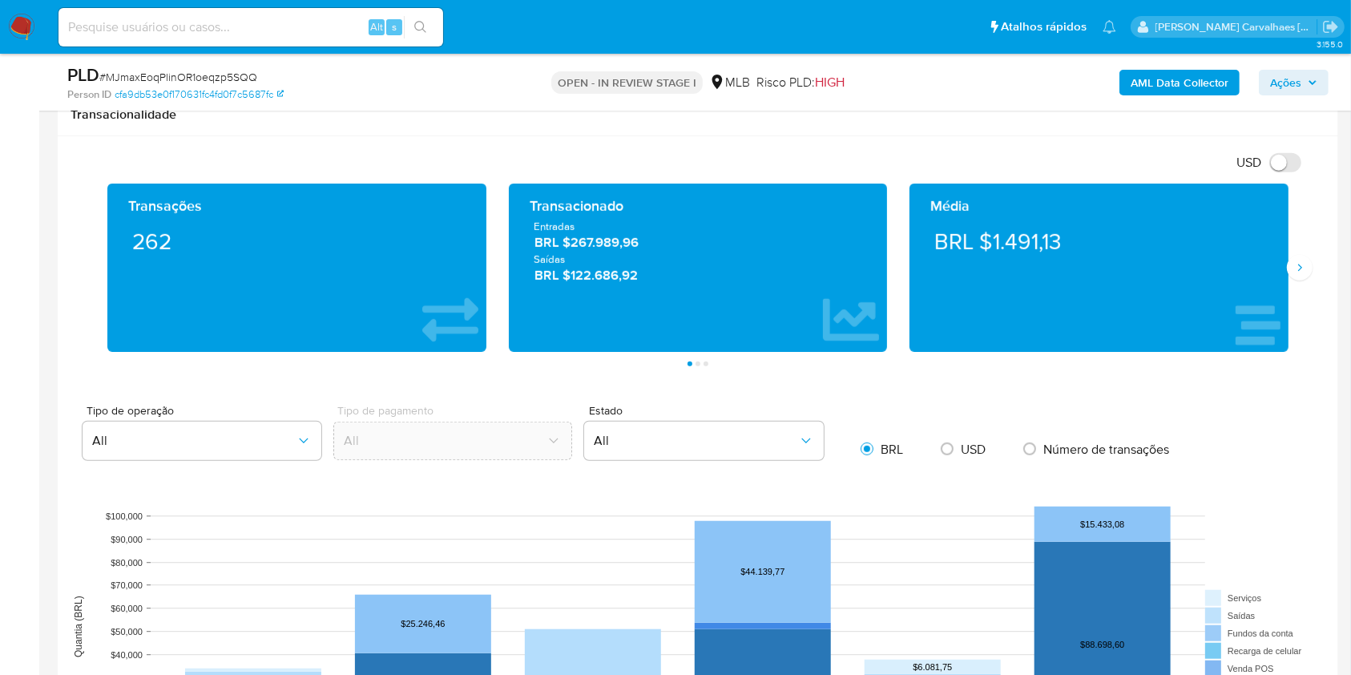
scroll to position [1282, 0]
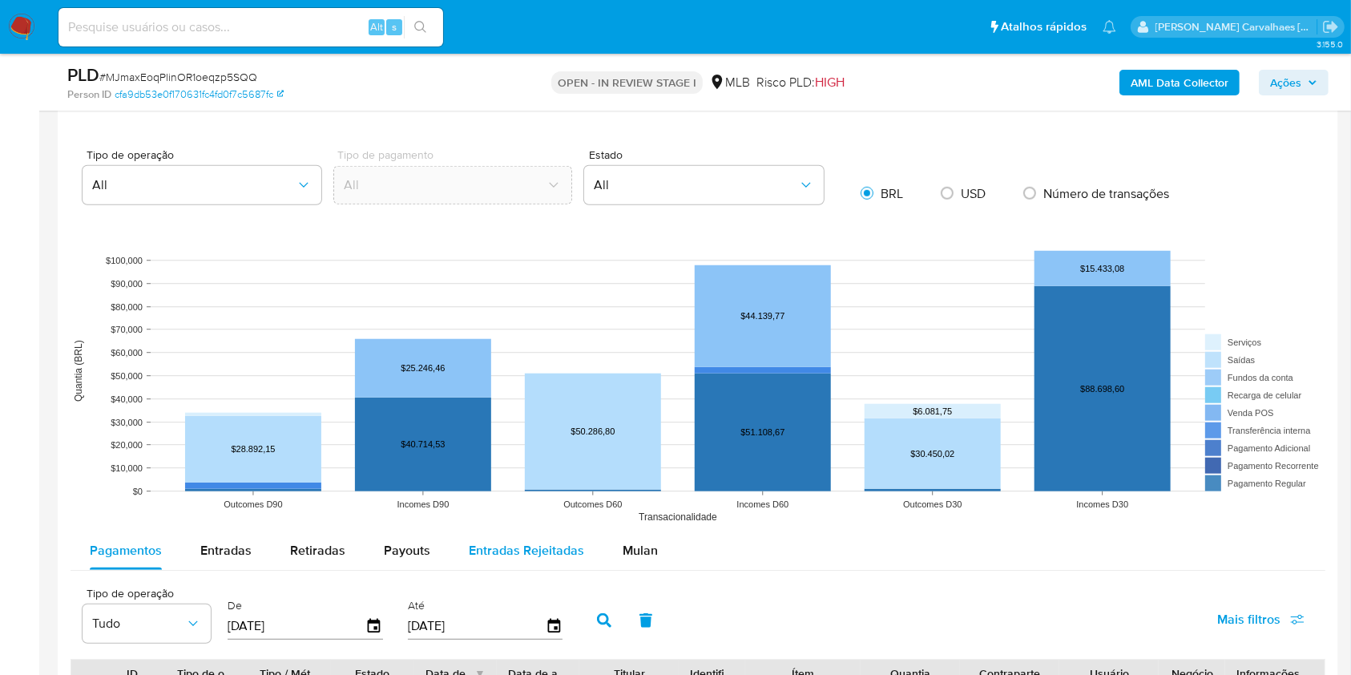
click at [535, 555] on span "Entradas Rejeitadas" at bounding box center [526, 550] width 115 height 18
select select "10"
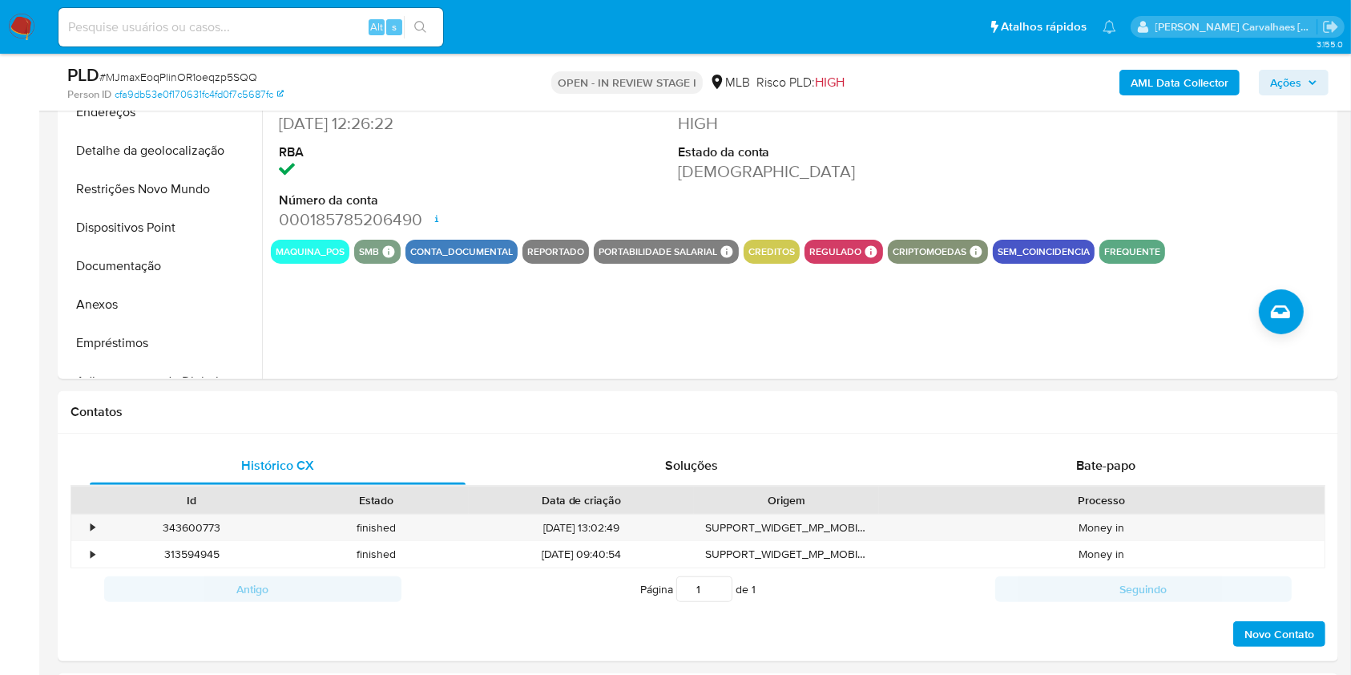
scroll to position [427, 0]
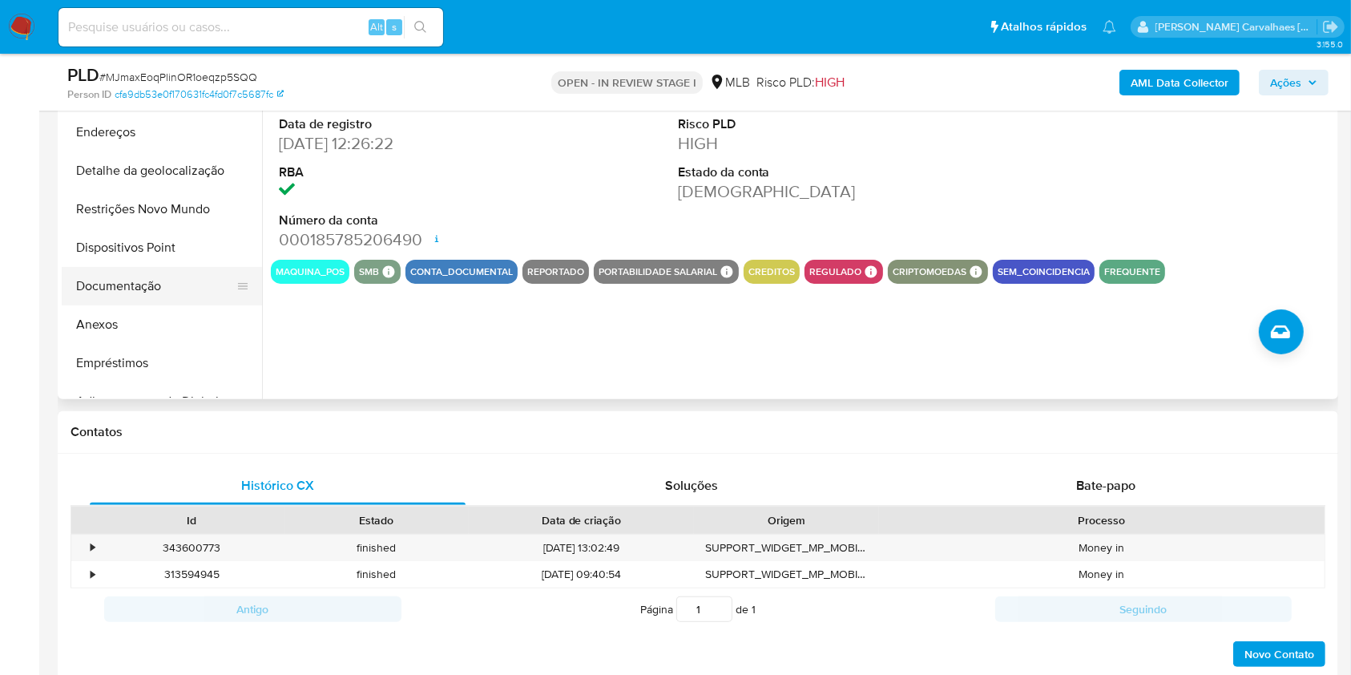
click at [135, 285] on button "Documentação" at bounding box center [156, 286] width 188 height 38
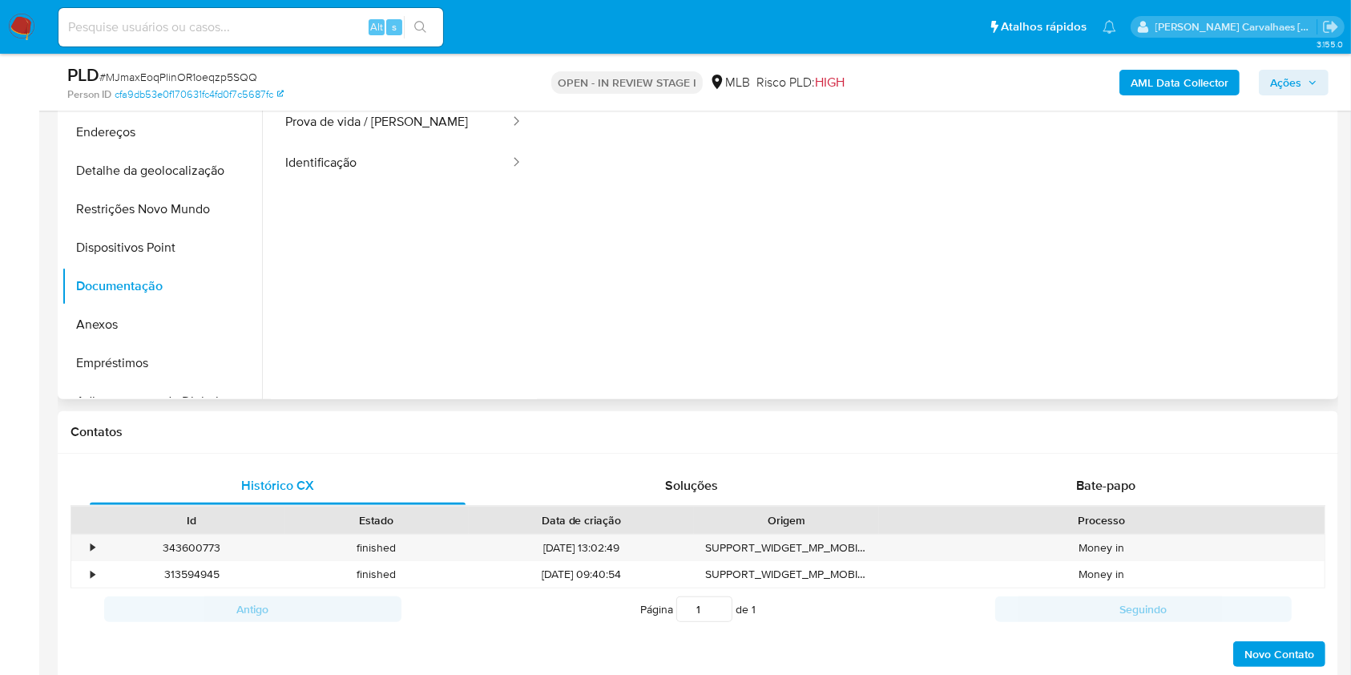
scroll to position [321, 0]
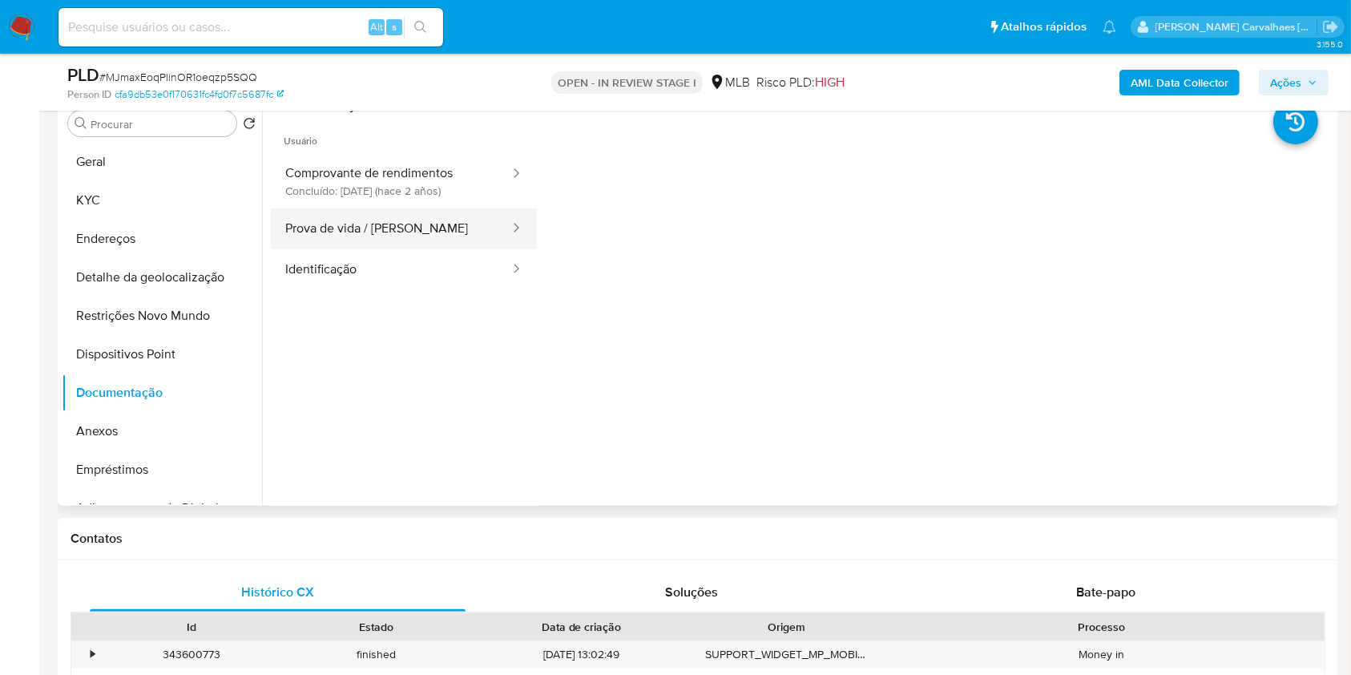
click at [416, 225] on button "Prova de vida / [PERSON_NAME]" at bounding box center [391, 228] width 240 height 41
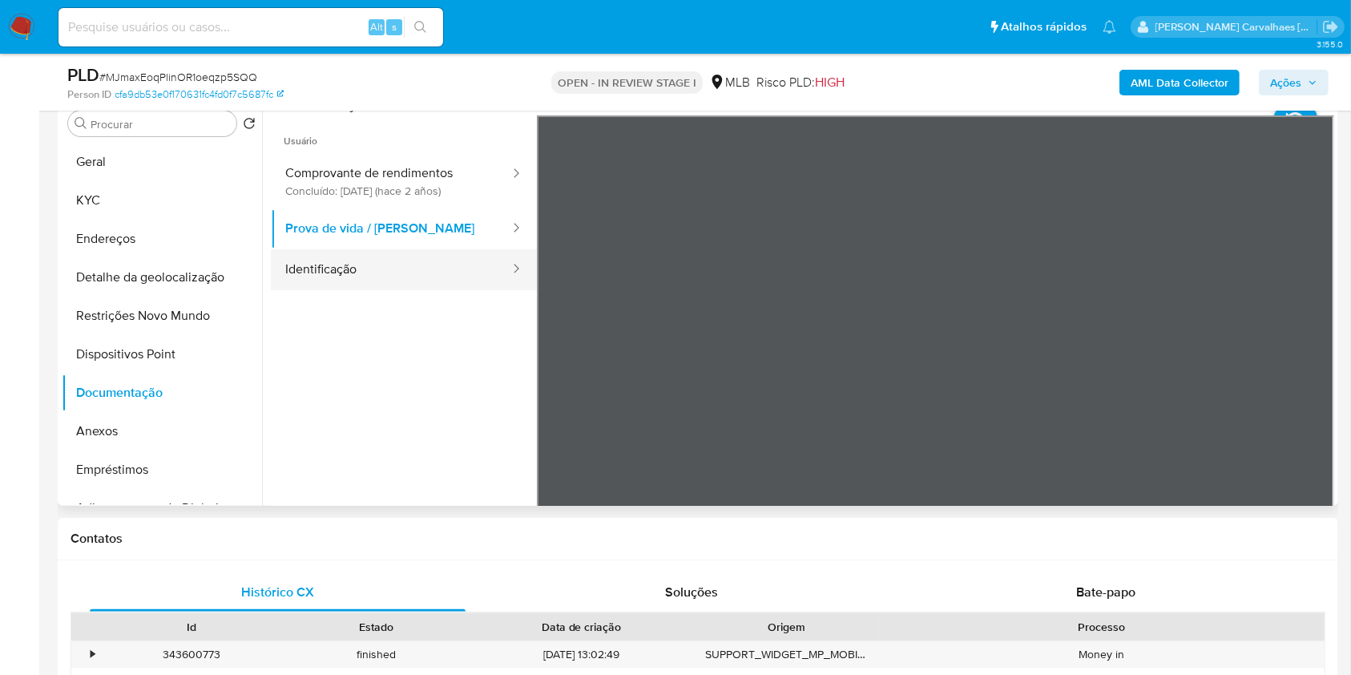
click at [413, 269] on button "Identificação" at bounding box center [391, 269] width 240 height 41
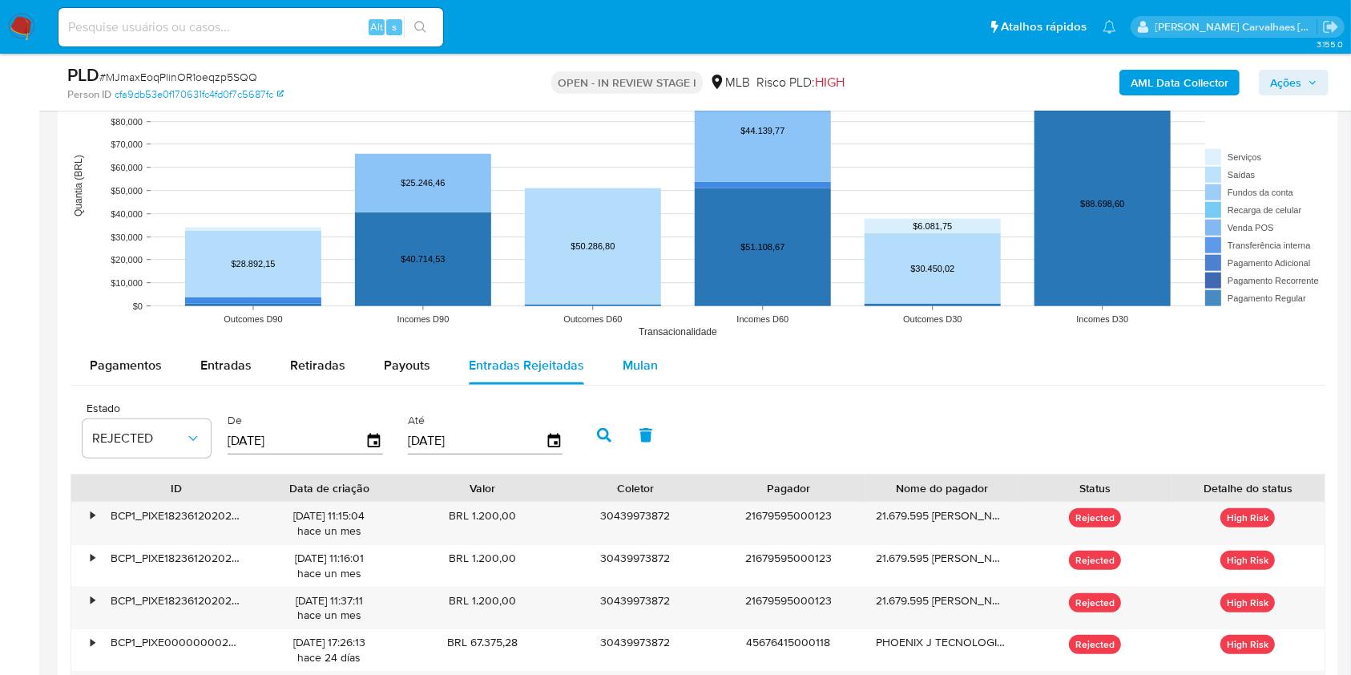
scroll to position [1496, 0]
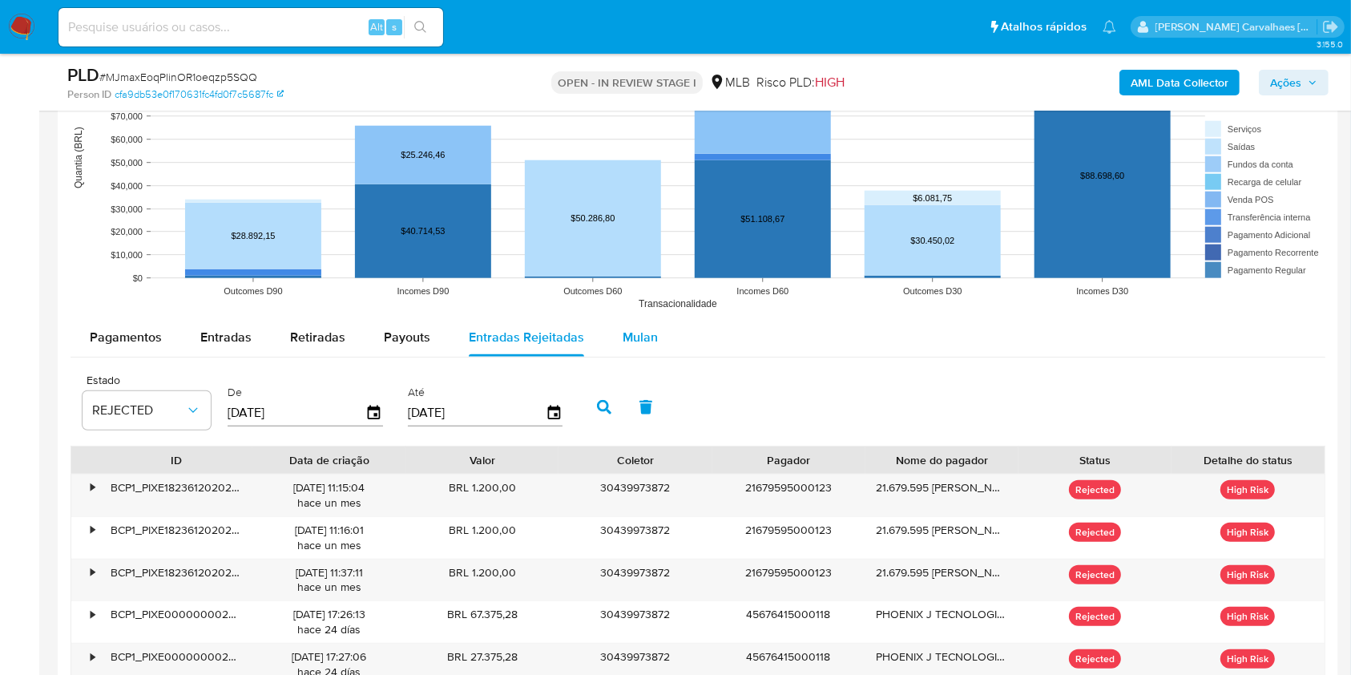
click at [643, 342] on span "Mulan" at bounding box center [640, 337] width 35 height 18
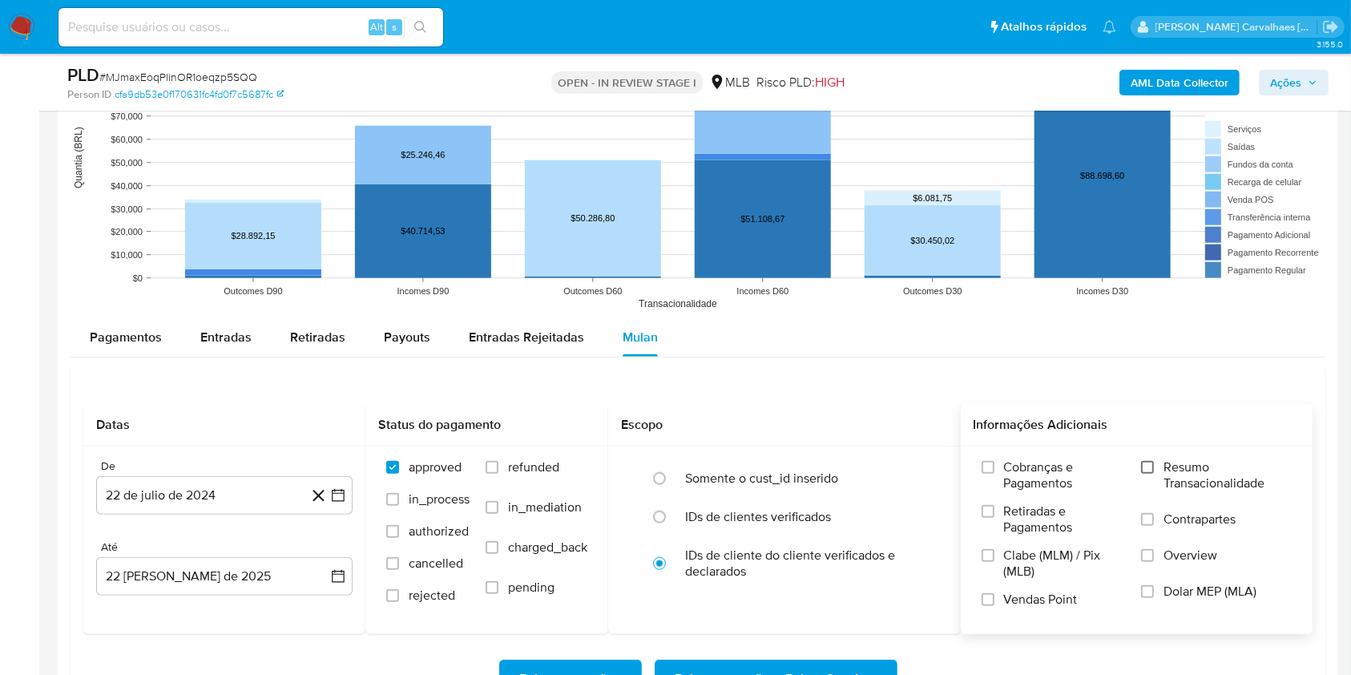
click at [1148, 470] on input "Resumo Transacionalidade" at bounding box center [1147, 467] width 13 height 13
click at [341, 493] on icon "button" at bounding box center [338, 495] width 16 height 16
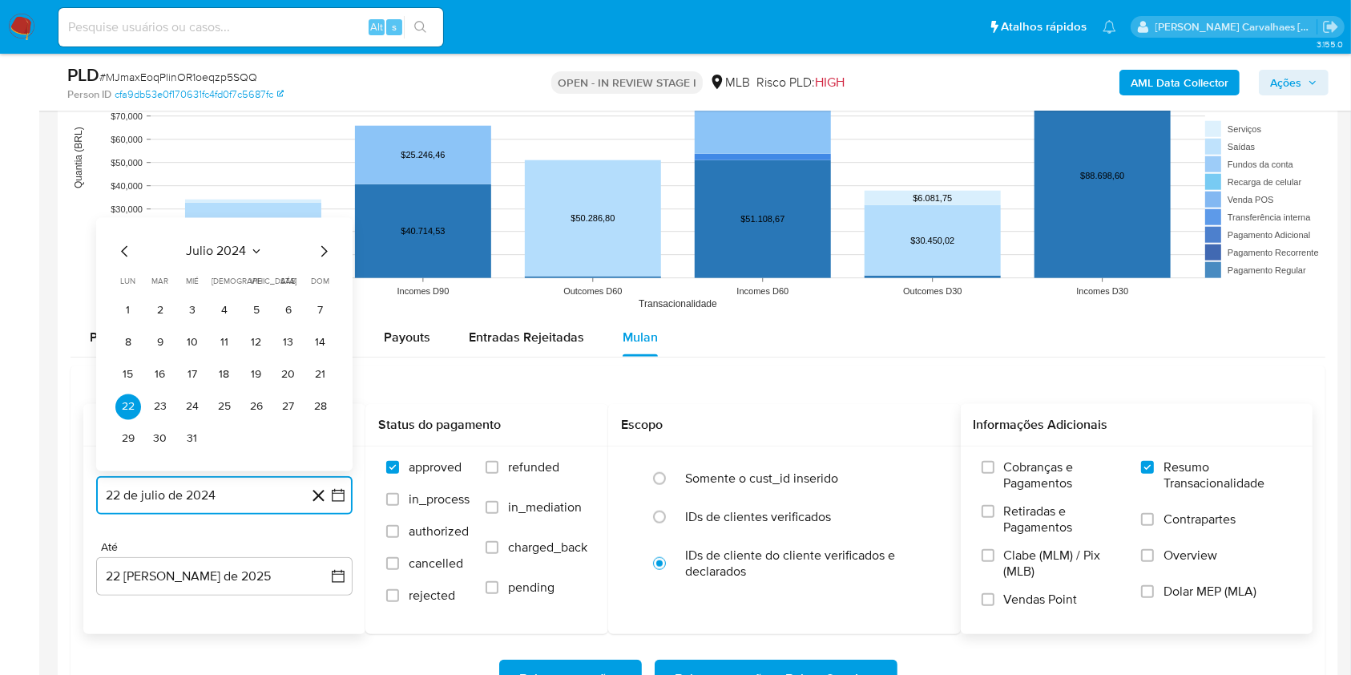
click at [321, 253] on icon "Mes siguiente" at bounding box center [323, 251] width 19 height 19
click at [322, 220] on icon "Mes siguiente" at bounding box center [323, 219] width 19 height 19
click at [323, 250] on icon "Mes siguiente" at bounding box center [323, 251] width 19 height 19
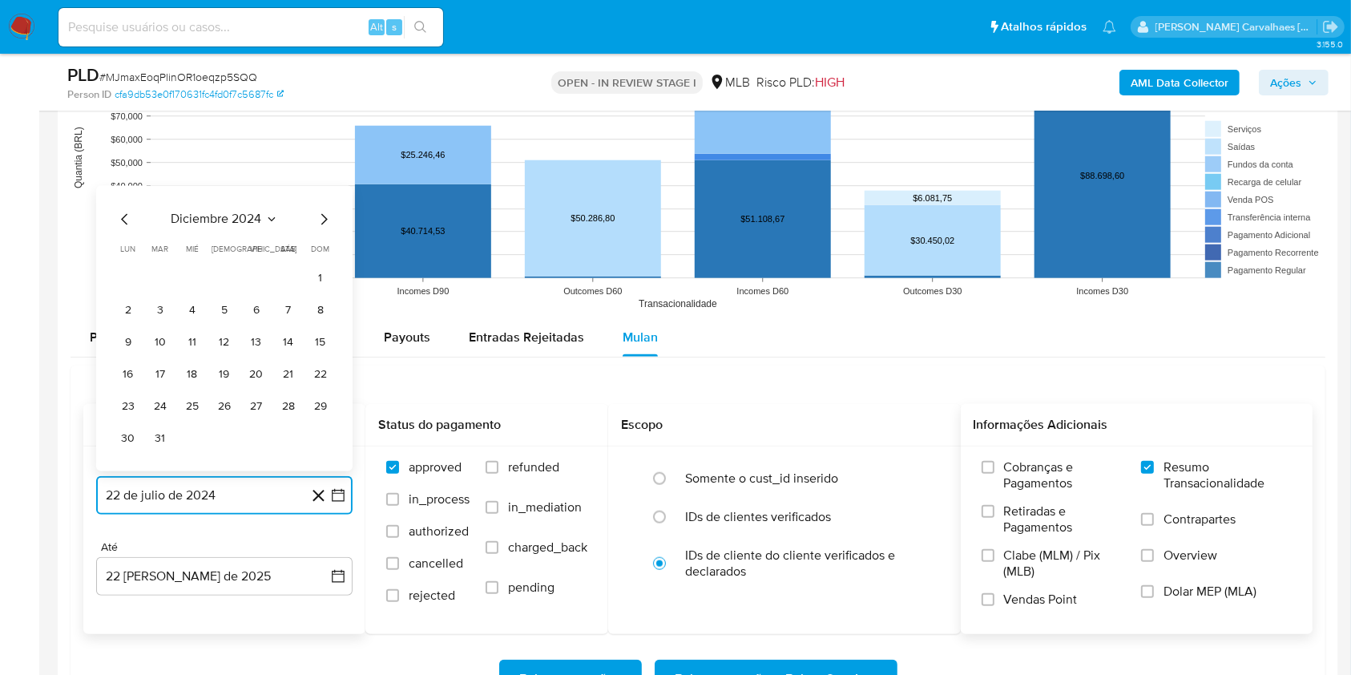
click at [324, 223] on icon "Mes siguiente" at bounding box center [323, 219] width 19 height 19
click at [325, 248] on icon "Mes siguiente" at bounding box center [324, 251] width 6 height 11
click at [322, 221] on icon "Mes siguiente" at bounding box center [323, 219] width 19 height 19
click at [321, 251] on icon "Mes siguiente" at bounding box center [323, 251] width 19 height 19
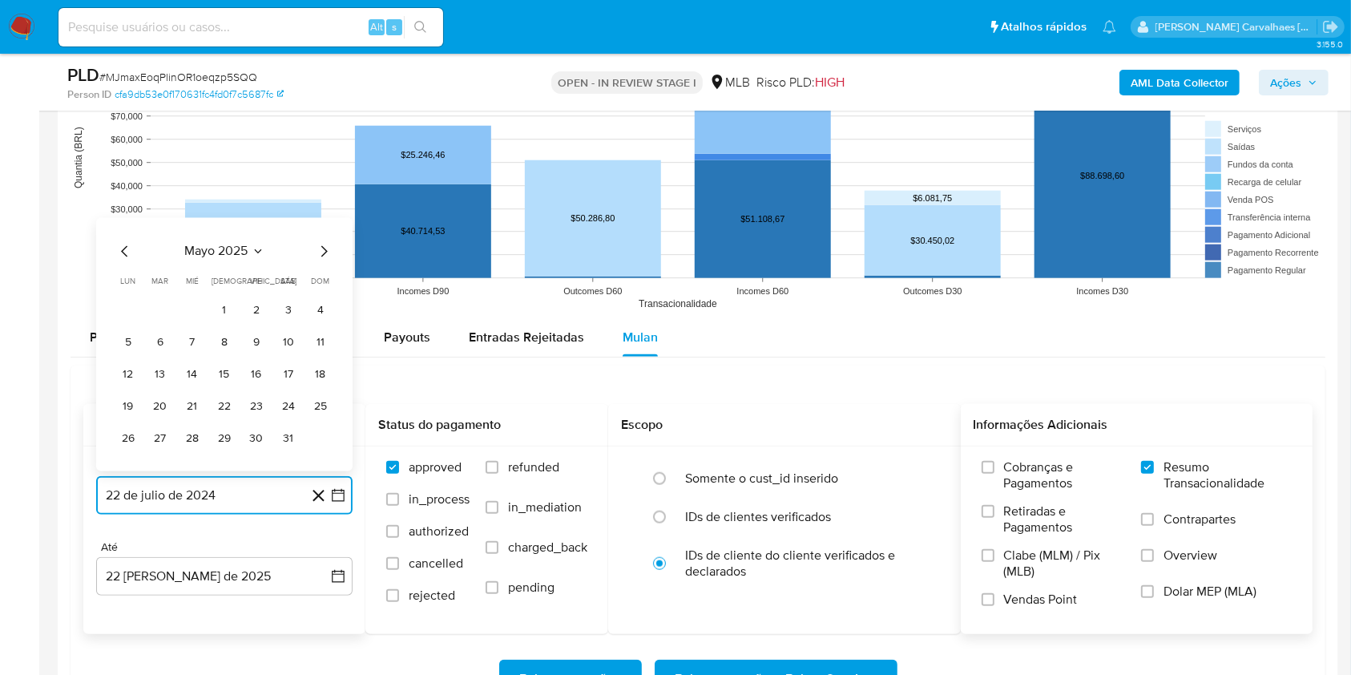
click at [321, 251] on icon "Mes siguiente" at bounding box center [323, 251] width 19 height 19
click at [325, 222] on icon "Mes siguiente" at bounding box center [323, 219] width 19 height 19
click at [123, 248] on icon "Mes anterior" at bounding box center [124, 251] width 6 height 11
click at [254, 372] on button "20" at bounding box center [257, 375] width 26 height 26
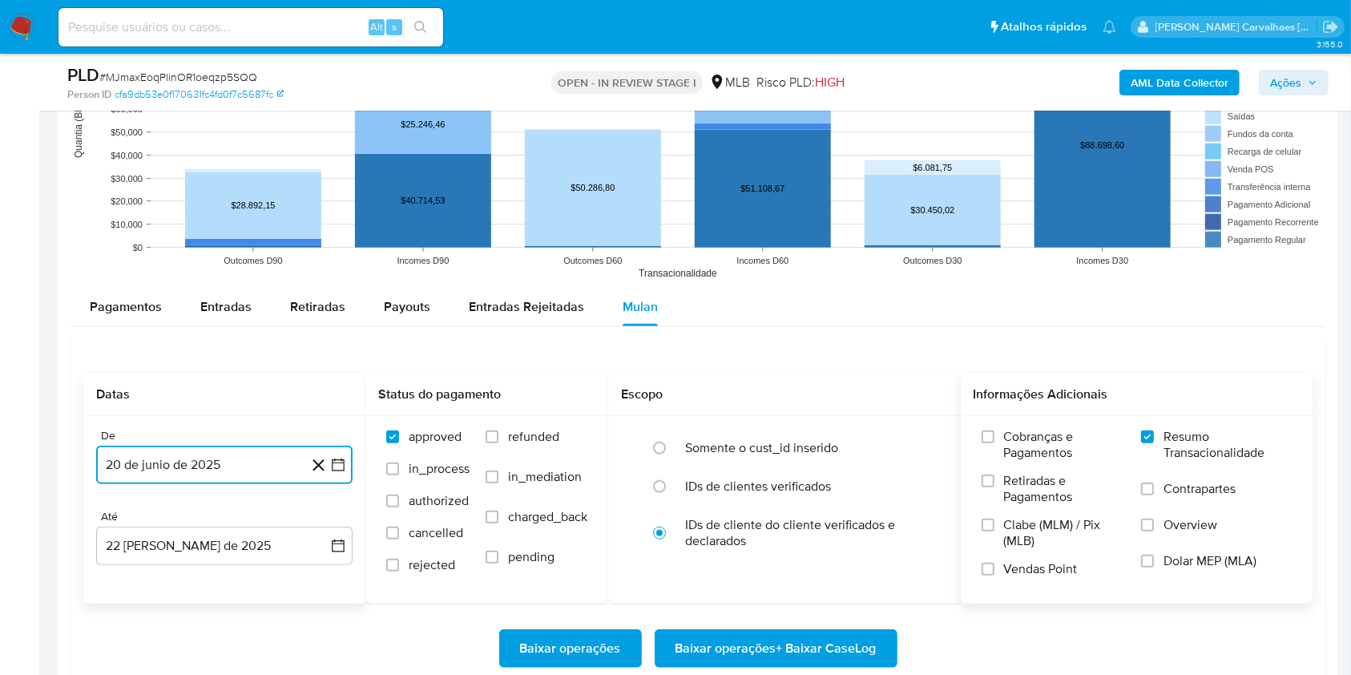
scroll to position [1603, 0]
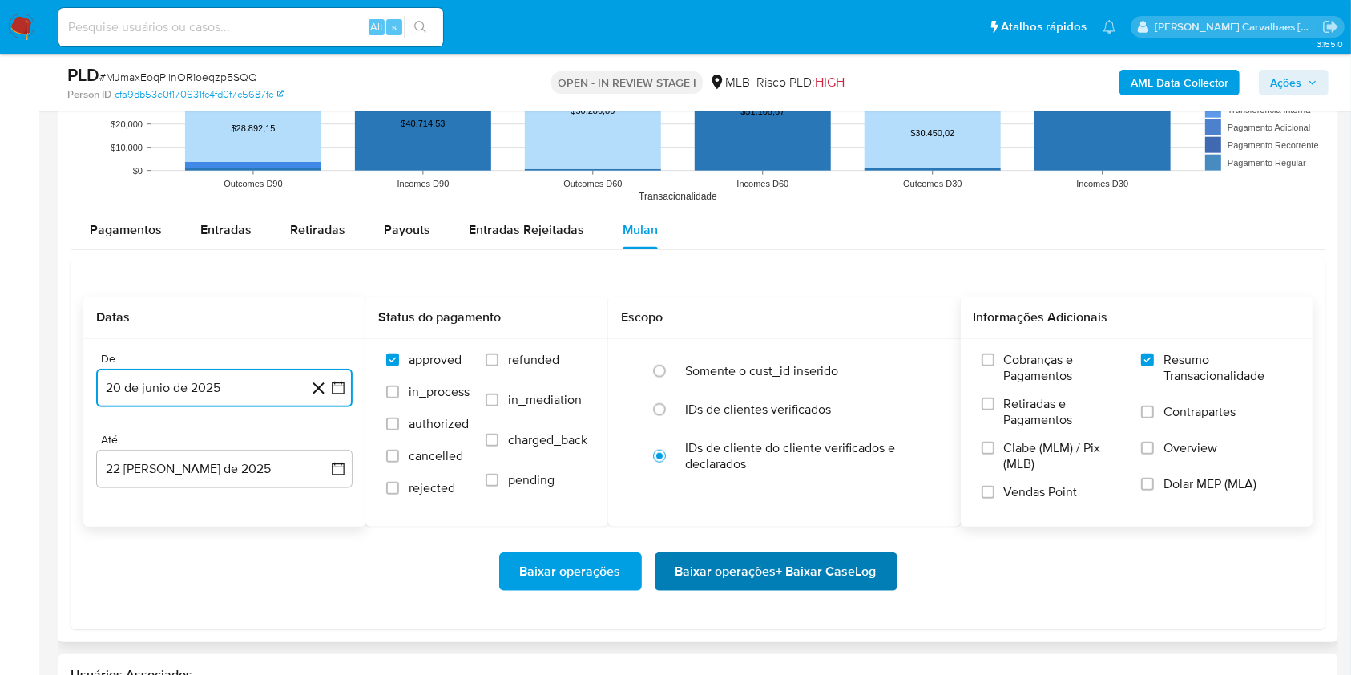
click at [821, 559] on span "Baixar operações + Baixar CaseLog" at bounding box center [776, 571] width 201 height 35
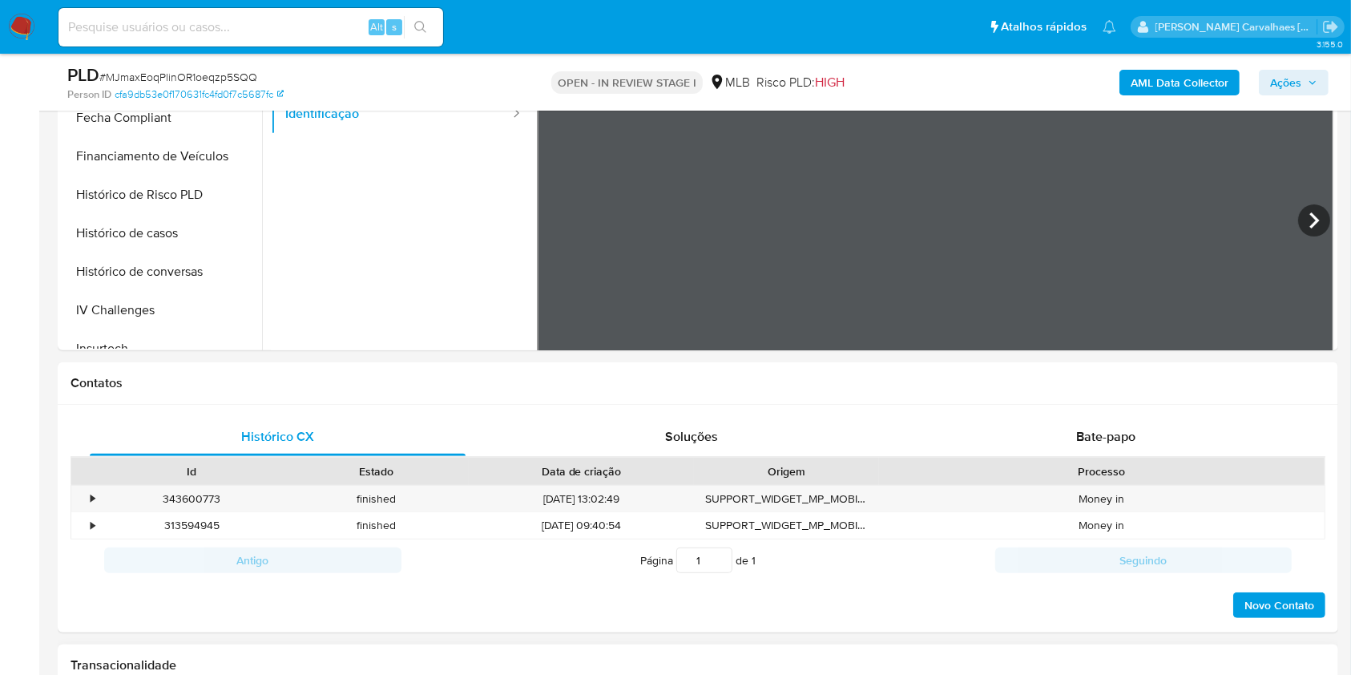
scroll to position [427, 0]
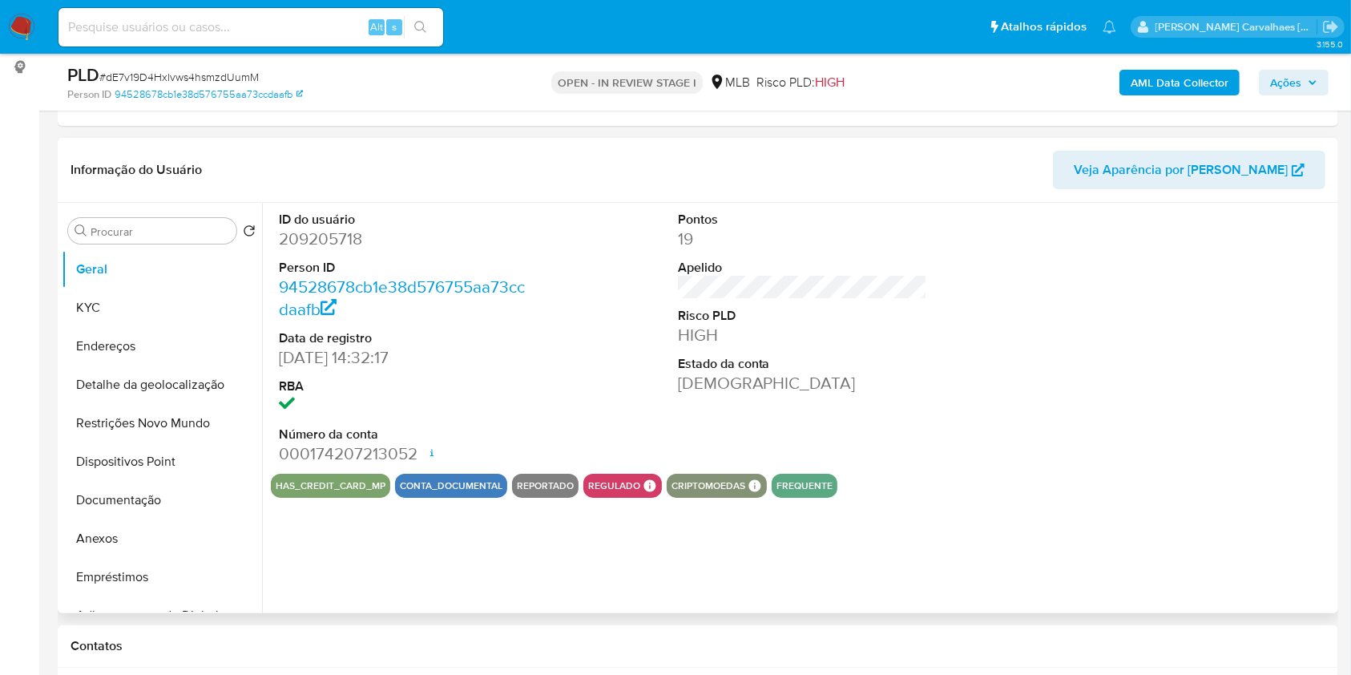
select select "10"
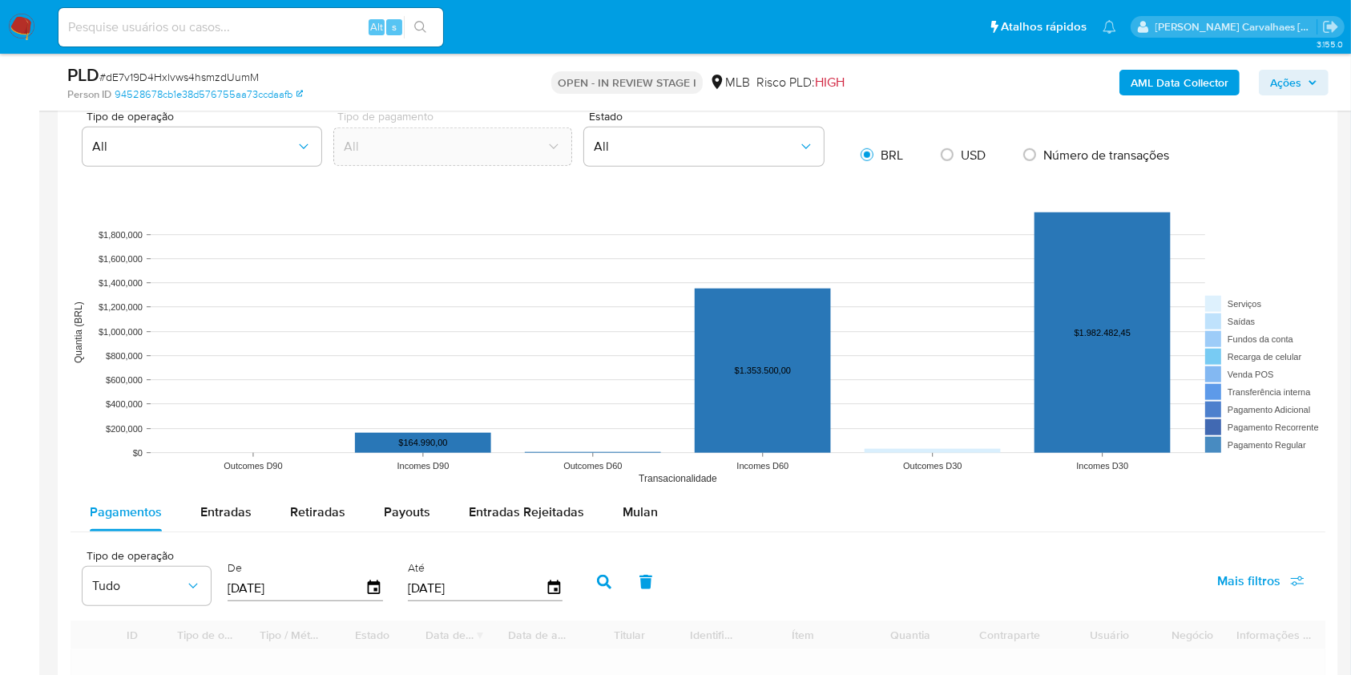
scroll to position [1496, 0]
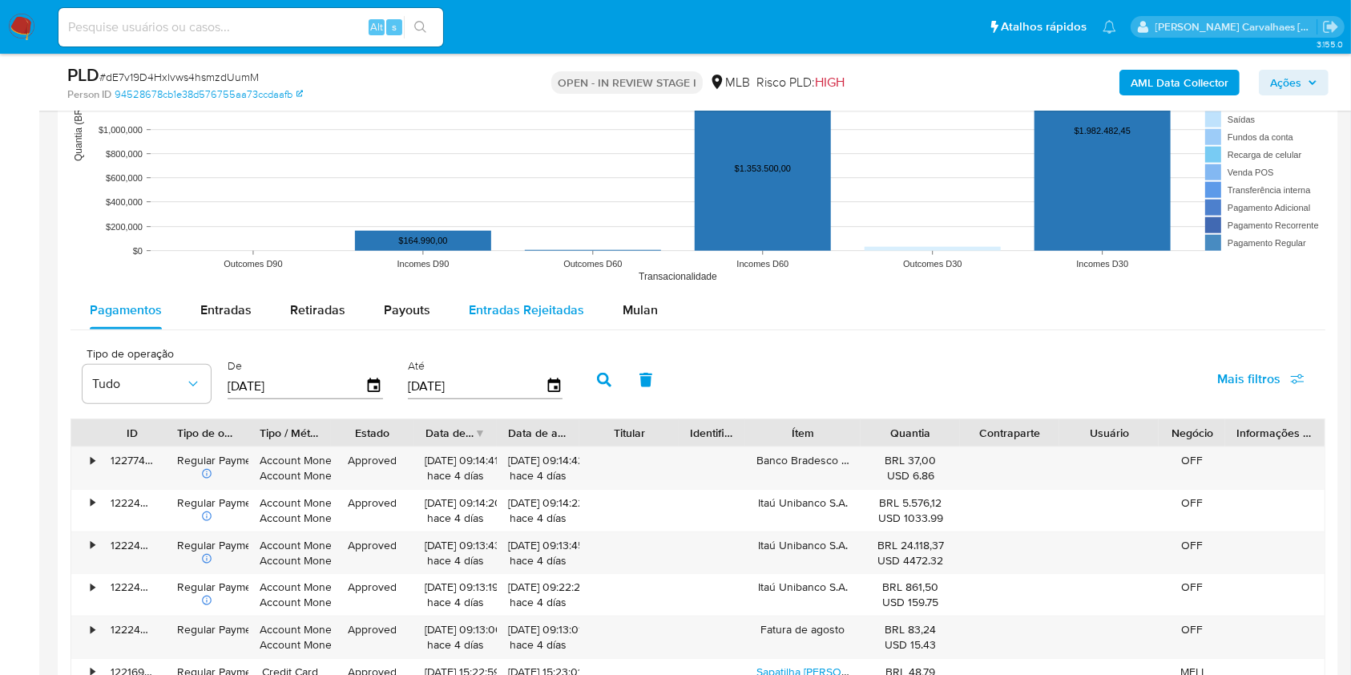
click at [490, 317] on span "Entradas Rejeitadas" at bounding box center [526, 310] width 115 height 18
select select "10"
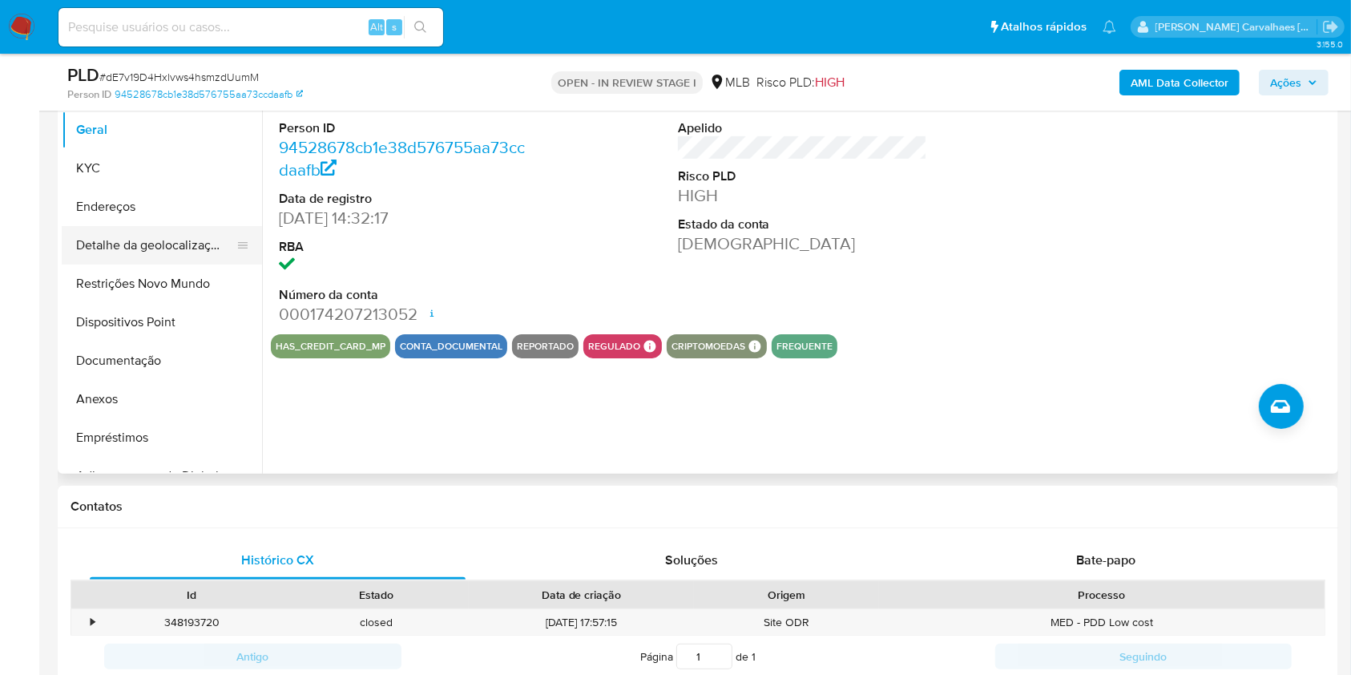
scroll to position [321, 0]
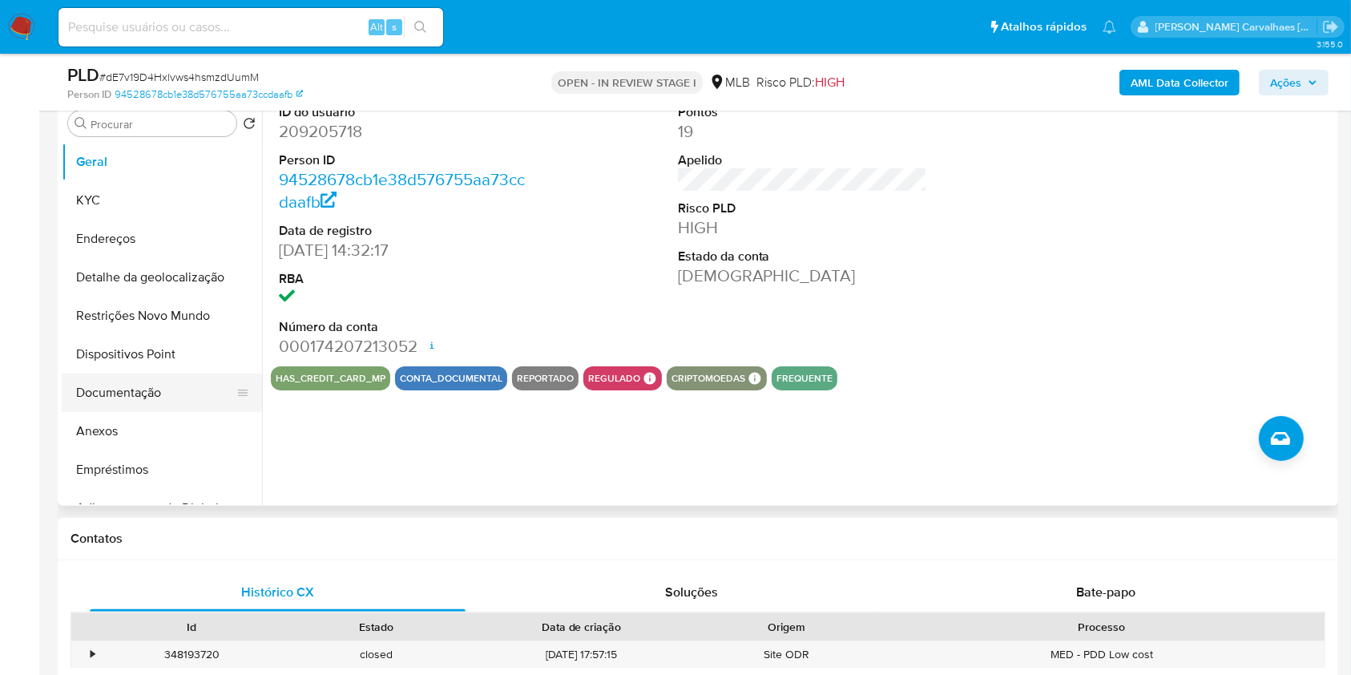
click at [123, 392] on button "Documentação" at bounding box center [156, 392] width 188 height 38
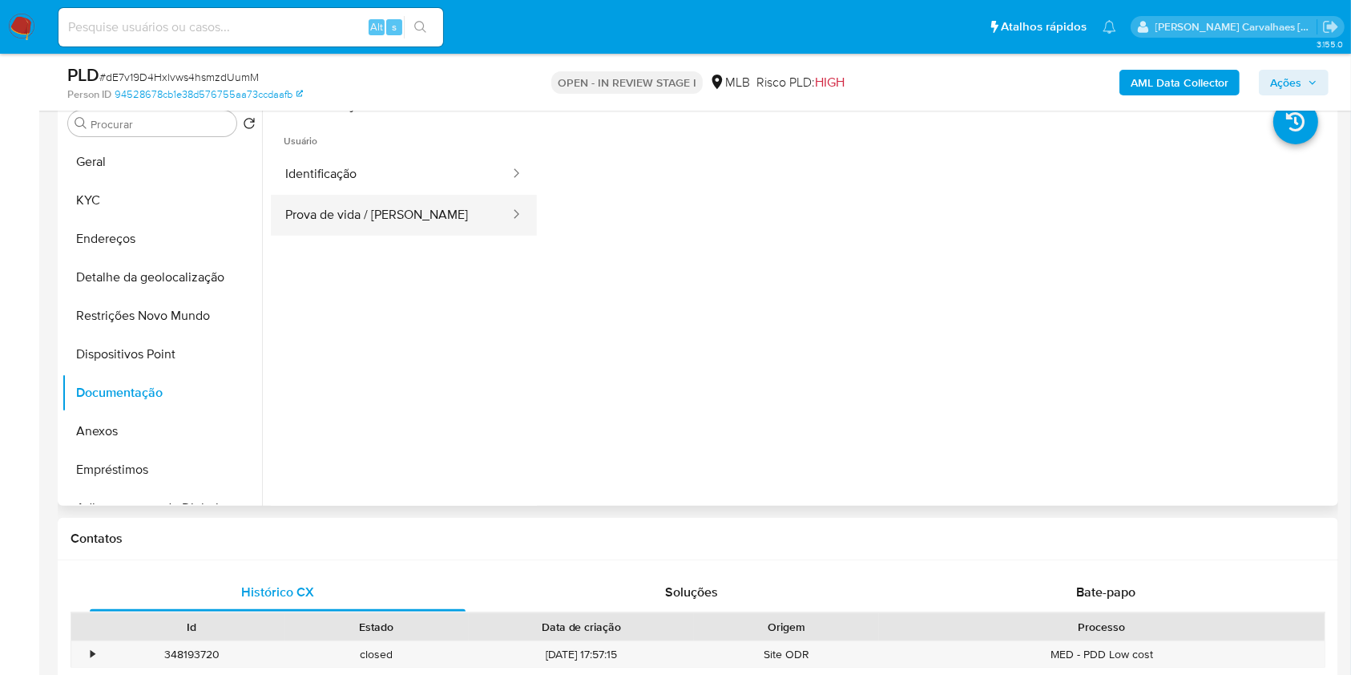
drag, startPoint x: 407, startPoint y: 204, endPoint x: 455, endPoint y: 210, distance: 48.4
click at [408, 204] on button "Prova de vida / [PERSON_NAME]" at bounding box center [391, 215] width 240 height 41
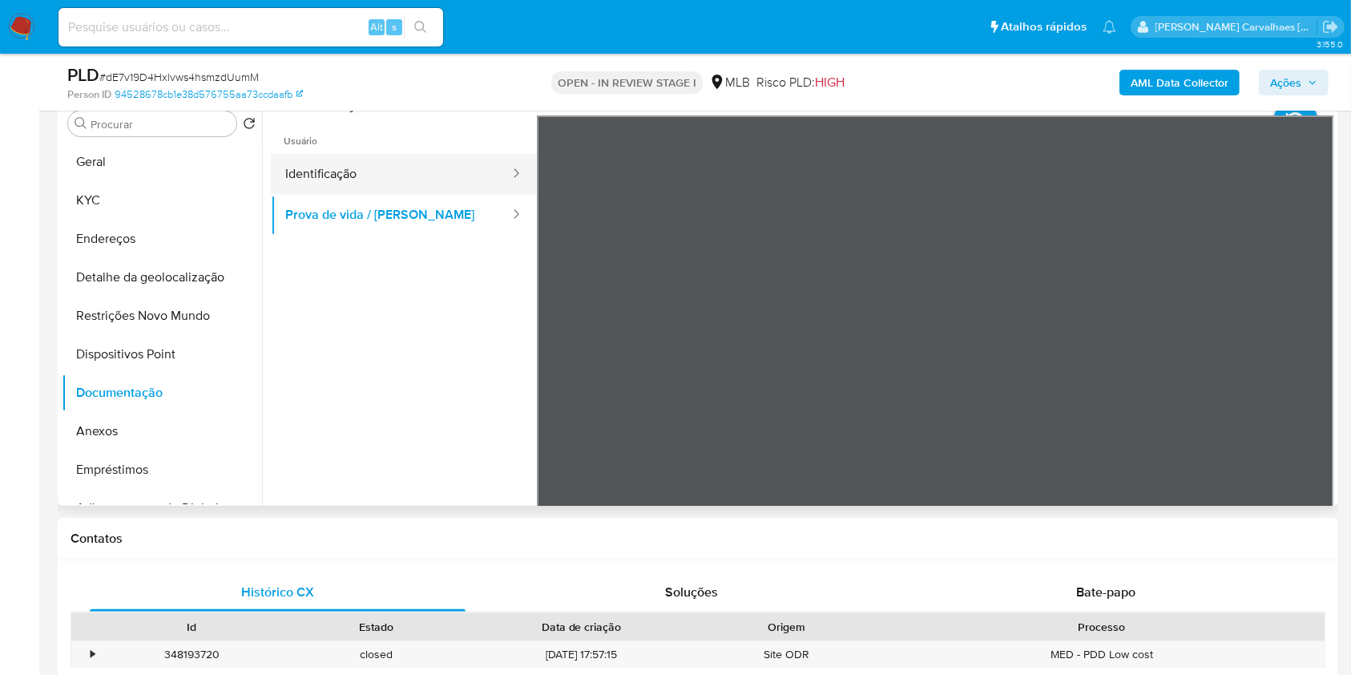
click at [376, 154] on button "Identificação" at bounding box center [391, 174] width 240 height 41
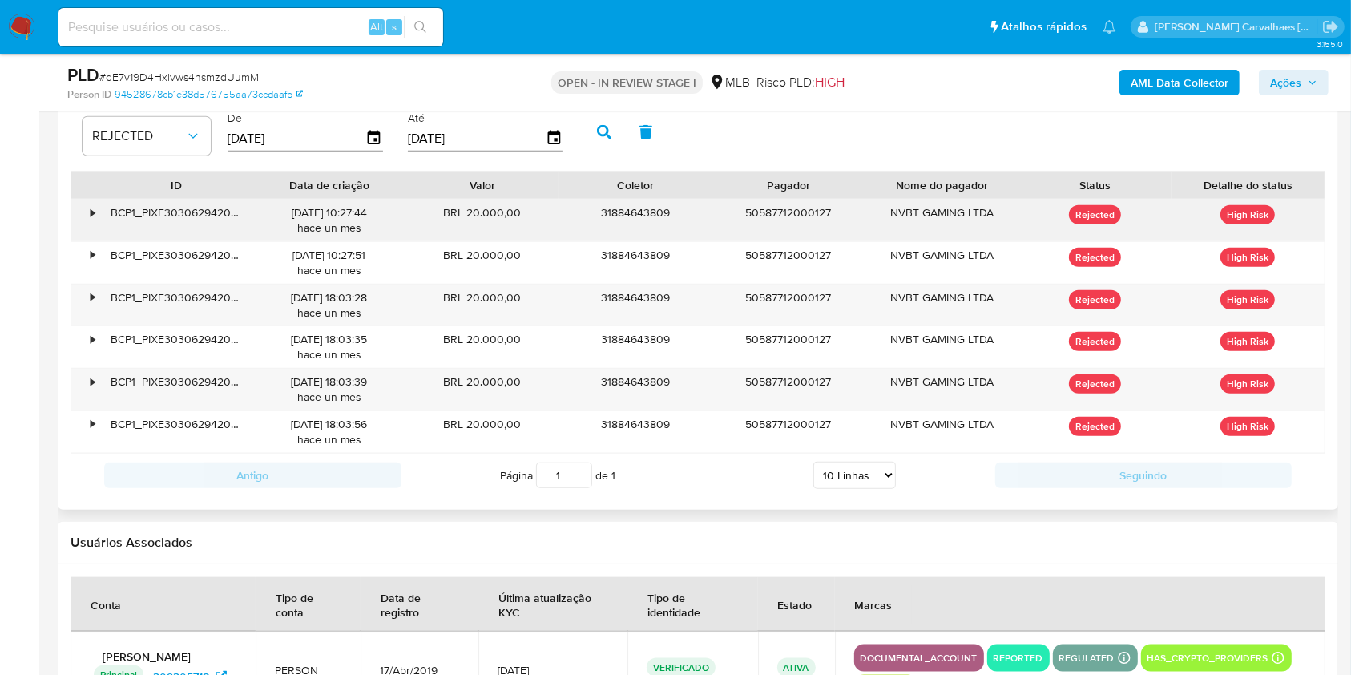
scroll to position [1603, 0]
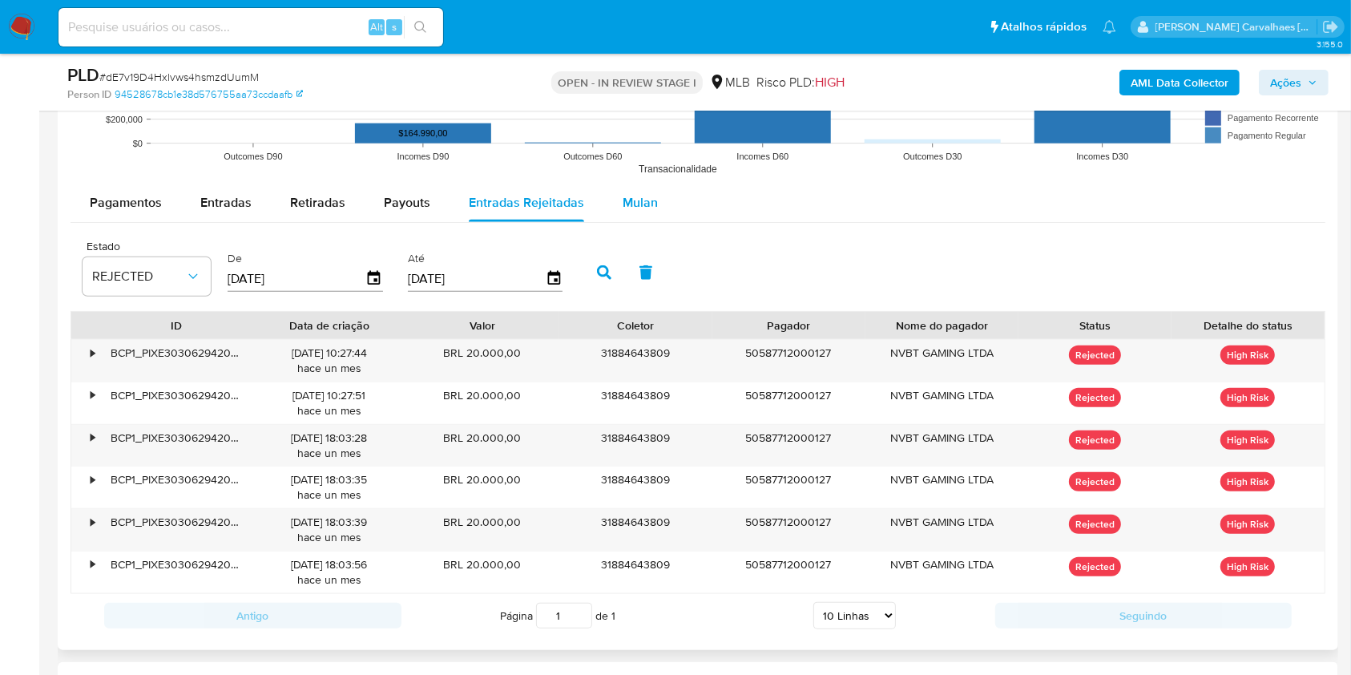
click at [635, 208] on span "Mulan" at bounding box center [640, 202] width 35 height 18
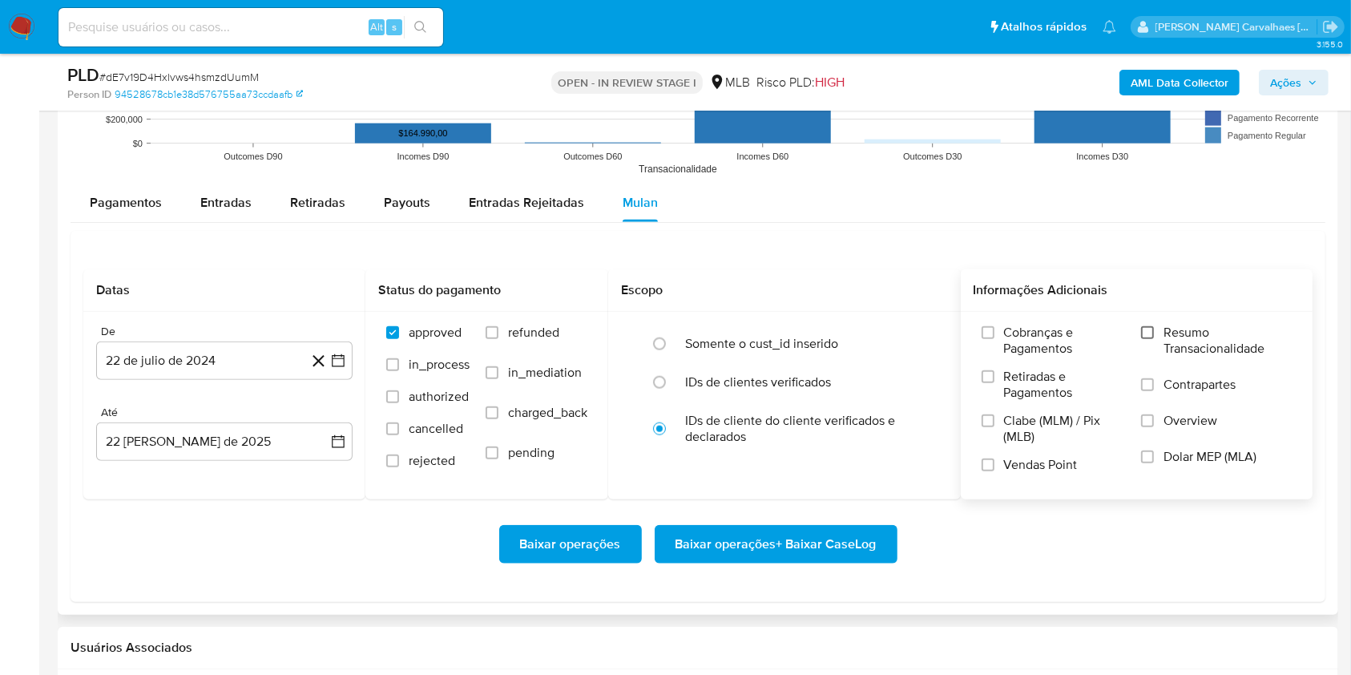
click at [1148, 334] on input "Resumo Transacionalidade" at bounding box center [1147, 332] width 13 height 13
click at [345, 357] on icon "button" at bounding box center [338, 361] width 16 height 16
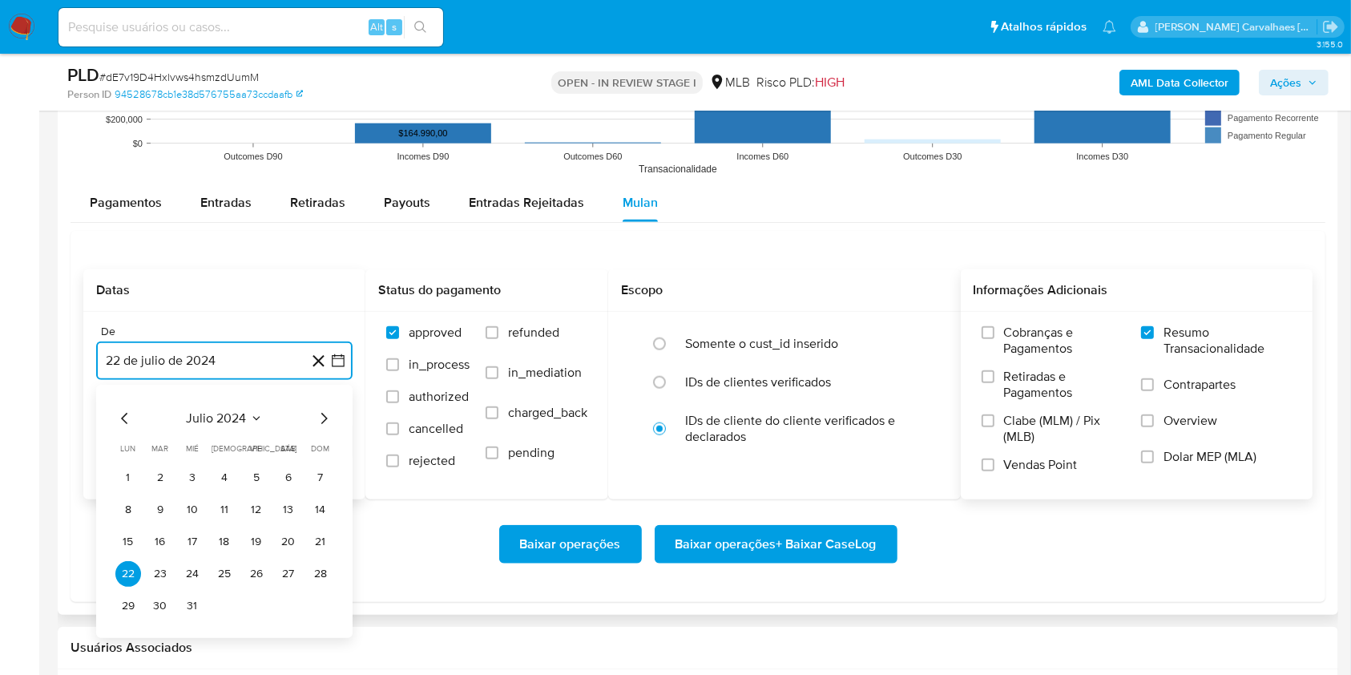
click at [321, 420] on icon "Mes siguiente" at bounding box center [323, 418] width 19 height 19
click at [325, 421] on icon "Mes siguiente" at bounding box center [324, 418] width 6 height 11
click at [324, 421] on icon "Mes siguiente" at bounding box center [324, 418] width 6 height 11
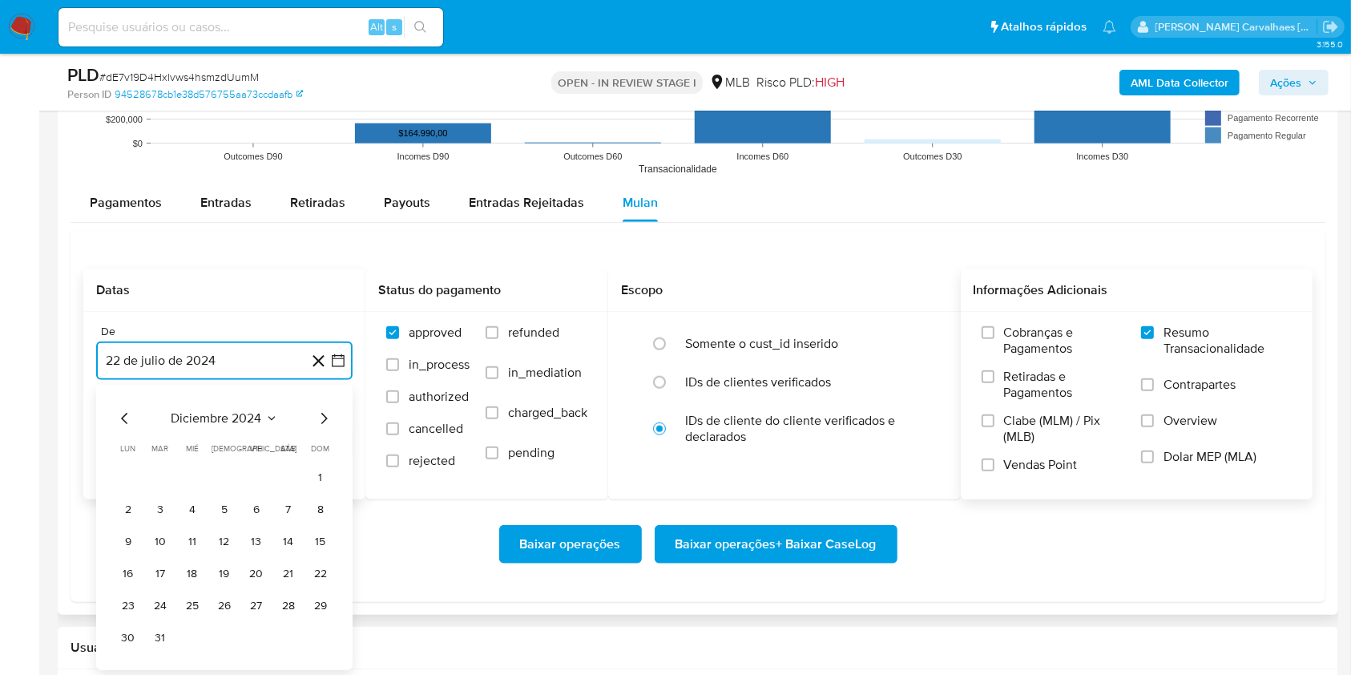
click at [324, 421] on icon "Mes siguiente" at bounding box center [324, 418] width 6 height 11
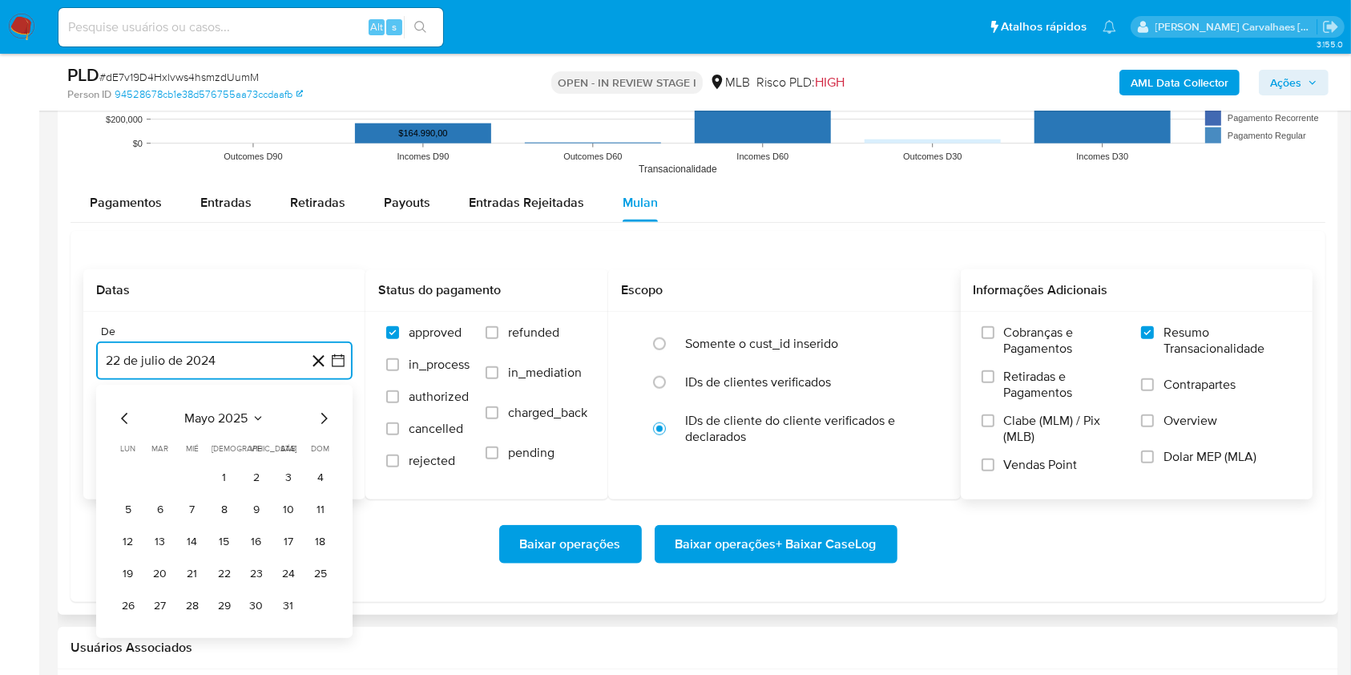
click at [324, 421] on icon "Mes siguiente" at bounding box center [324, 418] width 6 height 11
click at [256, 568] on button "20" at bounding box center [257, 574] width 26 height 26
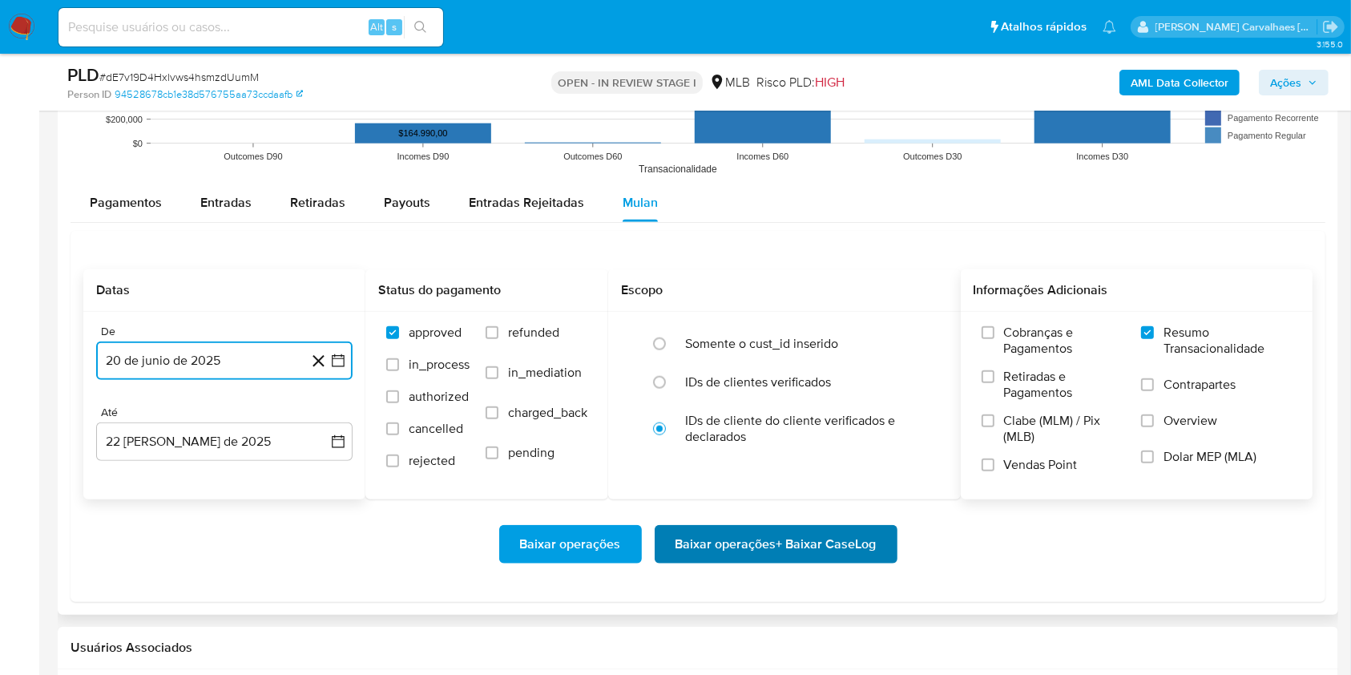
click at [754, 555] on span "Baixar operações + Baixar CaseLog" at bounding box center [776, 544] width 201 height 35
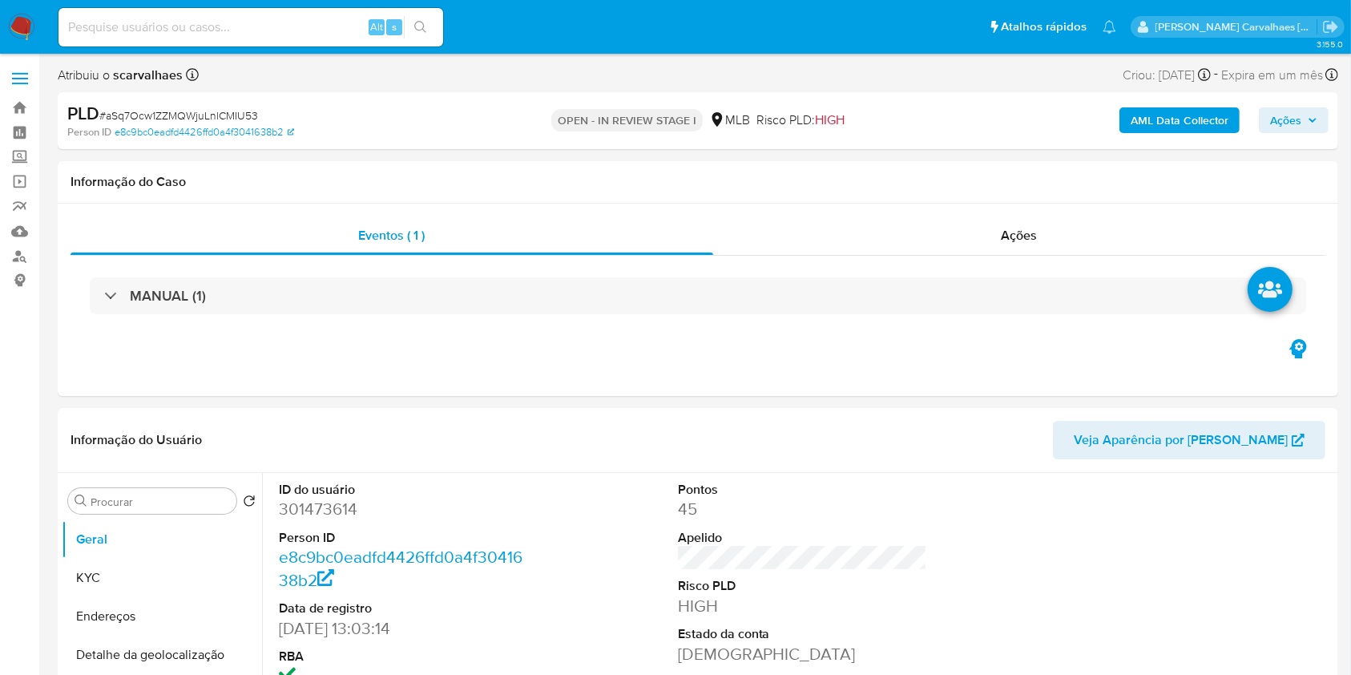
select select "10"
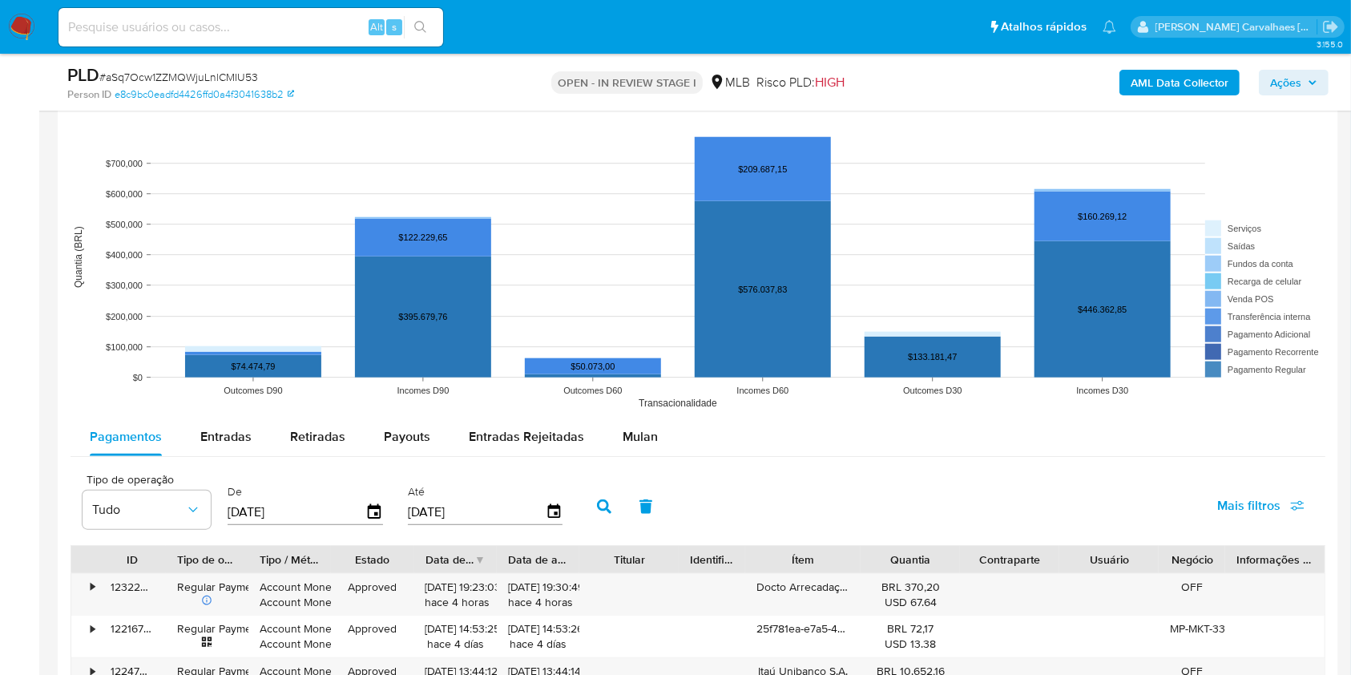
scroll to position [1603, 0]
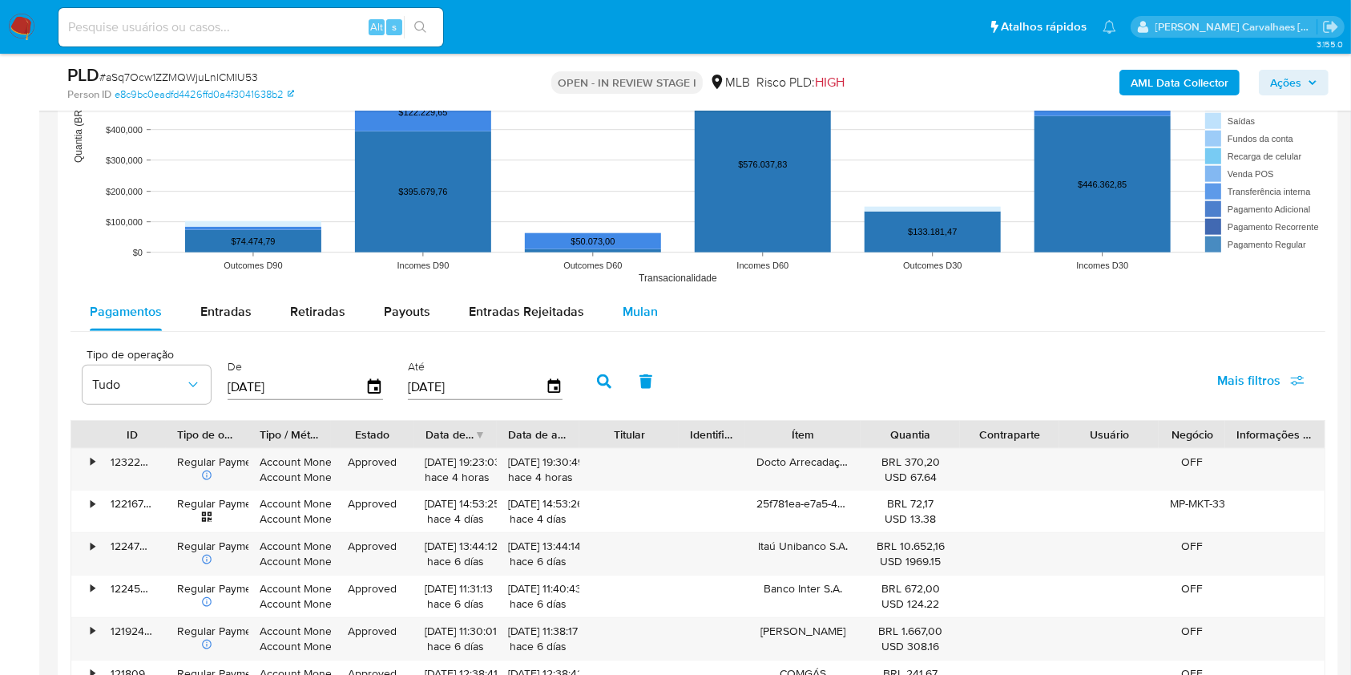
click at [641, 309] on span "Mulan" at bounding box center [640, 311] width 35 height 18
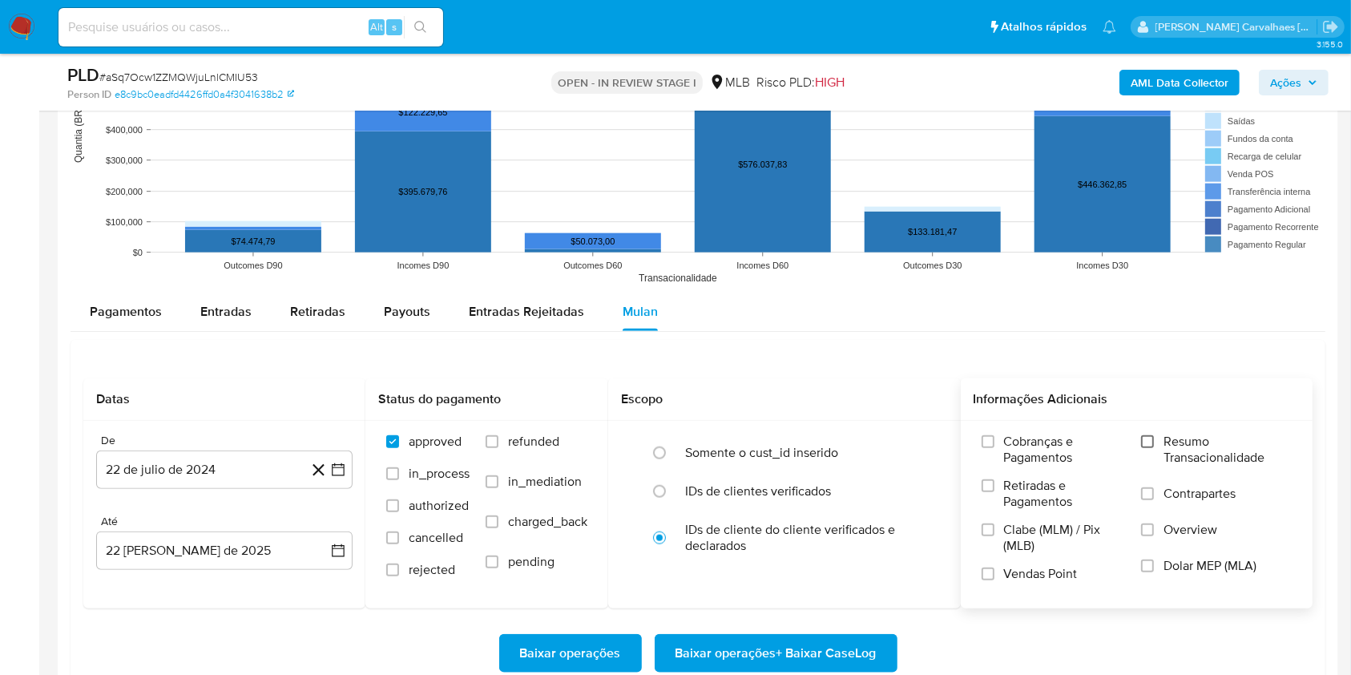
click at [1151, 437] on input "Resumo Transacionalidade" at bounding box center [1147, 441] width 13 height 13
click at [334, 467] on icon "button" at bounding box center [338, 470] width 16 height 16
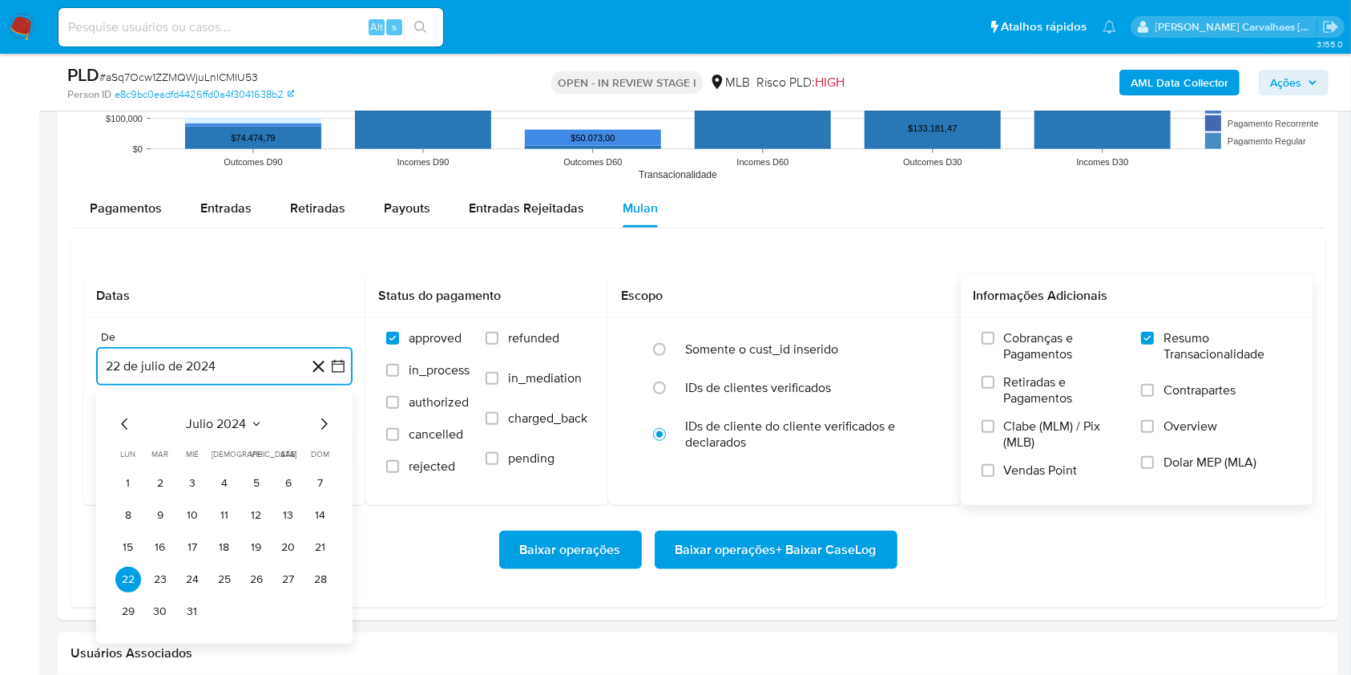
scroll to position [1701, 0]
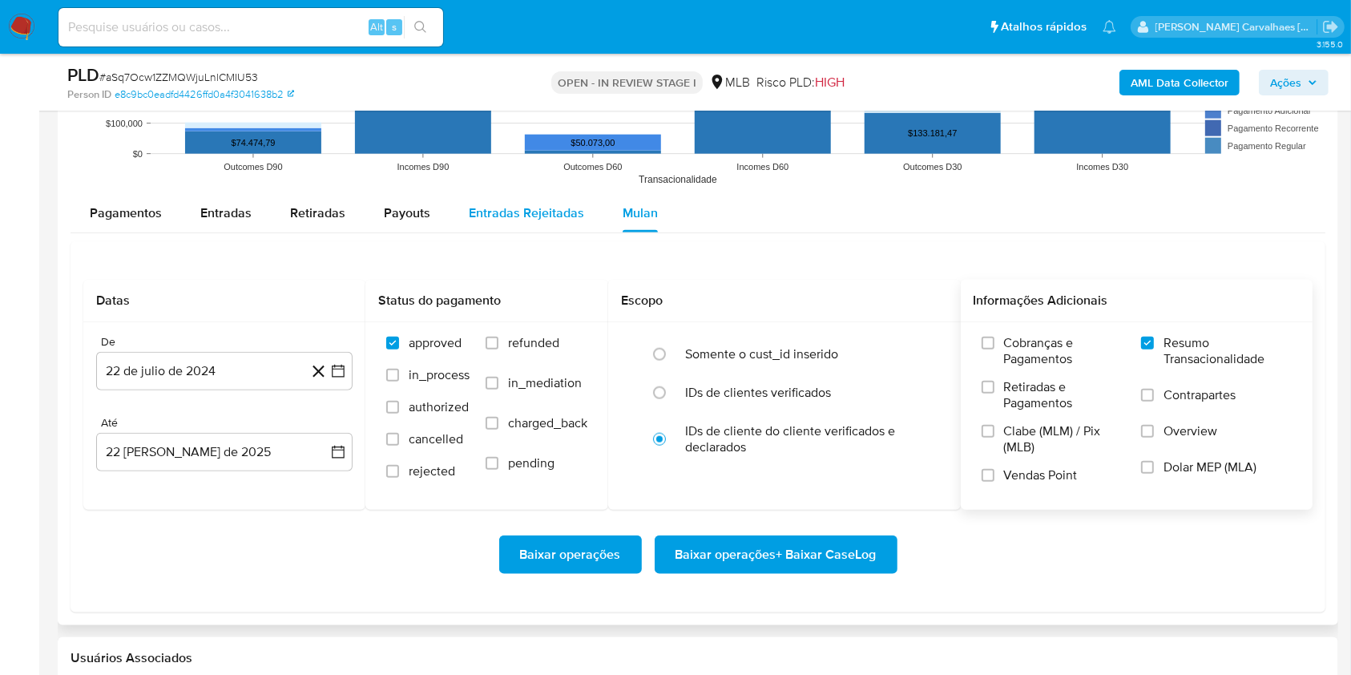
click at [515, 206] on span "Entradas Rejeitadas" at bounding box center [526, 213] width 115 height 18
select select "10"
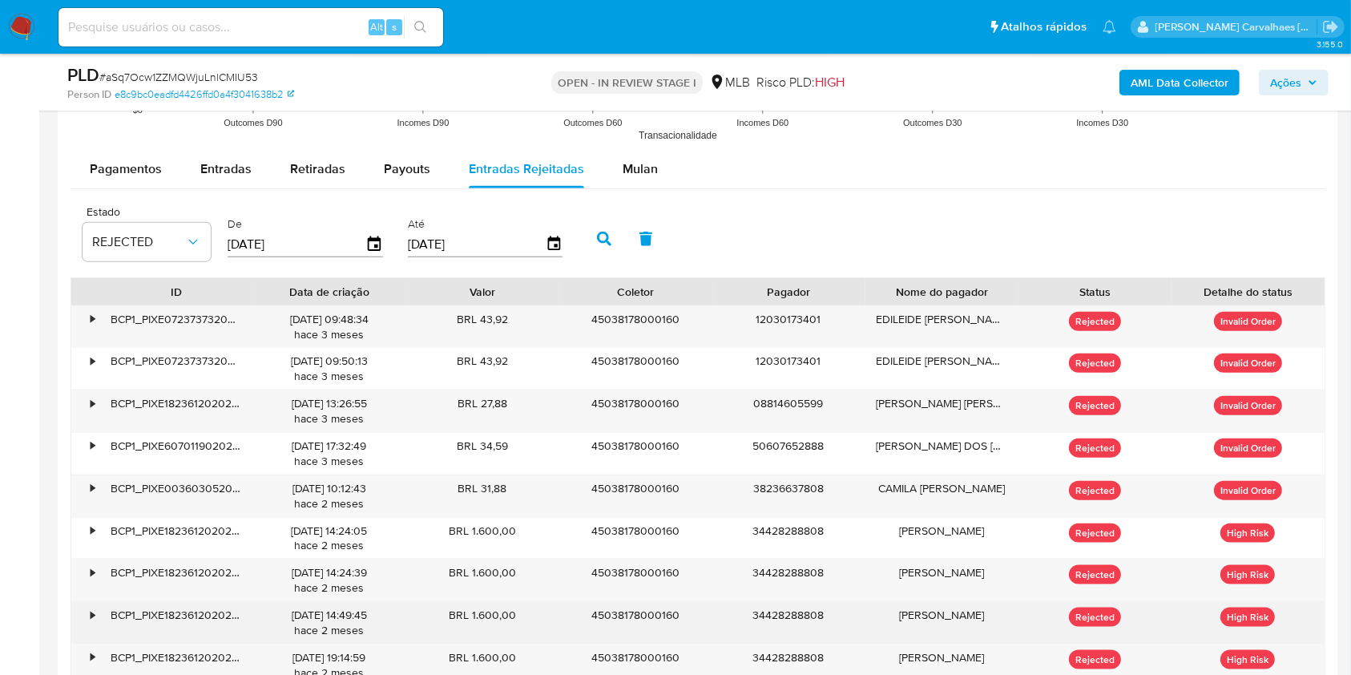
scroll to position [1487, 0]
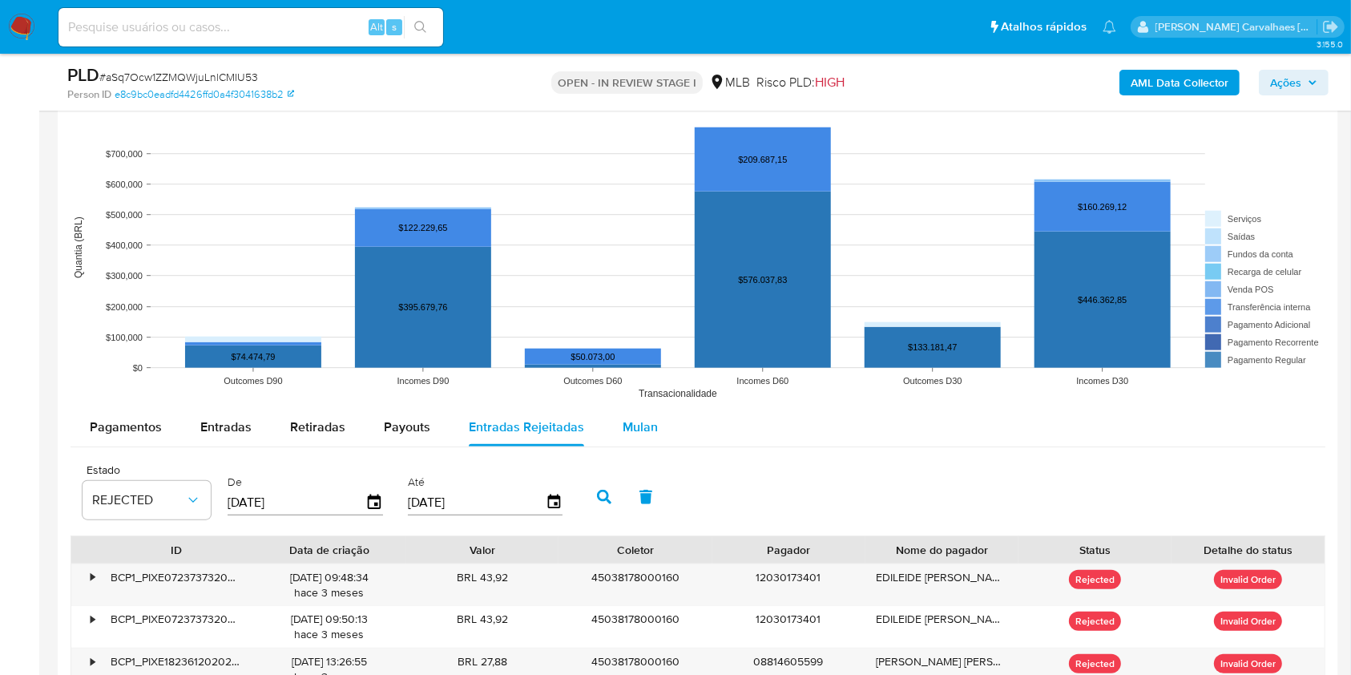
click at [641, 427] on span "Mulan" at bounding box center [640, 427] width 35 height 18
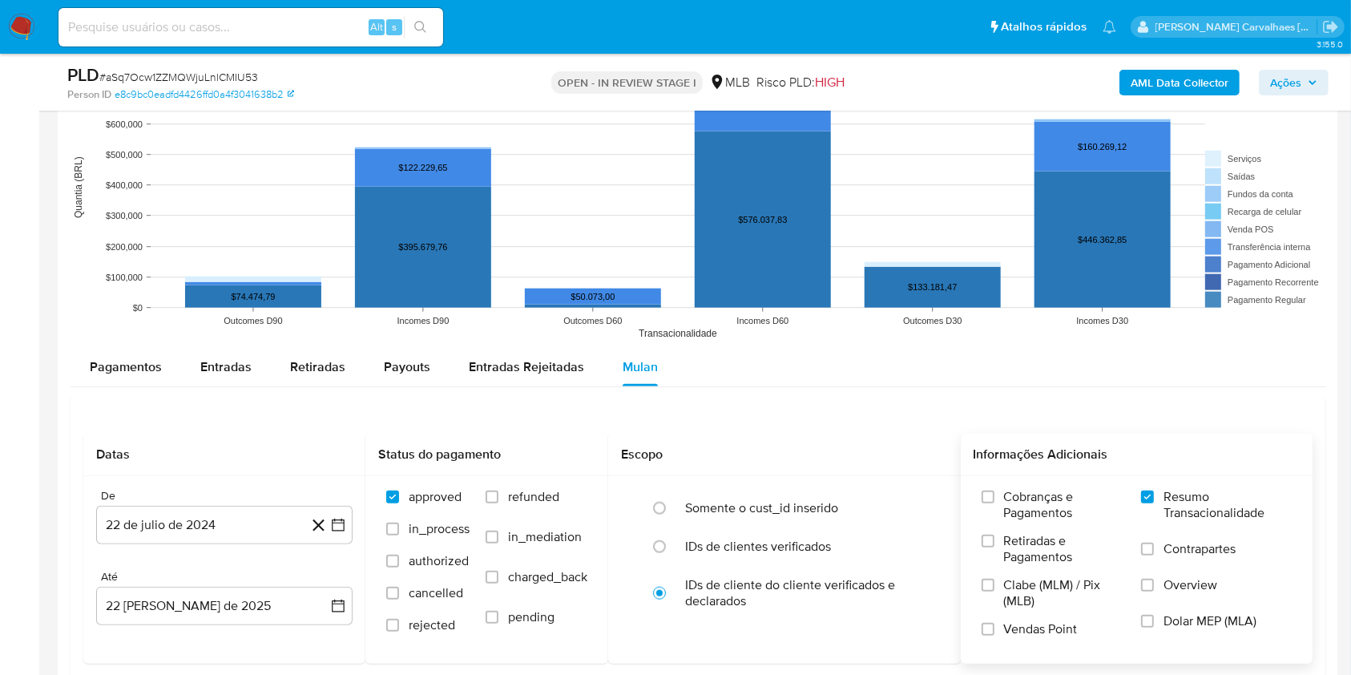
scroll to position [1595, 0]
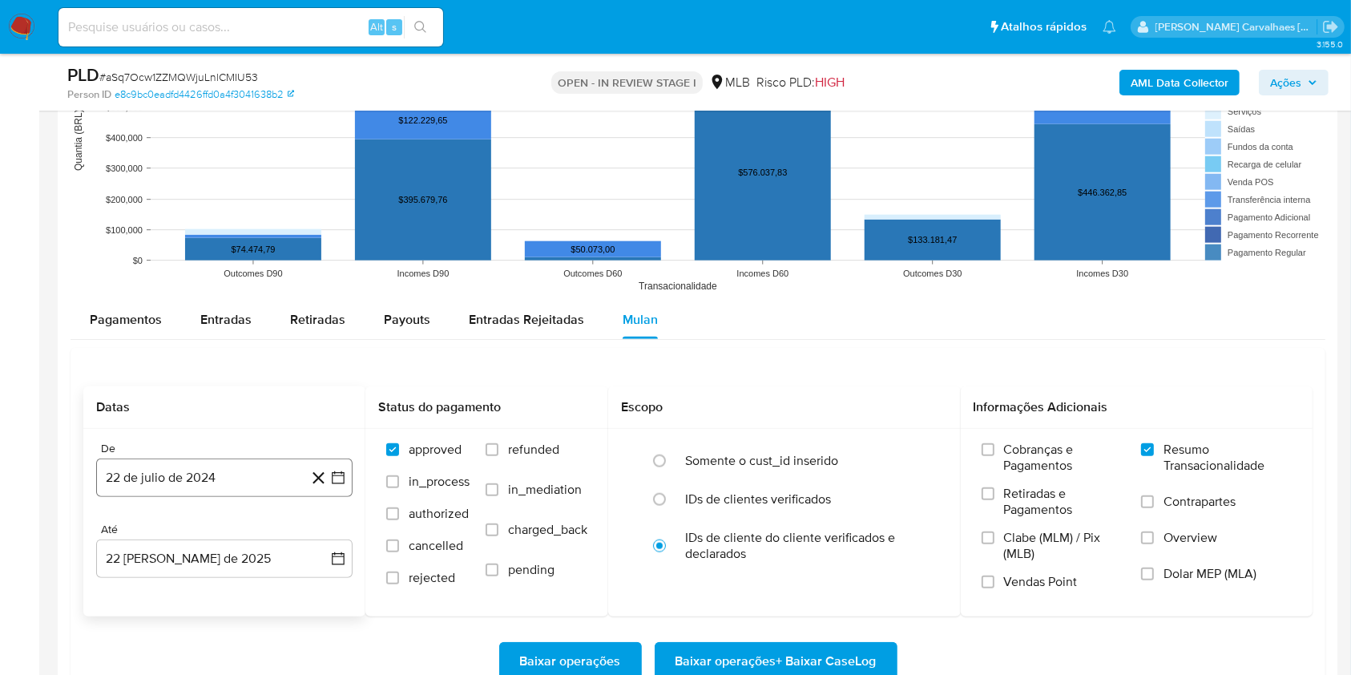
click at [341, 474] on icon "button" at bounding box center [338, 477] width 13 height 13
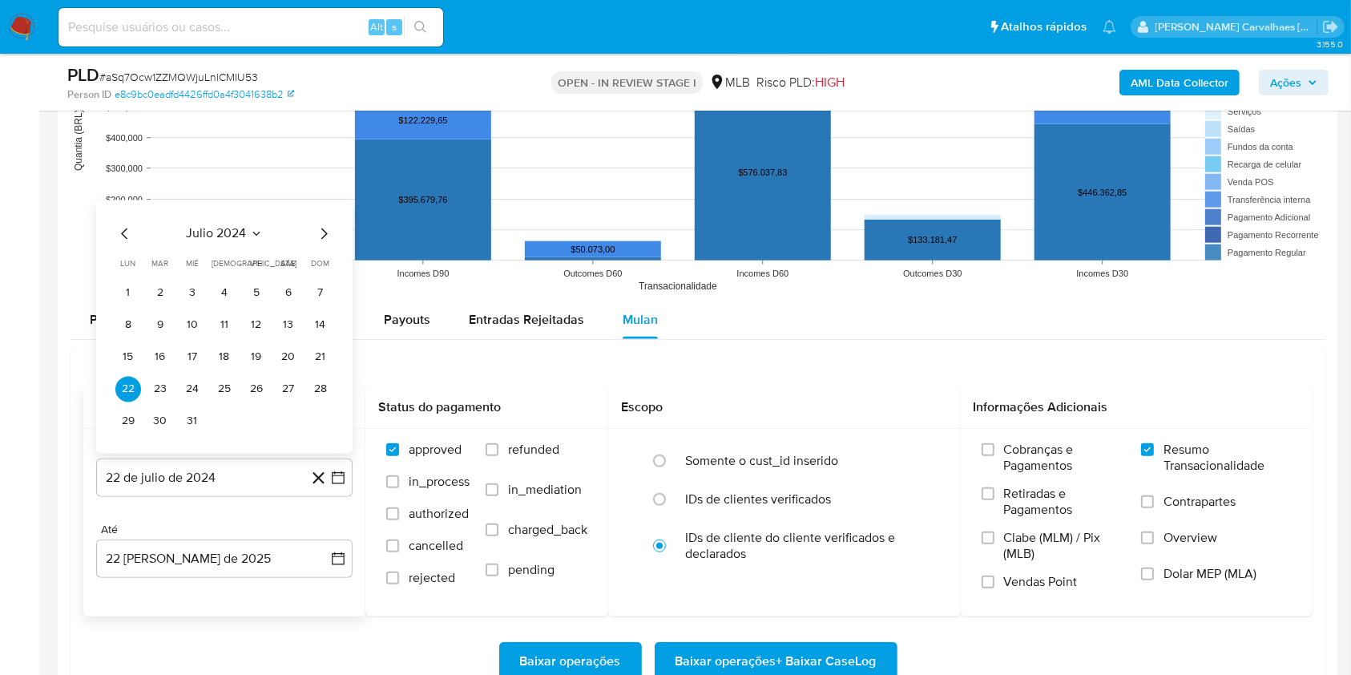
click at [331, 232] on icon "Mes siguiente" at bounding box center [323, 233] width 19 height 19
click at [326, 231] on icon "Mes siguiente" at bounding box center [323, 233] width 19 height 19
click at [326, 202] on icon "Mes siguiente" at bounding box center [323, 201] width 19 height 19
click at [326, 202] on div "octubre 2024 octubre 2024 lun lunes mar martes mié miércoles jue jueves vie vie…" at bounding box center [224, 326] width 256 height 253
click at [321, 233] on icon "Mes siguiente" at bounding box center [323, 233] width 19 height 19
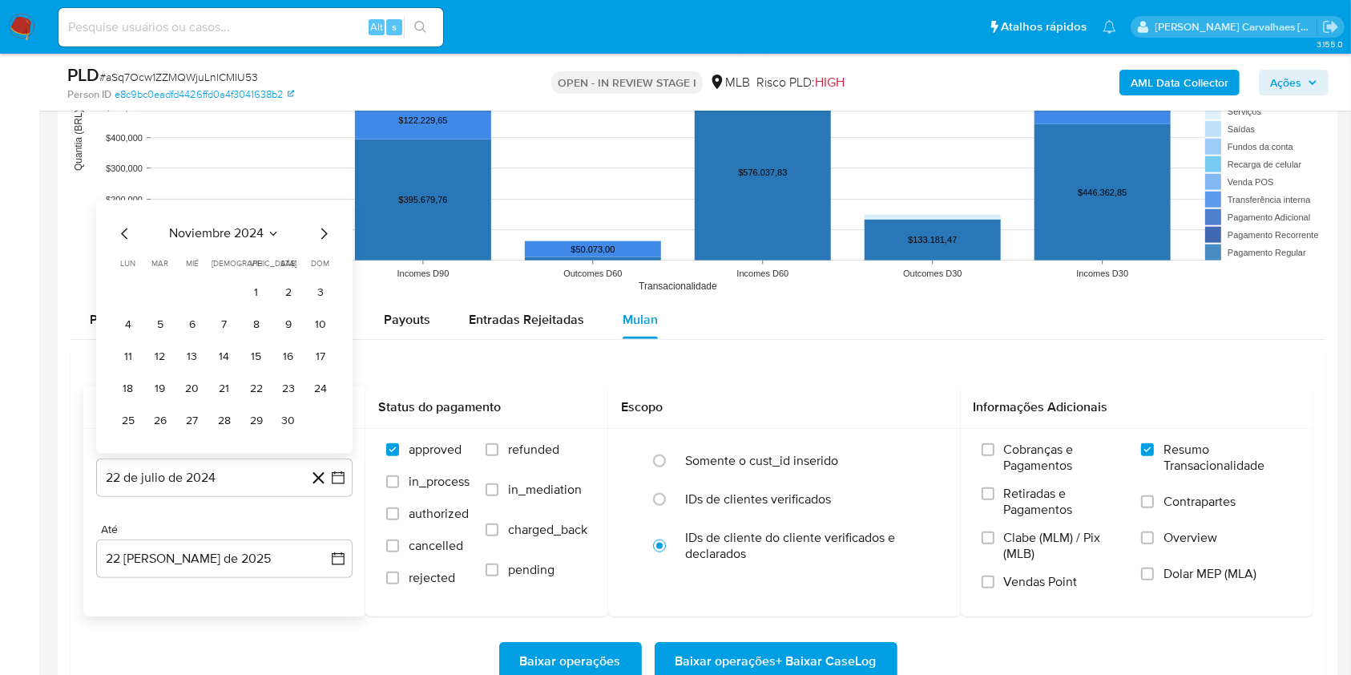
click at [321, 233] on icon "Mes siguiente" at bounding box center [323, 233] width 19 height 19
click at [321, 204] on icon "Mes siguiente" at bounding box center [323, 201] width 19 height 19
click at [325, 239] on icon "Mes siguiente" at bounding box center [323, 233] width 19 height 19
click at [323, 208] on icon "Mes siguiente" at bounding box center [323, 201] width 19 height 19
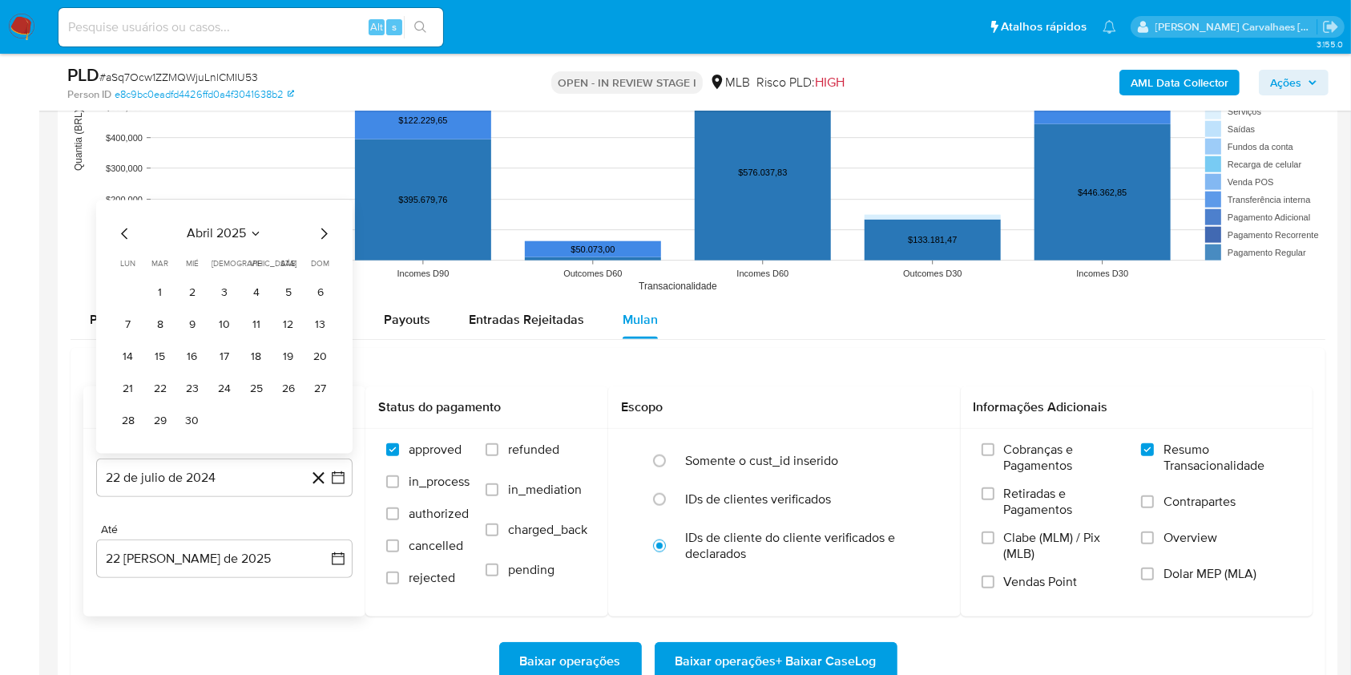
click at [323, 232] on icon "Mes siguiente" at bounding box center [323, 233] width 19 height 19
click at [322, 232] on icon "Mes siguiente" at bounding box center [323, 233] width 19 height 19
click at [319, 199] on icon "Mes siguiente" at bounding box center [323, 201] width 19 height 19
click at [129, 228] on icon "Mes anterior" at bounding box center [124, 233] width 19 height 19
click at [256, 351] on button "20" at bounding box center [257, 357] width 26 height 26
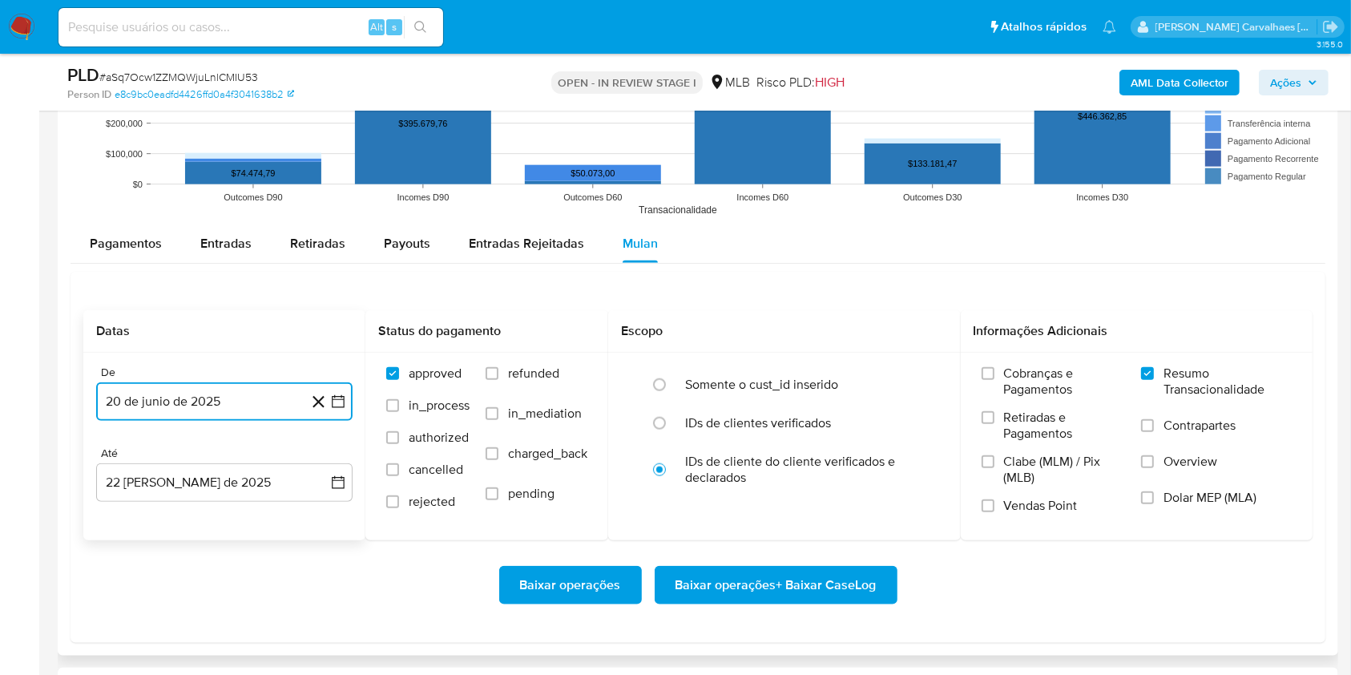
scroll to position [1701, 0]
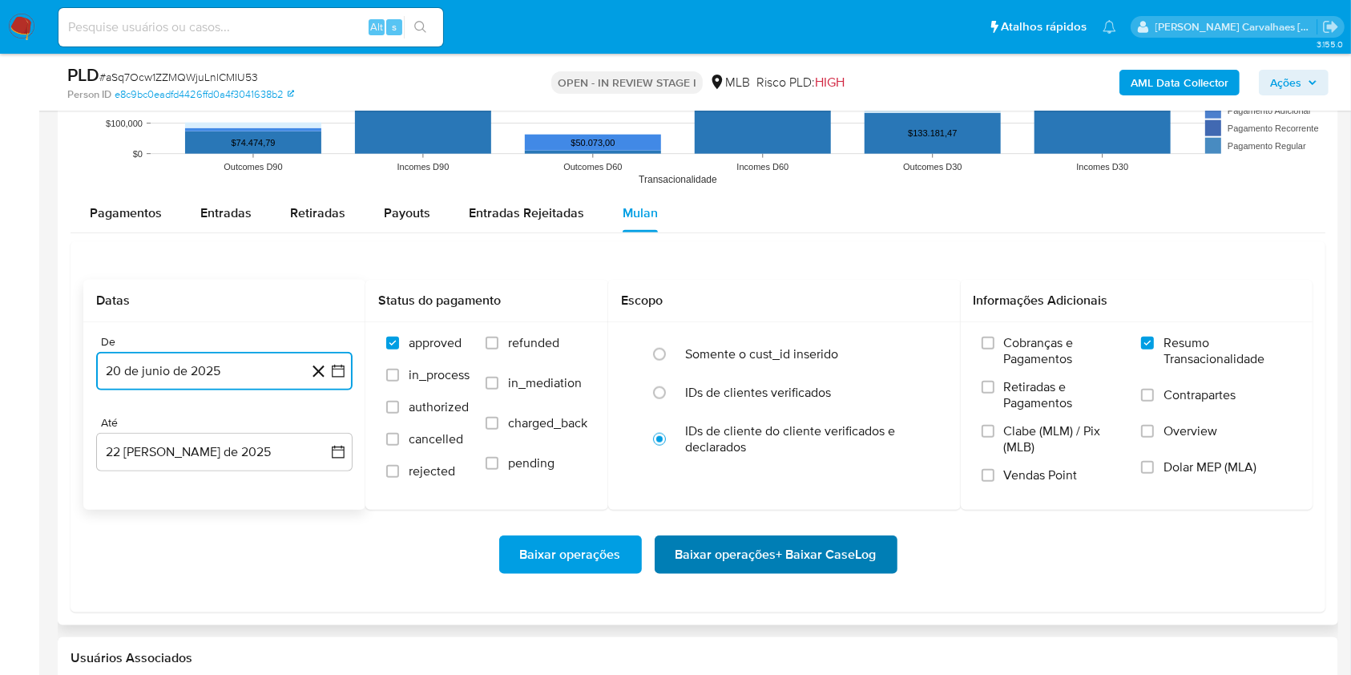
click at [791, 554] on span "Baixar operações + Baixar CaseLog" at bounding box center [776, 554] width 201 height 35
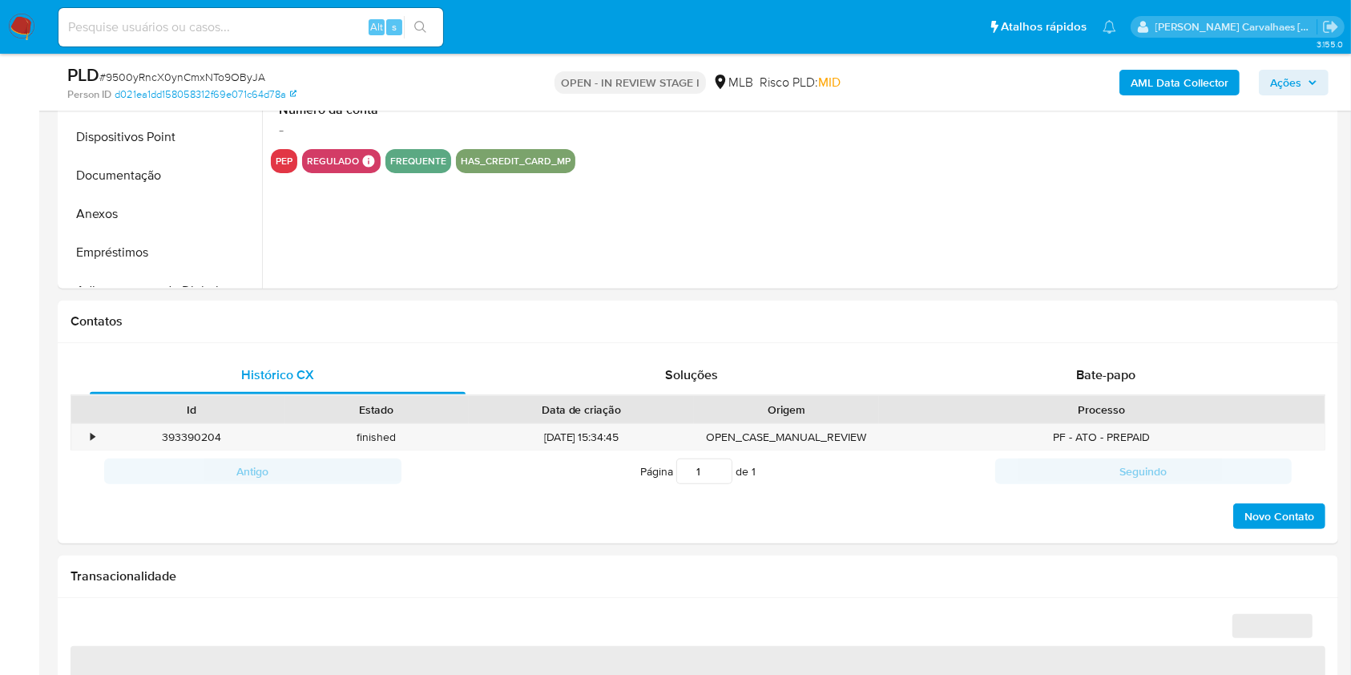
scroll to position [641, 0]
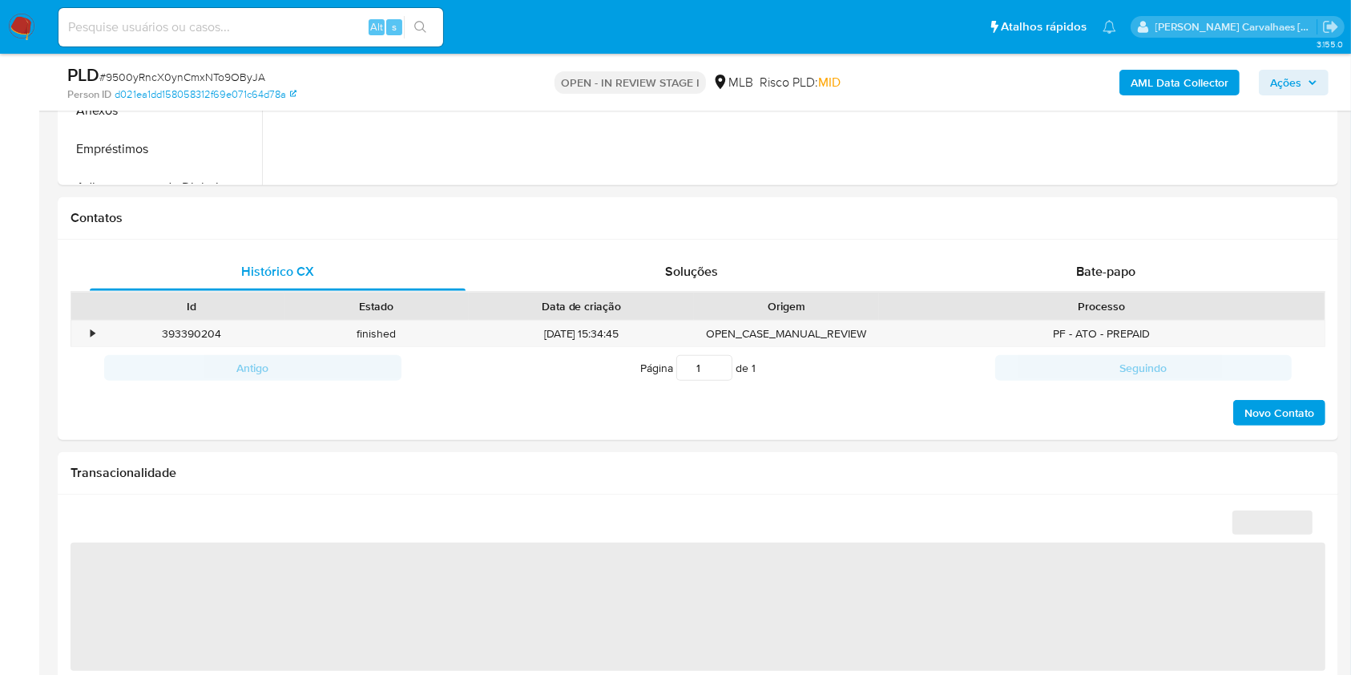
select select "10"
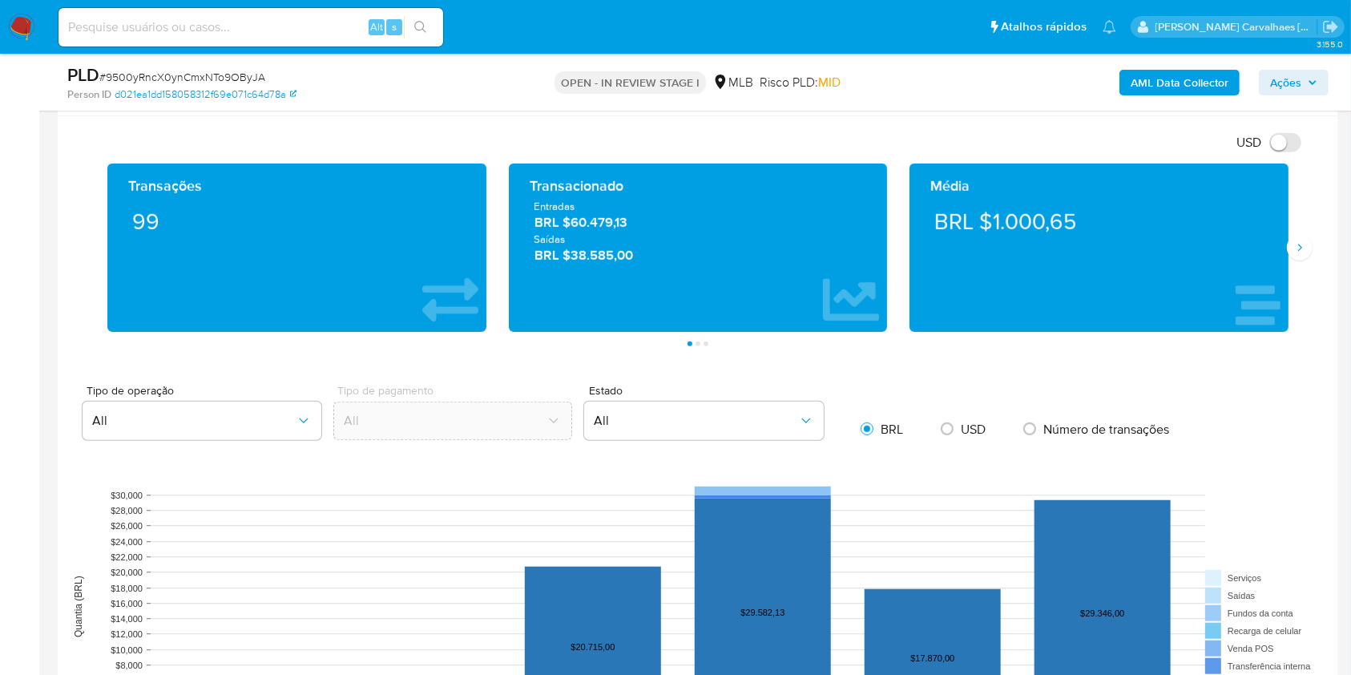
scroll to position [1282, 0]
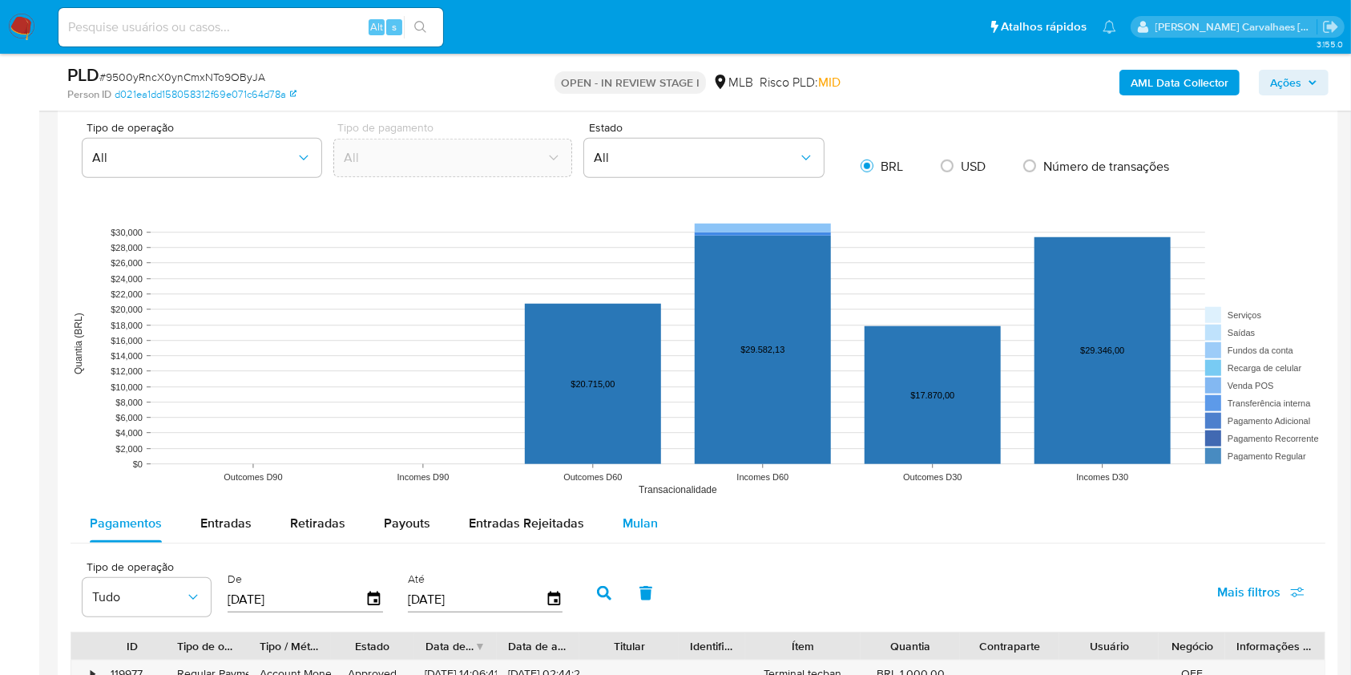
click at [634, 520] on span "Mulan" at bounding box center [640, 523] width 35 height 18
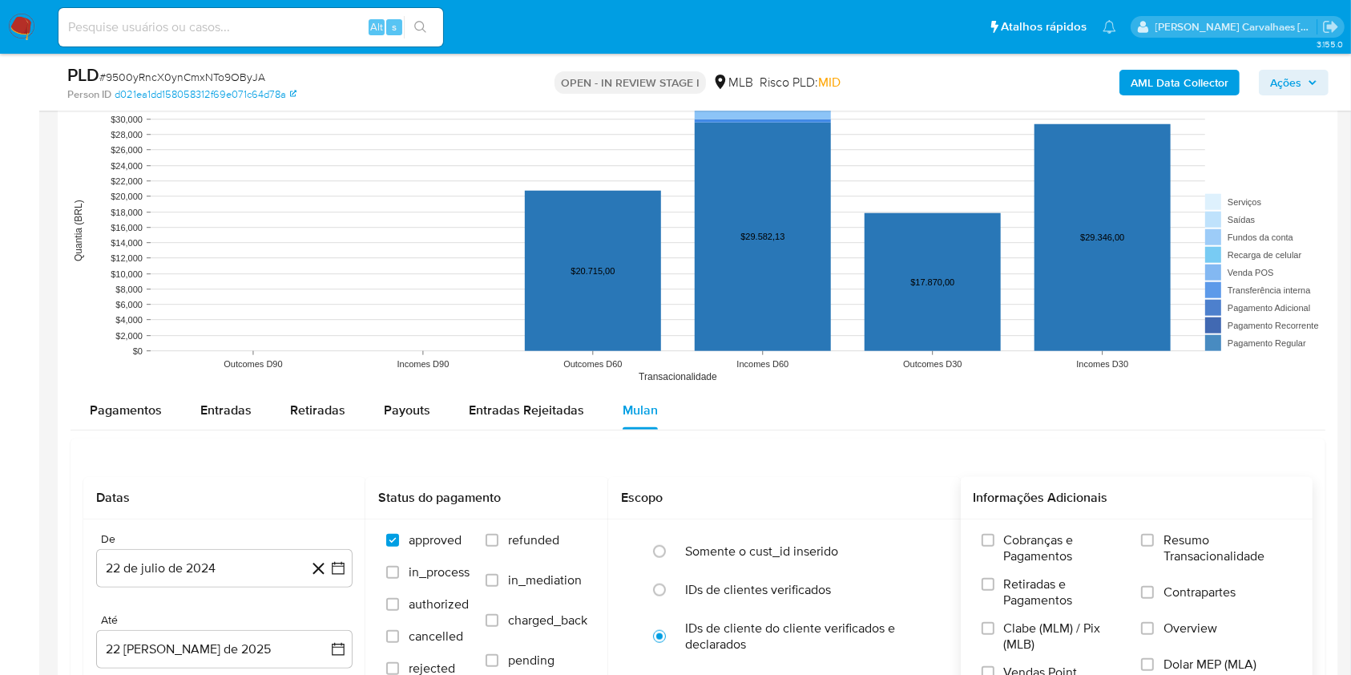
scroll to position [1603, 0]
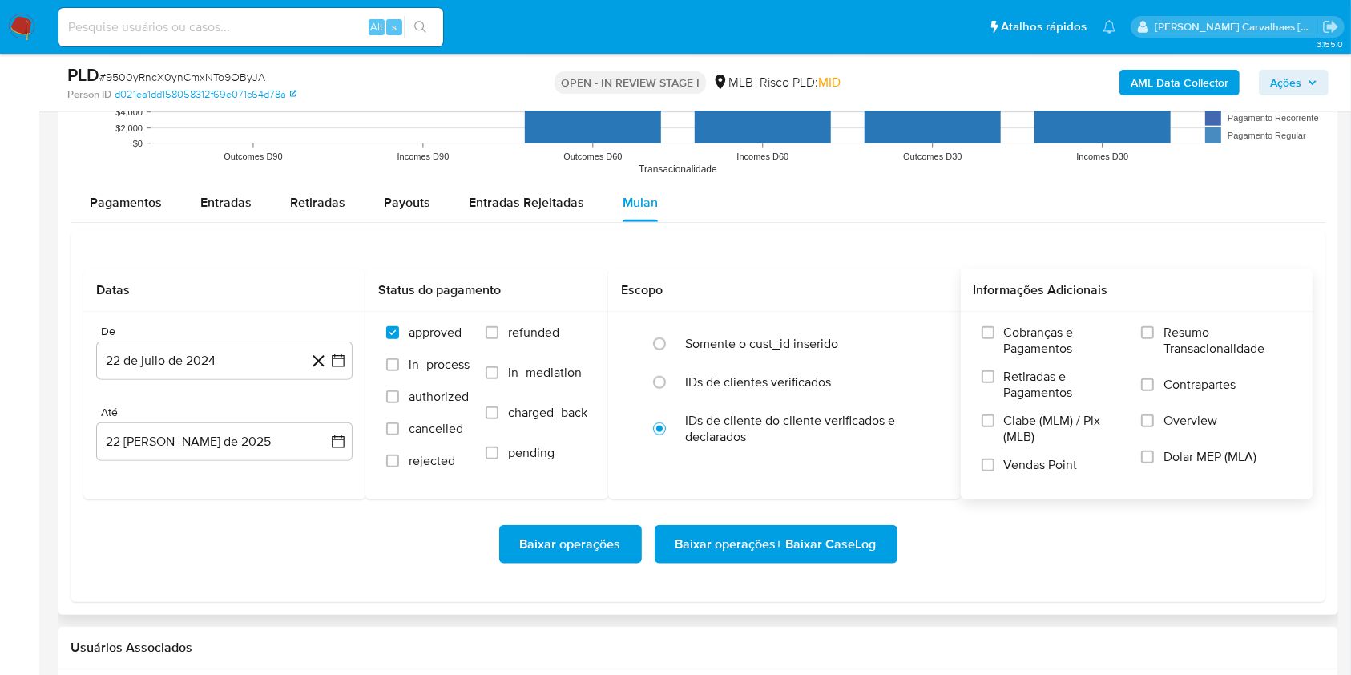
click at [1154, 327] on input "Resumo Transacionalidade" at bounding box center [1147, 332] width 13 height 13
click at [341, 361] on icon "button" at bounding box center [338, 361] width 16 height 16
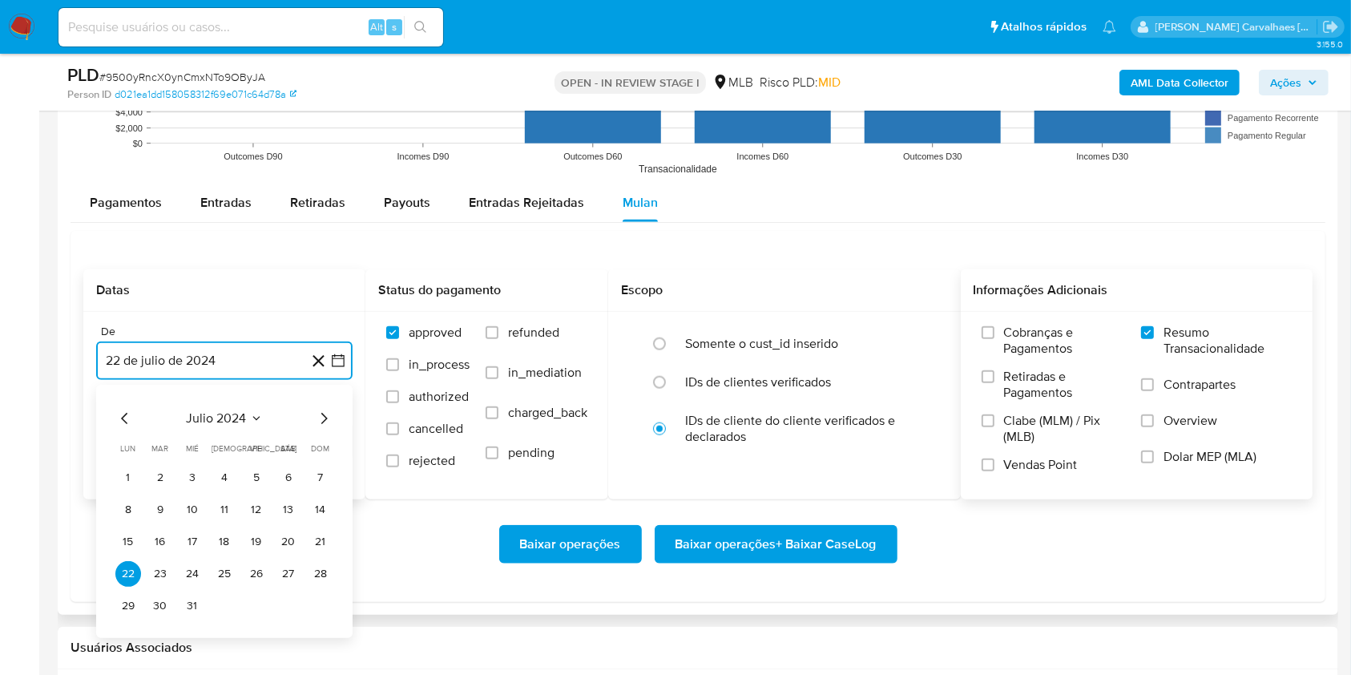
click at [323, 416] on icon "Mes siguiente" at bounding box center [323, 418] width 19 height 19
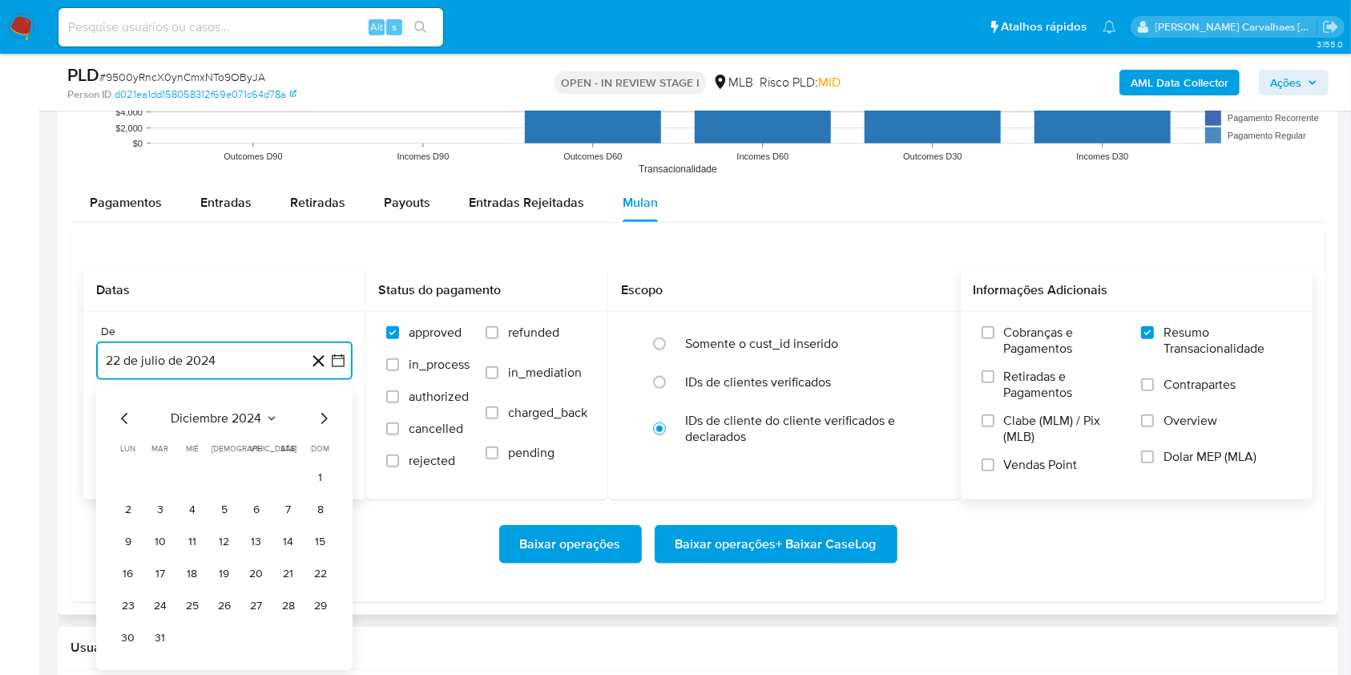
click at [324, 416] on icon "Mes siguiente" at bounding box center [323, 418] width 19 height 19
click at [324, 416] on icon "Mes siguiente" at bounding box center [324, 418] width 6 height 11
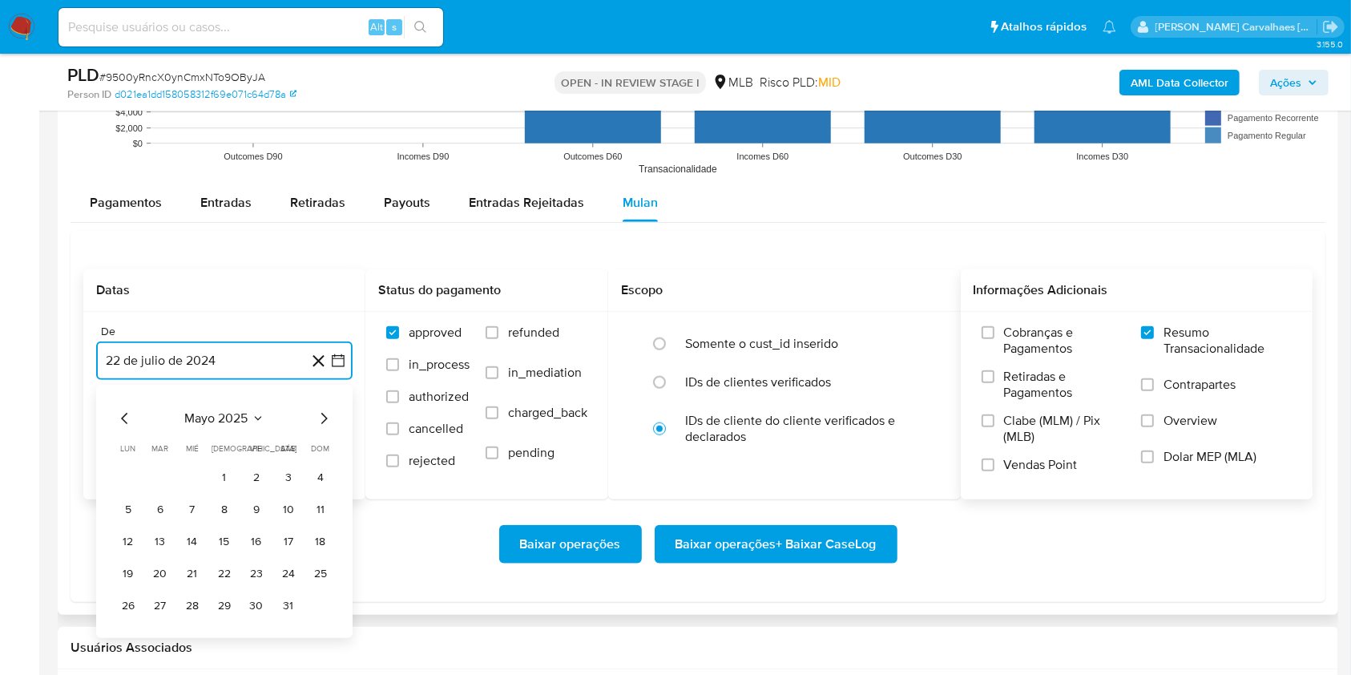
click at [324, 416] on icon "Mes siguiente" at bounding box center [324, 418] width 6 height 11
click at [254, 572] on button "20" at bounding box center [257, 574] width 26 height 26
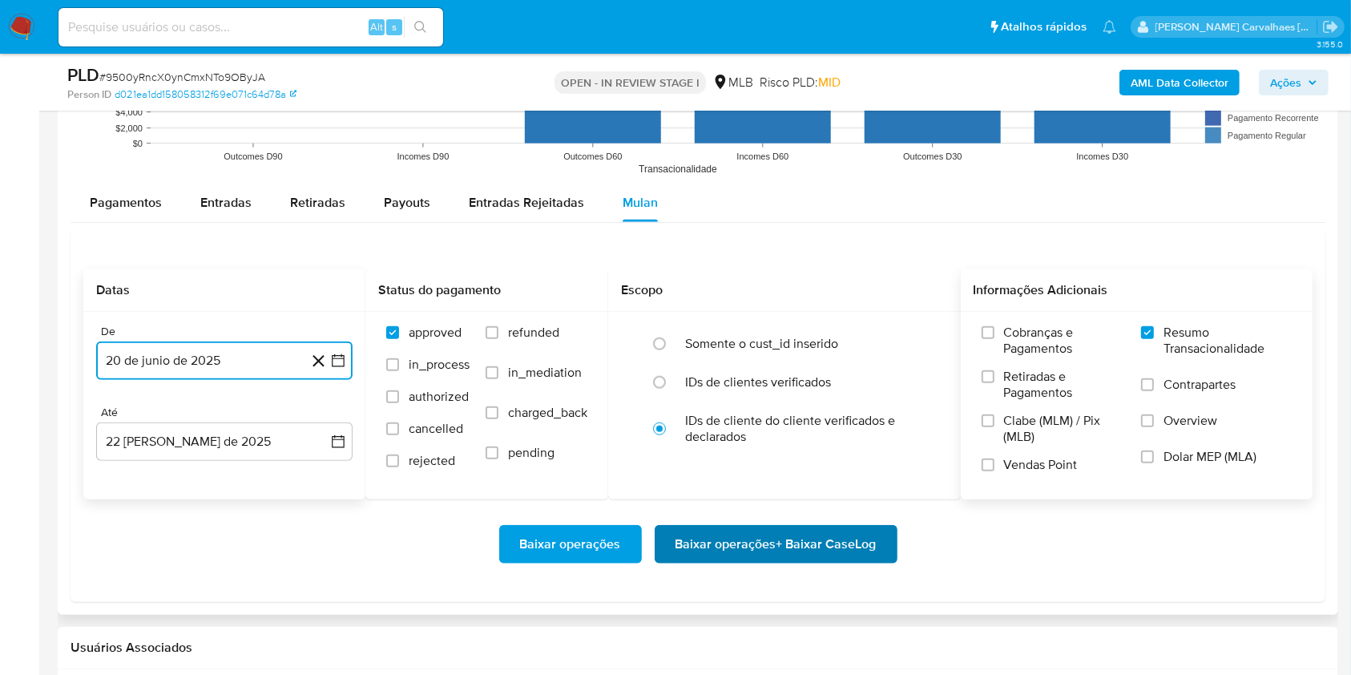
click at [769, 542] on span "Baixar operações + Baixar CaseLog" at bounding box center [776, 544] width 201 height 35
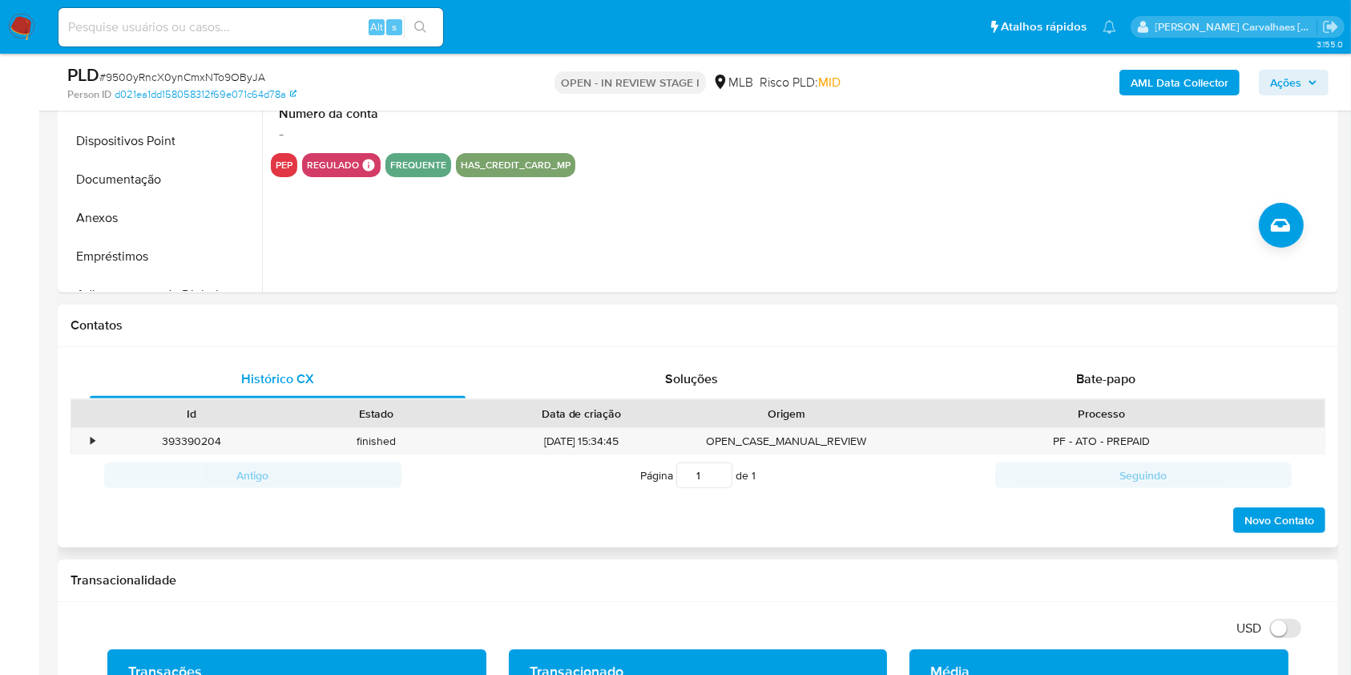
scroll to position [107, 0]
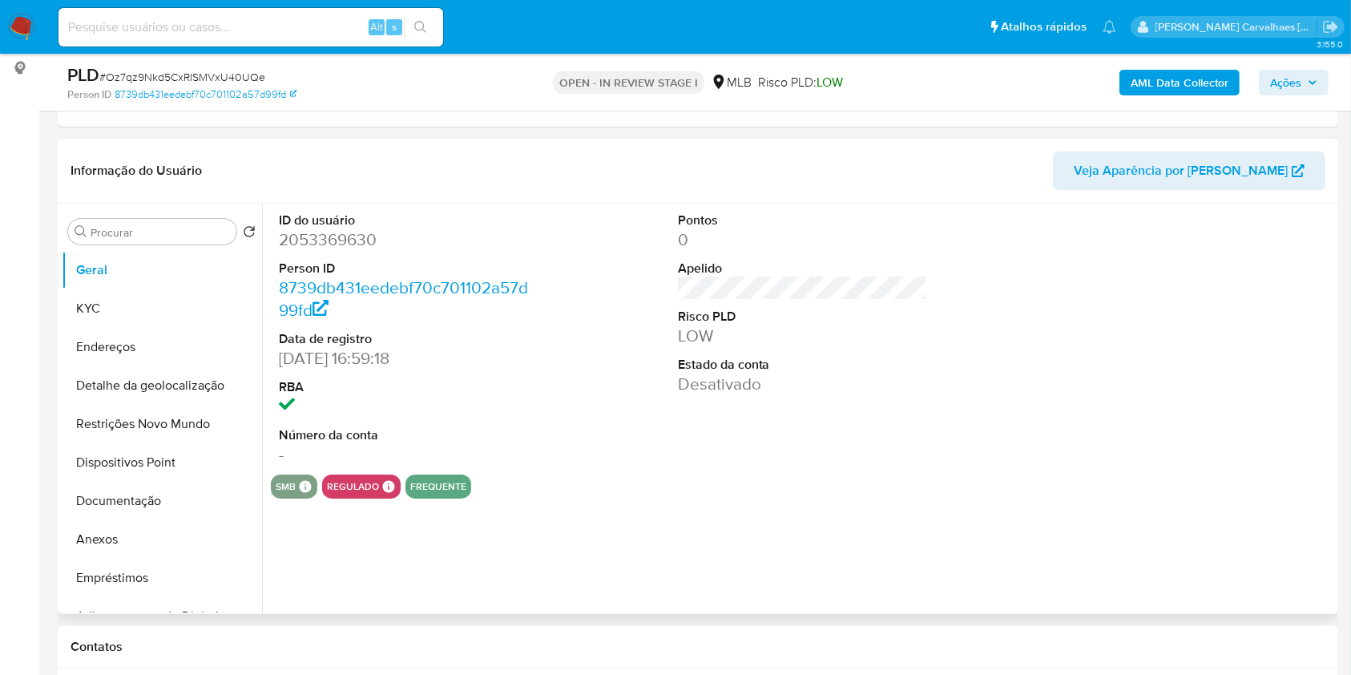
select select "10"
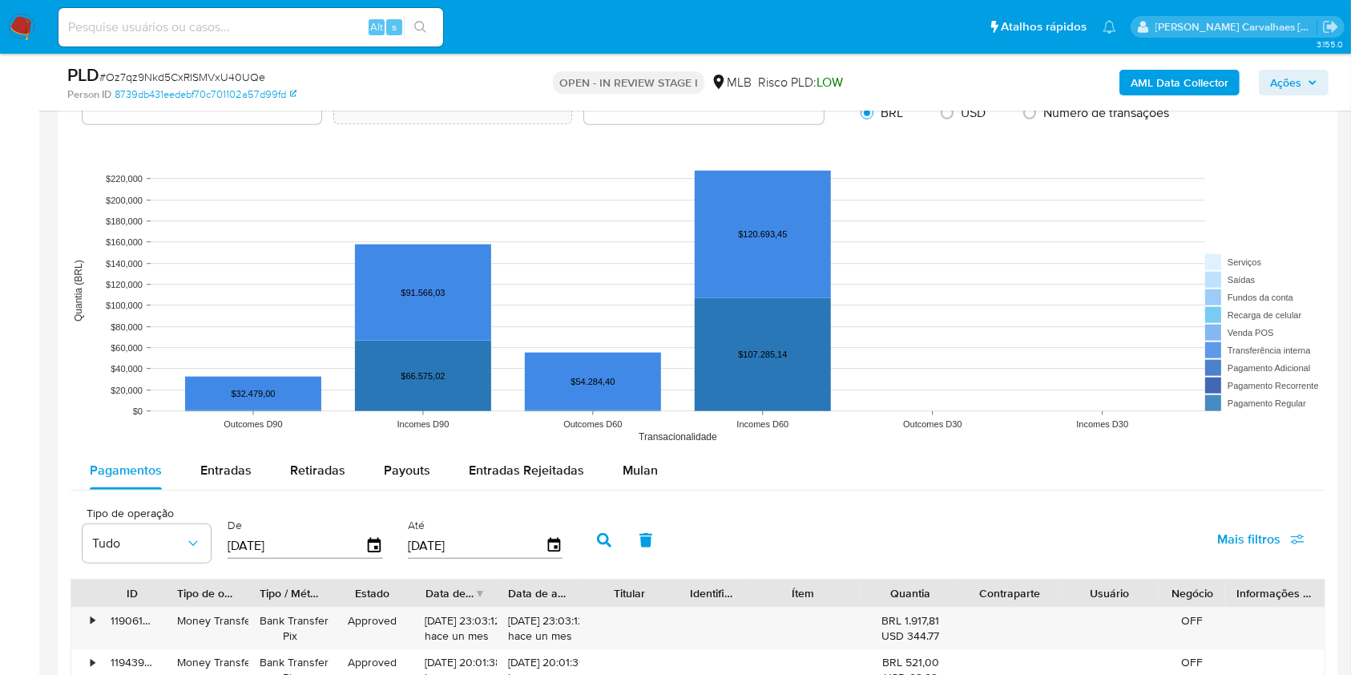
scroll to position [1603, 0]
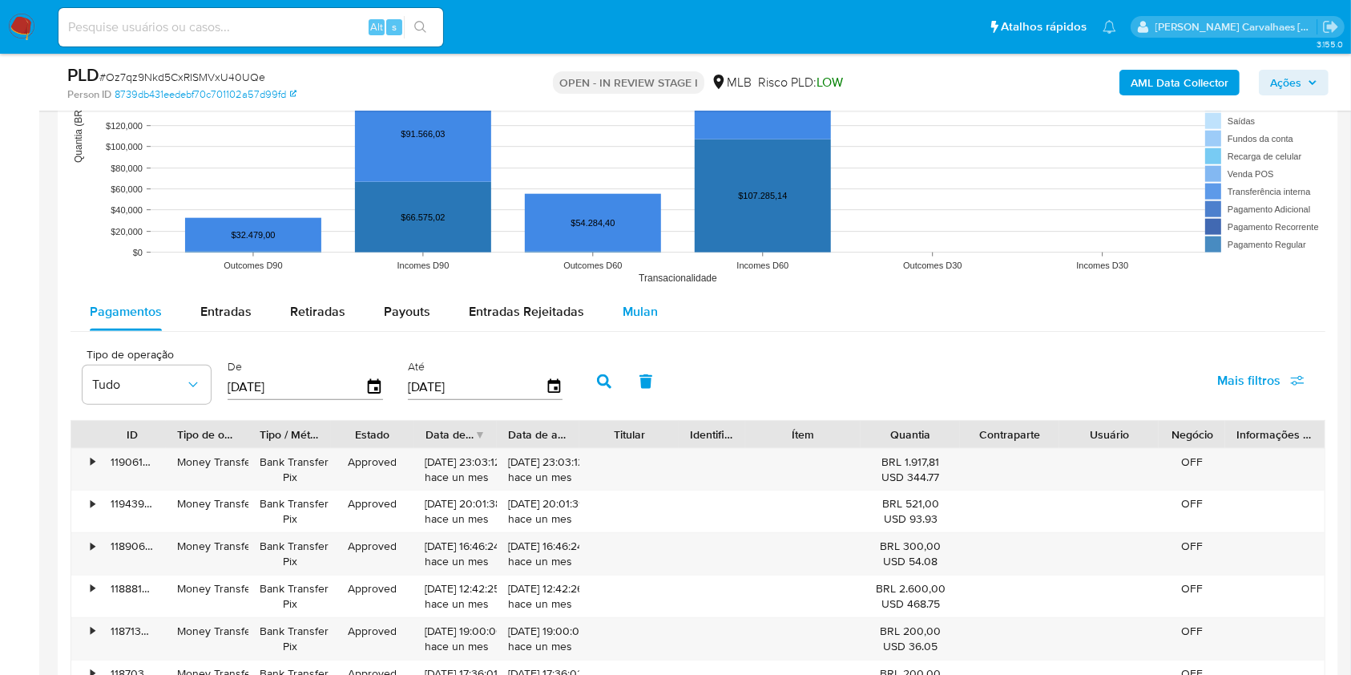
click at [640, 313] on span "Mulan" at bounding box center [640, 311] width 35 height 18
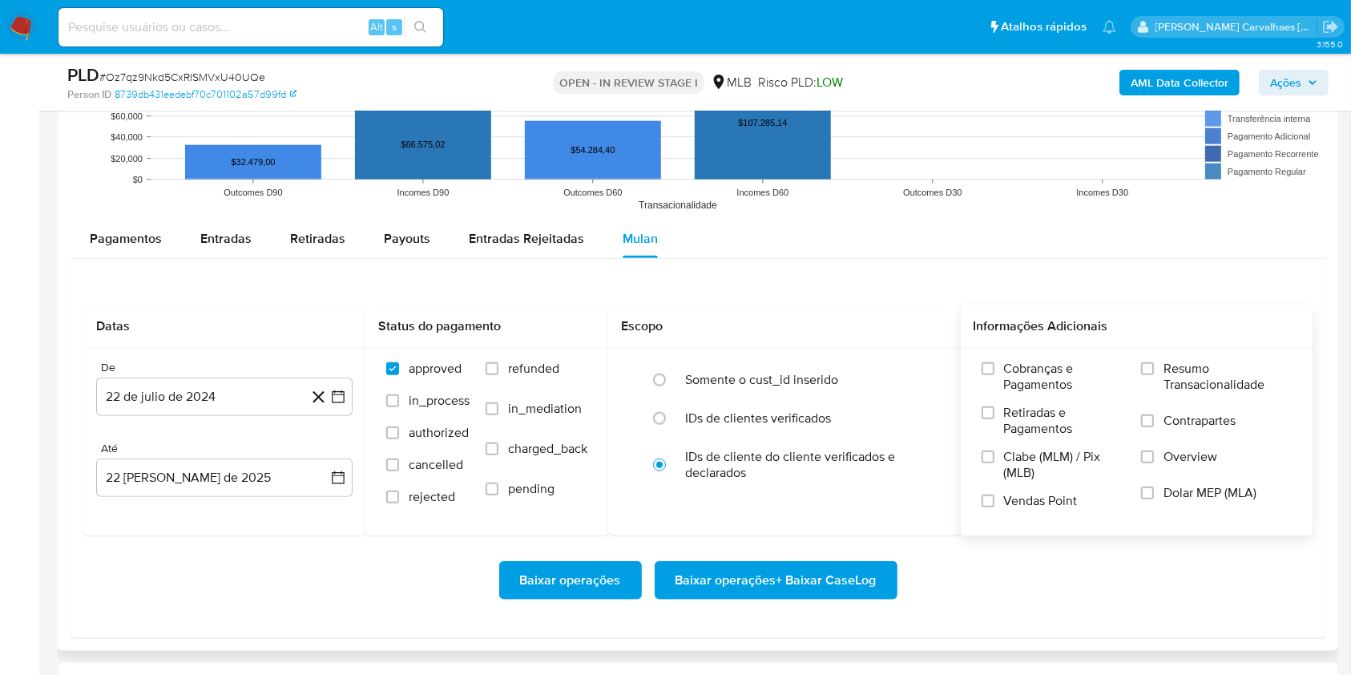
scroll to position [1709, 0]
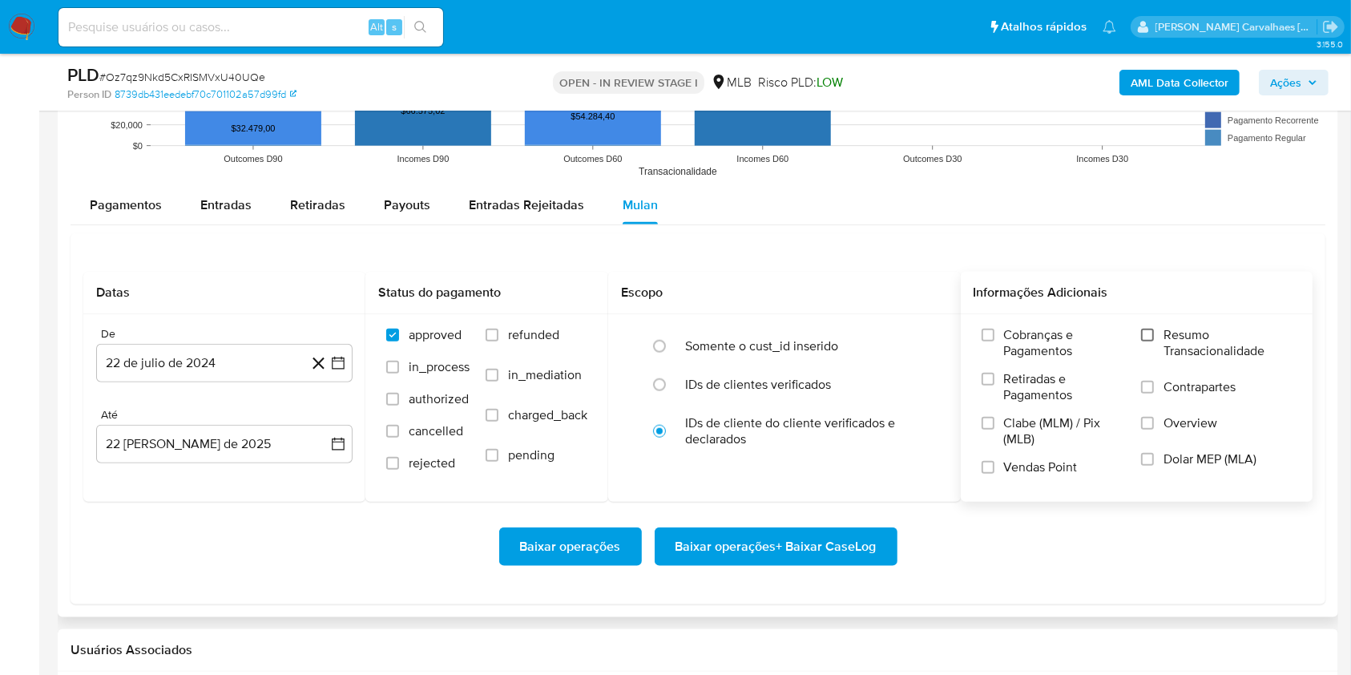
click at [1151, 338] on input "Resumo Transacionalidade" at bounding box center [1147, 335] width 13 height 13
click at [337, 359] on icon "button" at bounding box center [338, 363] width 16 height 16
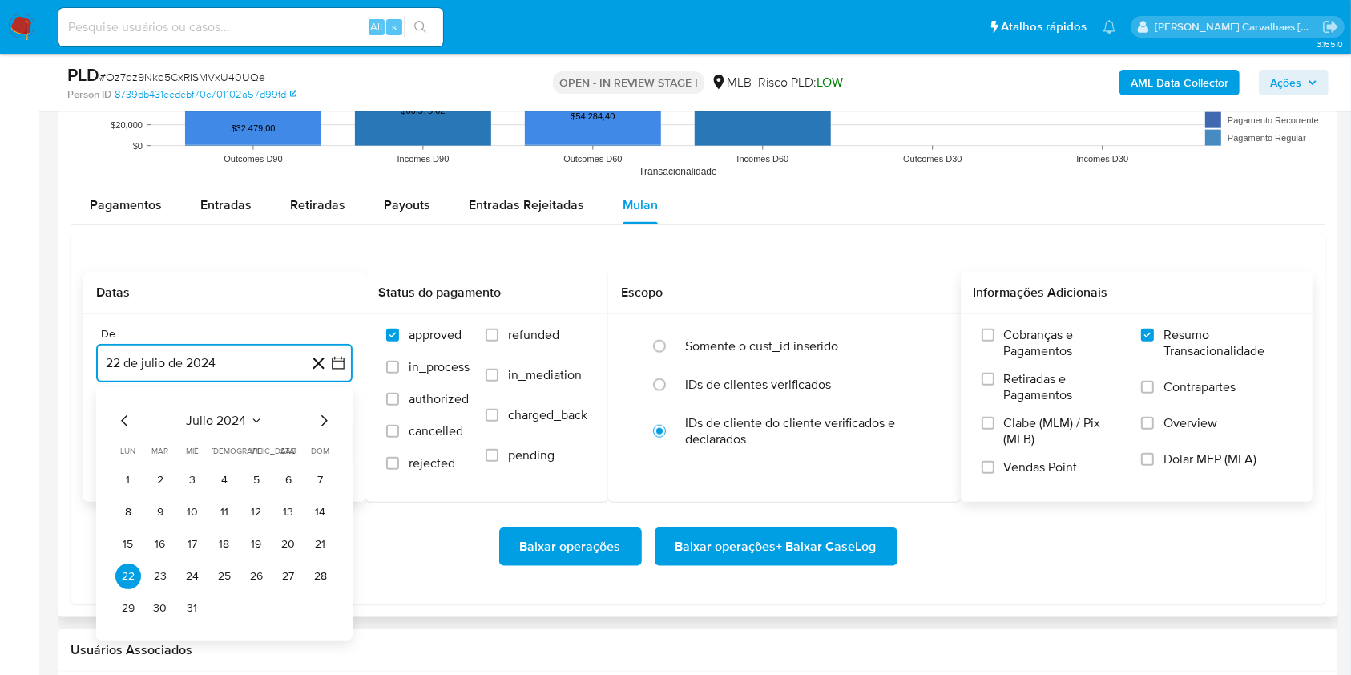
click at [337, 359] on icon "button" at bounding box center [338, 363] width 16 height 16
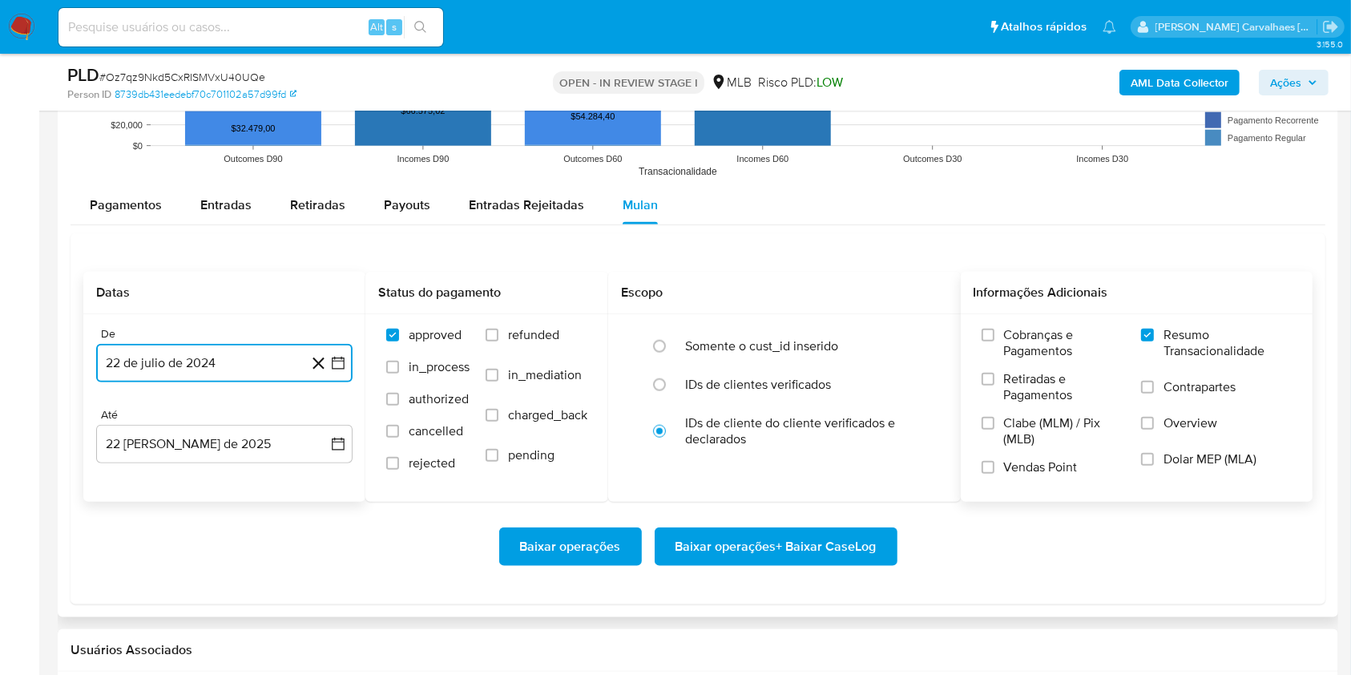
click at [337, 359] on icon "button" at bounding box center [338, 363] width 16 height 16
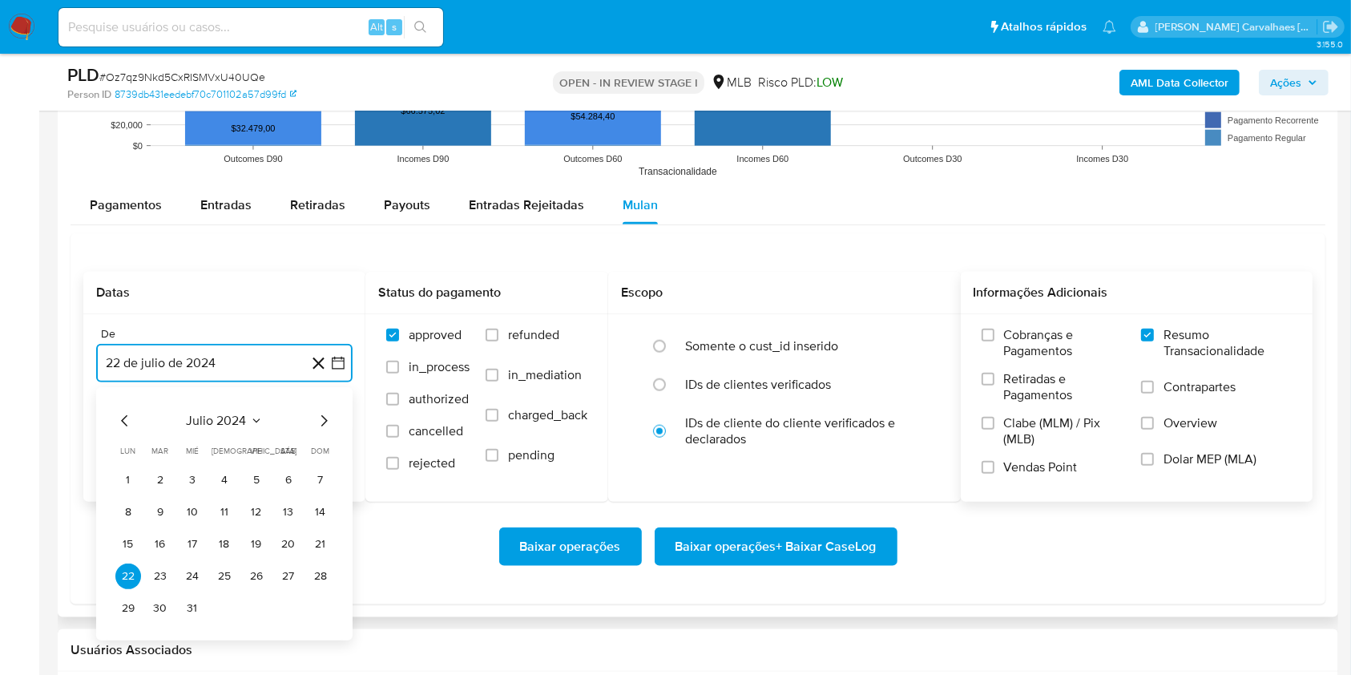
click at [327, 420] on icon "Mes siguiente" at bounding box center [323, 420] width 19 height 19
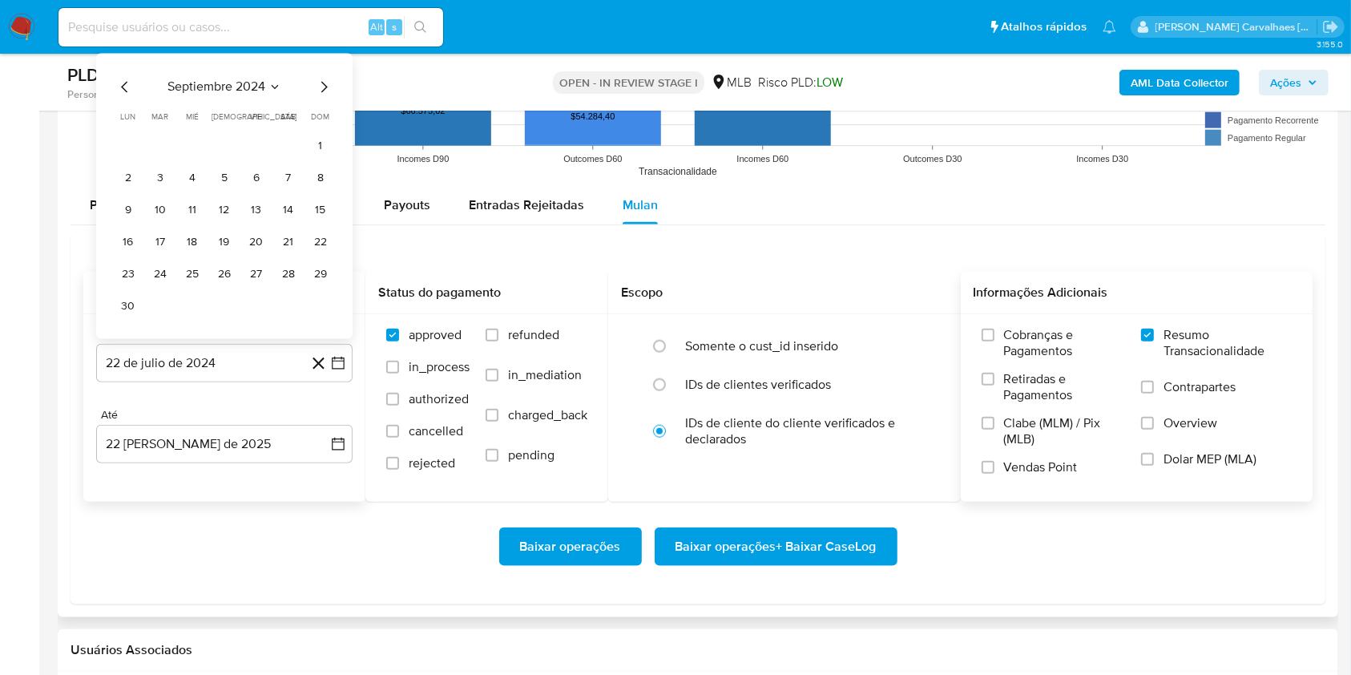
click at [327, 420] on div "Até" at bounding box center [224, 415] width 256 height 14
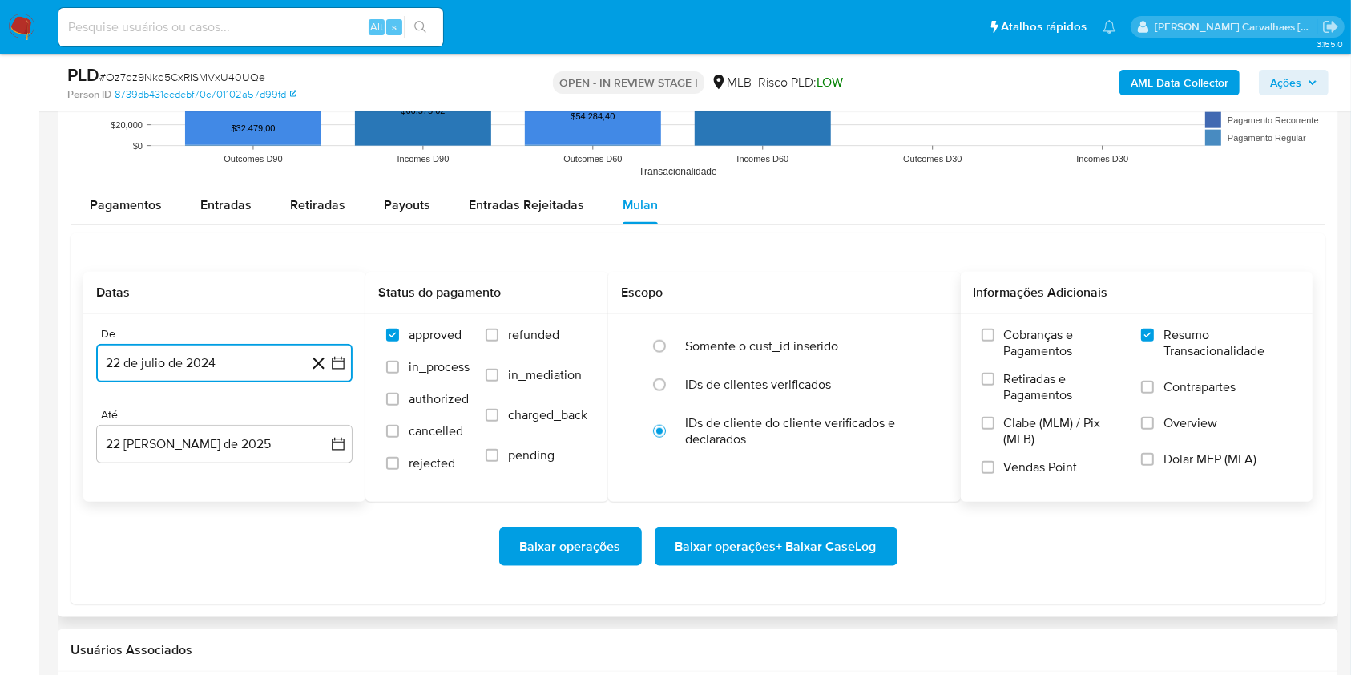
click at [337, 357] on icon "button" at bounding box center [338, 363] width 16 height 16
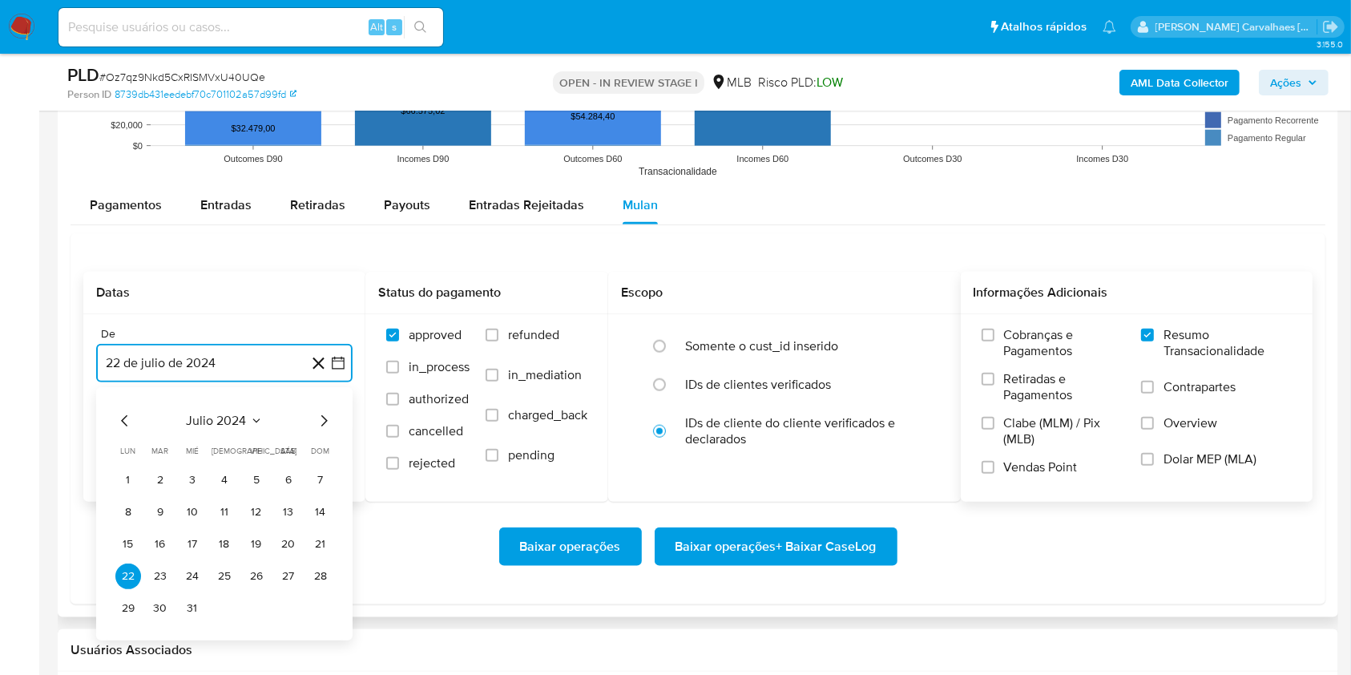
click at [325, 418] on icon "Mes siguiente" at bounding box center [324, 420] width 6 height 11
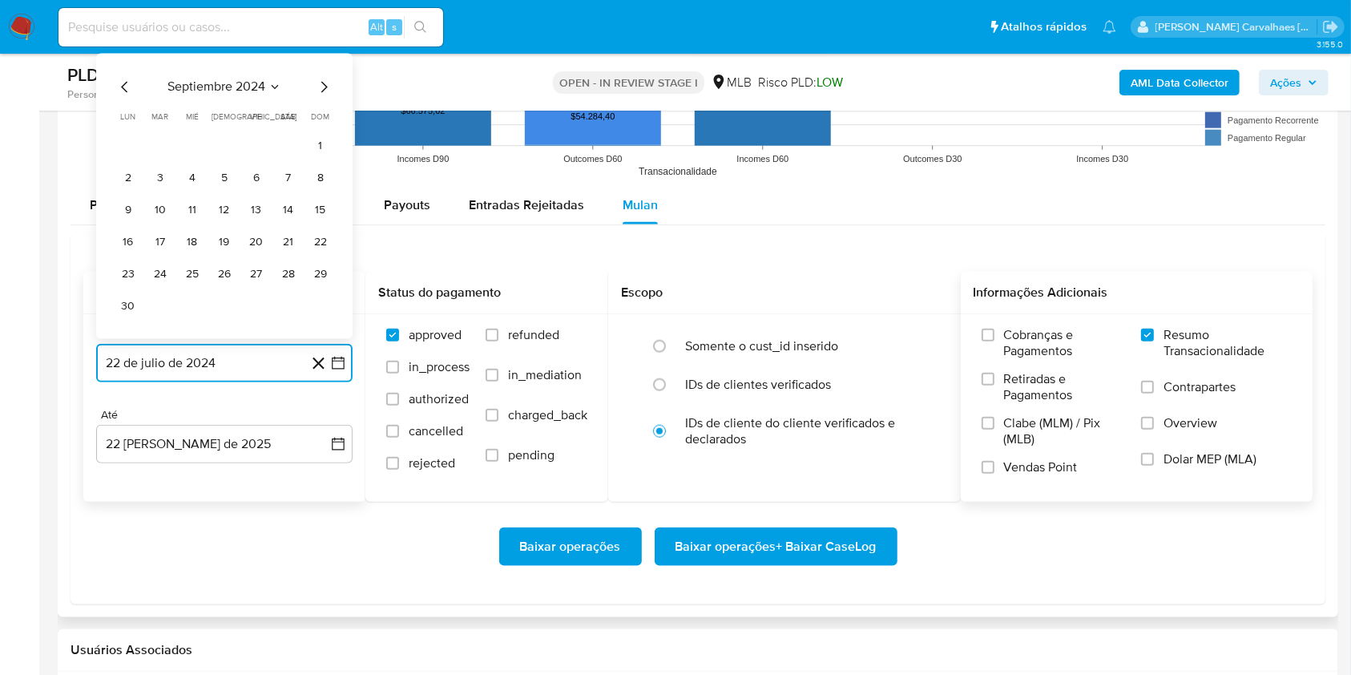
click at [326, 87] on icon "Mes siguiente" at bounding box center [323, 86] width 19 height 19
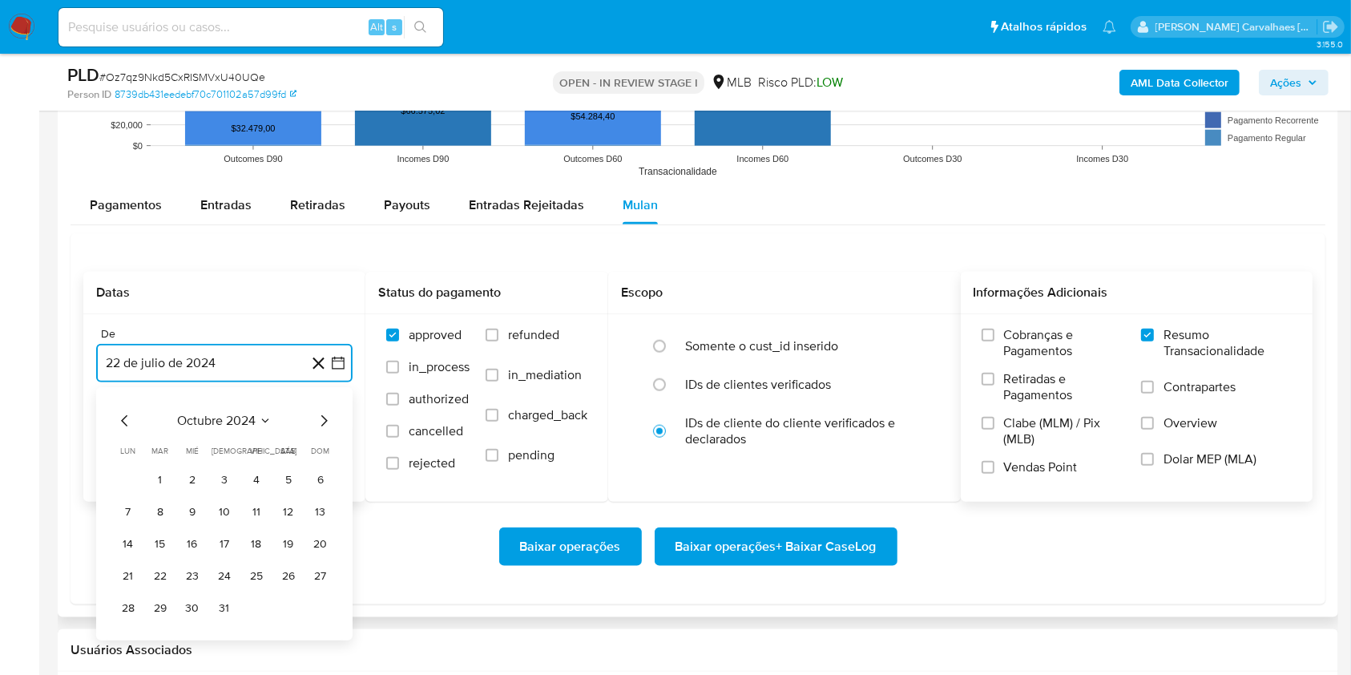
click at [325, 420] on icon "Mes siguiente" at bounding box center [323, 420] width 19 height 19
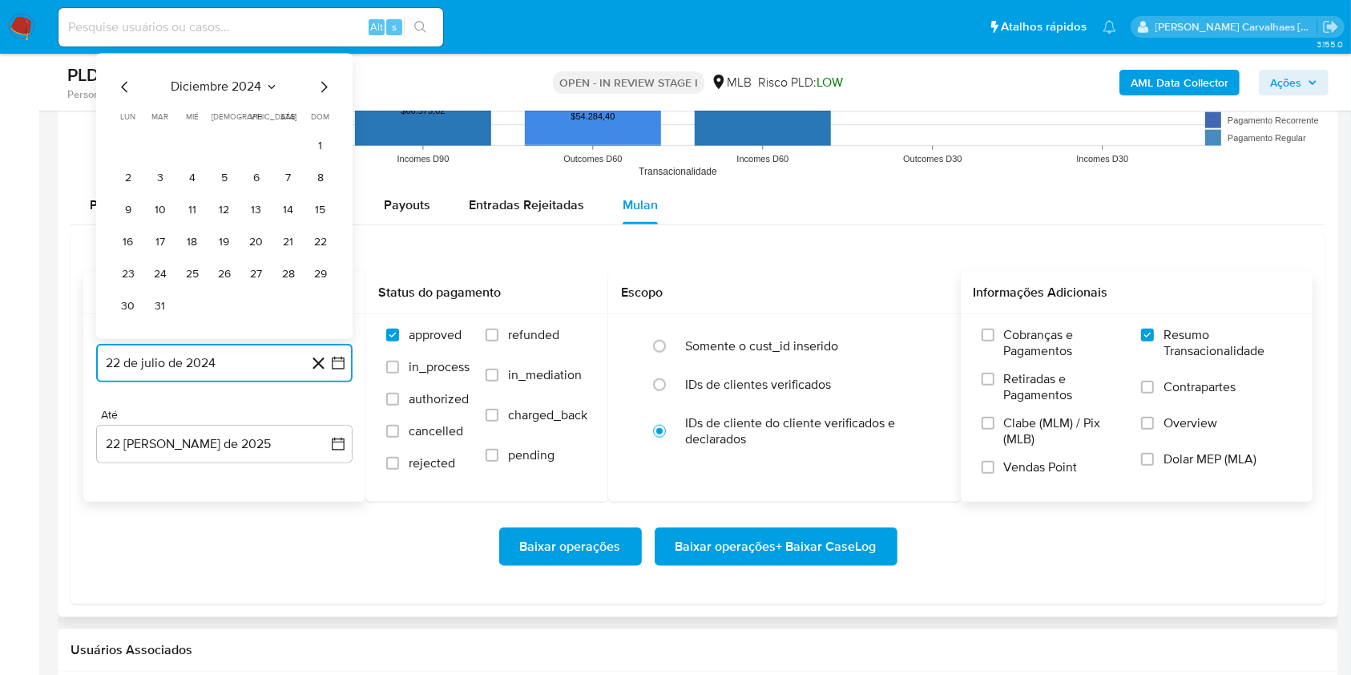
click at [323, 84] on icon "Mes siguiente" at bounding box center [323, 86] width 19 height 19
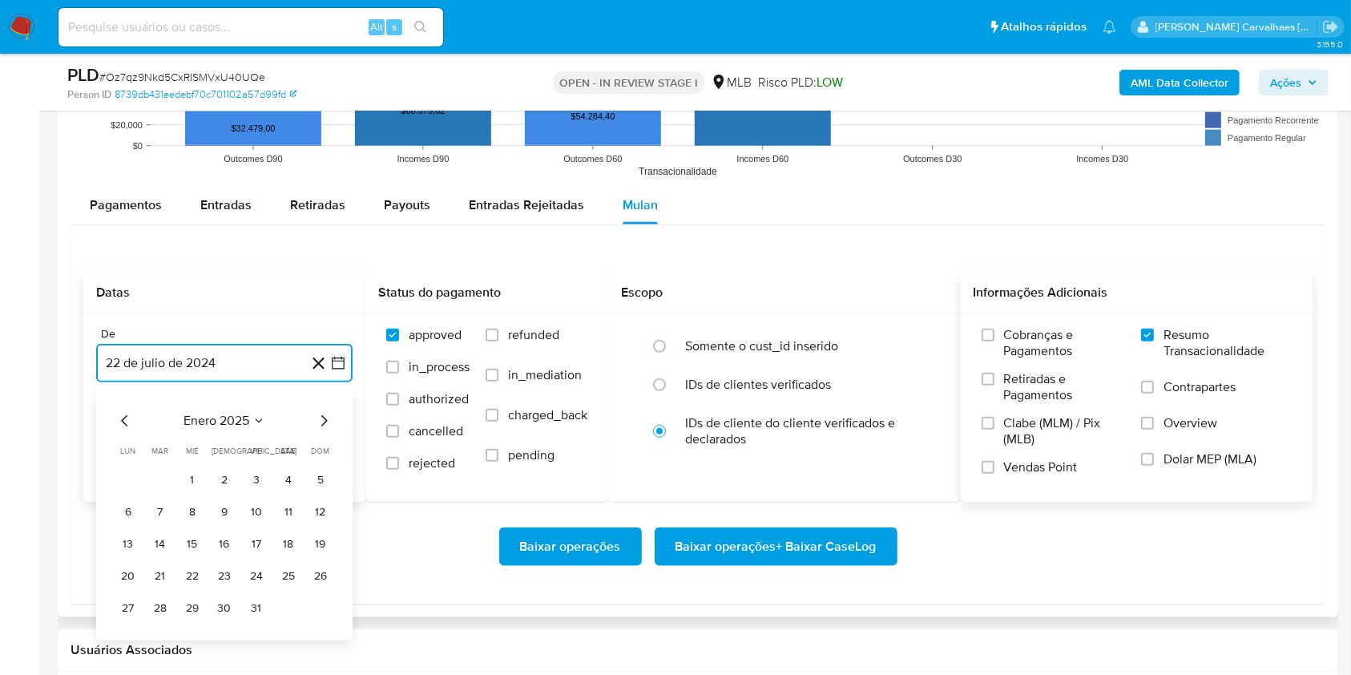
click at [322, 420] on icon "Mes siguiente" at bounding box center [323, 420] width 19 height 19
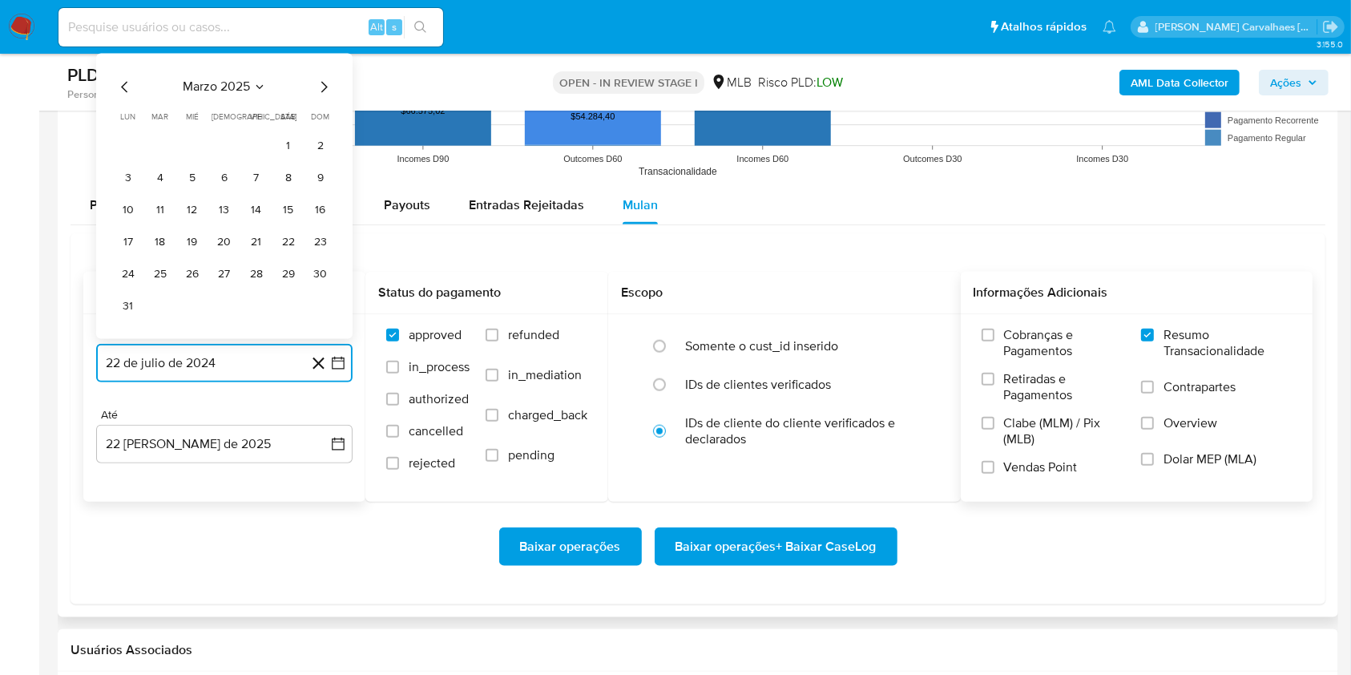
click at [323, 86] on icon "Mes siguiente" at bounding box center [323, 86] width 19 height 19
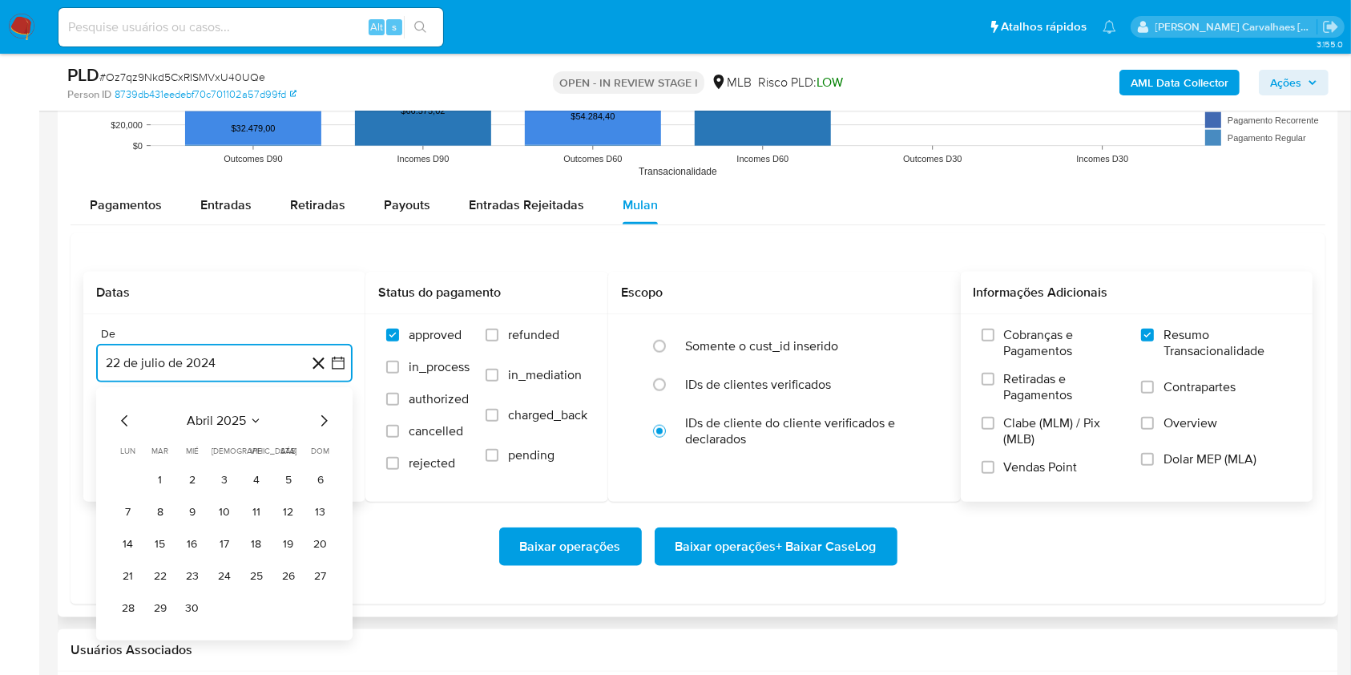
click at [321, 422] on icon "Mes siguiente" at bounding box center [323, 420] width 19 height 19
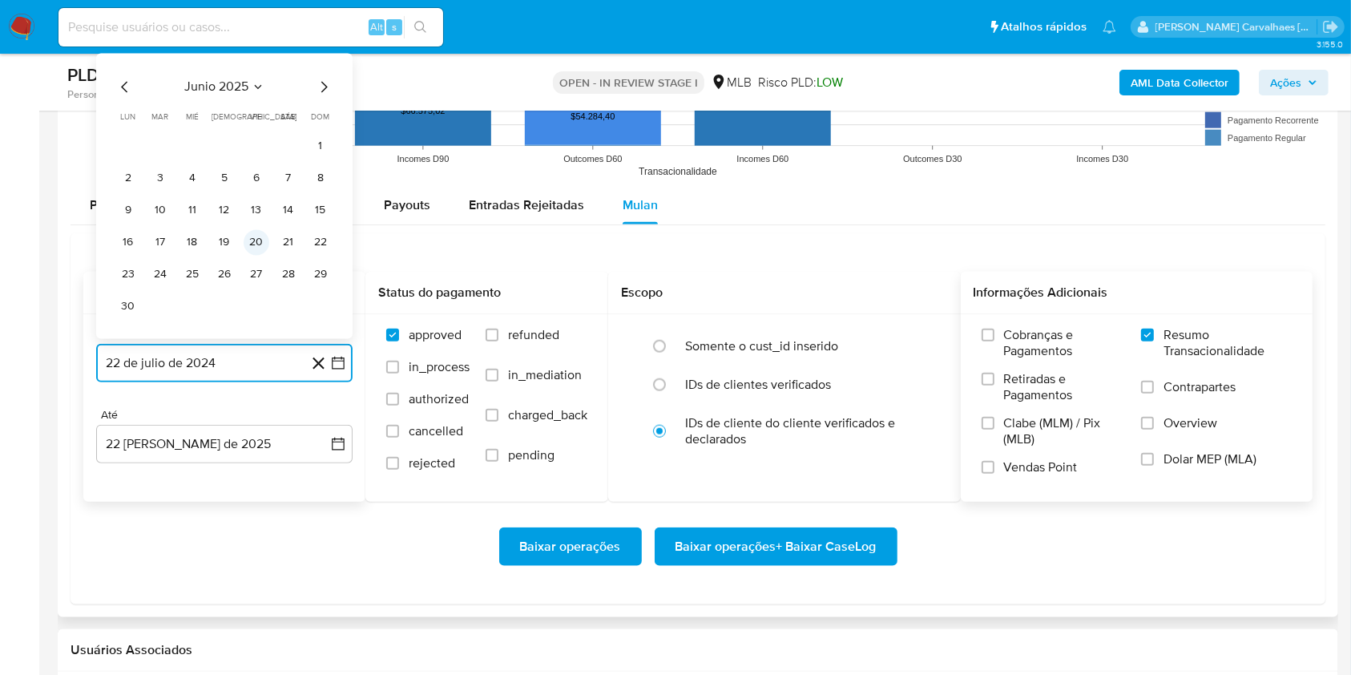
click at [262, 239] on button "20" at bounding box center [257, 242] width 26 height 26
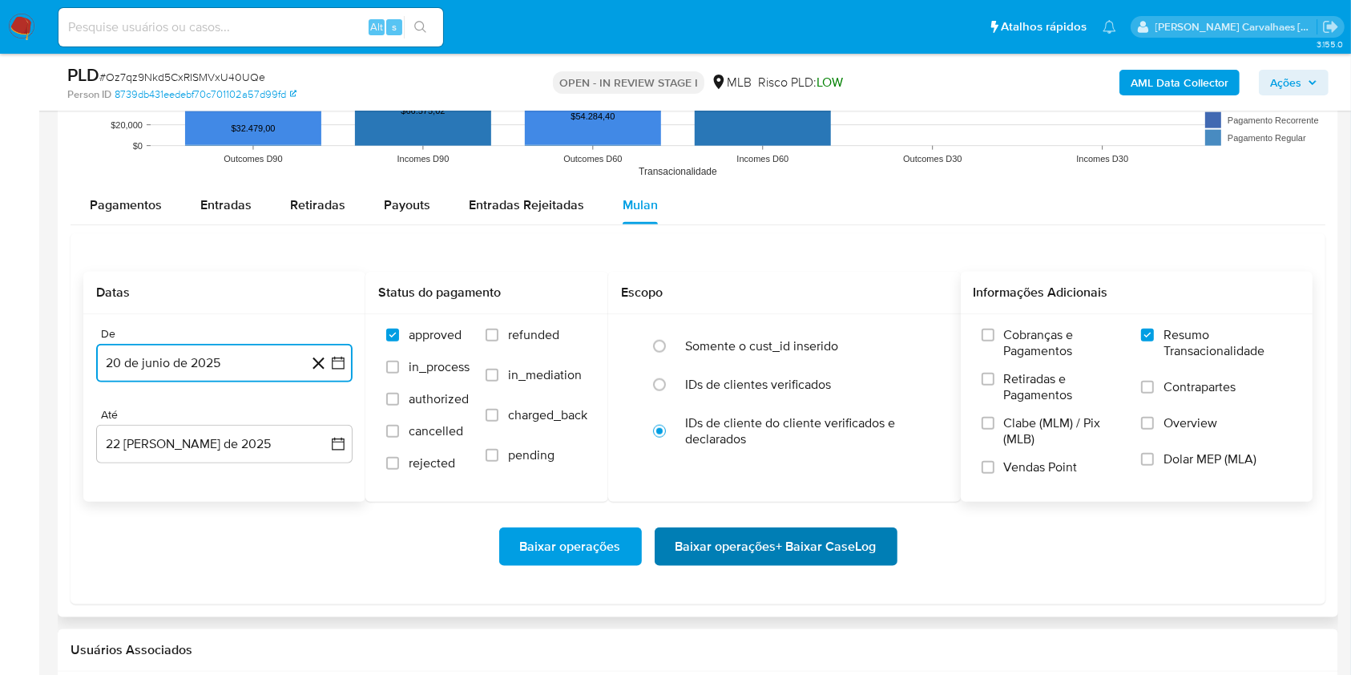
click at [775, 535] on span "Baixar operações + Baixar CaseLog" at bounding box center [776, 546] width 201 height 35
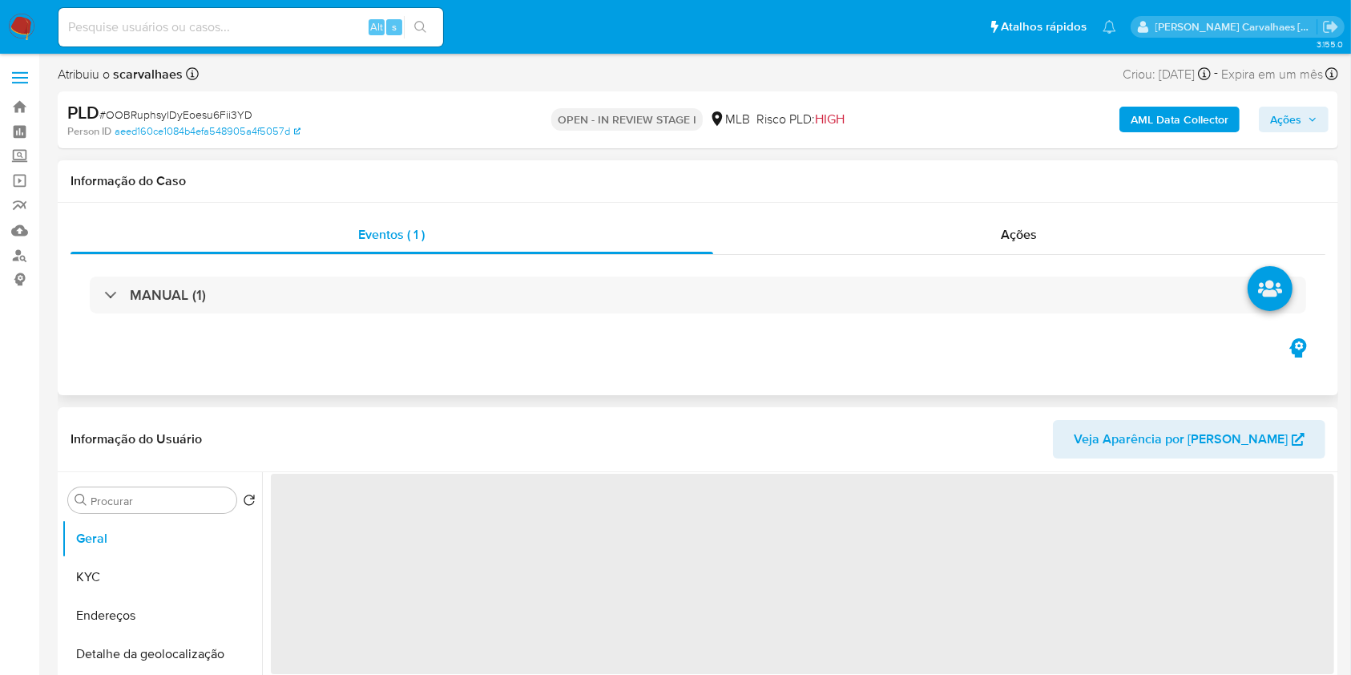
scroll to position [107, 0]
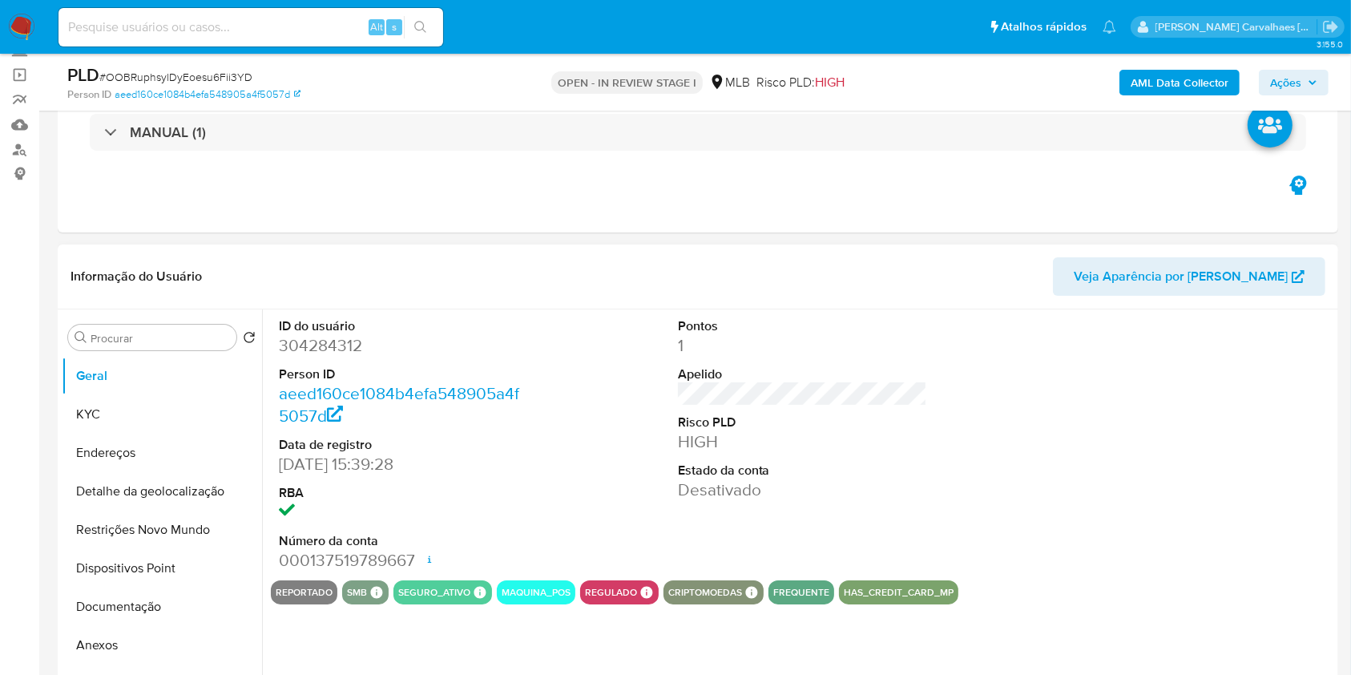
select select "10"
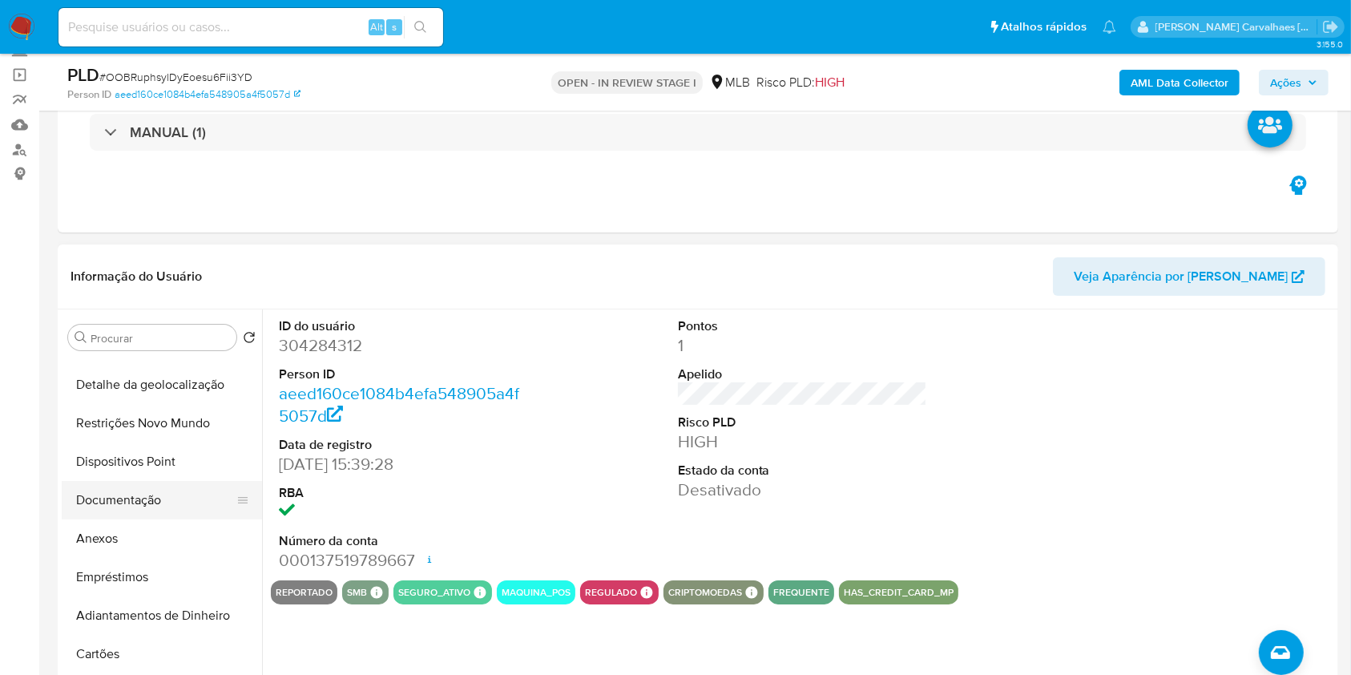
click at [167, 500] on button "Documentação" at bounding box center [156, 500] width 188 height 38
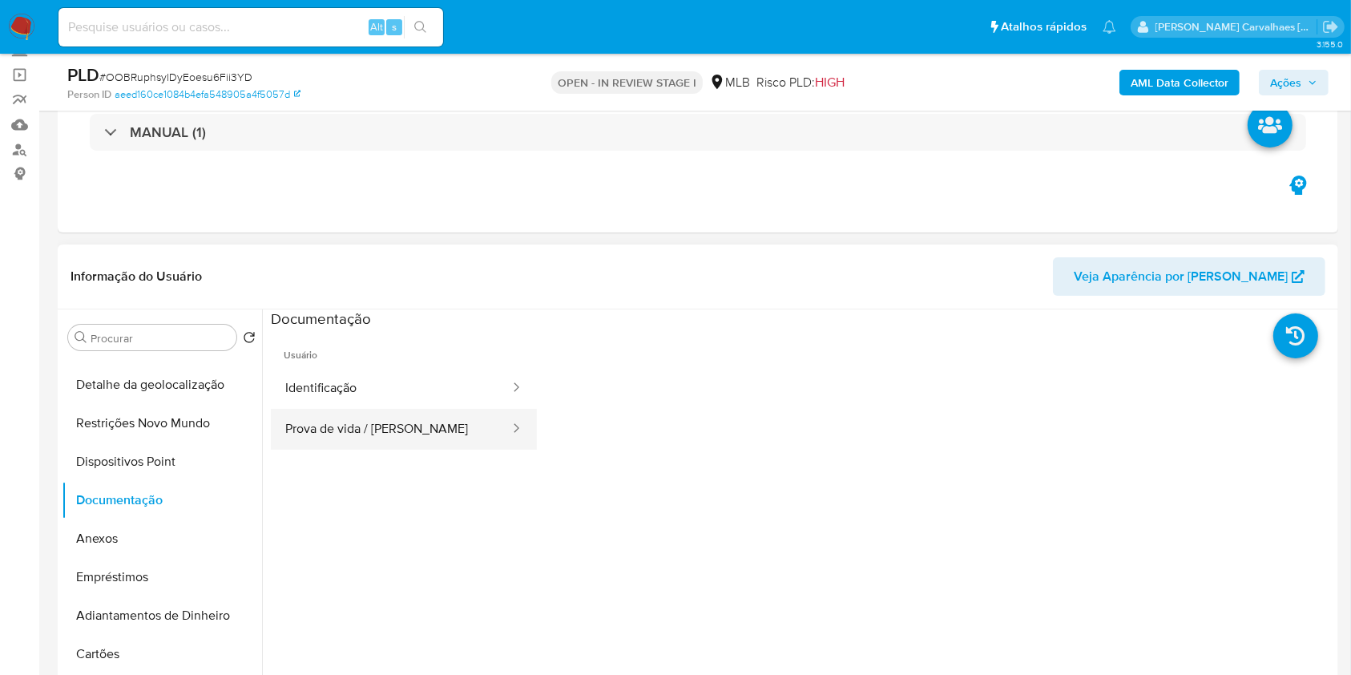
click at [390, 414] on button "Prova de vida / [PERSON_NAME]" at bounding box center [391, 429] width 240 height 41
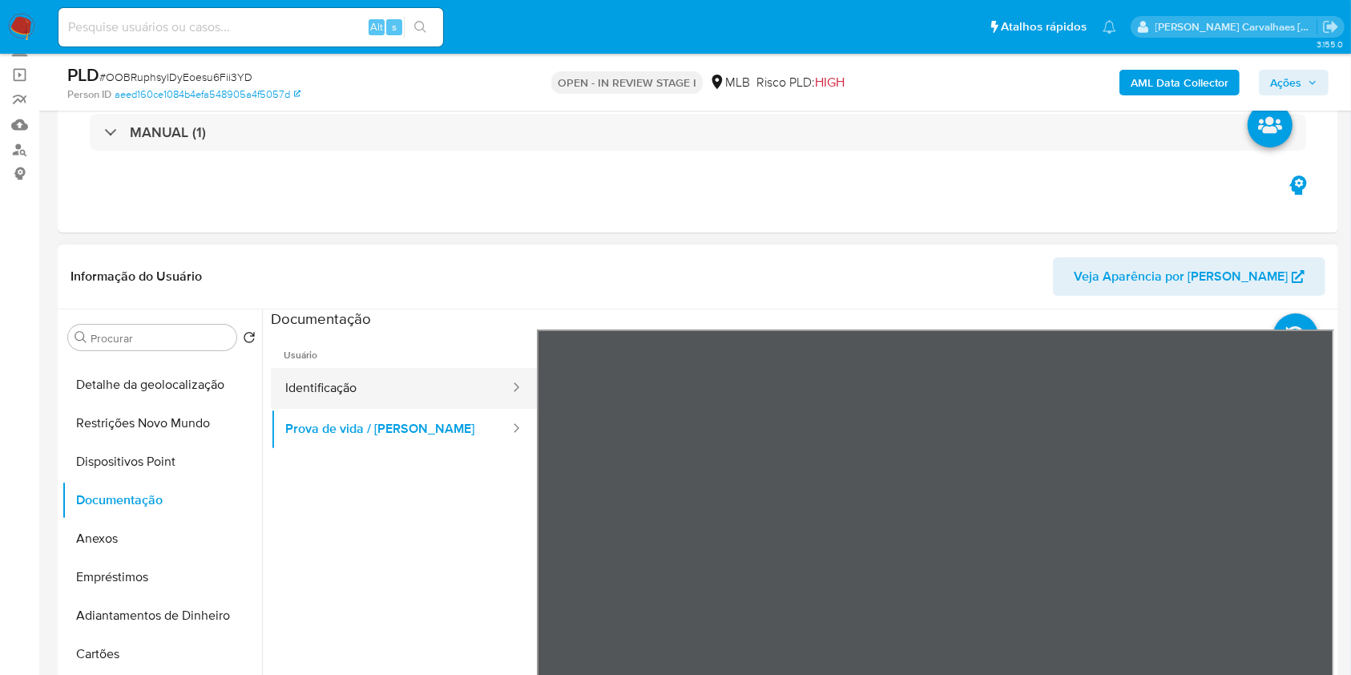
click at [390, 381] on button "Identificação" at bounding box center [391, 388] width 240 height 41
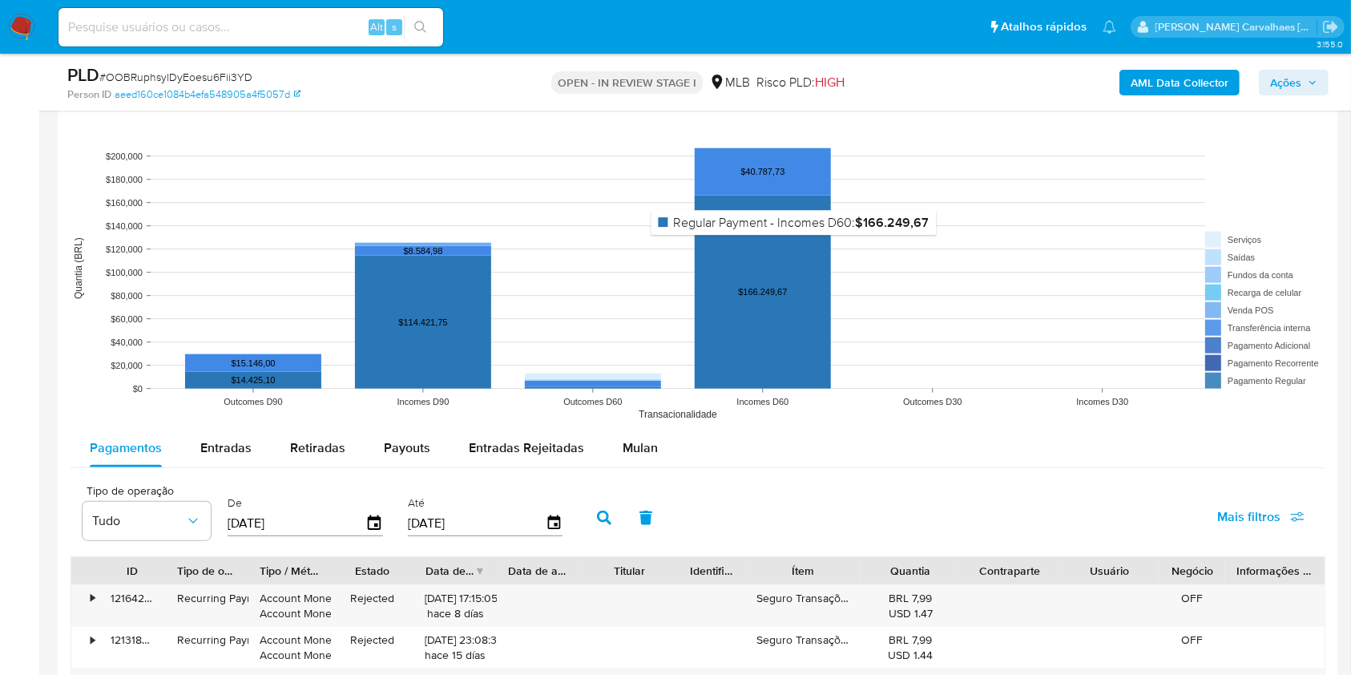
scroll to position [1496, 0]
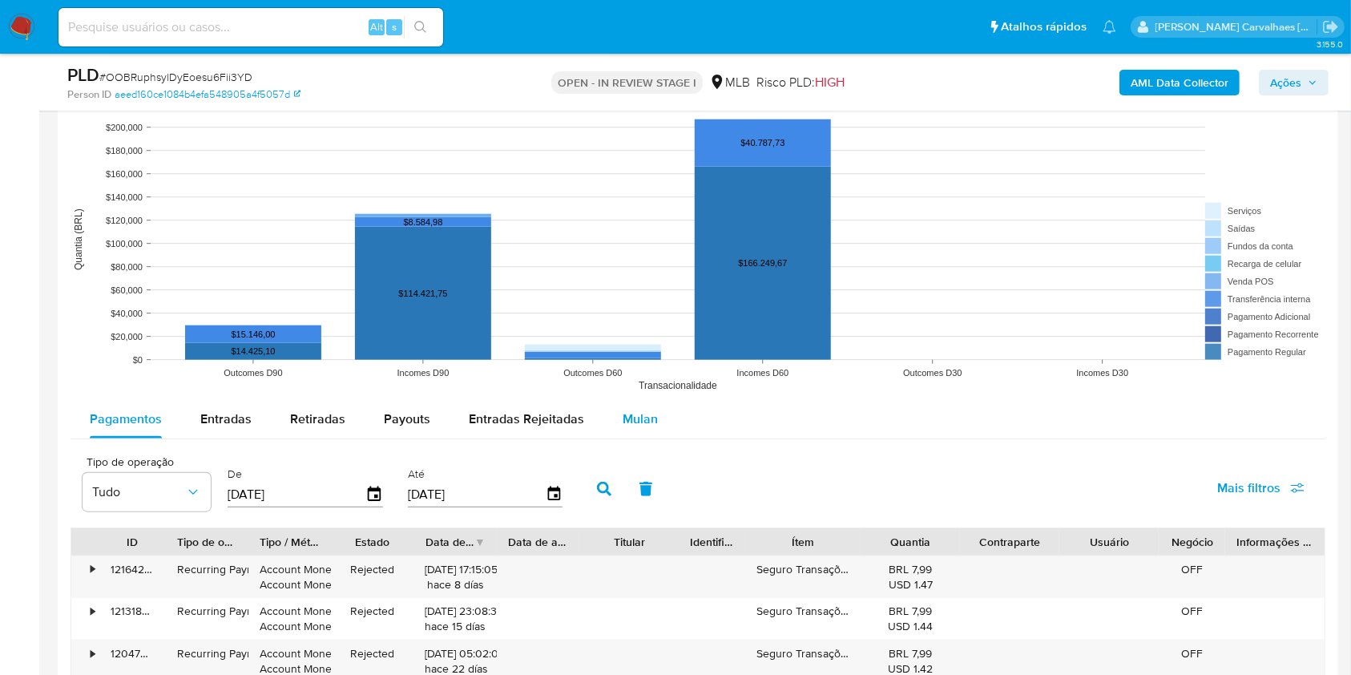
click at [649, 423] on span "Mulan" at bounding box center [640, 419] width 35 height 18
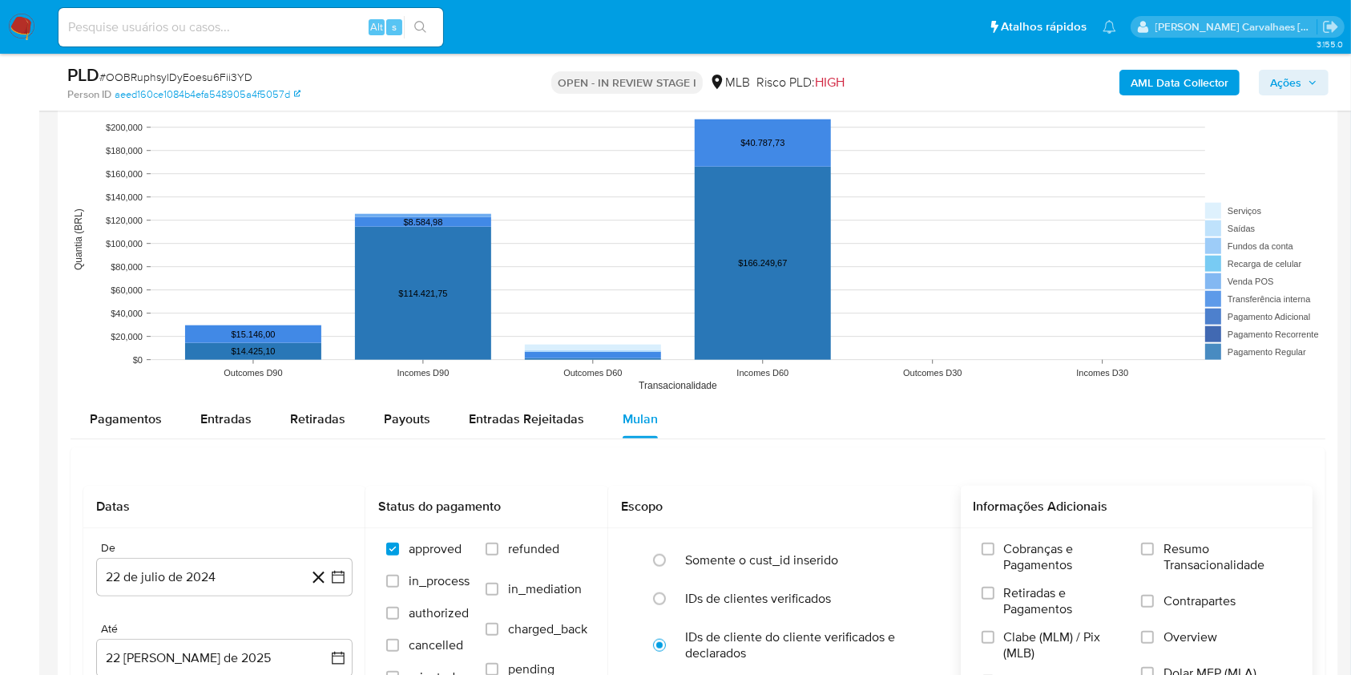
click at [1141, 542] on div "Cobranças e Pagamentos Retiradas e Pagamentos Clabe (MLM) / Pix (MLB) Vendas Po…" at bounding box center [1137, 621] width 327 height 160
click at [1151, 547] on input "Resumo Transacionalidade" at bounding box center [1147, 549] width 13 height 13
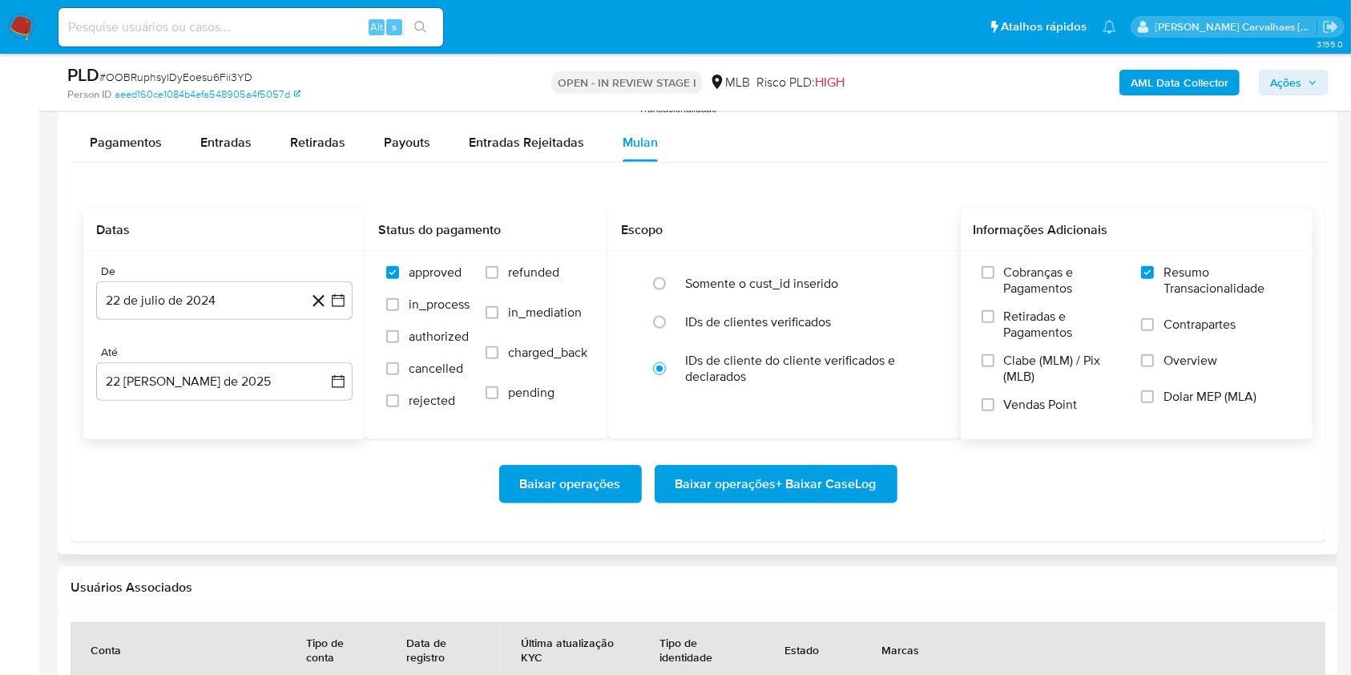
scroll to position [1816, 0]
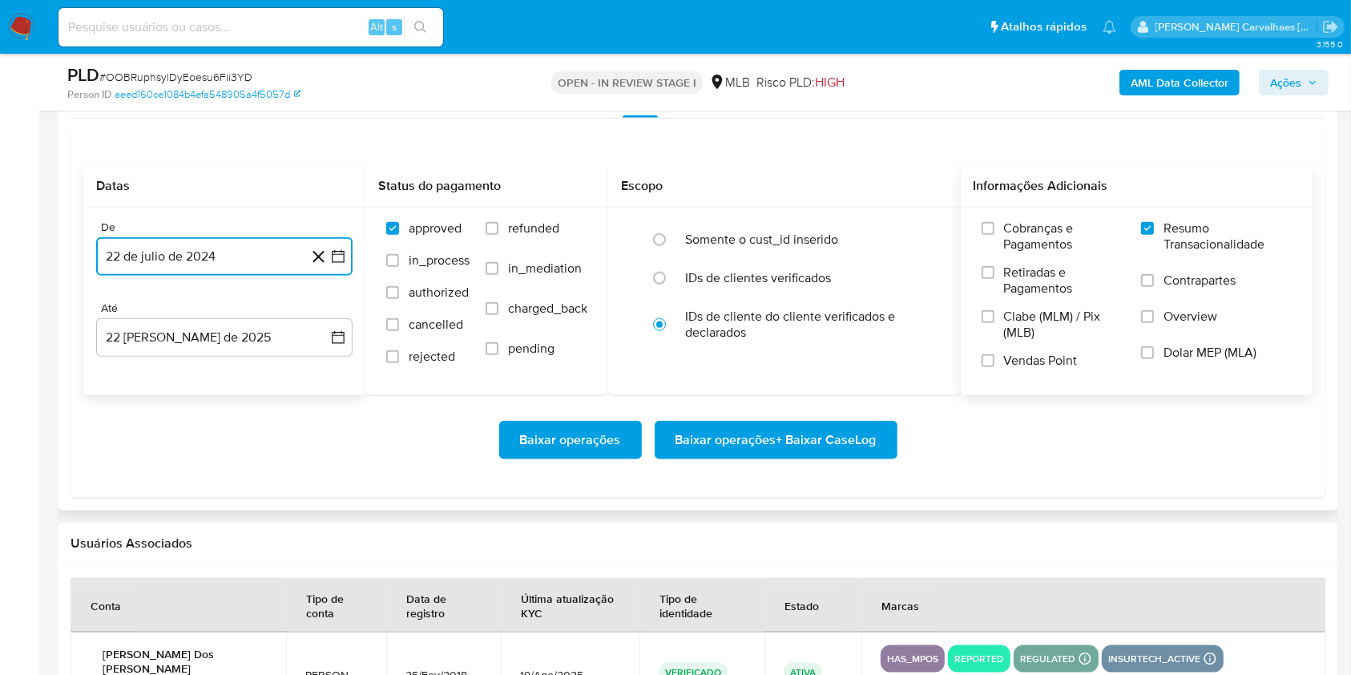
click at [336, 253] on icon "button" at bounding box center [338, 256] width 16 height 16
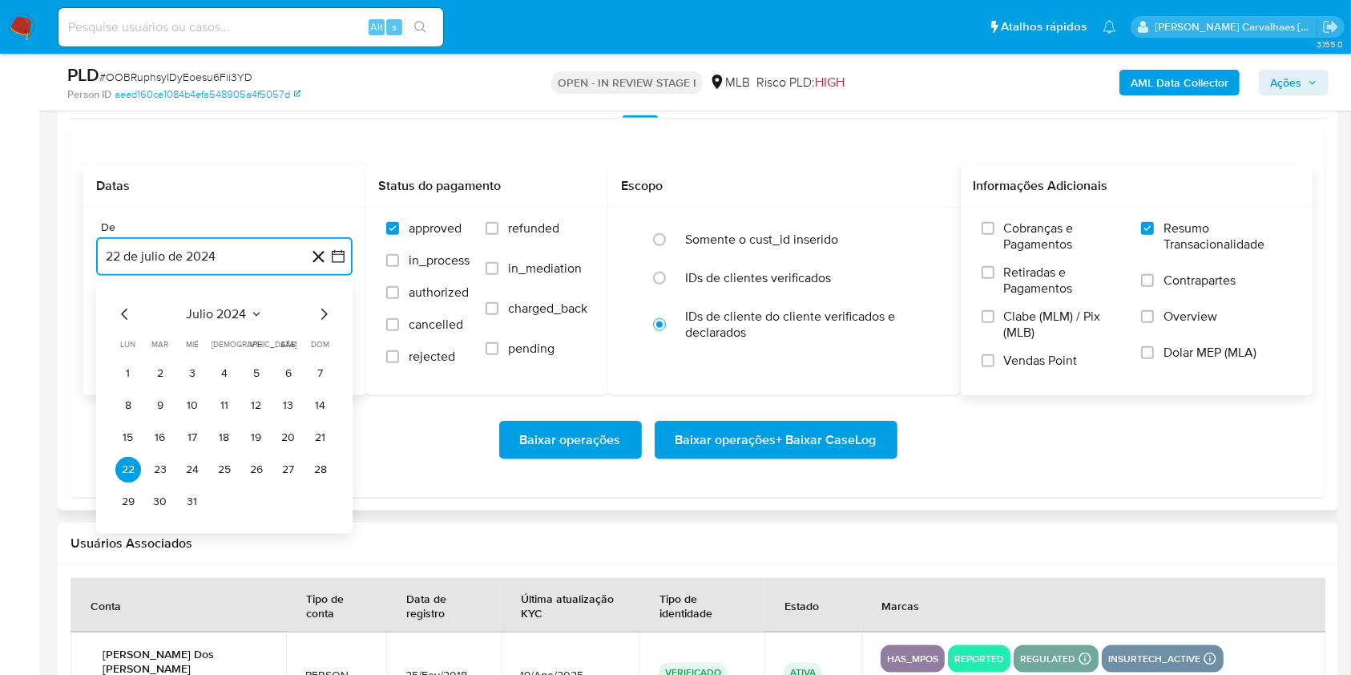
click at [323, 309] on icon "Mes siguiente" at bounding box center [323, 314] width 19 height 19
click at [328, 313] on icon "Mes siguiente" at bounding box center [323, 314] width 19 height 19
click at [326, 313] on icon "Mes siguiente" at bounding box center [324, 314] width 6 height 11
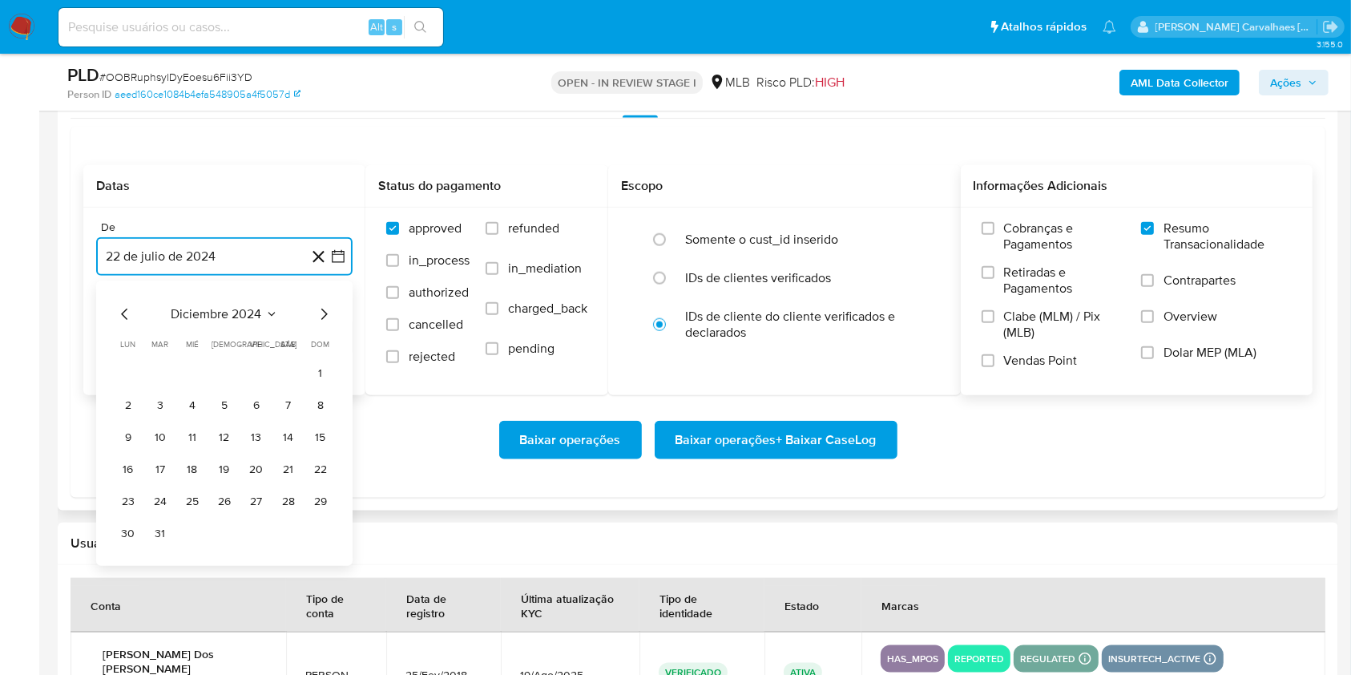
click at [326, 313] on icon "Mes siguiente" at bounding box center [324, 314] width 6 height 11
click at [326, 312] on icon "Mes siguiente" at bounding box center [324, 314] width 6 height 11
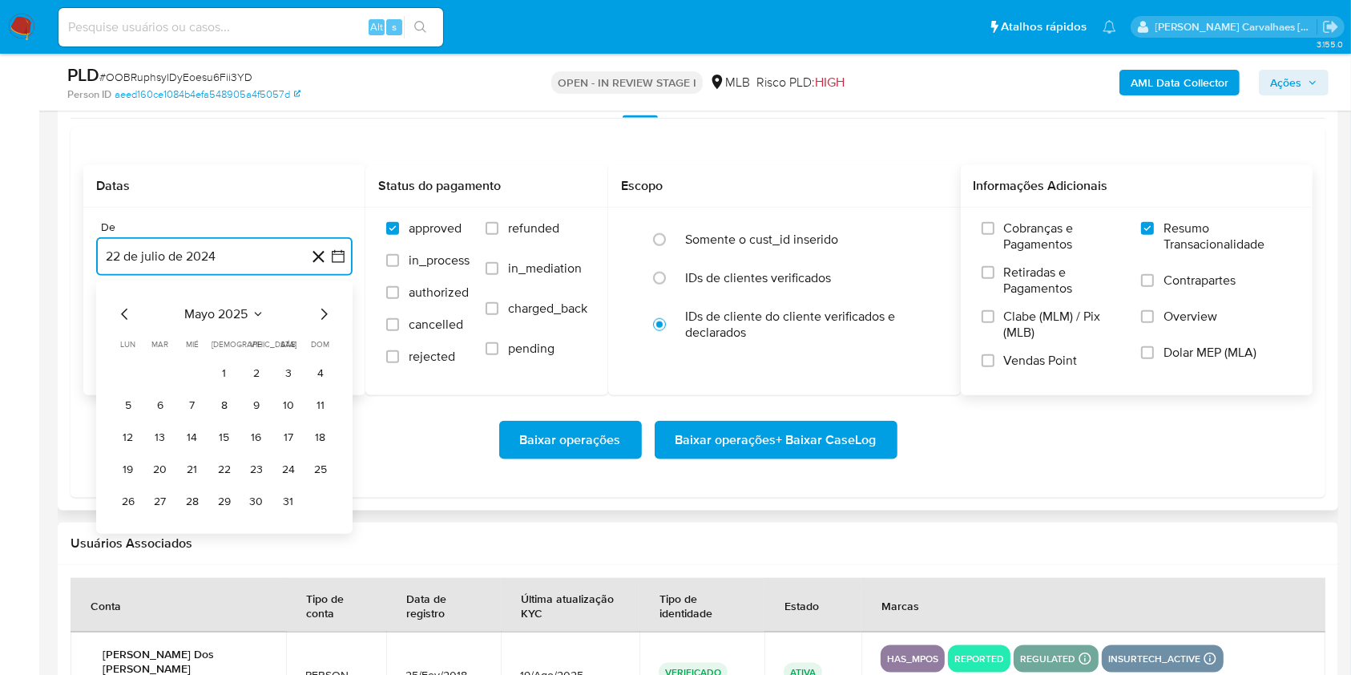
click at [326, 312] on icon "Mes siguiente" at bounding box center [324, 314] width 6 height 11
click at [124, 314] on icon "Mes anterior" at bounding box center [124, 314] width 19 height 19
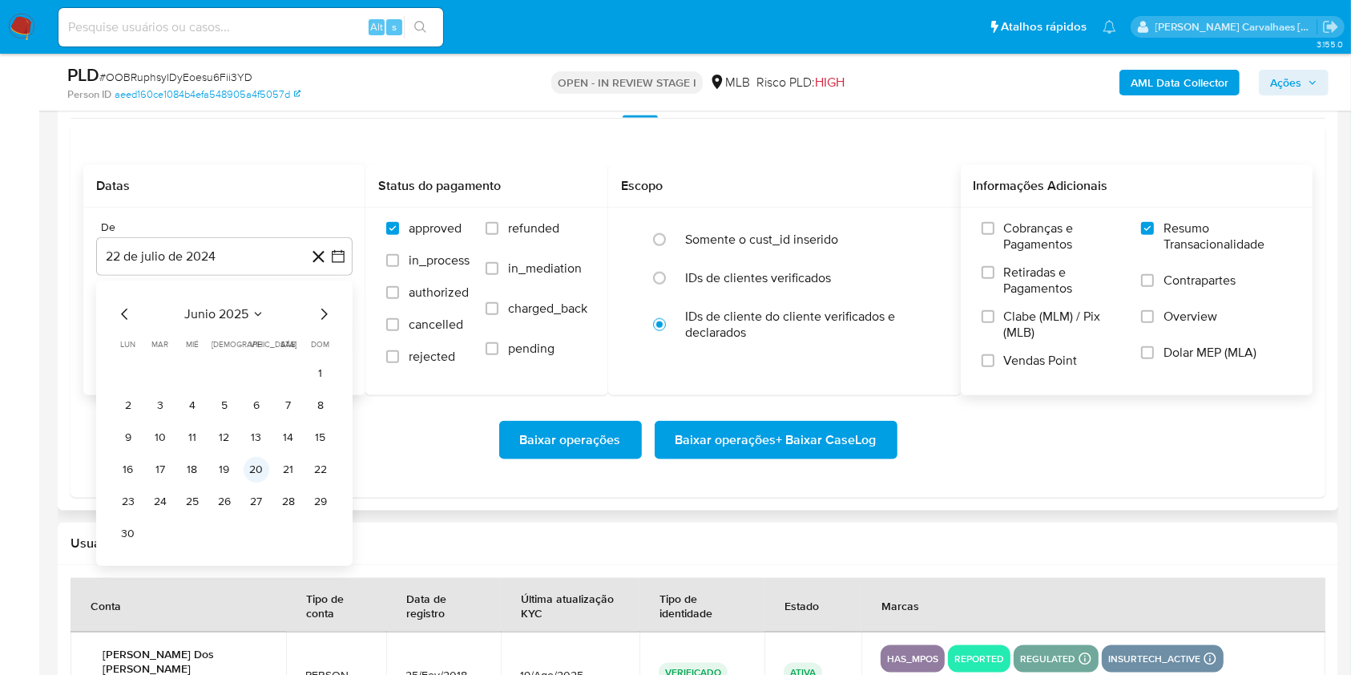
click at [254, 471] on button "20" at bounding box center [257, 470] width 26 height 26
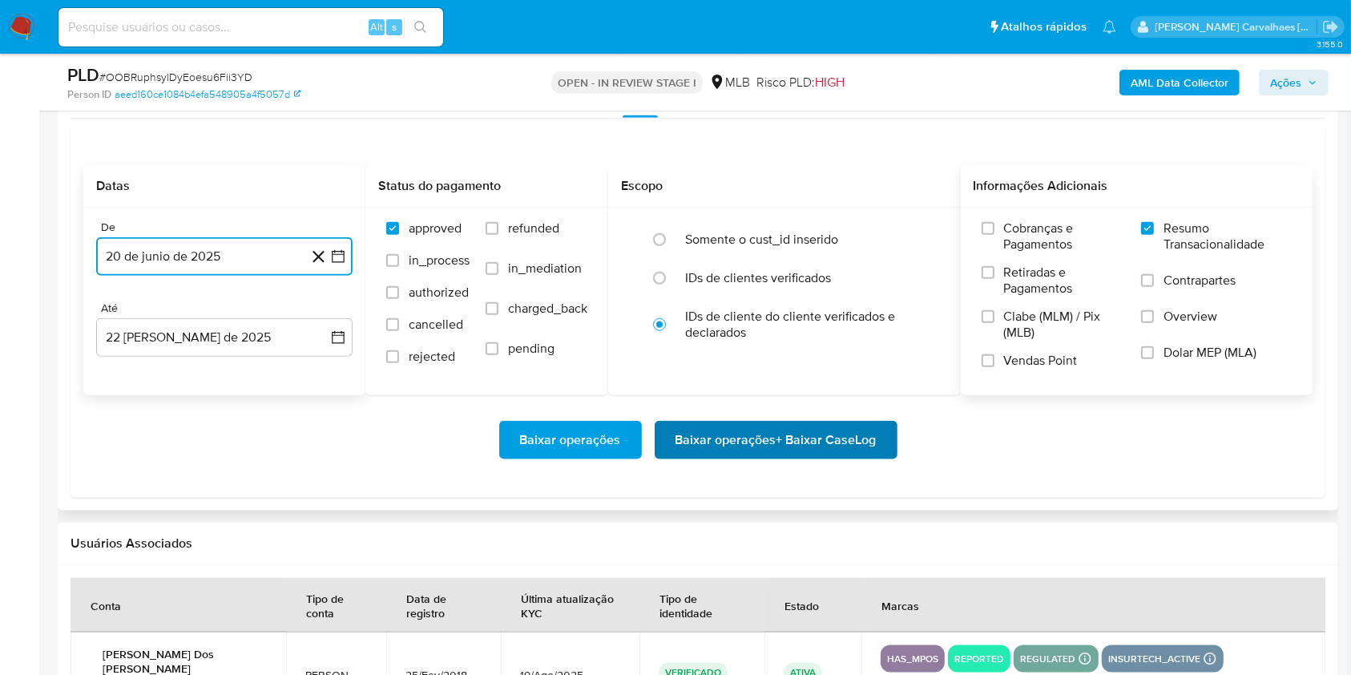
click at [739, 440] on span "Baixar operações + Baixar CaseLog" at bounding box center [776, 439] width 201 height 35
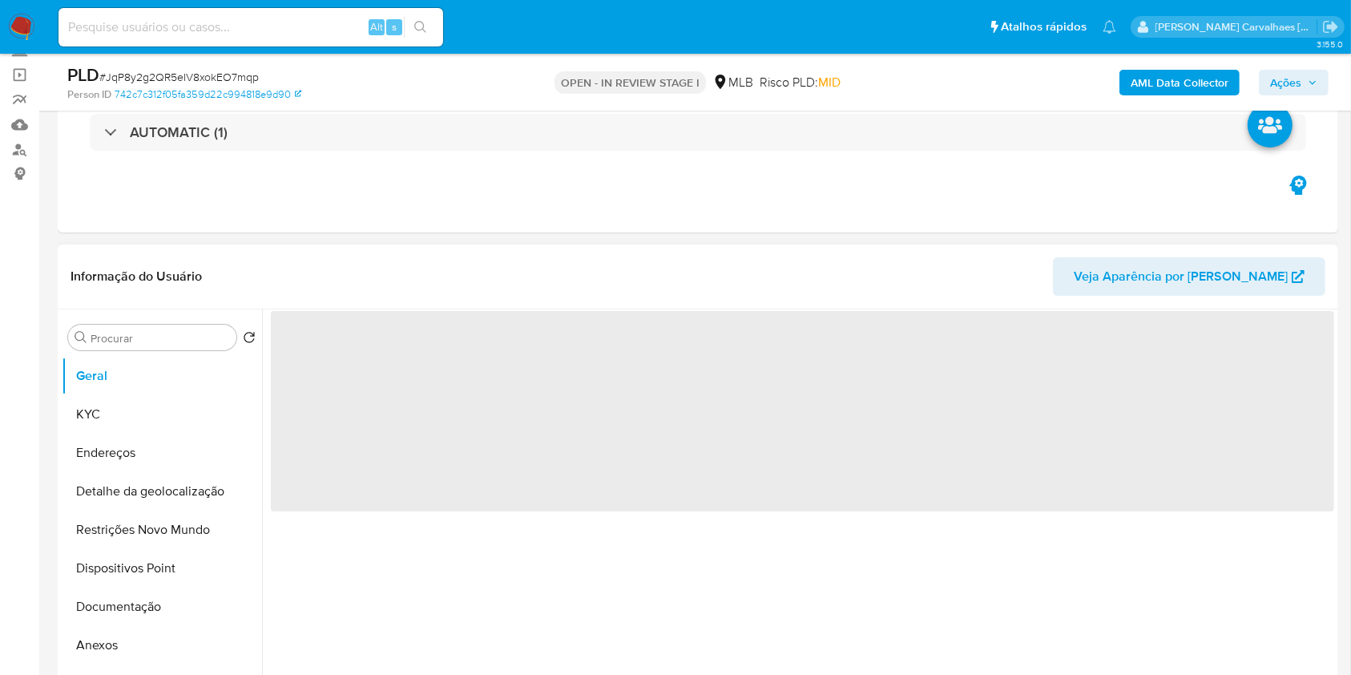
scroll to position [213, 0]
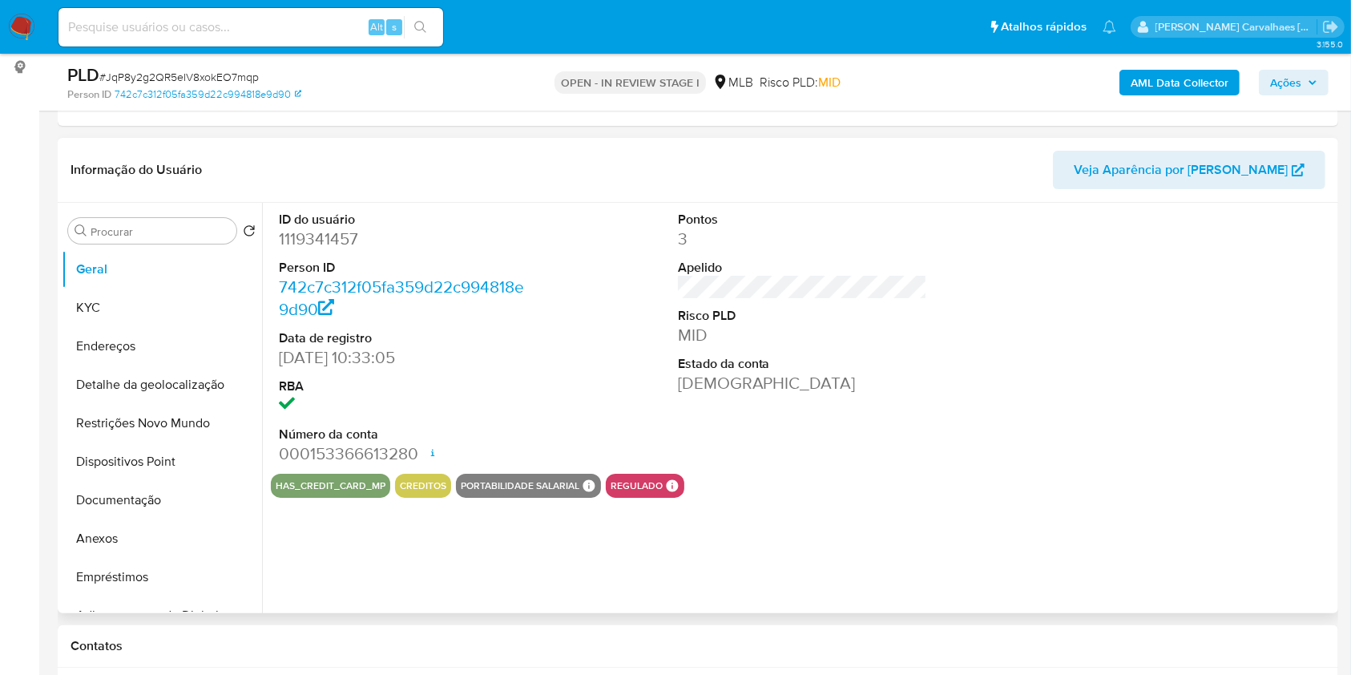
select select "10"
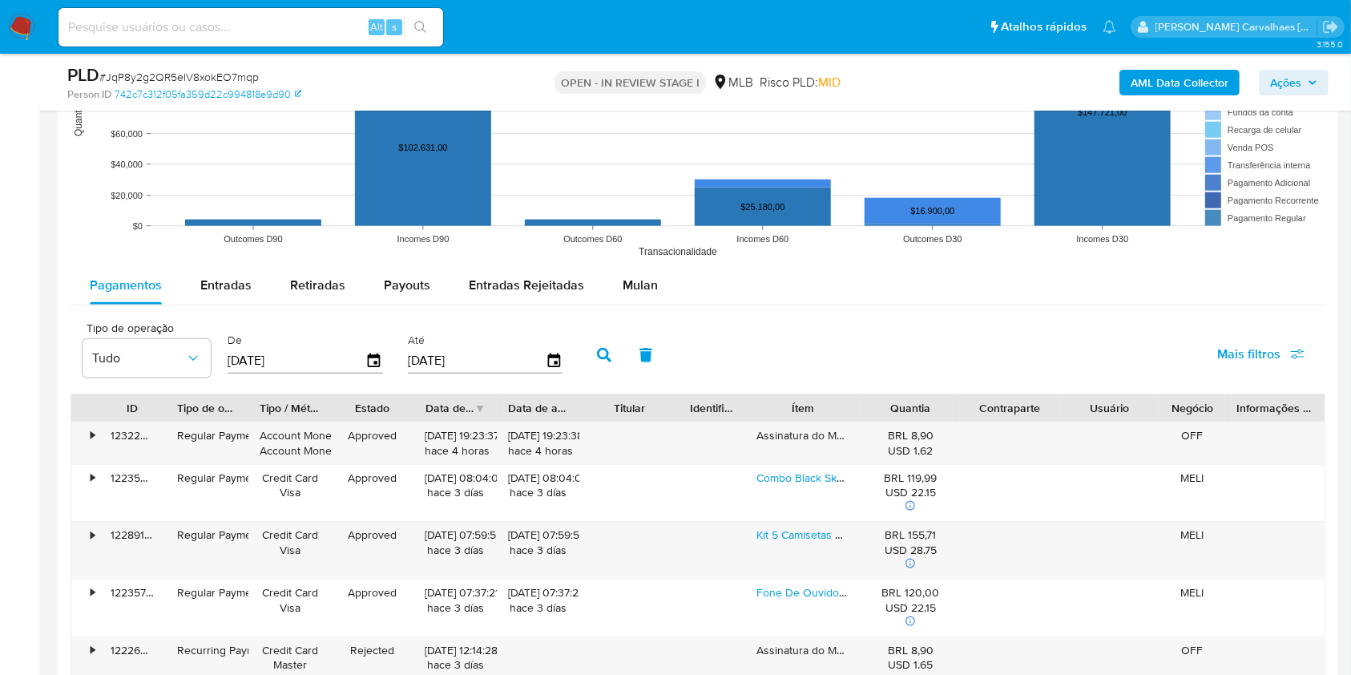
scroll to position [1603, 0]
click at [623, 285] on span "Mulan" at bounding box center [640, 284] width 35 height 18
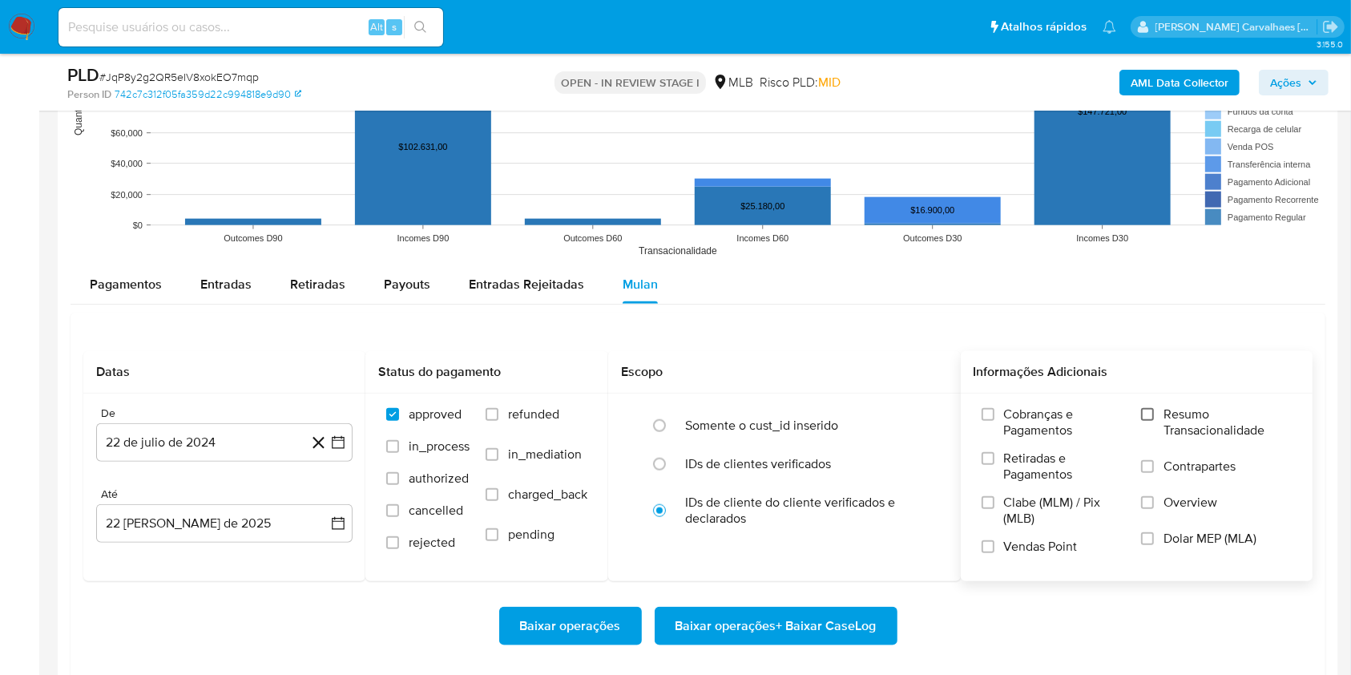
click at [1141, 410] on input "Resumo Transacionalidade" at bounding box center [1147, 414] width 13 height 13
click at [341, 444] on icon "button" at bounding box center [338, 442] width 16 height 16
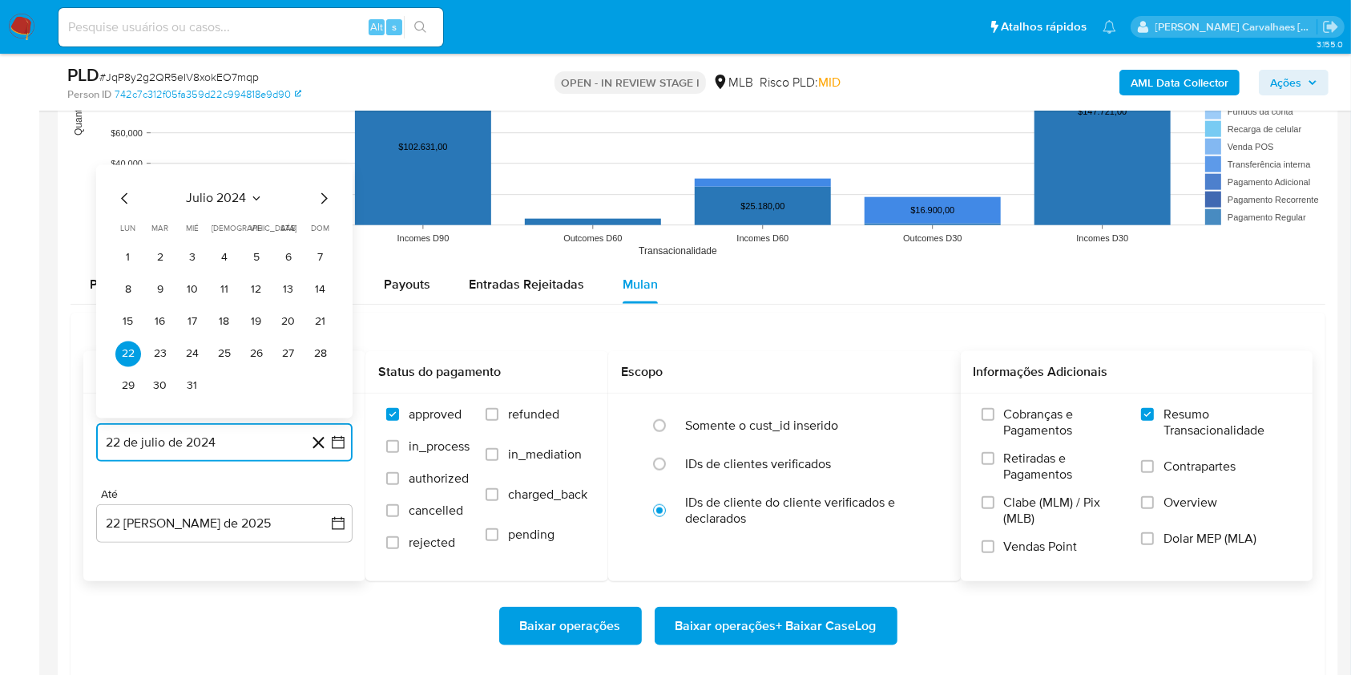
click at [324, 202] on icon "Mes siguiente" at bounding box center [323, 198] width 19 height 19
click at [324, 170] on icon "Mes siguiente" at bounding box center [323, 166] width 19 height 19
click at [326, 195] on icon "Mes siguiente" at bounding box center [323, 198] width 19 height 19
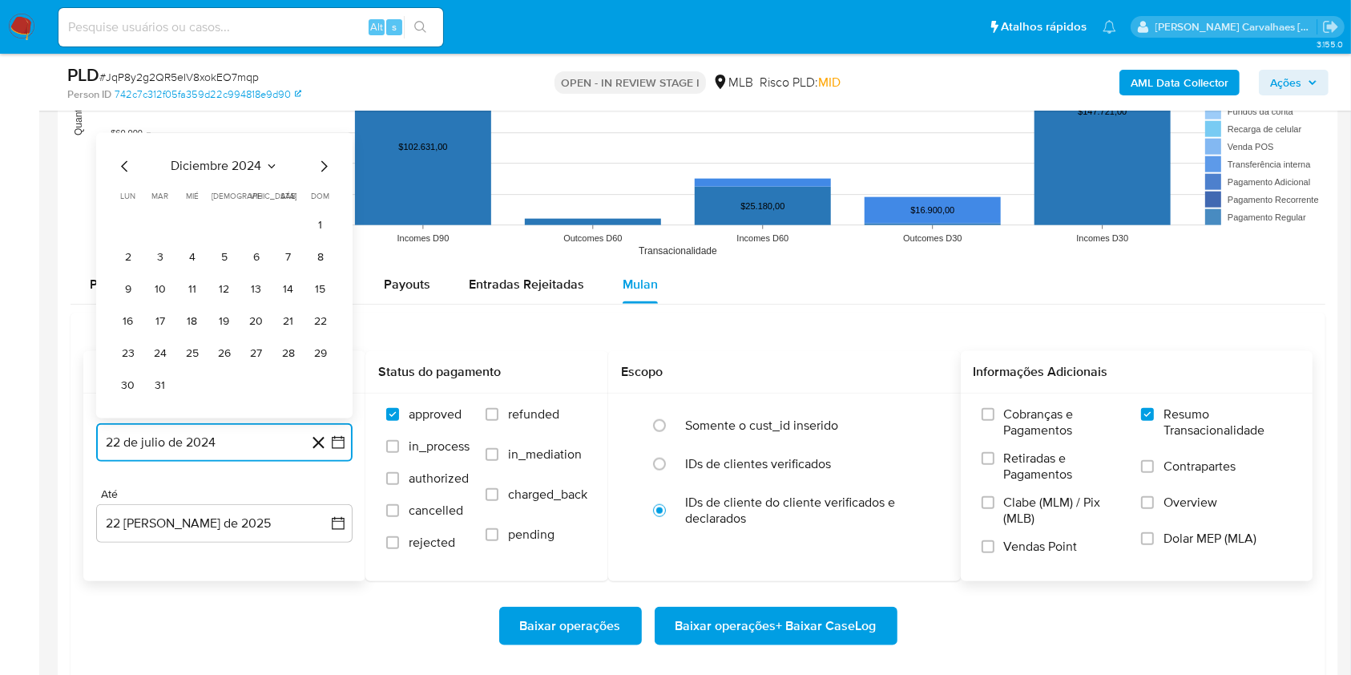
click at [325, 164] on icon "Mes siguiente" at bounding box center [324, 165] width 6 height 11
click at [323, 203] on icon "Mes siguiente" at bounding box center [323, 198] width 19 height 19
click at [325, 163] on icon "Mes siguiente" at bounding box center [323, 166] width 19 height 19
click at [323, 201] on icon "Mes siguiente" at bounding box center [324, 197] width 6 height 11
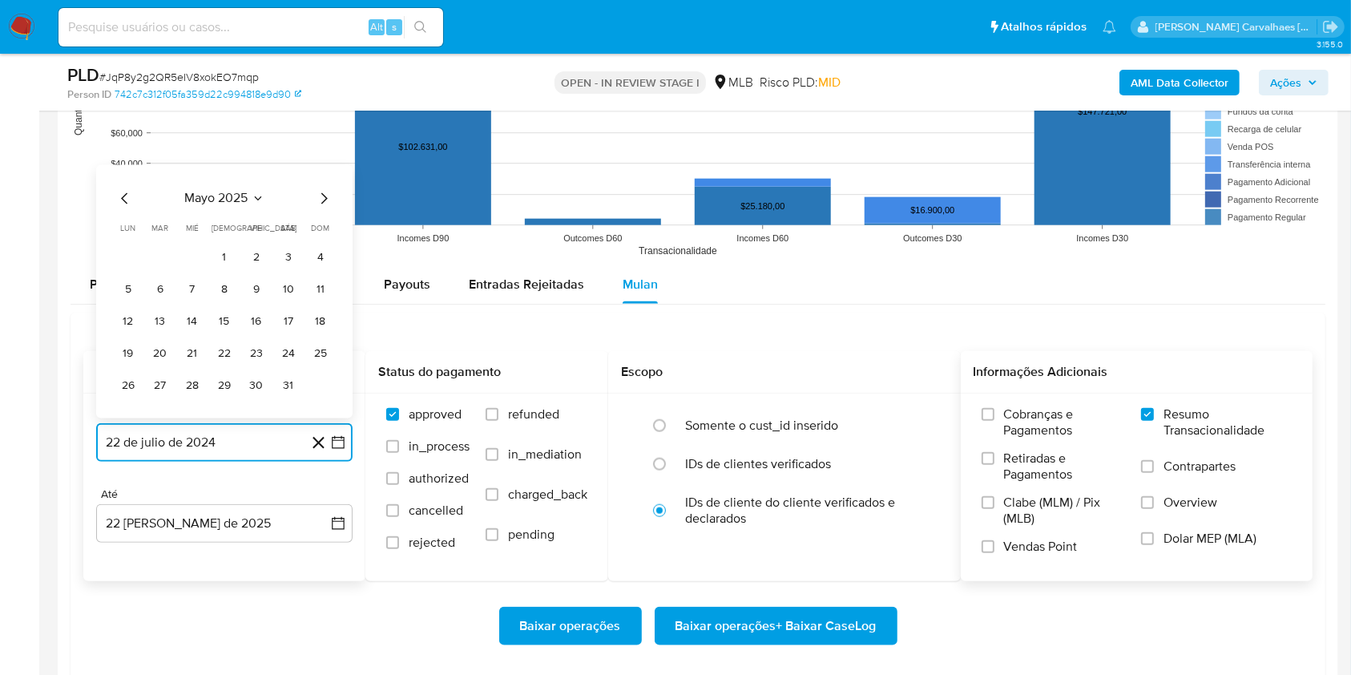
click at [323, 201] on icon "Mes siguiente" at bounding box center [324, 197] width 6 height 11
click at [323, 164] on icon "Mes siguiente" at bounding box center [323, 166] width 19 height 19
click at [115, 196] on icon "Mes anterior" at bounding box center [124, 198] width 19 height 19
click at [260, 321] on button "20" at bounding box center [257, 322] width 26 height 26
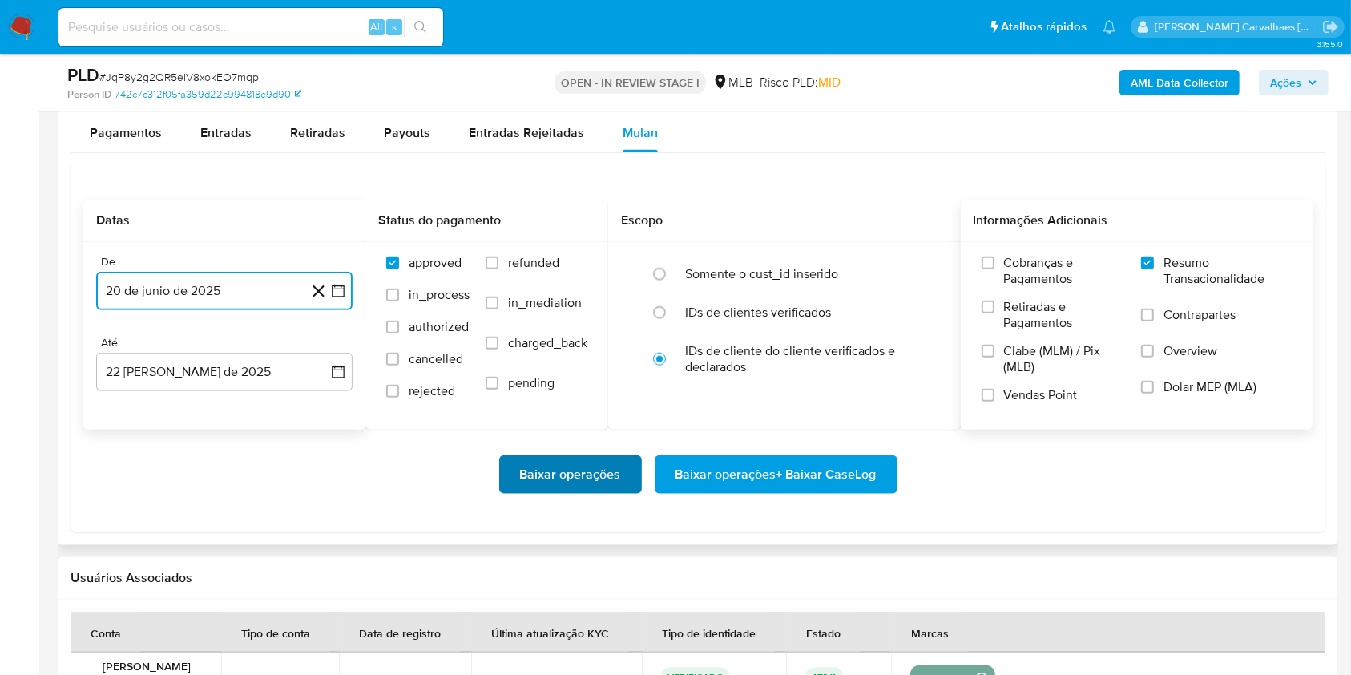
scroll to position [1816, 0]
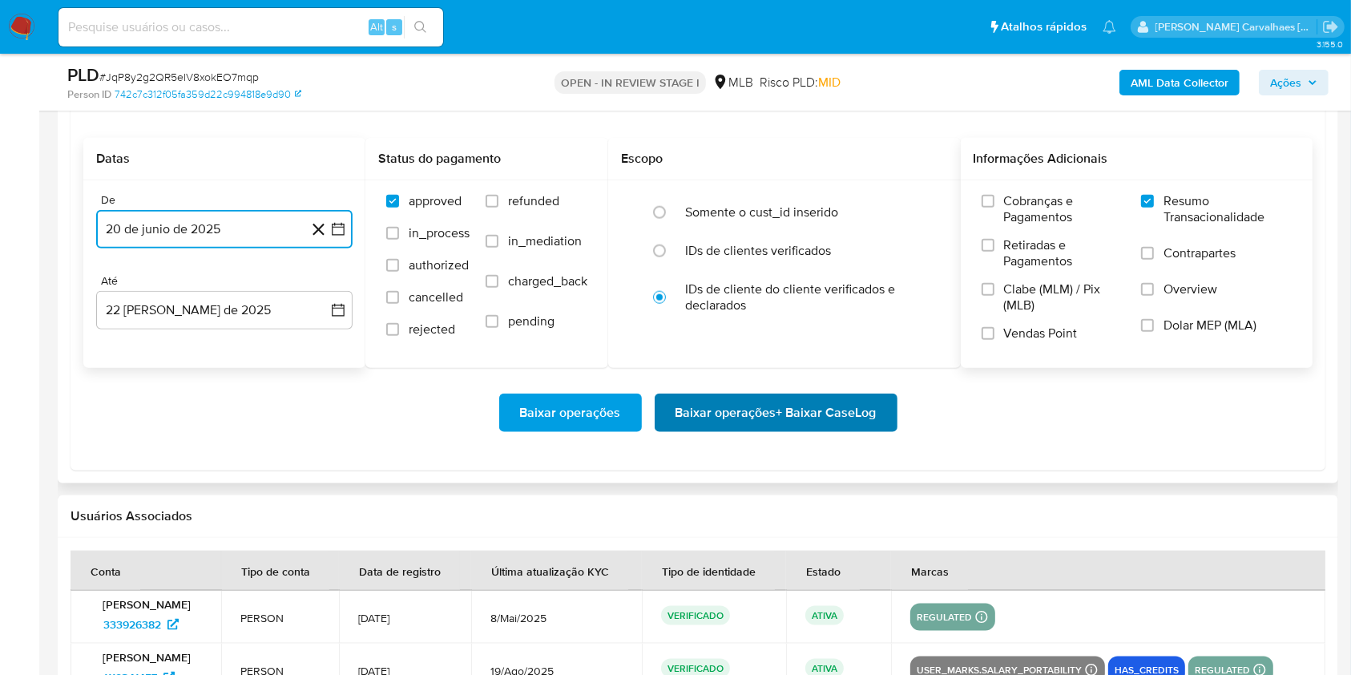
click at [810, 418] on span "Baixar operações + Baixar CaseLog" at bounding box center [776, 412] width 201 height 35
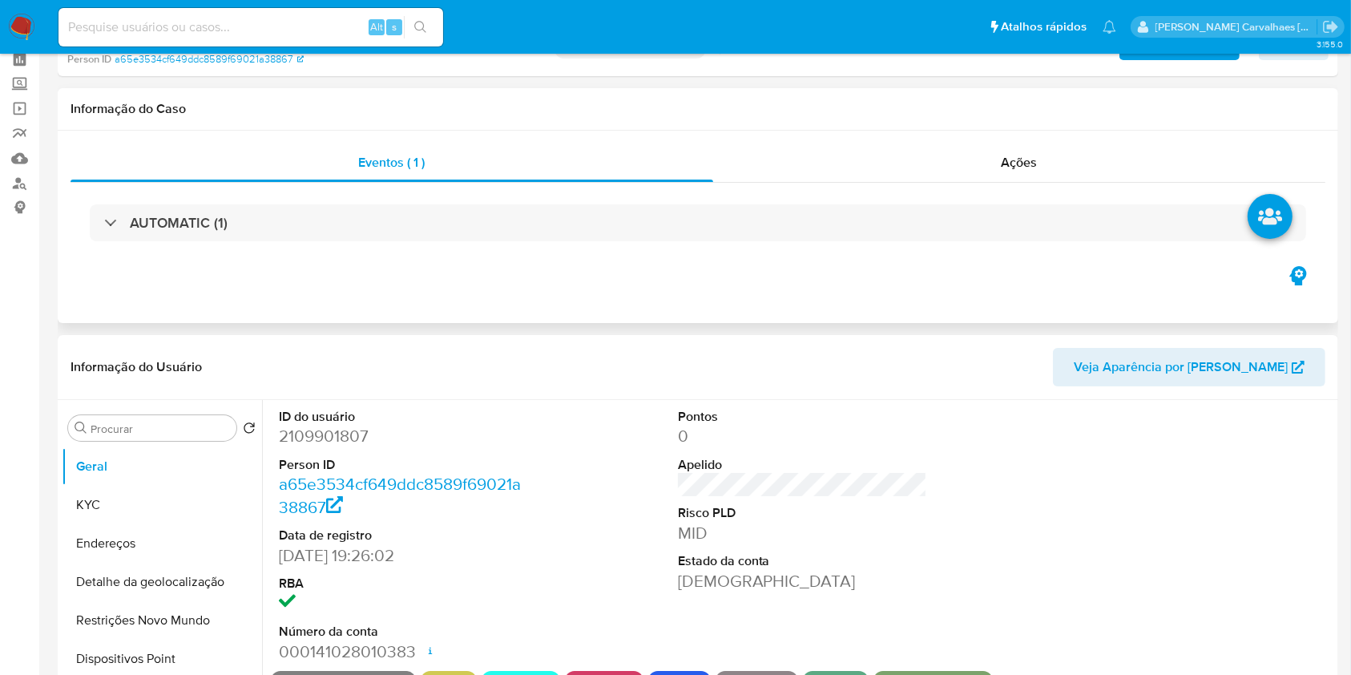
select select "10"
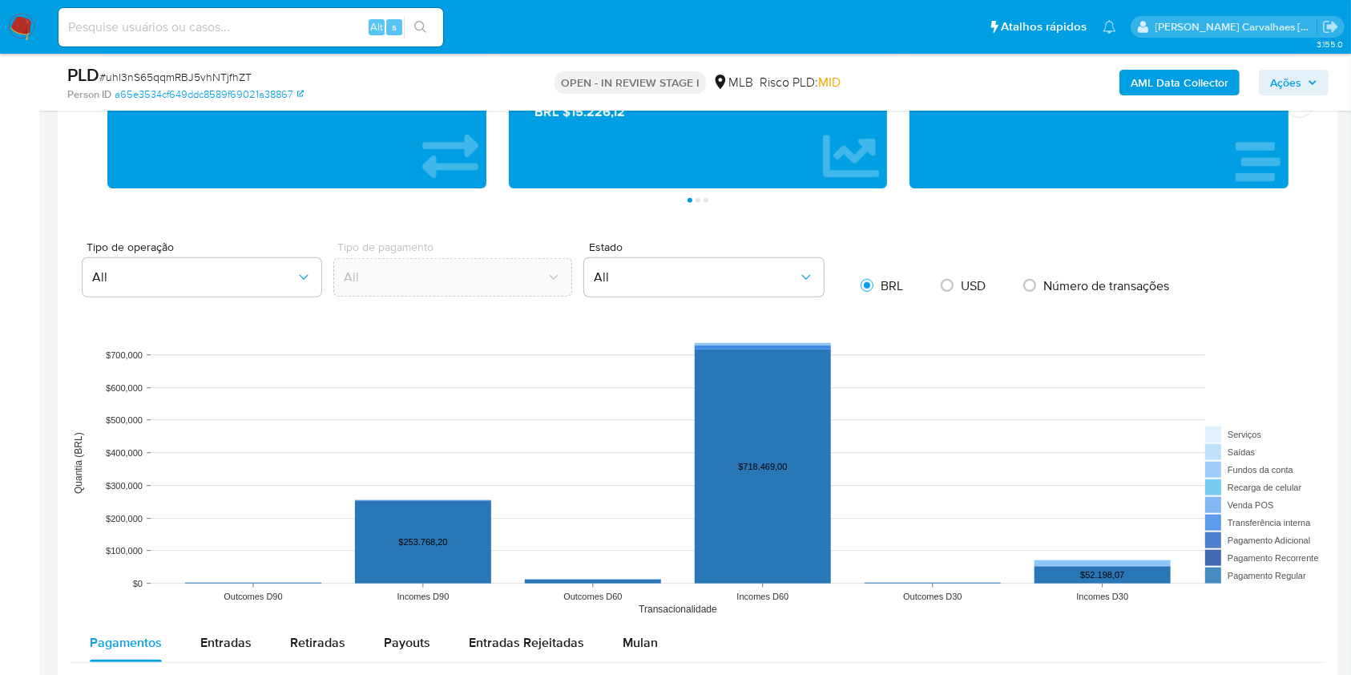
scroll to position [1282, 0]
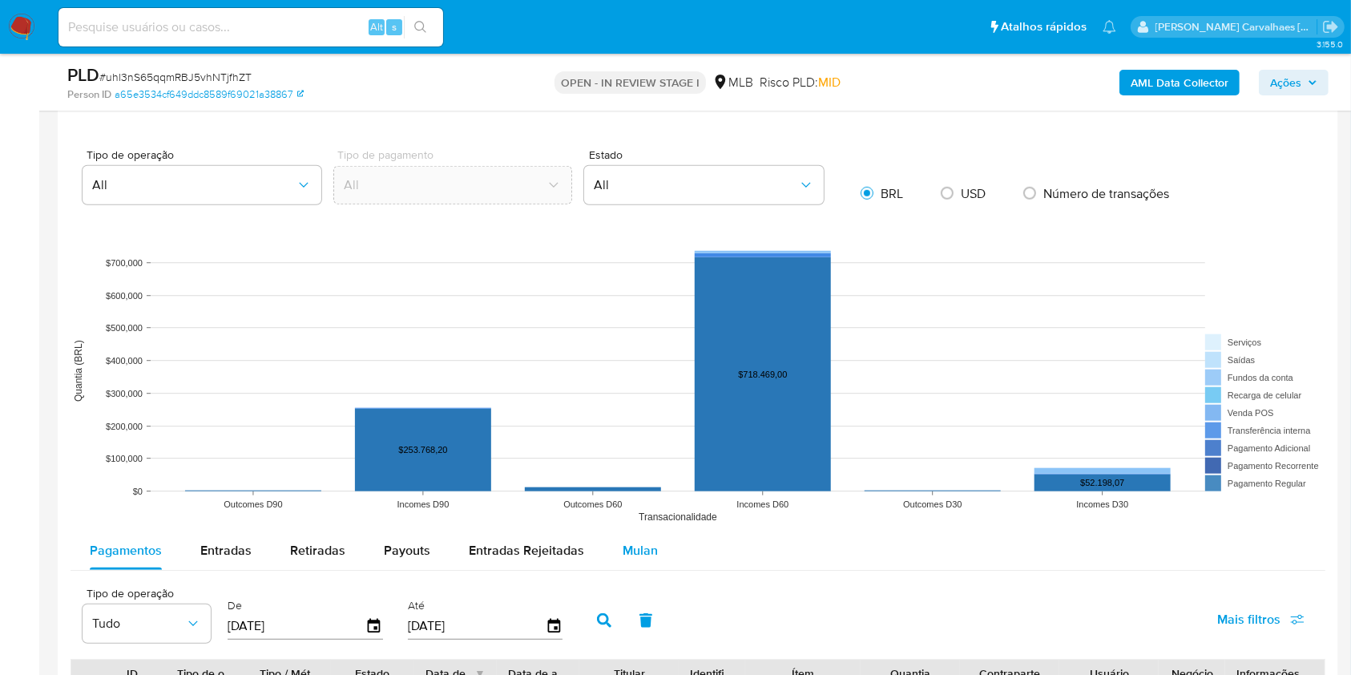
click at [641, 547] on span "Mulan" at bounding box center [640, 550] width 35 height 18
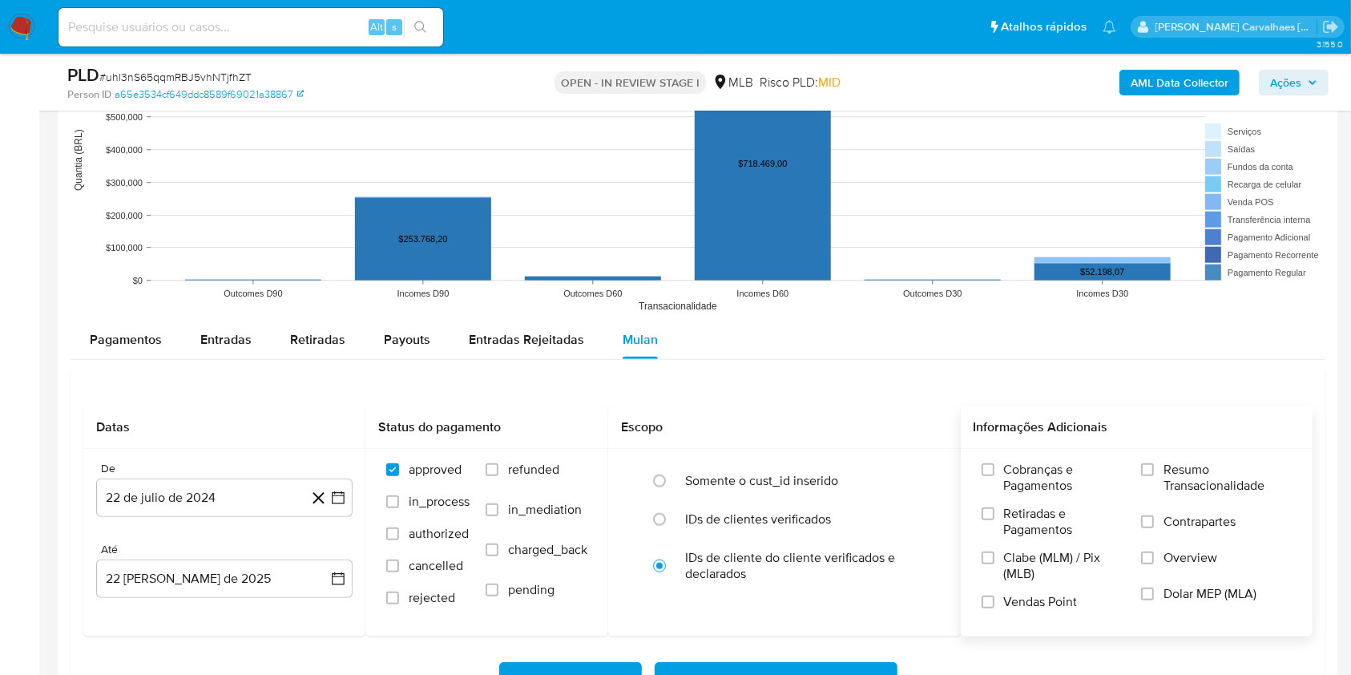
scroll to position [1496, 0]
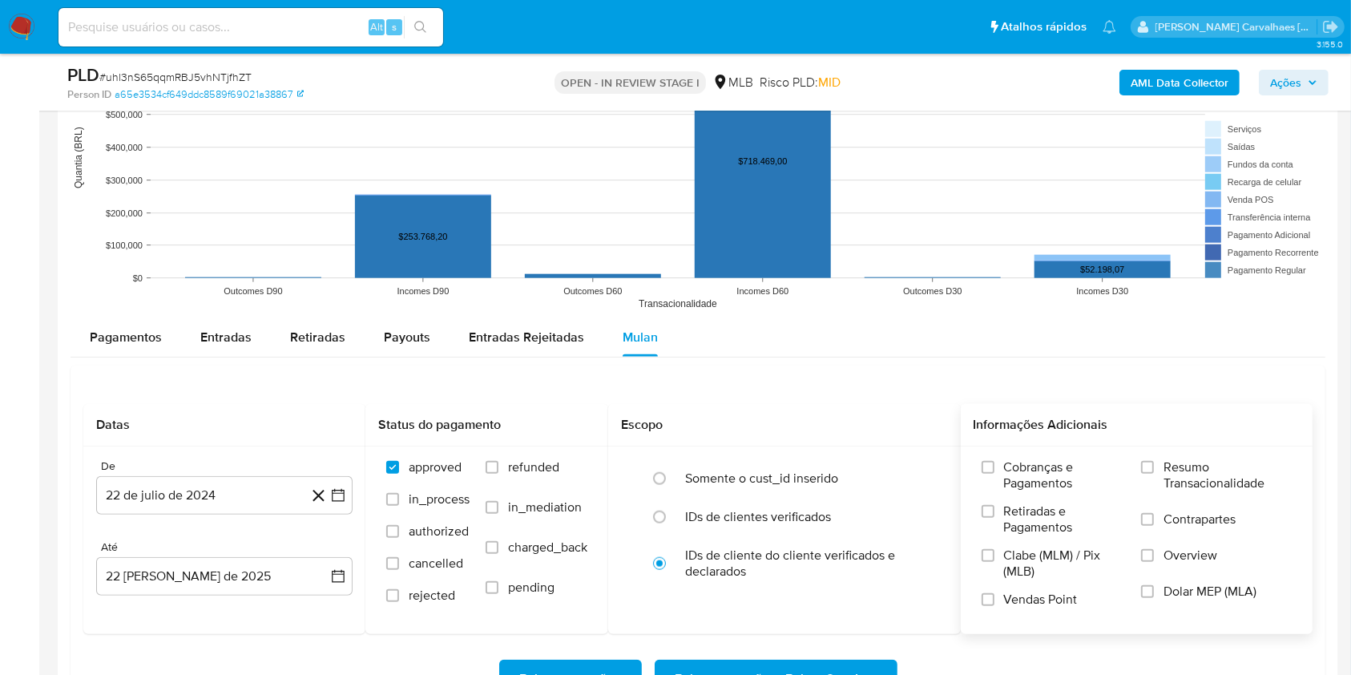
click at [1141, 472] on span at bounding box center [1147, 467] width 13 height 13
click at [1141, 472] on input "Resumo Transacionalidade" at bounding box center [1147, 467] width 13 height 13
click at [340, 495] on icon "button" at bounding box center [338, 495] width 16 height 16
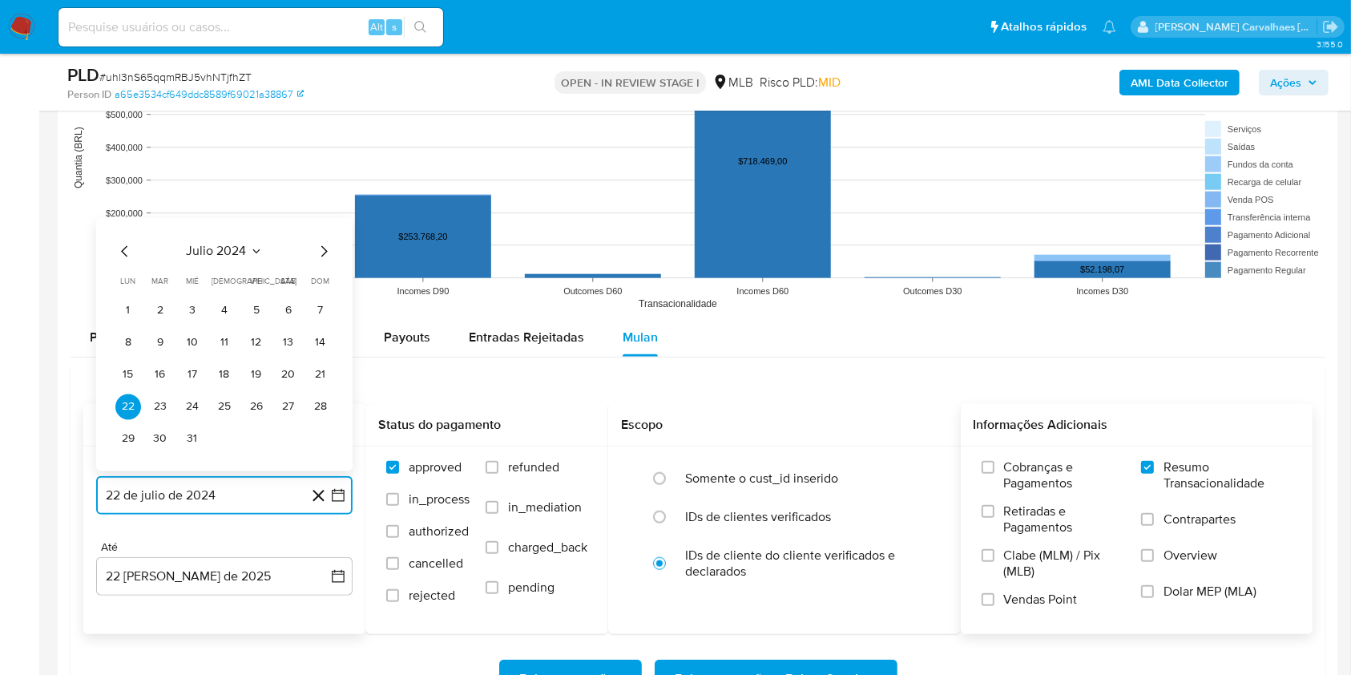
click at [322, 249] on icon "Mes siguiente" at bounding box center [323, 251] width 19 height 19
click at [323, 249] on icon "Mes siguiente" at bounding box center [323, 251] width 19 height 19
click at [325, 213] on icon "Mes siguiente" at bounding box center [323, 219] width 19 height 19
click at [327, 247] on icon "Mes siguiente" at bounding box center [323, 251] width 19 height 19
click at [327, 245] on icon "Mes siguiente" at bounding box center [323, 251] width 19 height 19
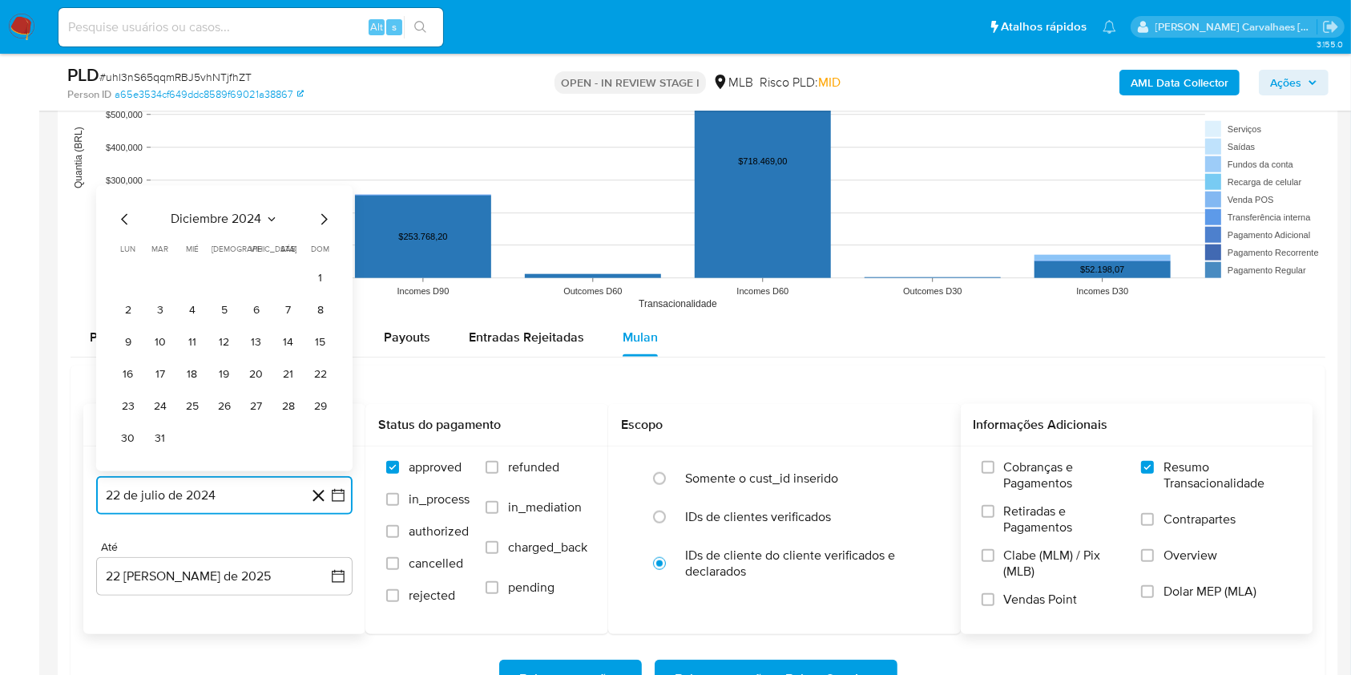
click at [322, 221] on icon "Mes siguiente" at bounding box center [323, 219] width 19 height 19
click at [324, 248] on icon "Mes siguiente" at bounding box center [324, 251] width 6 height 11
click at [321, 227] on icon "Mes siguiente" at bounding box center [323, 219] width 19 height 19
click at [321, 252] on icon "Mes siguiente" at bounding box center [323, 251] width 19 height 19
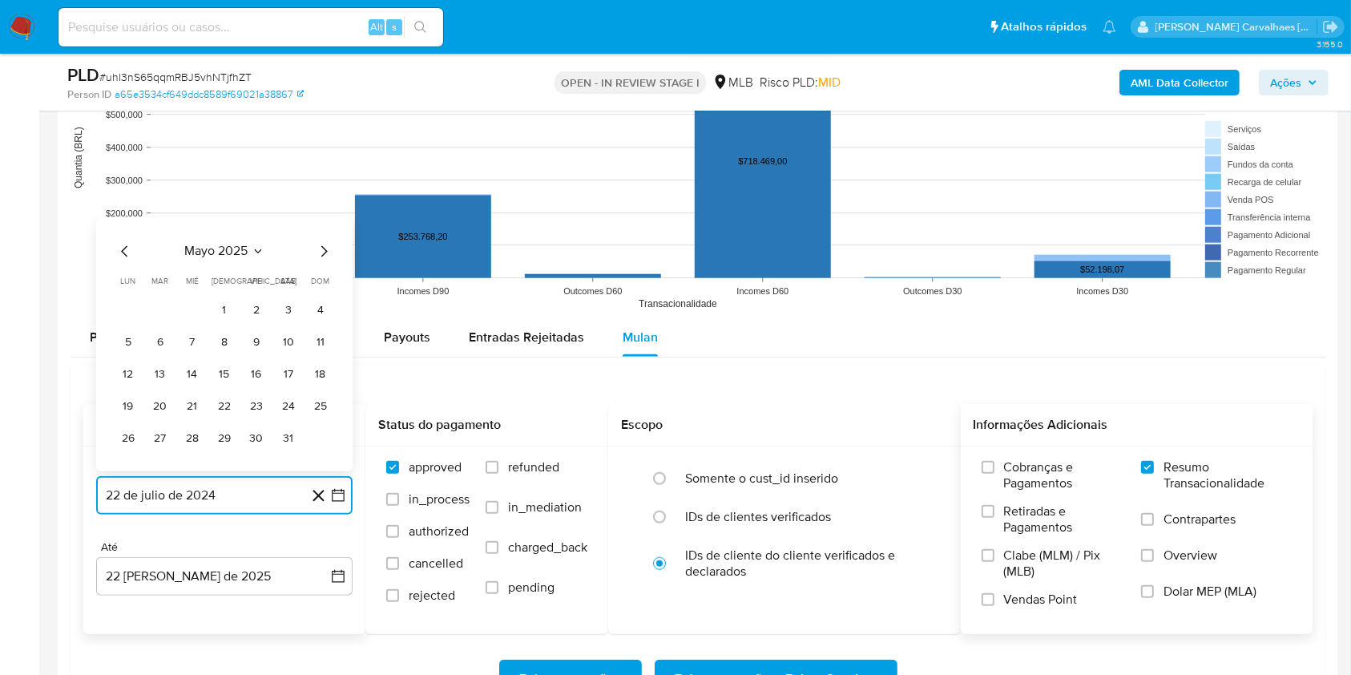
click at [321, 252] on icon "Mes siguiente" at bounding box center [323, 251] width 19 height 19
click at [257, 373] on button "20" at bounding box center [257, 375] width 26 height 26
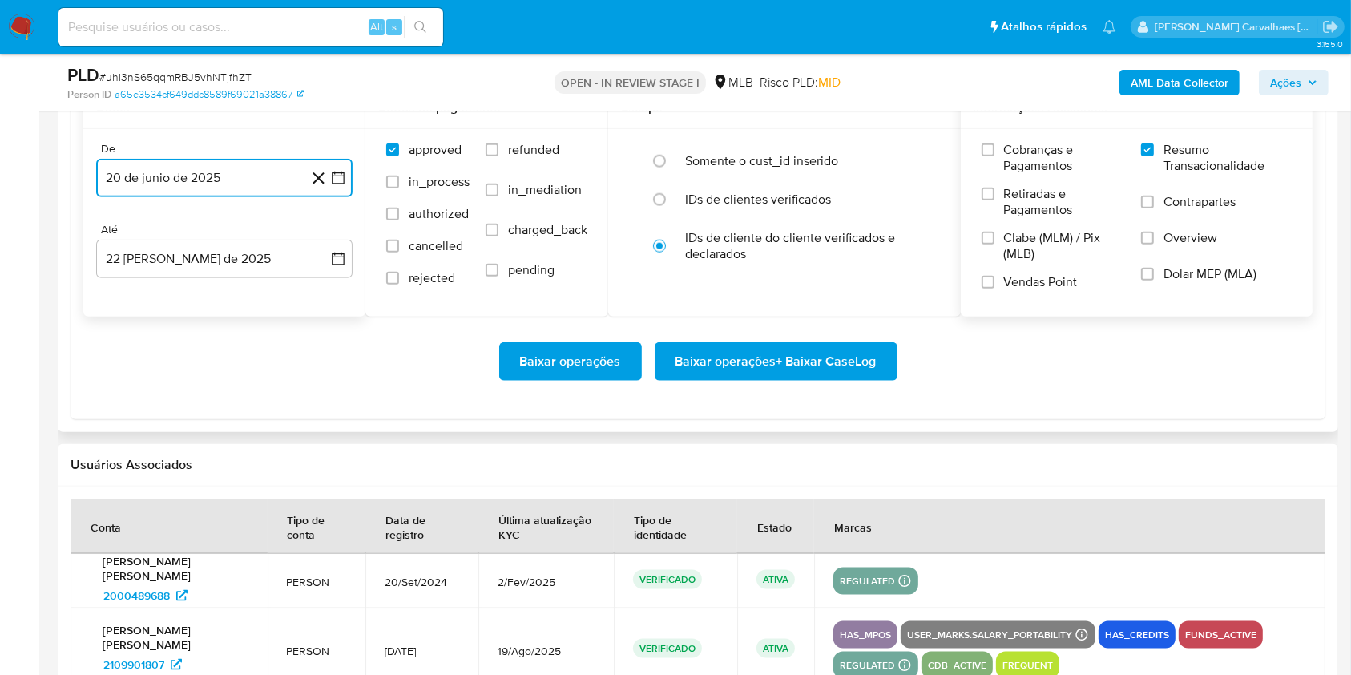
scroll to position [1816, 0]
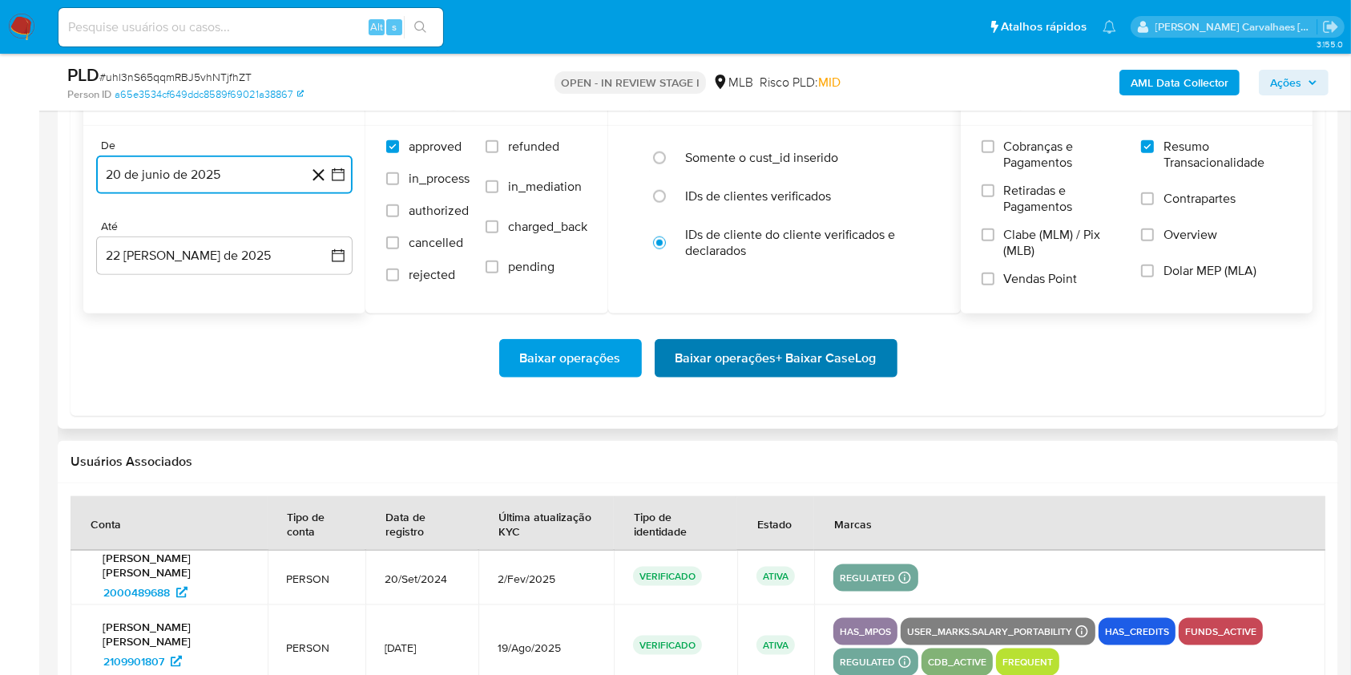
click at [757, 359] on span "Baixar operações + Baixar CaseLog" at bounding box center [776, 358] width 201 height 35
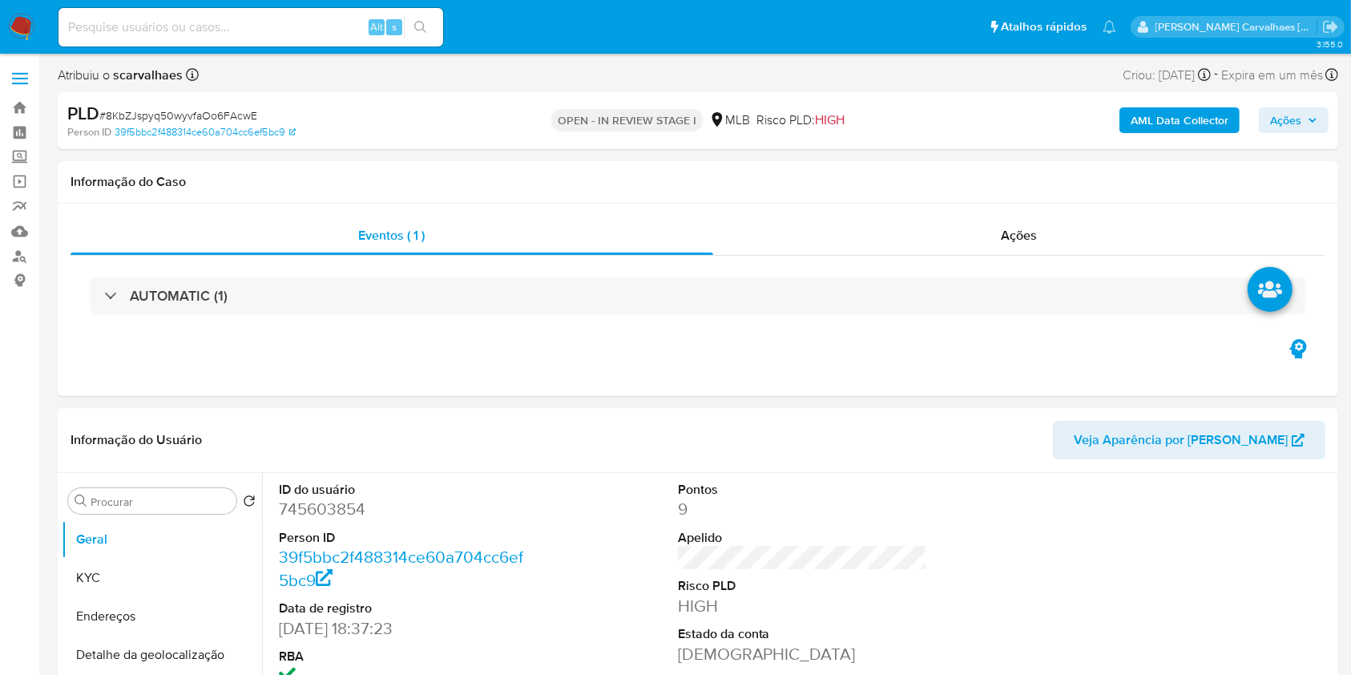
select select "10"
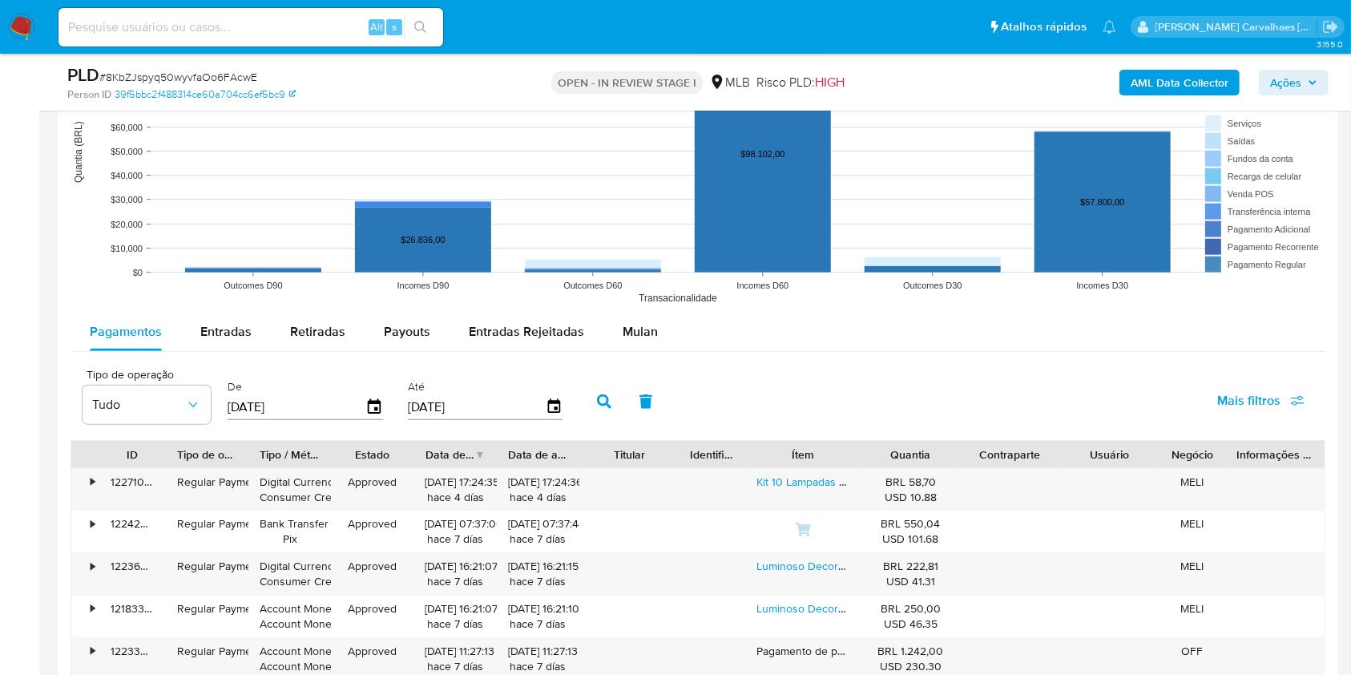
scroll to position [1603, 0]
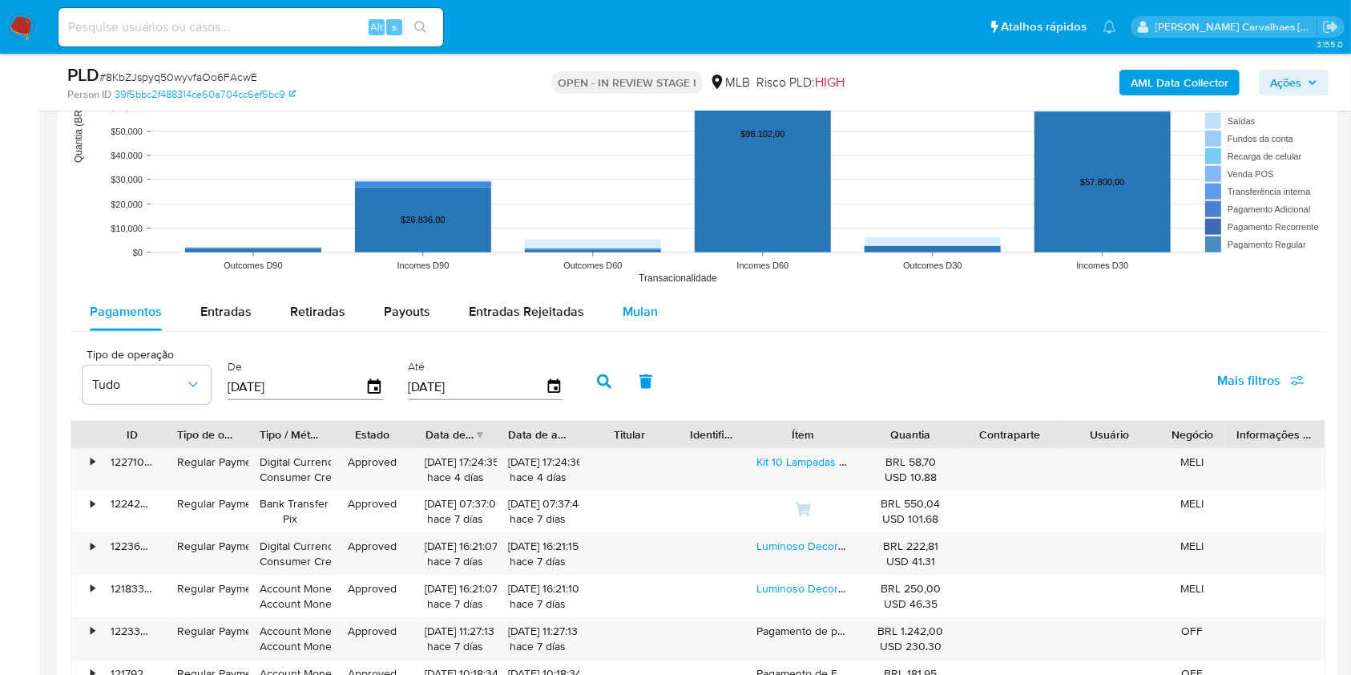
click at [635, 310] on span "Mulan" at bounding box center [640, 311] width 35 height 18
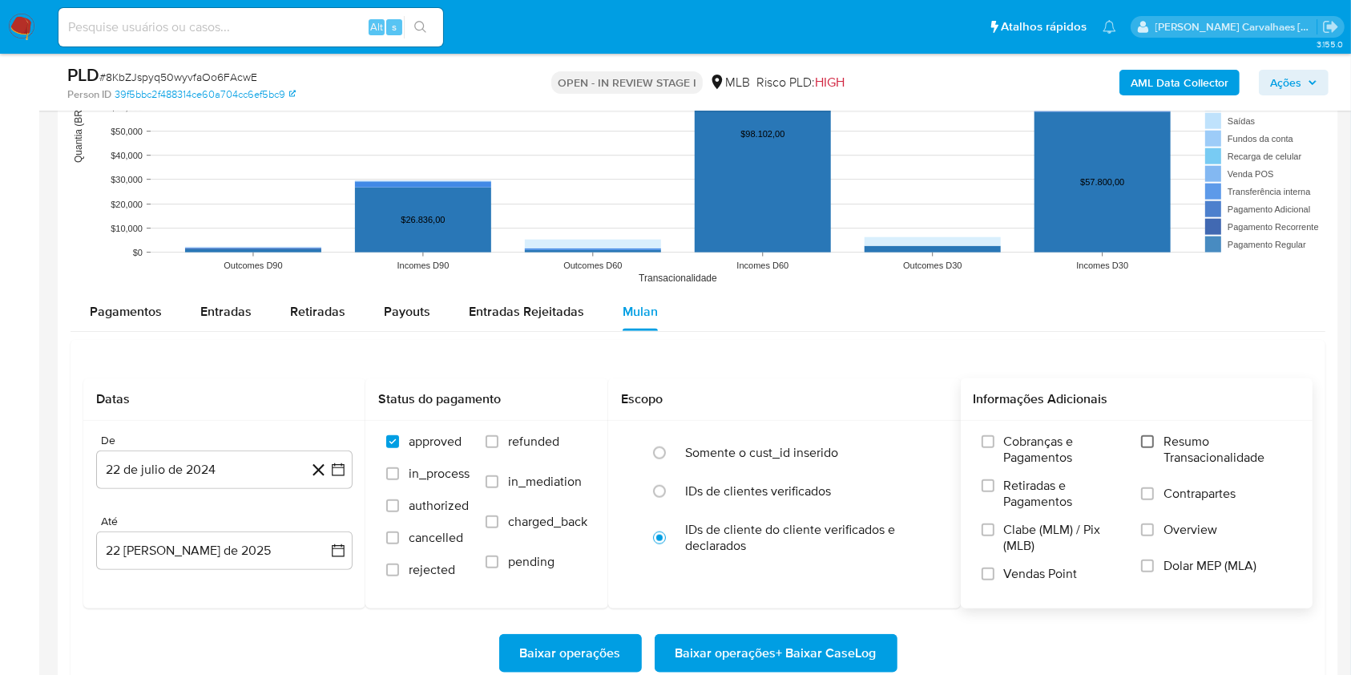
click at [1146, 440] on input "Resumo Transacionalidade" at bounding box center [1147, 441] width 13 height 13
click at [346, 465] on button "22 de julio de 2024" at bounding box center [224, 469] width 256 height 38
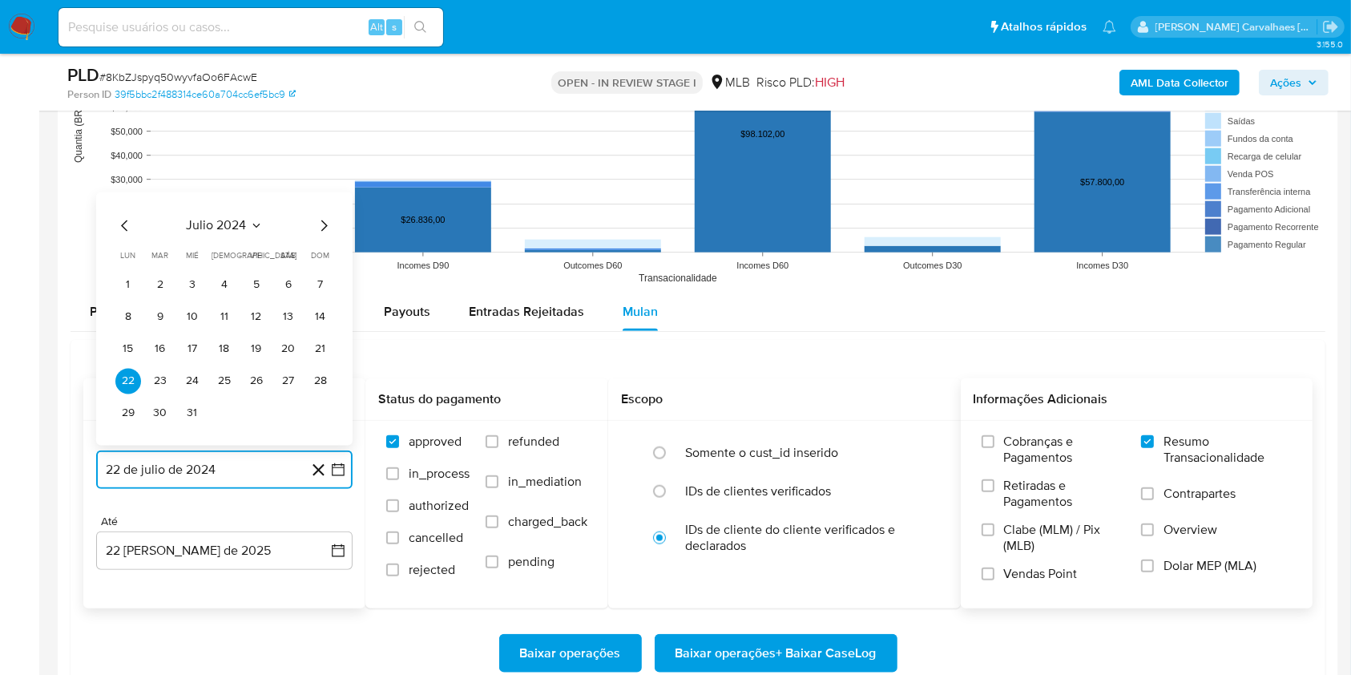
click at [321, 228] on icon "Mes siguiente" at bounding box center [323, 225] width 19 height 19
click at [317, 197] on icon "Mes siguiente" at bounding box center [323, 193] width 19 height 19
click at [325, 227] on icon "Mes siguiente" at bounding box center [324, 225] width 6 height 11
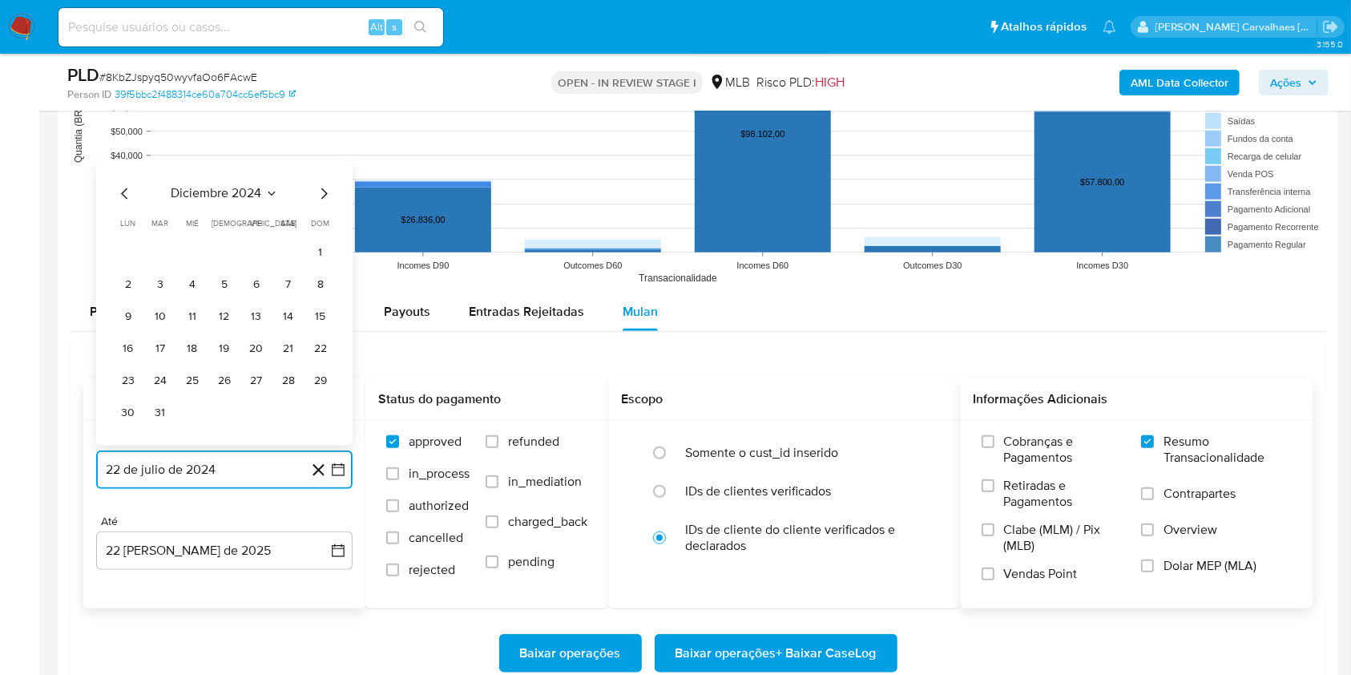
click at [321, 192] on icon "Mes siguiente" at bounding box center [323, 193] width 19 height 19
click at [323, 228] on icon "Mes siguiente" at bounding box center [323, 225] width 19 height 19
click at [323, 198] on icon "Mes siguiente" at bounding box center [323, 193] width 19 height 19
click at [325, 228] on icon "Mes siguiente" at bounding box center [323, 225] width 19 height 19
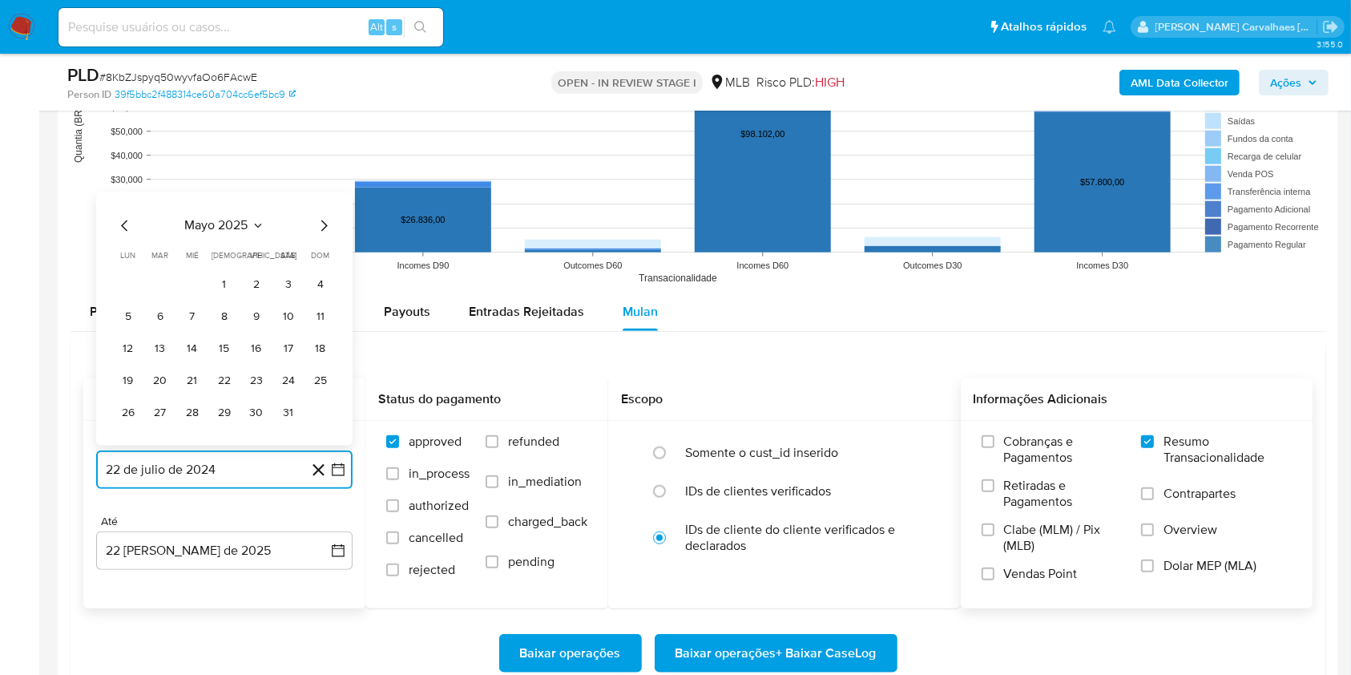
click at [324, 225] on icon "Mes siguiente" at bounding box center [323, 225] width 19 height 19
click at [261, 341] on button "20" at bounding box center [257, 349] width 26 height 26
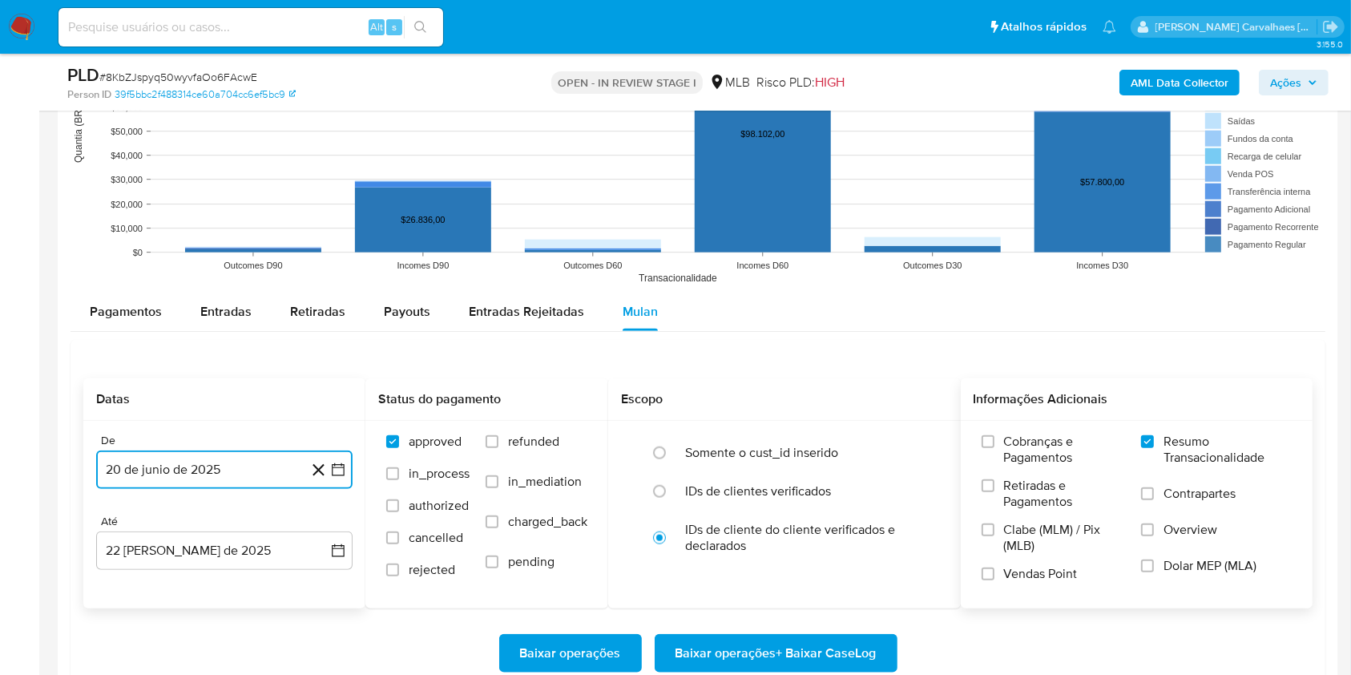
scroll to position [1709, 0]
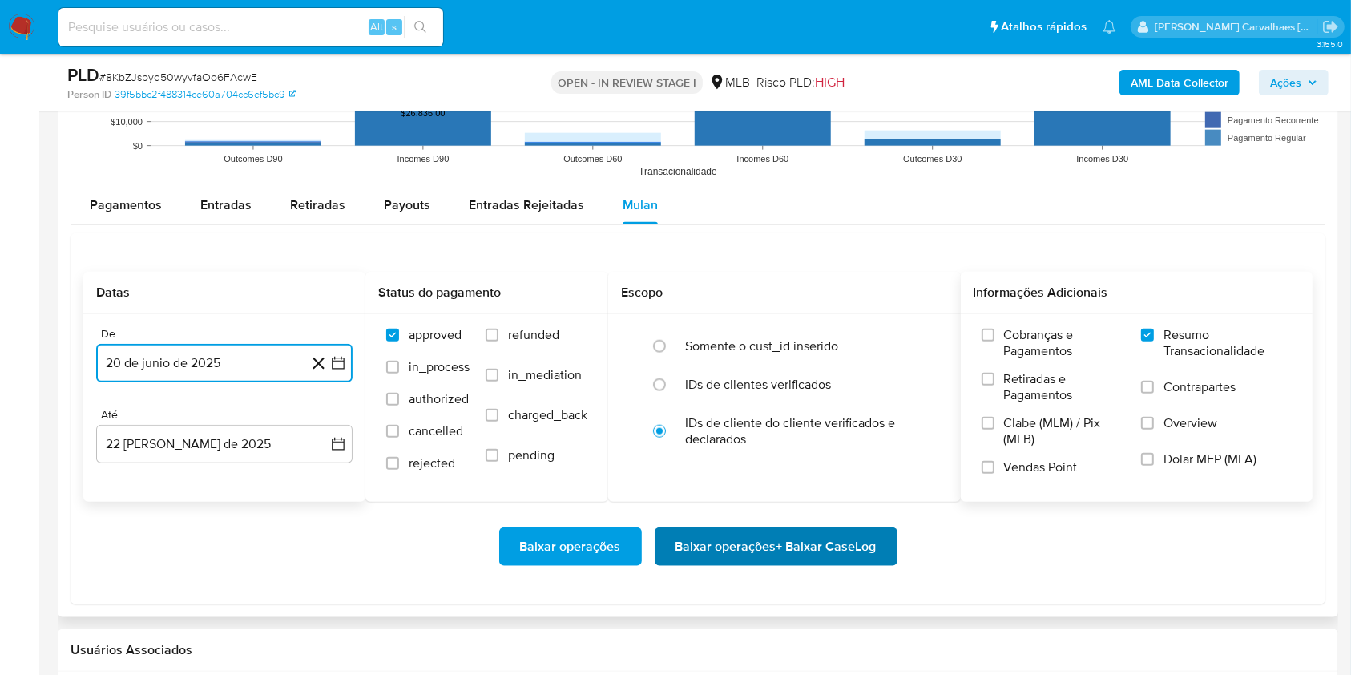
click at [777, 543] on span "Baixar operações + Baixar CaseLog" at bounding box center [776, 546] width 201 height 35
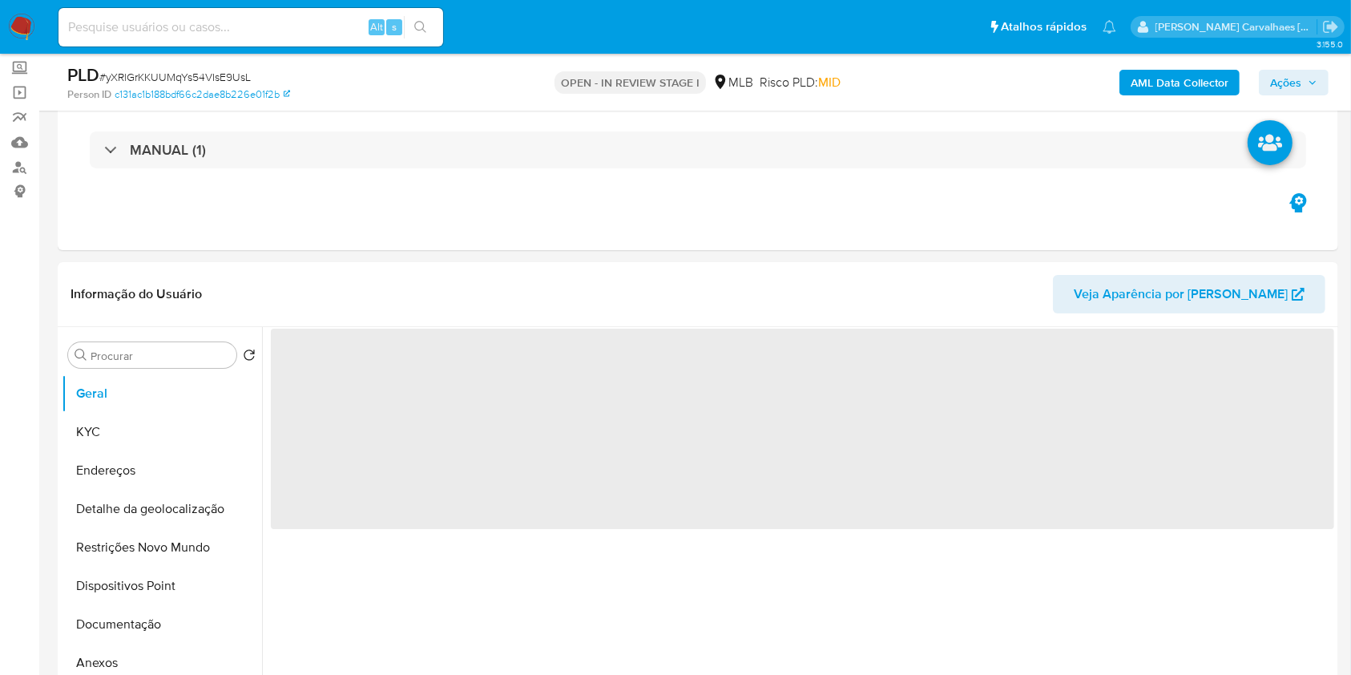
scroll to position [213, 0]
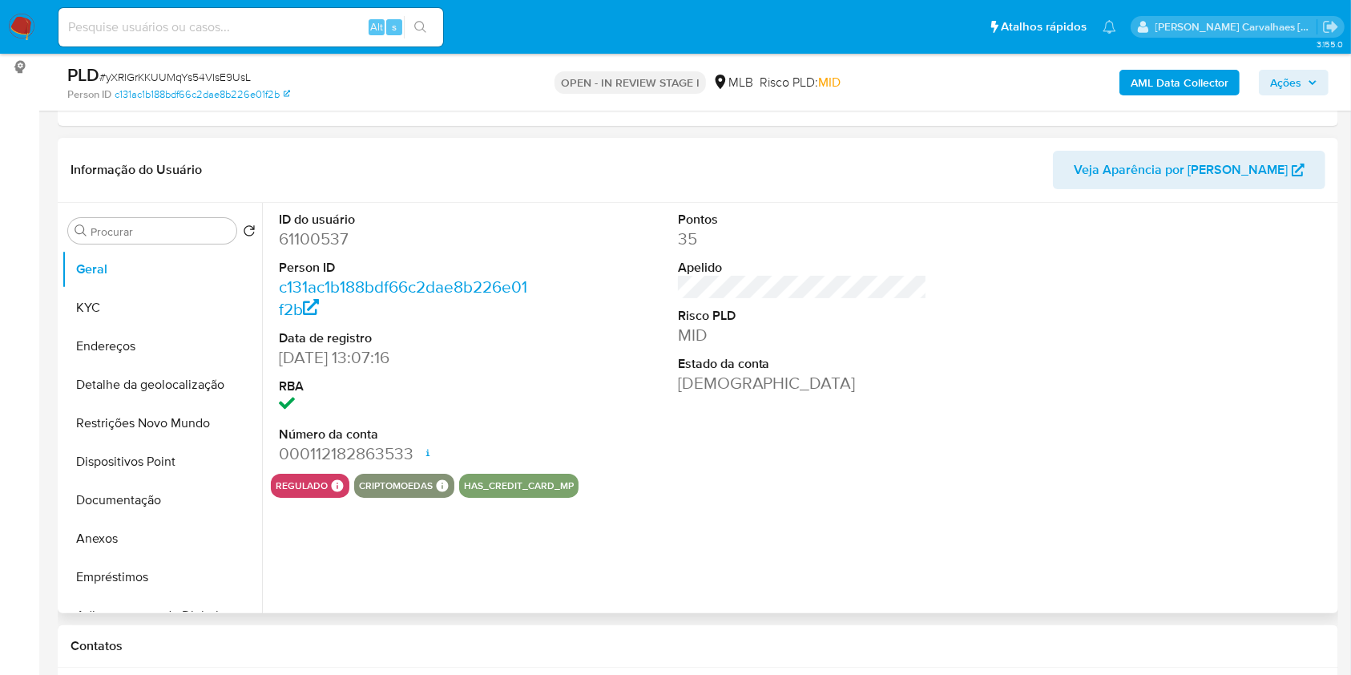
select select "10"
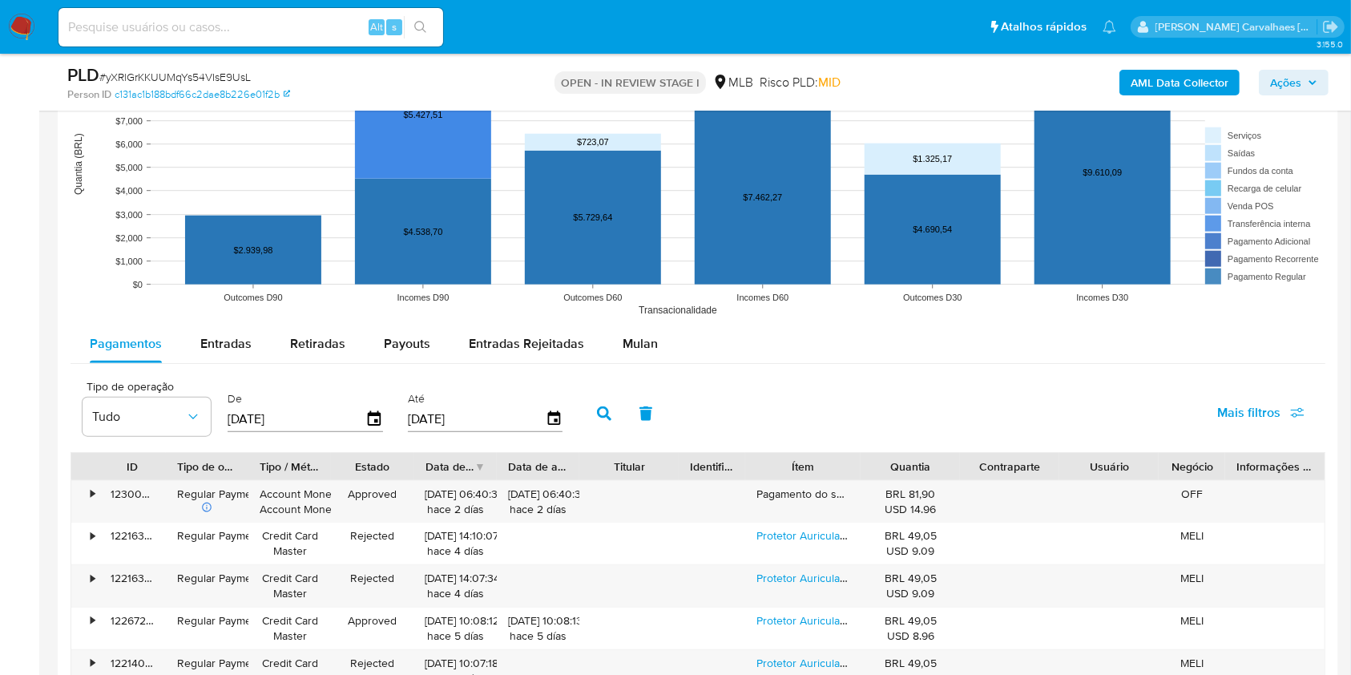
scroll to position [1709, 0]
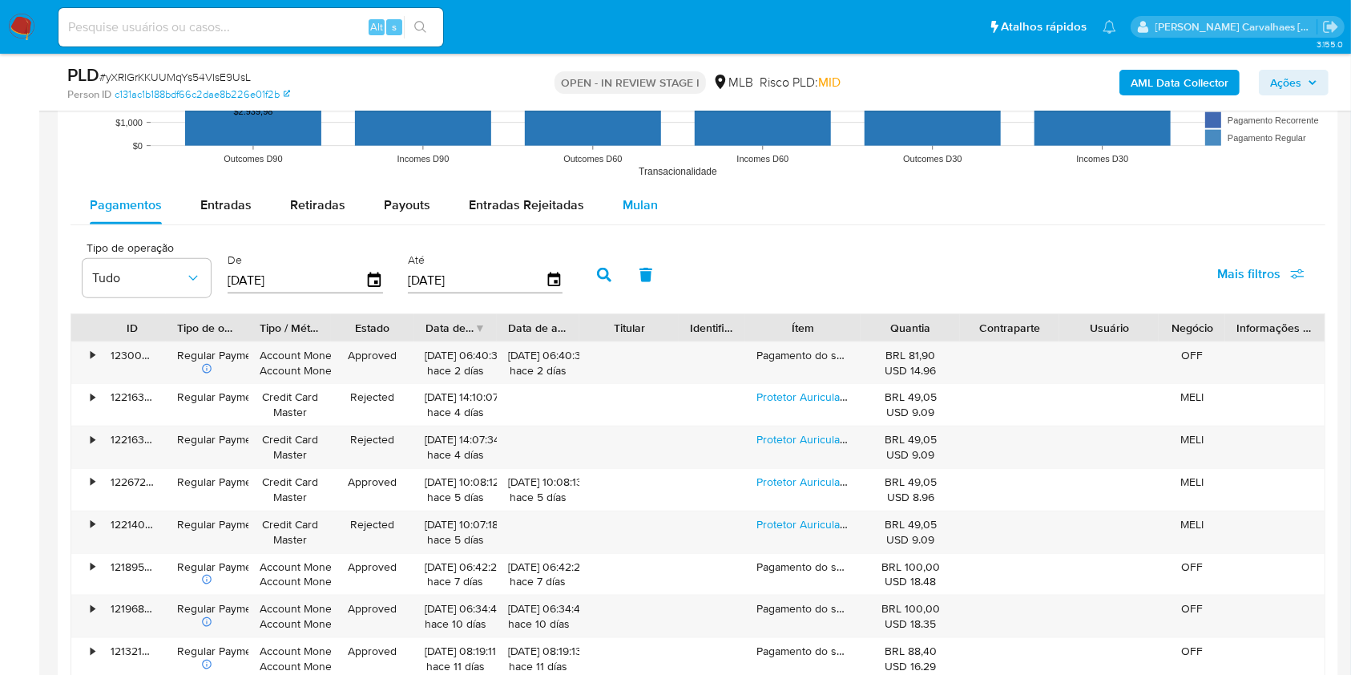
click at [627, 200] on span "Mulan" at bounding box center [640, 205] width 35 height 18
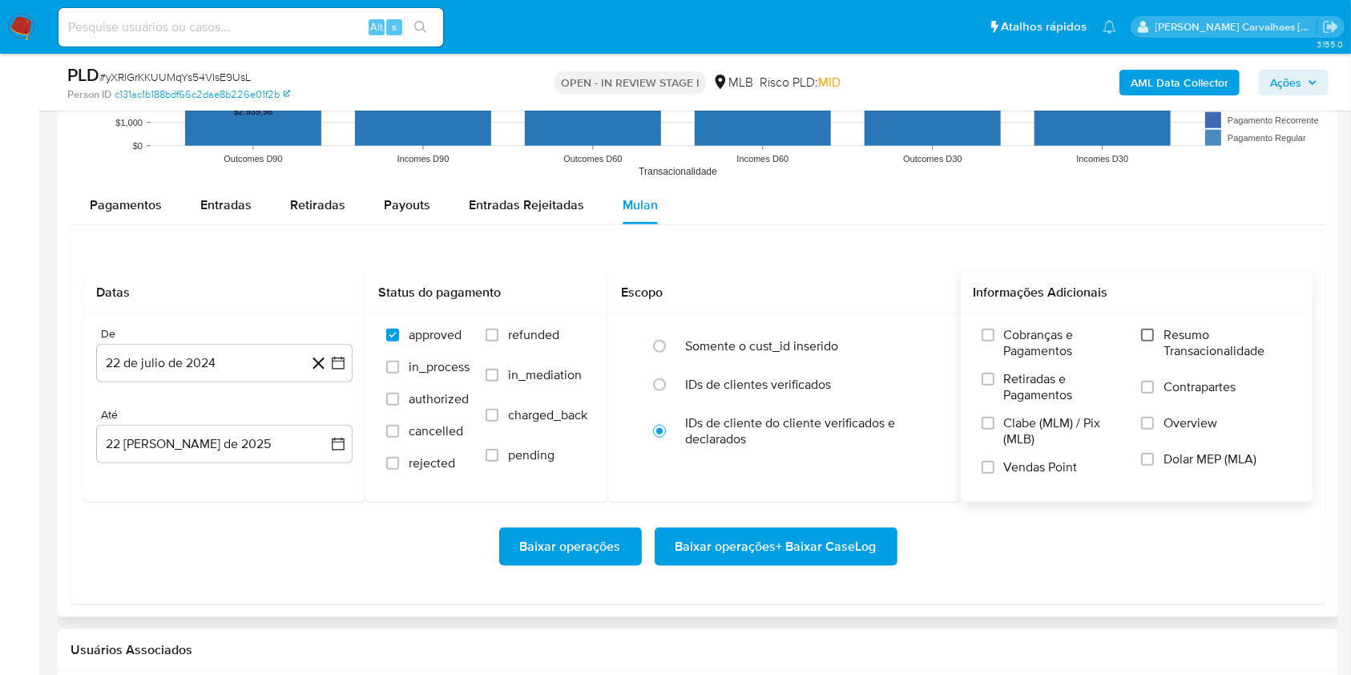
click at [1148, 333] on input "Resumo Transacionalidade" at bounding box center [1147, 335] width 13 height 13
click at [334, 361] on icon "button" at bounding box center [338, 363] width 16 height 16
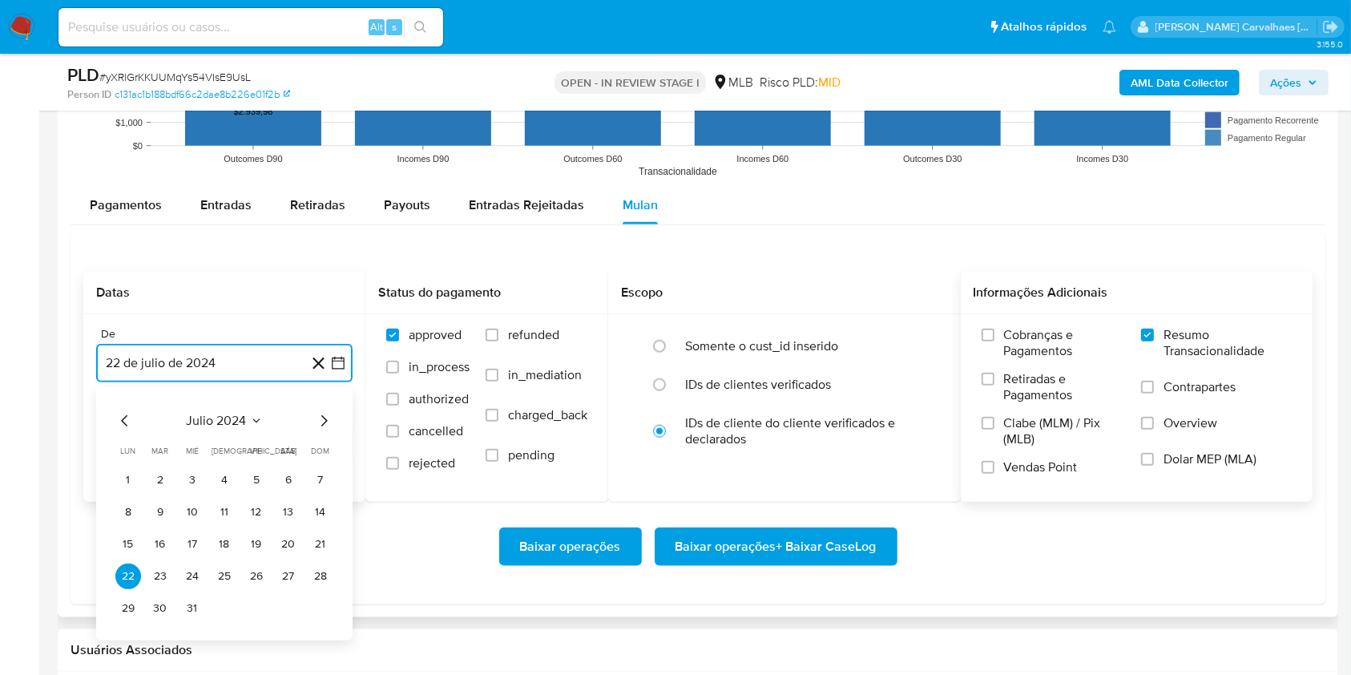
click at [321, 415] on icon "Mes siguiente" at bounding box center [324, 420] width 6 height 11
click at [324, 417] on icon "Mes siguiente" at bounding box center [324, 420] width 6 height 11
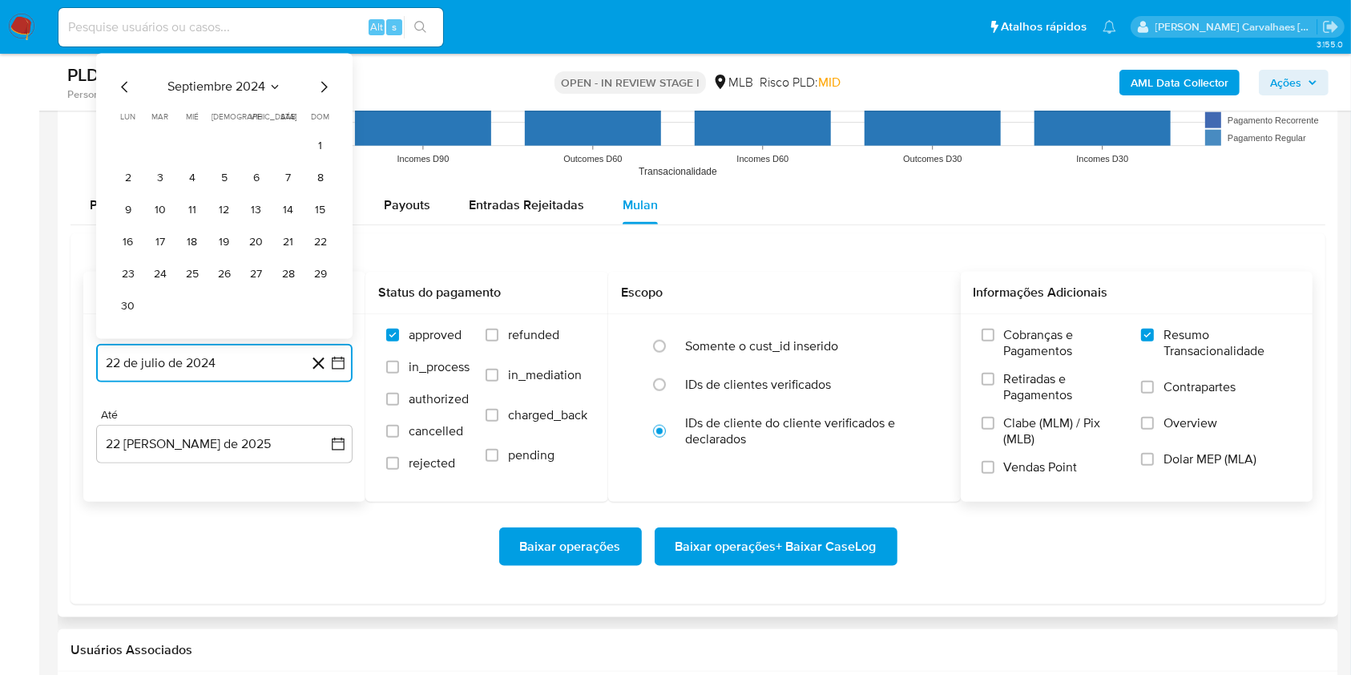
click at [321, 87] on icon "Mes siguiente" at bounding box center [323, 86] width 19 height 19
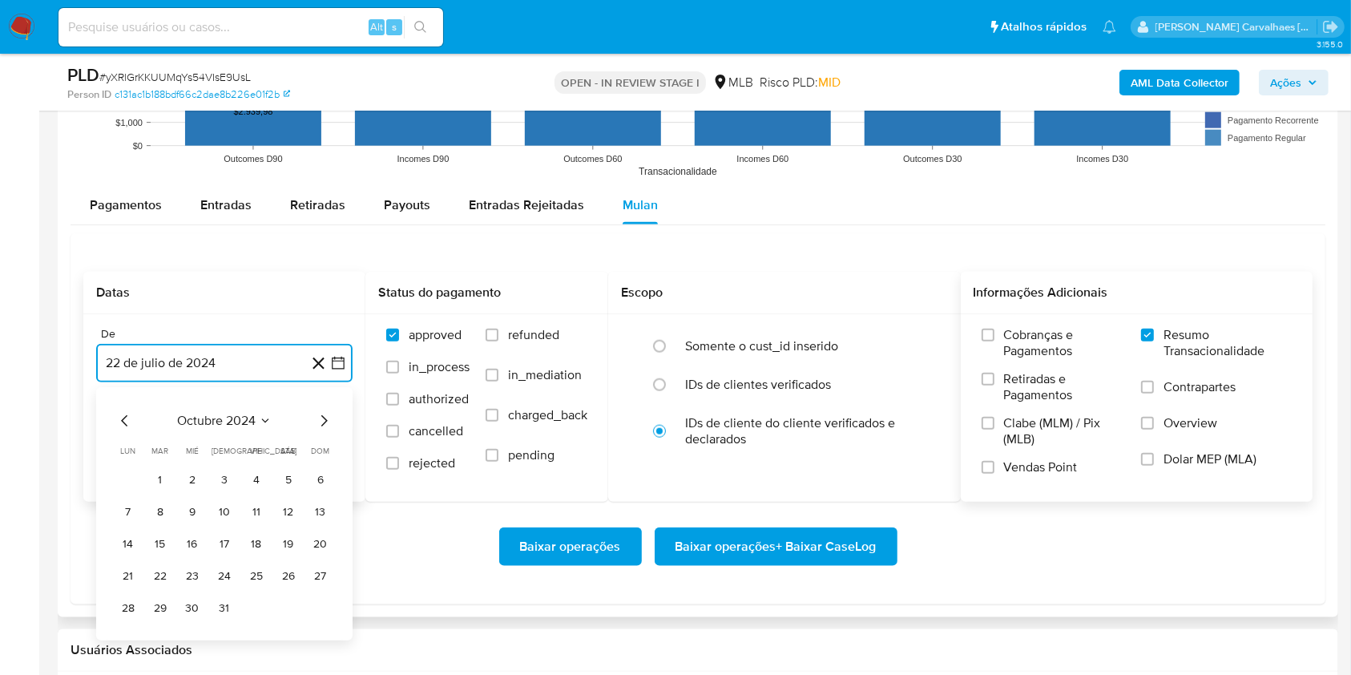
click at [327, 424] on icon "Mes siguiente" at bounding box center [323, 420] width 19 height 19
click at [321, 418] on icon "Mes siguiente" at bounding box center [323, 420] width 19 height 19
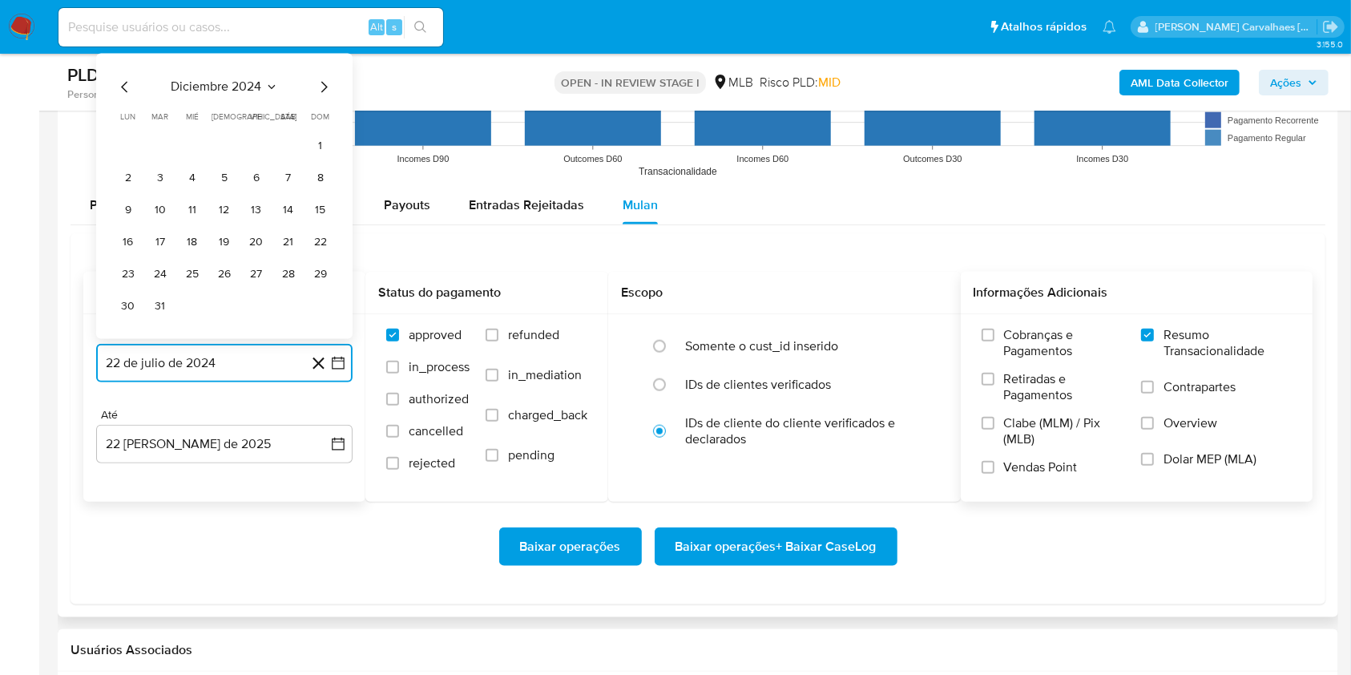
click at [326, 87] on icon "Mes siguiente" at bounding box center [324, 86] width 6 height 11
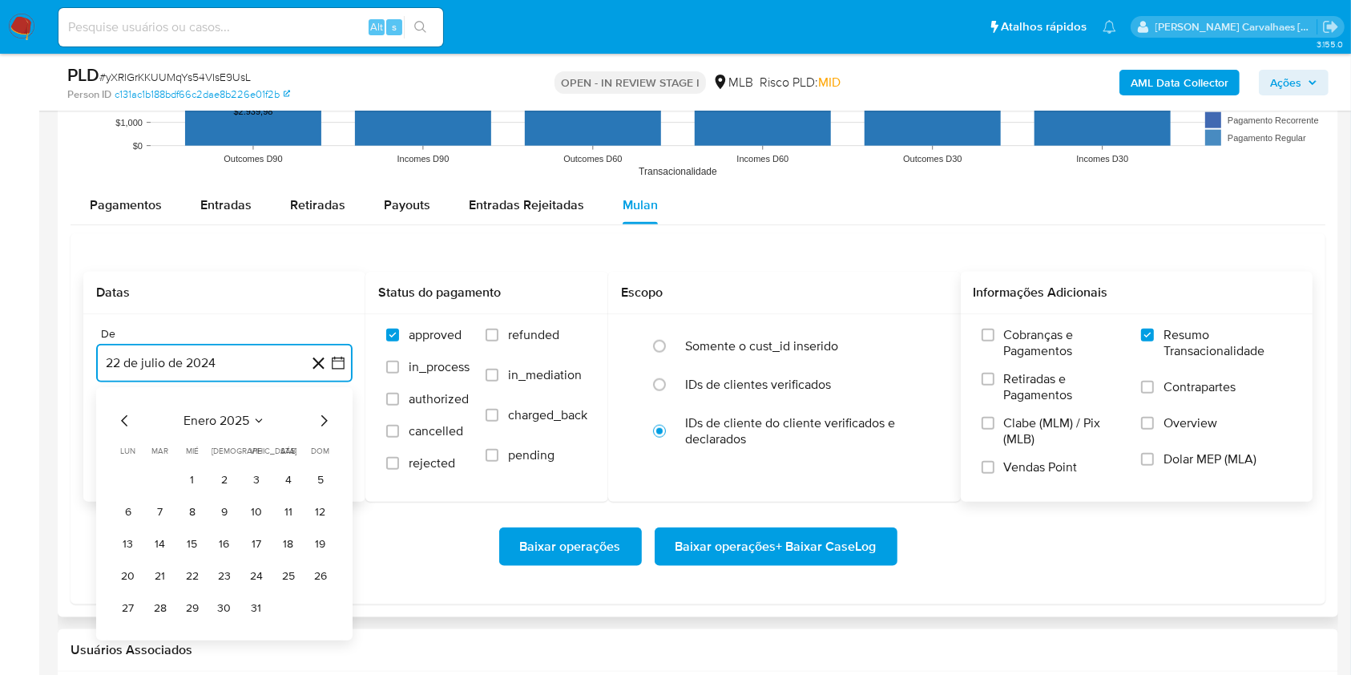
click at [325, 417] on icon "Mes siguiente" at bounding box center [323, 420] width 19 height 19
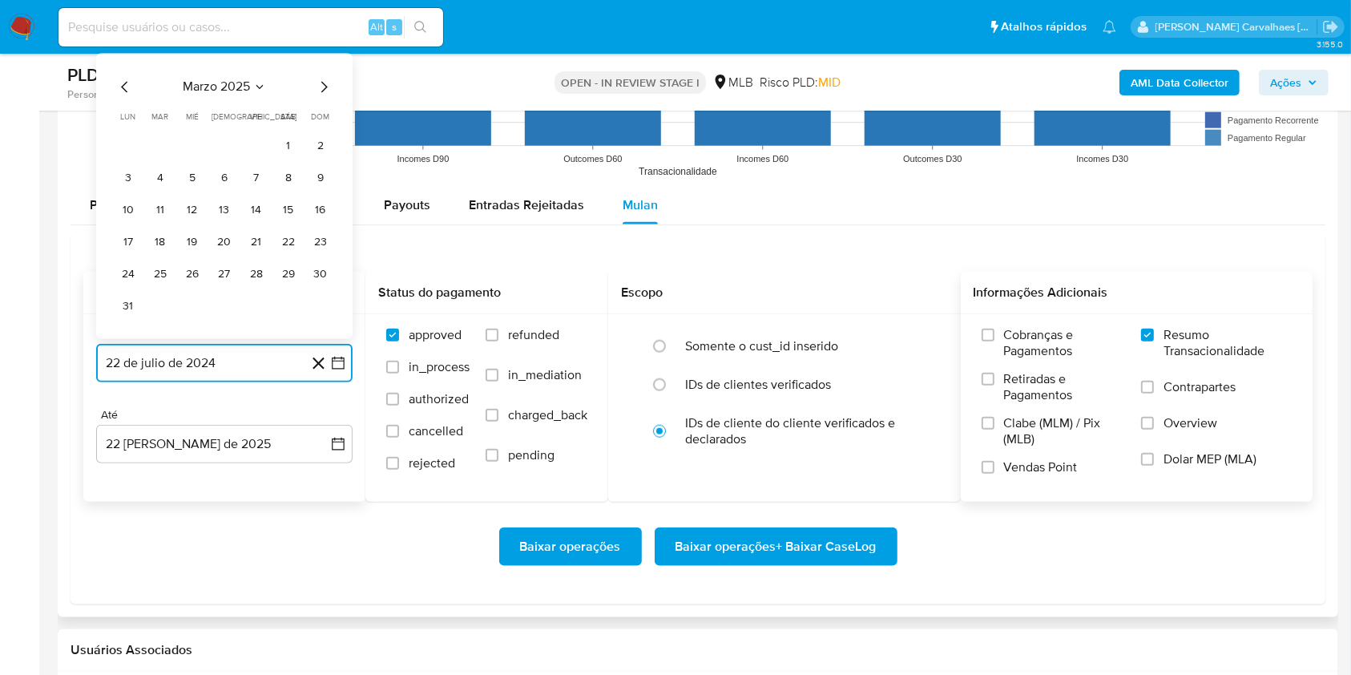
click at [316, 87] on icon "Mes siguiente" at bounding box center [323, 86] width 19 height 19
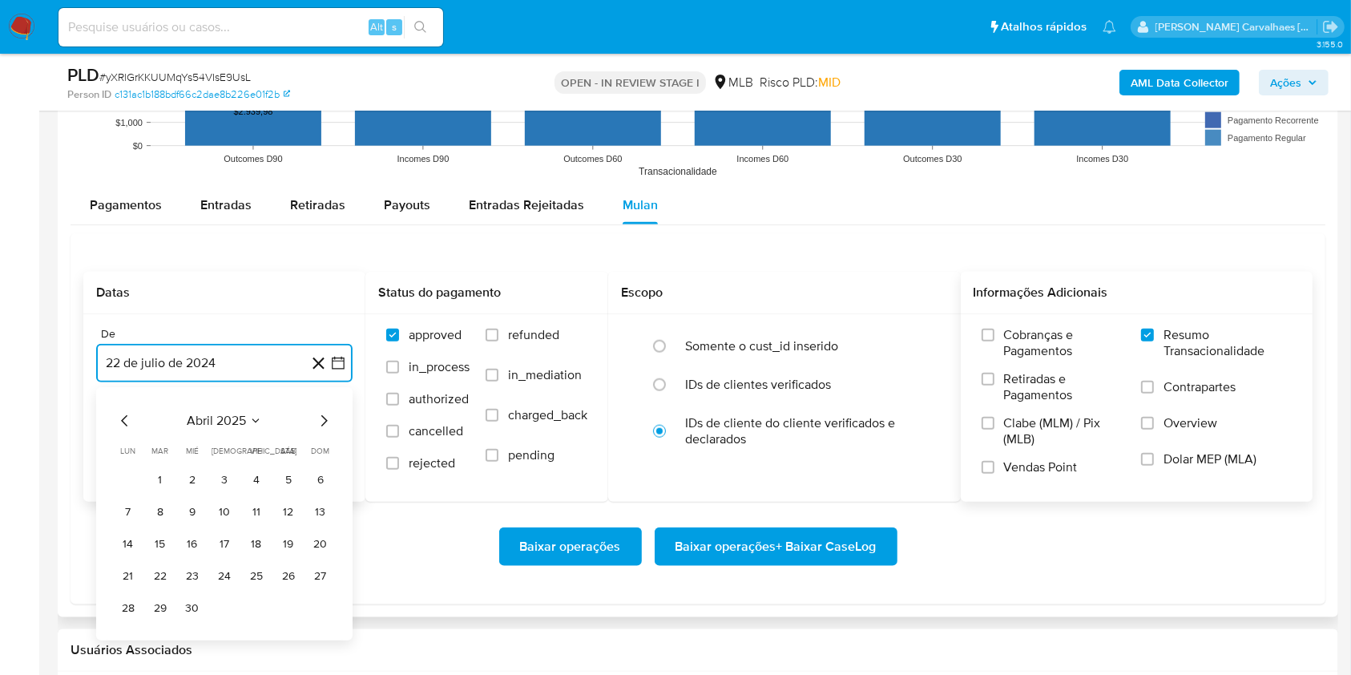
click at [324, 419] on icon "Mes siguiente" at bounding box center [323, 420] width 19 height 19
click at [323, 425] on icon "Mes siguiente" at bounding box center [323, 420] width 19 height 19
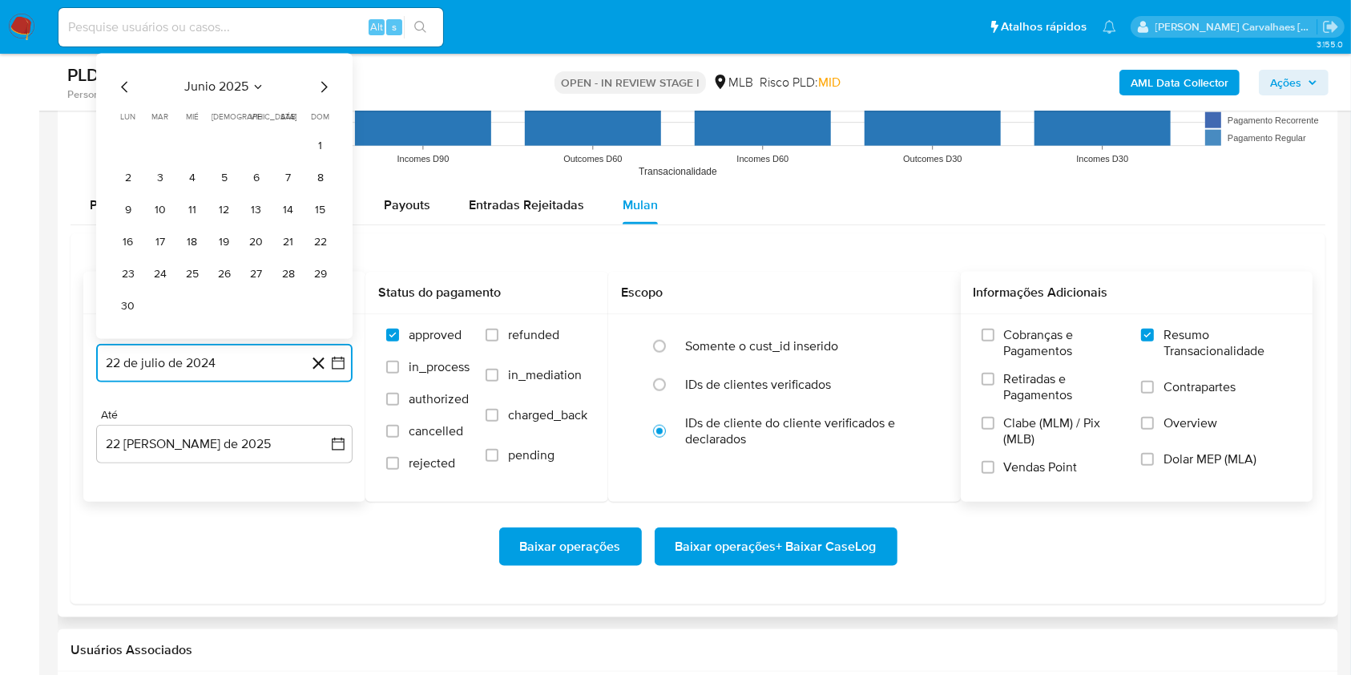
click at [319, 82] on icon "Mes siguiente" at bounding box center [323, 86] width 19 height 19
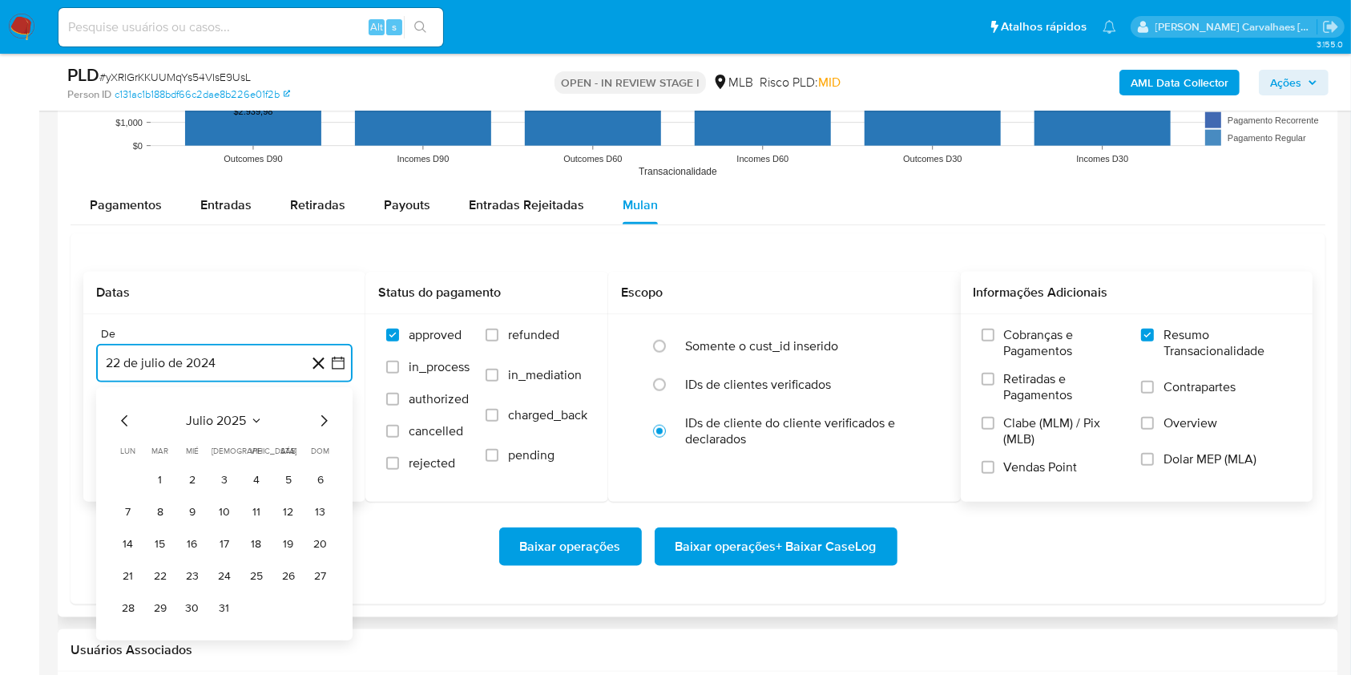
click at [127, 415] on icon "Mes anterior" at bounding box center [124, 420] width 6 height 11
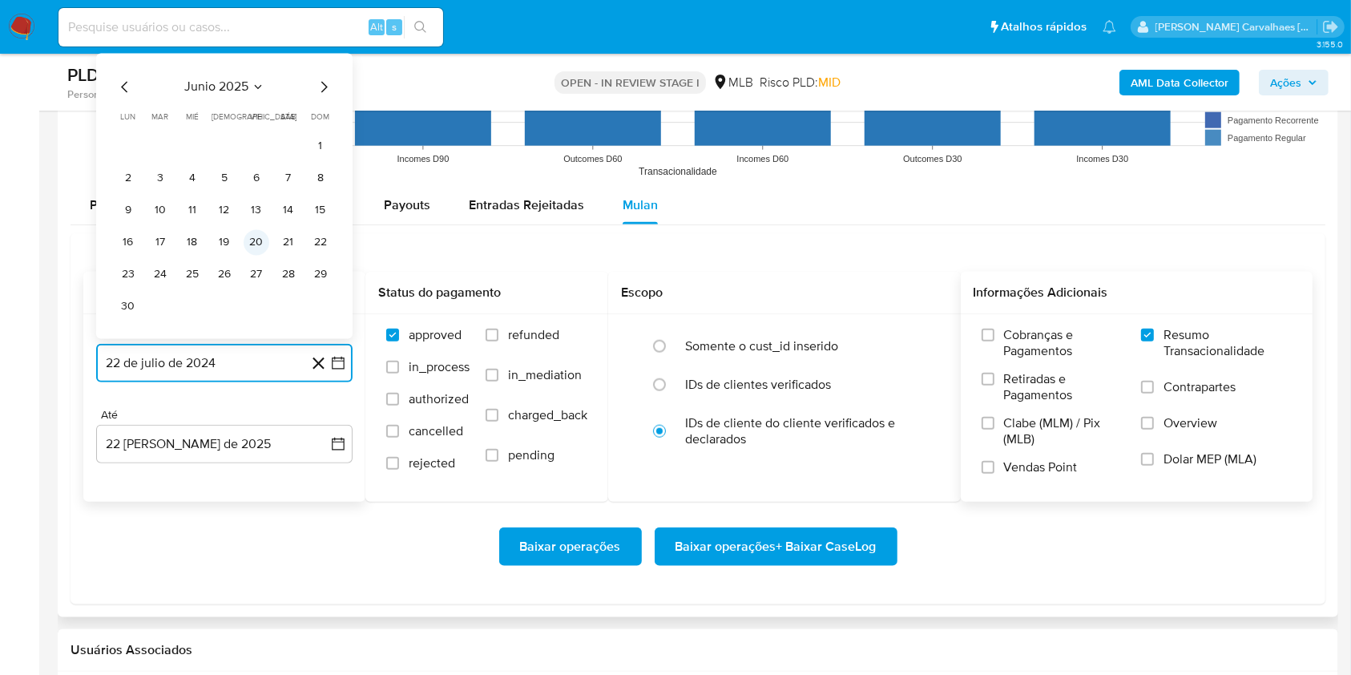
click at [260, 240] on button "20" at bounding box center [257, 242] width 26 height 26
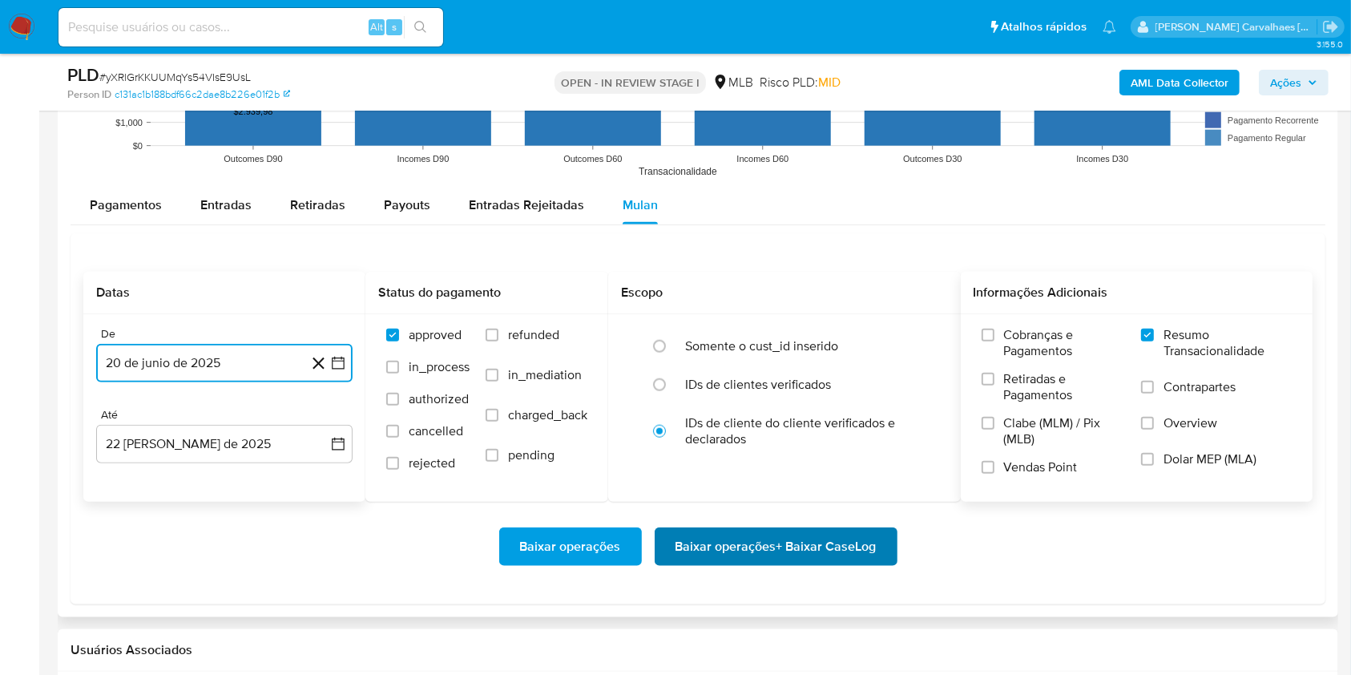
click at [766, 548] on span "Baixar operações + Baixar CaseLog" at bounding box center [776, 546] width 201 height 35
